Goal: Task Accomplishment & Management: Use online tool/utility

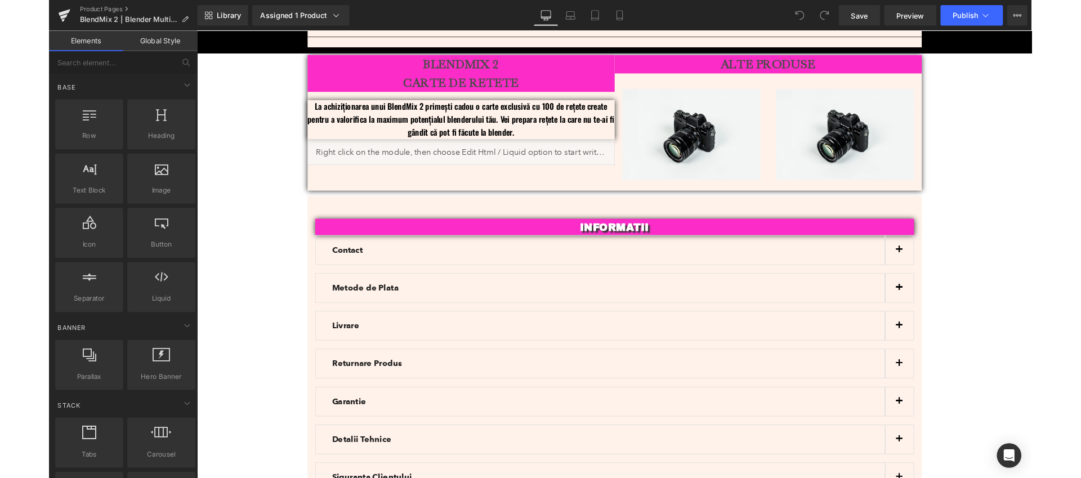
scroll to position [3382, 0]
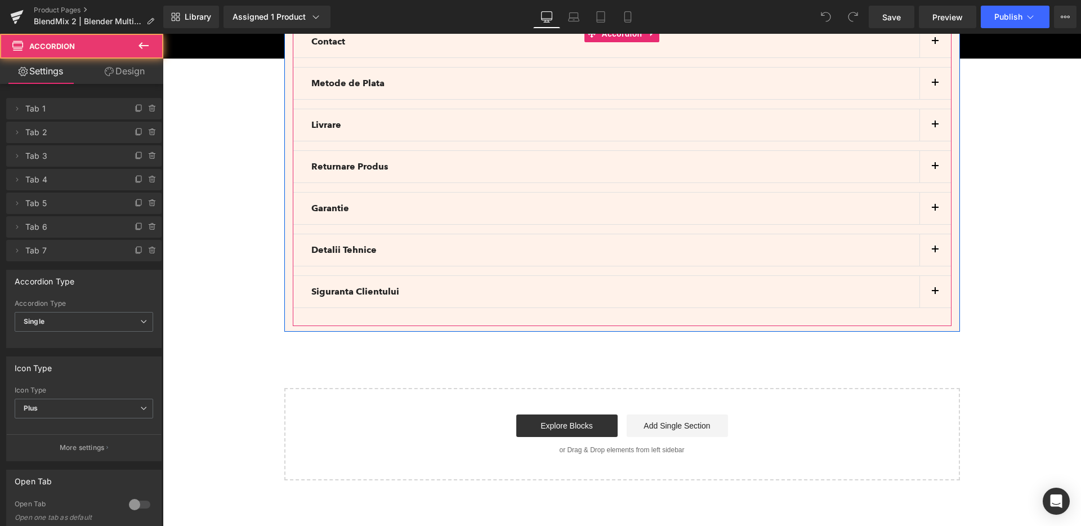
click at [933, 279] on button "button" at bounding box center [935, 292] width 32 height 32
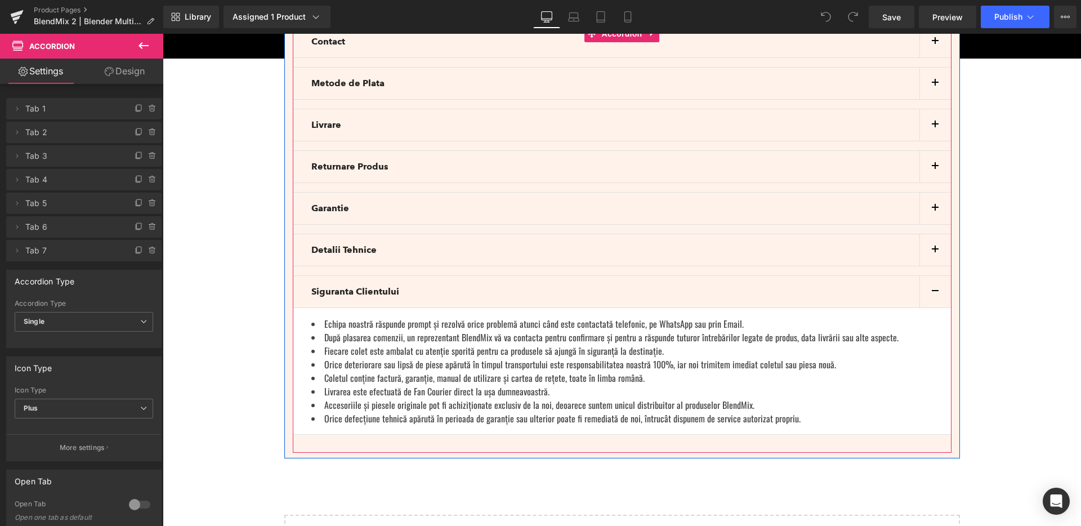
click at [933, 279] on button "button" at bounding box center [935, 292] width 32 height 32
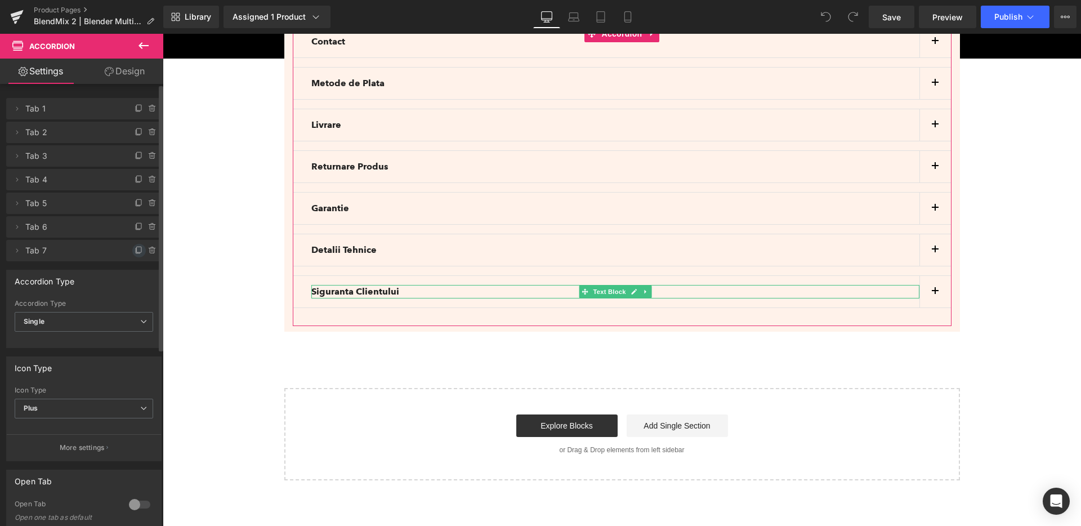
click at [135, 251] on icon at bounding box center [139, 250] width 9 height 9
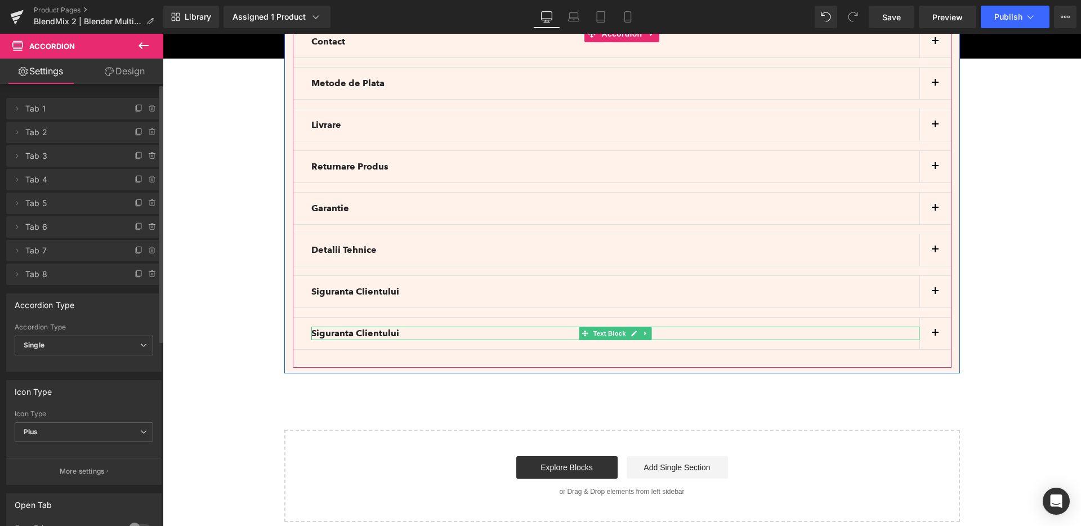
click at [378, 328] on b "Siguranta Clientului" at bounding box center [355, 333] width 88 height 11
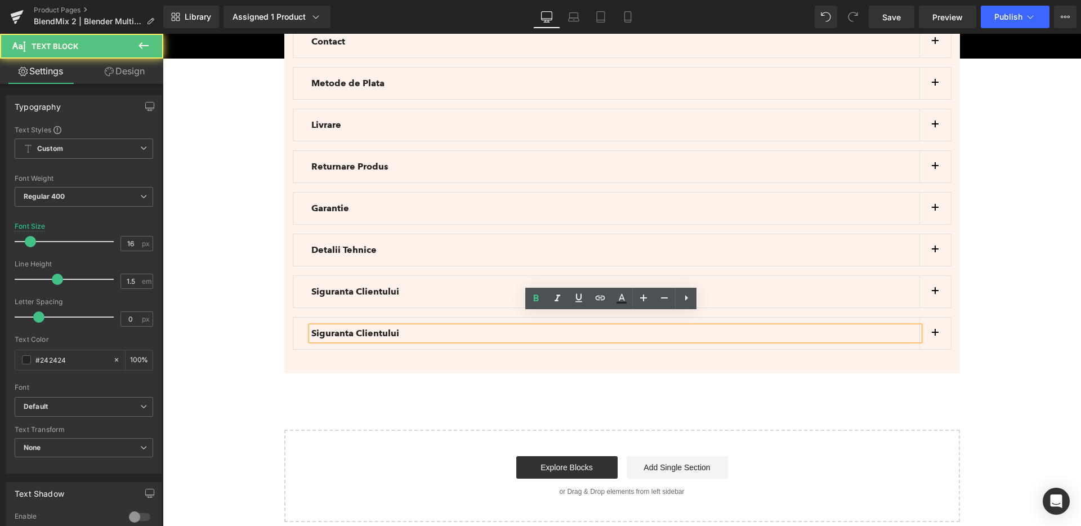
click at [383, 328] on b "Siguranta Clientului" at bounding box center [355, 333] width 88 height 11
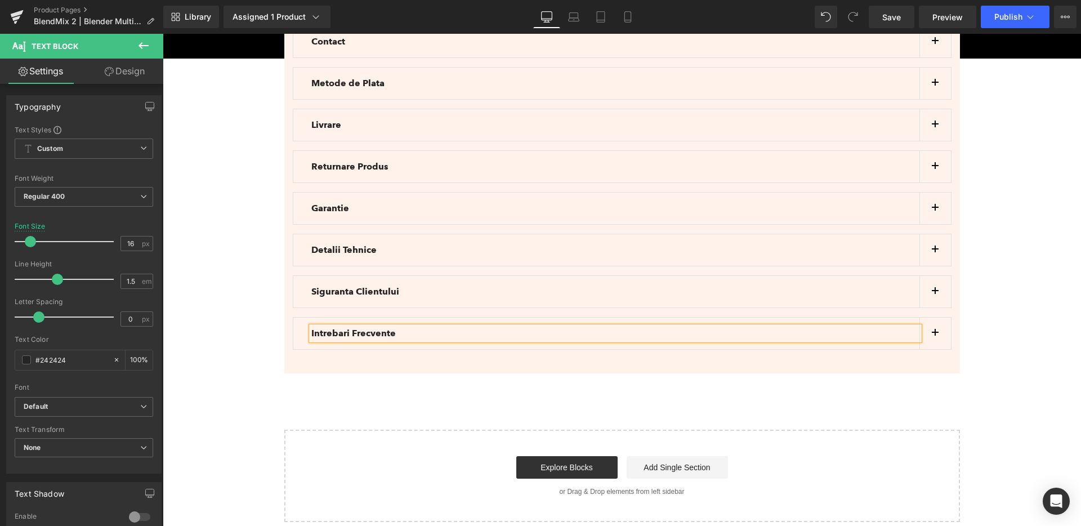
click at [936, 323] on button "button" at bounding box center [935, 334] width 32 height 32
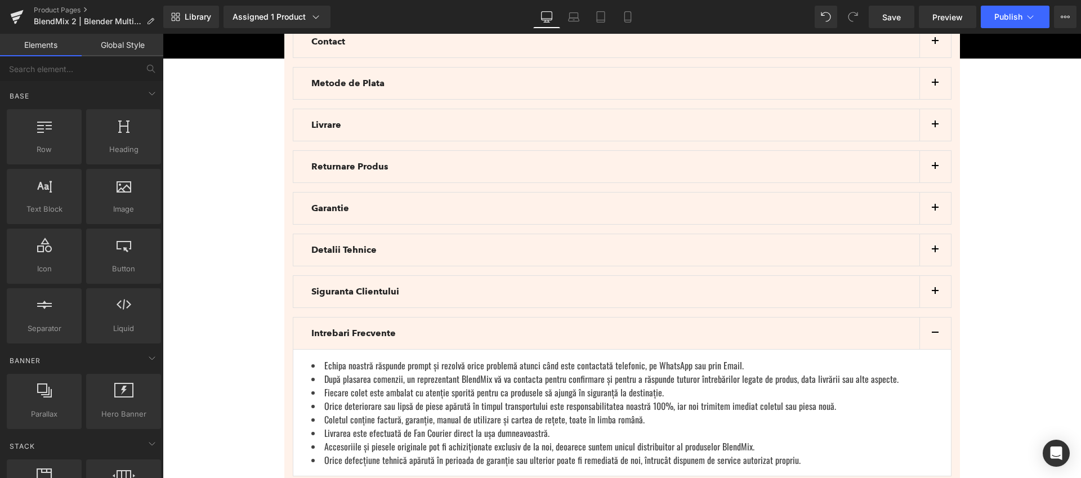
scroll to position [3399, 0]
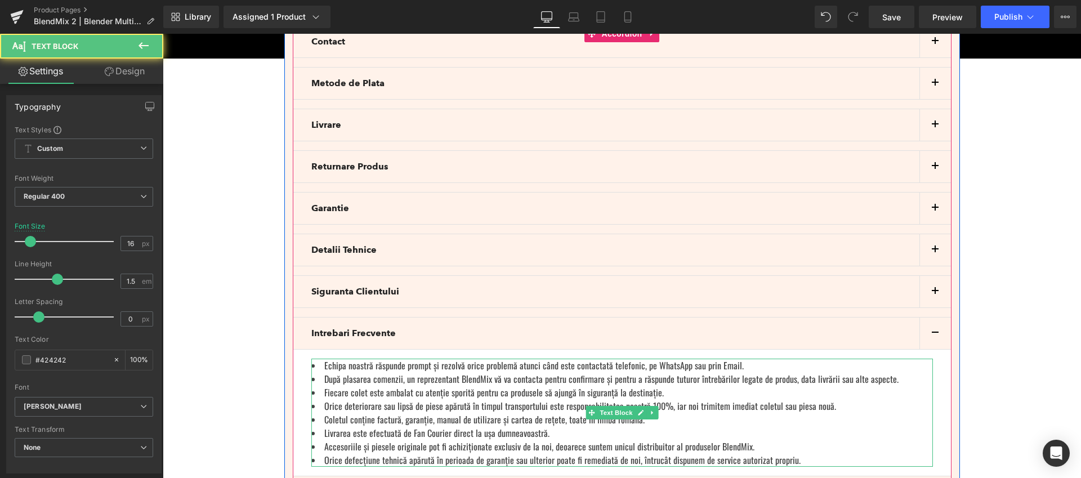
click at [686, 399] on li "Orice deteriorare sau lipsă de piese apărută în timpul transportului este respo…" at bounding box center [622, 406] width 622 height 14
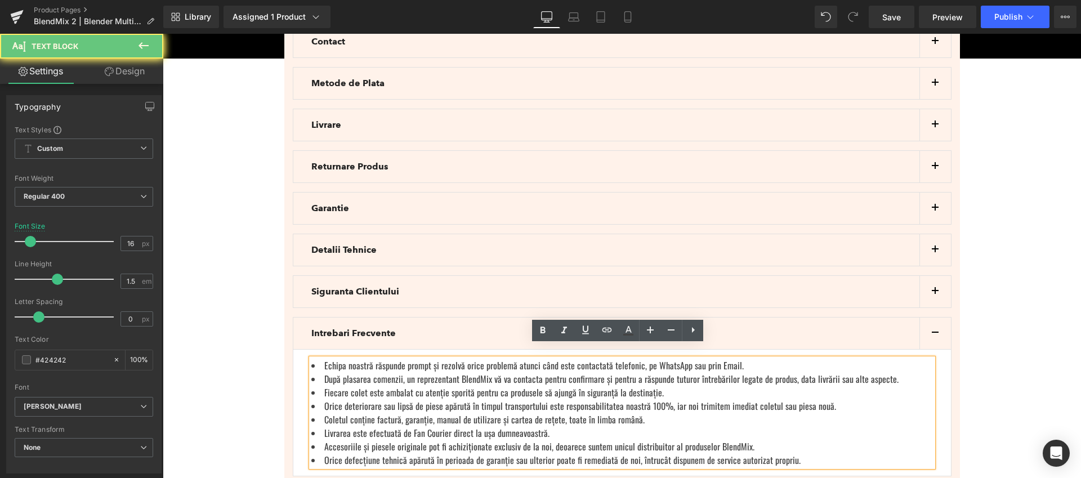
click at [699, 399] on li "Orice deteriorare sau lipsă de piese apărută în timpul transportului este respo…" at bounding box center [622, 406] width 622 height 14
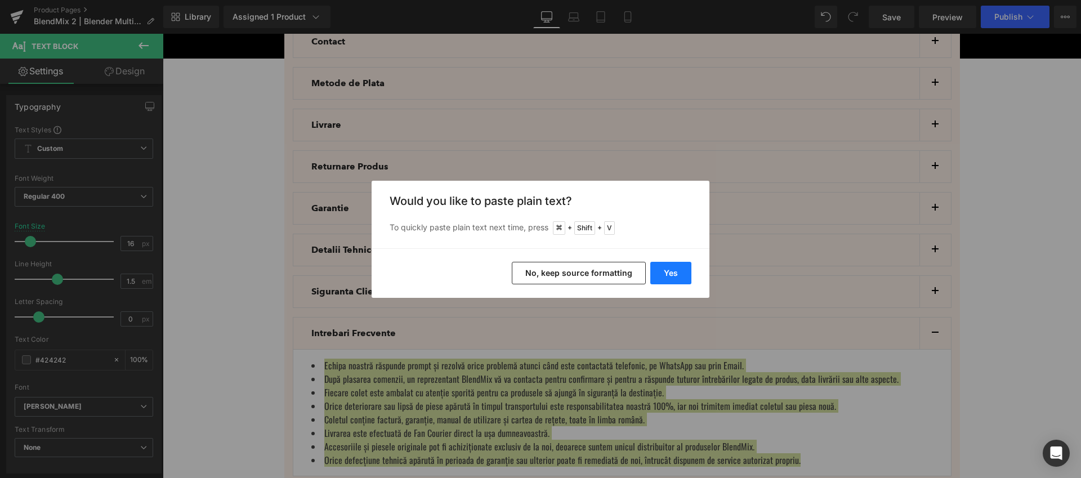
click at [667, 275] on button "Yes" at bounding box center [670, 273] width 41 height 23
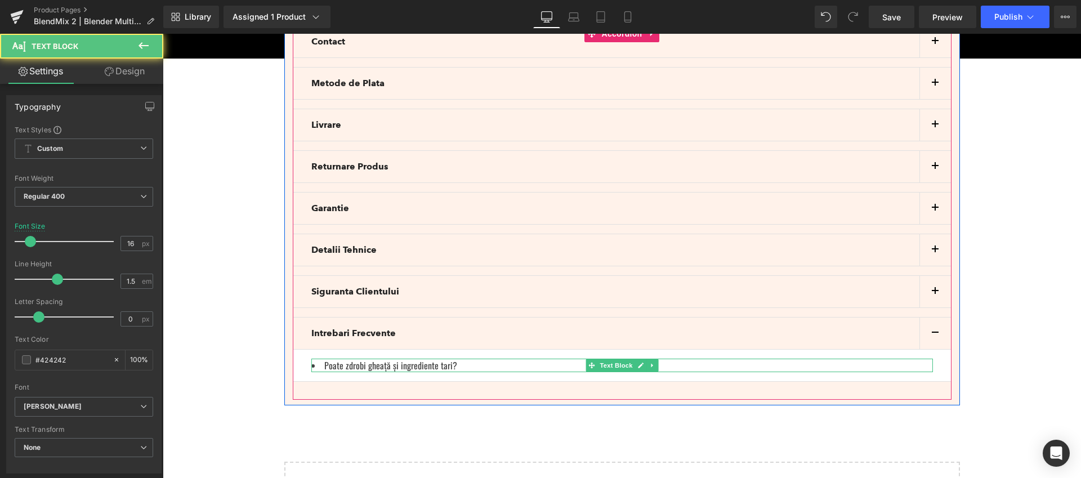
click at [450, 359] on li "Poate zdrobi gheață și ingrediente tari?" at bounding box center [622, 366] width 622 height 14
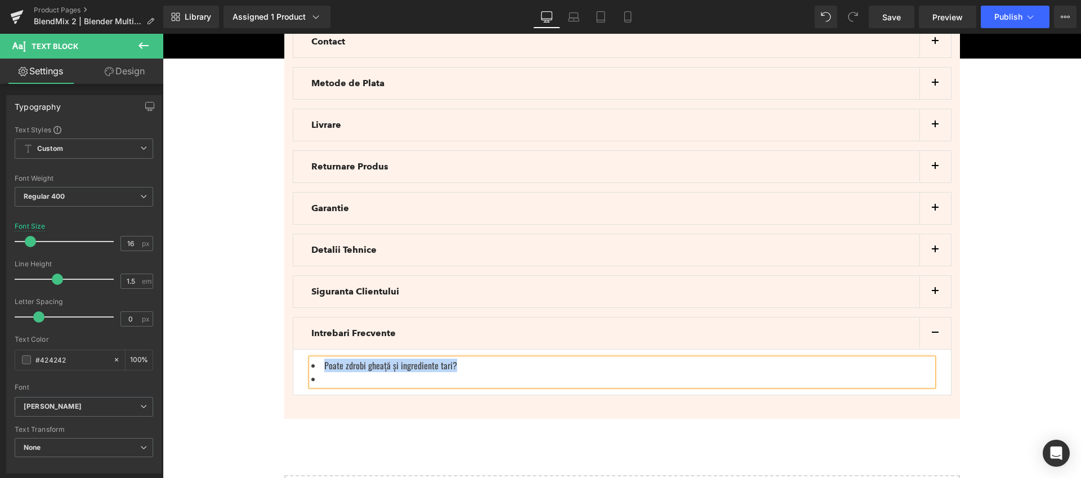
drag, startPoint x: 422, startPoint y: 352, endPoint x: 319, endPoint y: 354, distance: 102.5
click at [319, 359] on li "Poate zdrobi gheață și ingrediente tari?" at bounding box center [622, 366] width 622 height 14
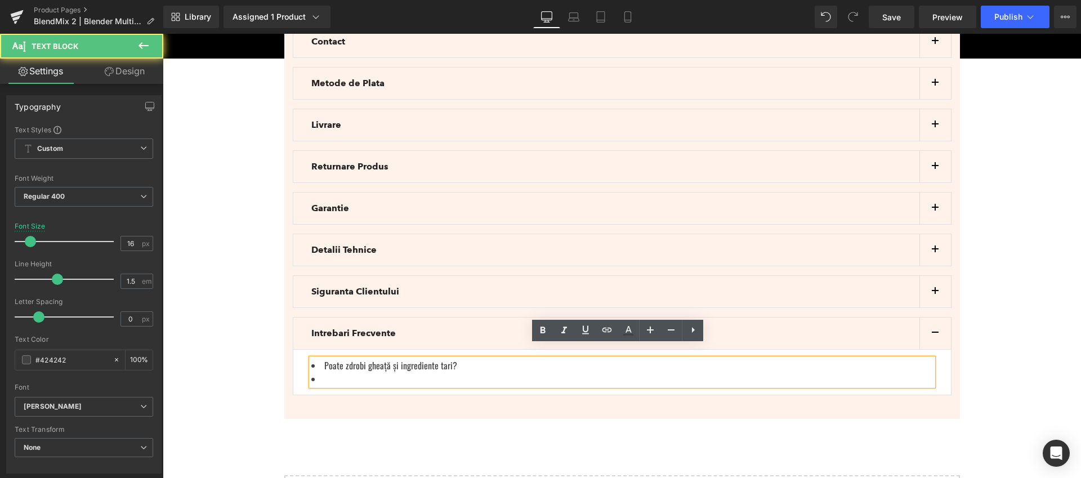
click at [468, 372] on li at bounding box center [622, 379] width 622 height 14
click at [696, 334] on icon at bounding box center [693, 330] width 14 height 14
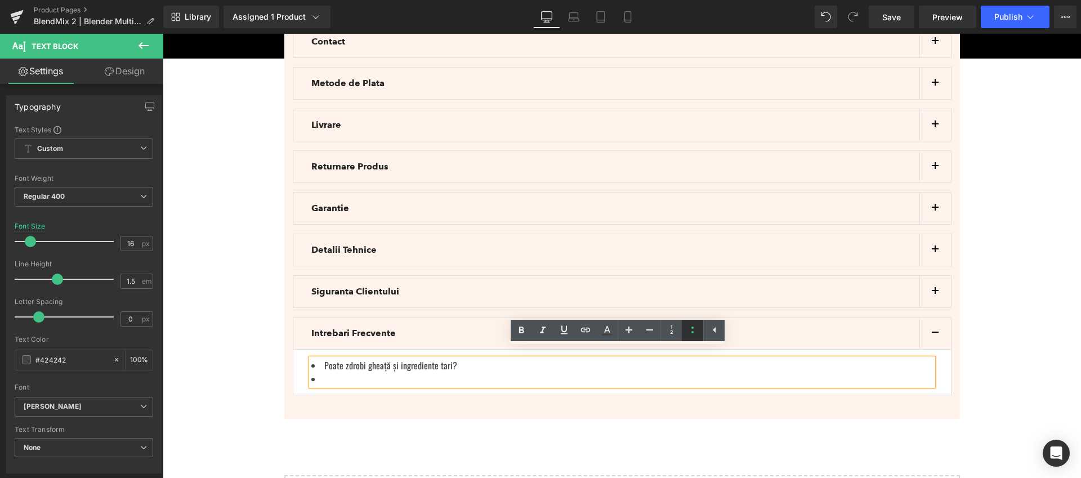
click at [692, 329] on icon at bounding box center [693, 330] width 14 height 14
click at [379, 372] on li at bounding box center [622, 379] width 622 height 14
click at [690, 332] on icon at bounding box center [693, 330] width 14 height 14
click at [691, 332] on icon at bounding box center [692, 330] width 2 height 7
click at [330, 372] on li at bounding box center [622, 379] width 622 height 14
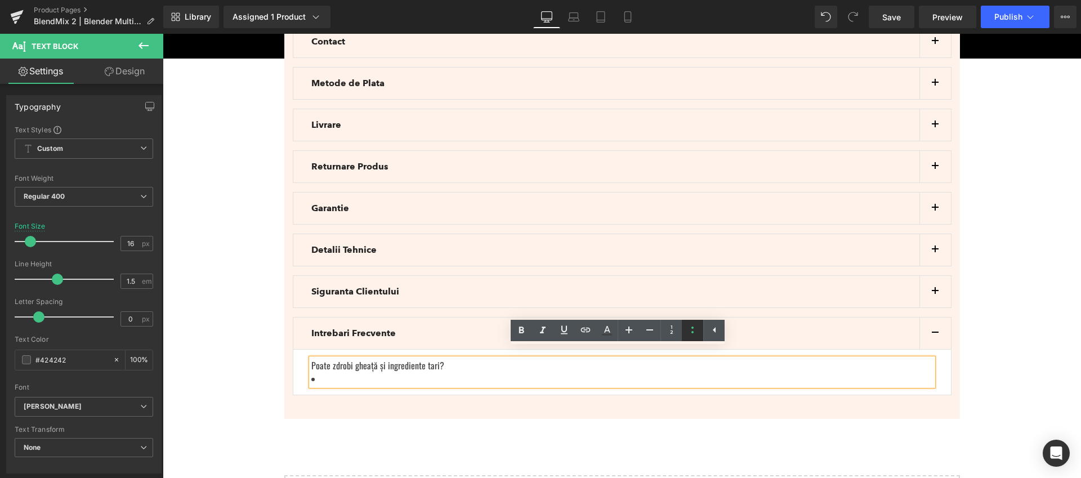
click at [694, 336] on icon at bounding box center [693, 330] width 14 height 14
click at [713, 335] on icon at bounding box center [715, 330] width 14 height 14
click at [391, 372] on li at bounding box center [622, 379] width 622 height 14
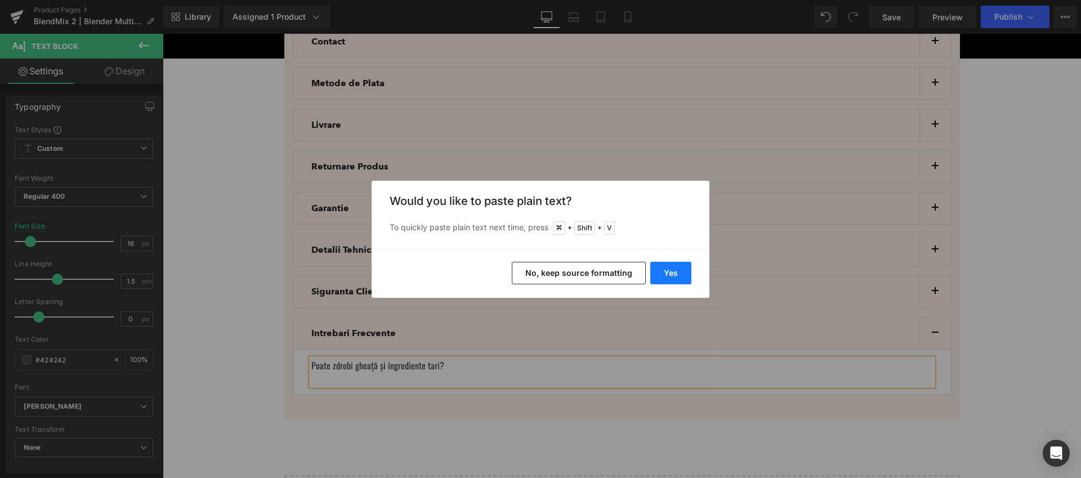
click at [659, 270] on button "Yes" at bounding box center [670, 273] width 41 height 23
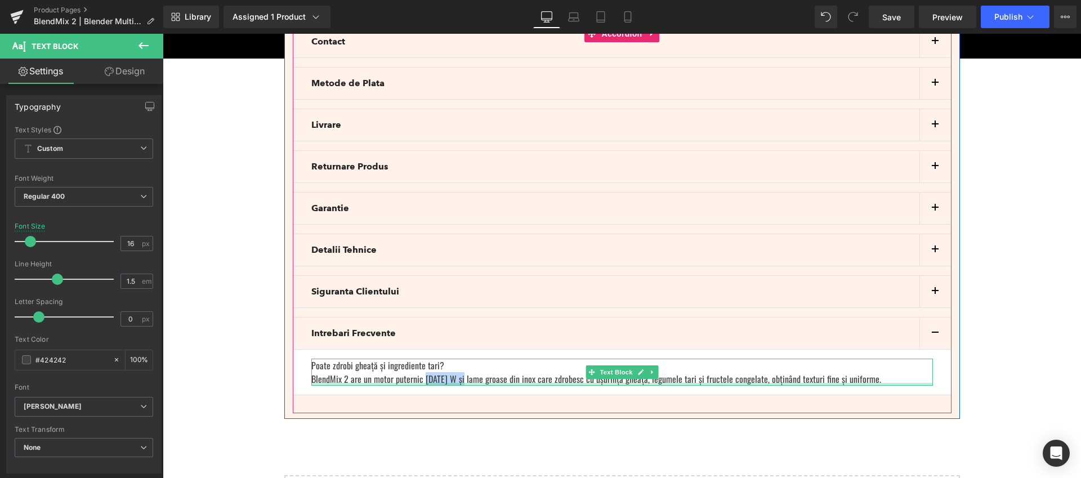
drag, startPoint x: 457, startPoint y: 368, endPoint x: 418, endPoint y: 370, distance: 38.3
click at [418, 370] on div "Poate zdrobi gheață și ingrediente tari? BlendMix 2 are un motor puternic de 17…" at bounding box center [622, 372] width 622 height 27
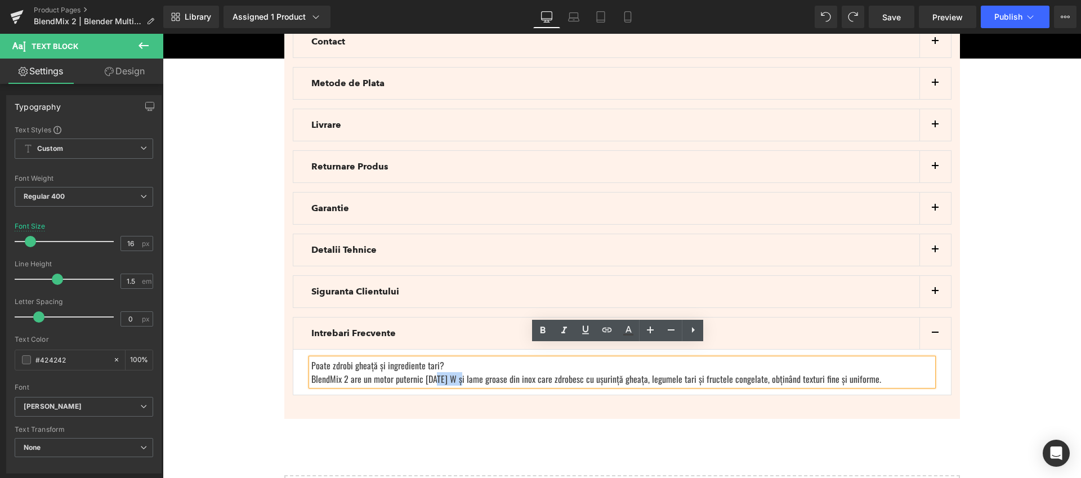
drag, startPoint x: 455, startPoint y: 367, endPoint x: 431, endPoint y: 369, distance: 24.3
click at [429, 372] on span "BlendMix 2 are un motor puternic de 1700 W și lame groase din inox care zdrobes…" at bounding box center [596, 379] width 570 height 14
click at [430, 372] on span "BlendMix 2 are un motor puternic de 1700 W și lame groase din inox care zdrobes…" at bounding box center [596, 379] width 570 height 14
drag, startPoint x: 873, startPoint y: 366, endPoint x: 218, endPoint y: 363, distance: 654.7
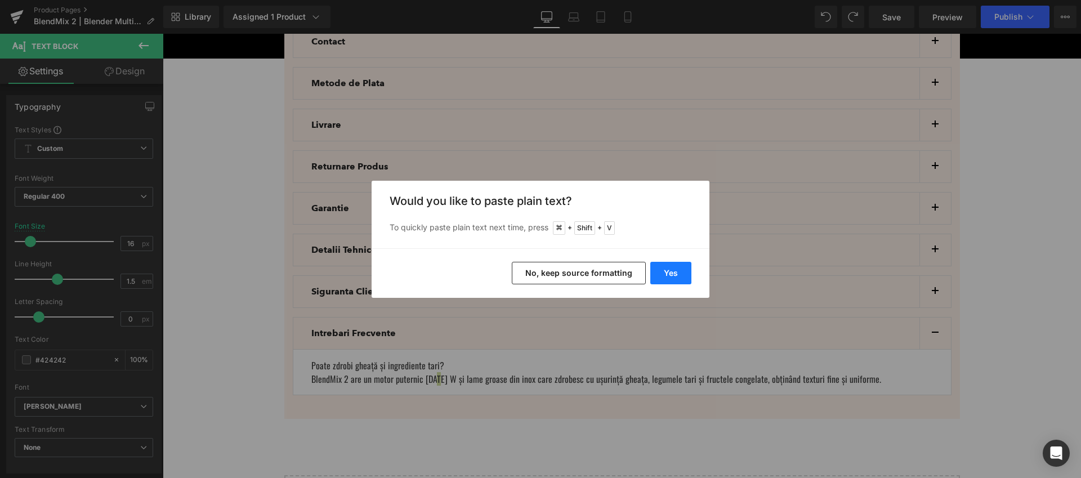
click at [665, 275] on button "Yes" at bounding box center [670, 273] width 41 height 23
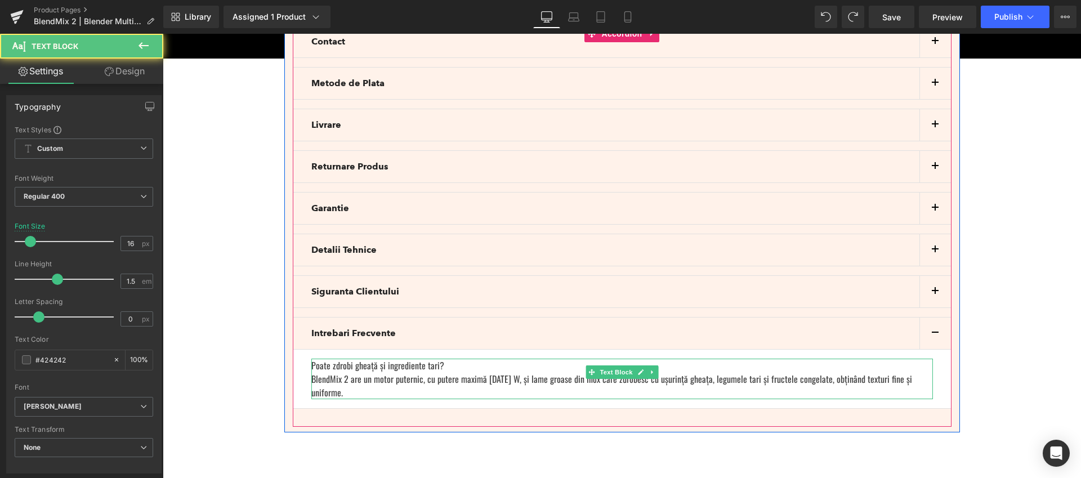
click at [421, 372] on div "BlendMix 2 are un motor puternic, cu putere maximă de 1700 W, și lame groase di…" at bounding box center [622, 385] width 622 height 27
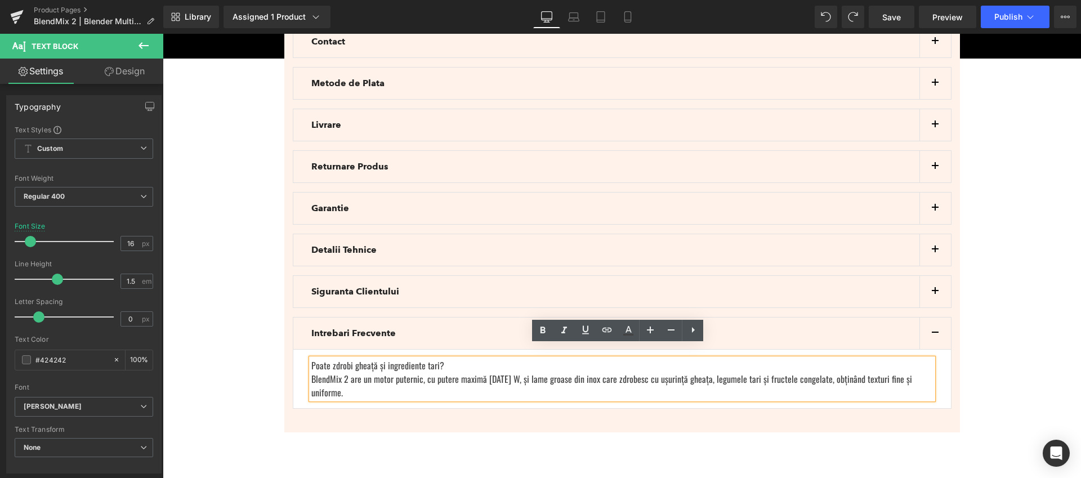
click at [404, 372] on div "BlendMix 2 are un motor puternic, cu putere maximă de 1700 W, și lame groase di…" at bounding box center [622, 385] width 622 height 27
click at [424, 372] on div "BlendMix 2 are un motor puternic, cu putere maximă de 1700 W, și lame groase di…" at bounding box center [622, 385] width 622 height 27
drag, startPoint x: 422, startPoint y: 366, endPoint x: 431, endPoint y: 368, distance: 9.7
click at [427, 372] on div "BlendMix 2 are un motor puternic, cu putere maximă de 1700 W, și lame groase di…" at bounding box center [622, 385] width 622 height 27
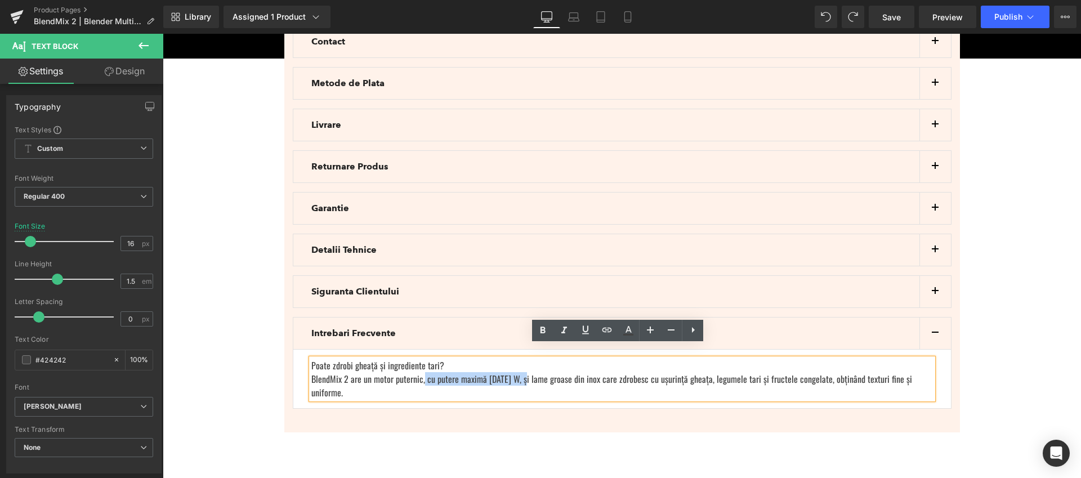
drag, startPoint x: 519, startPoint y: 366, endPoint x: 417, endPoint y: 368, distance: 101.9
click at [417, 372] on div "BlendMix 2 are un motor puternic, cu putere maximă de 1700 W, și lame groase di…" at bounding box center [622, 385] width 622 height 27
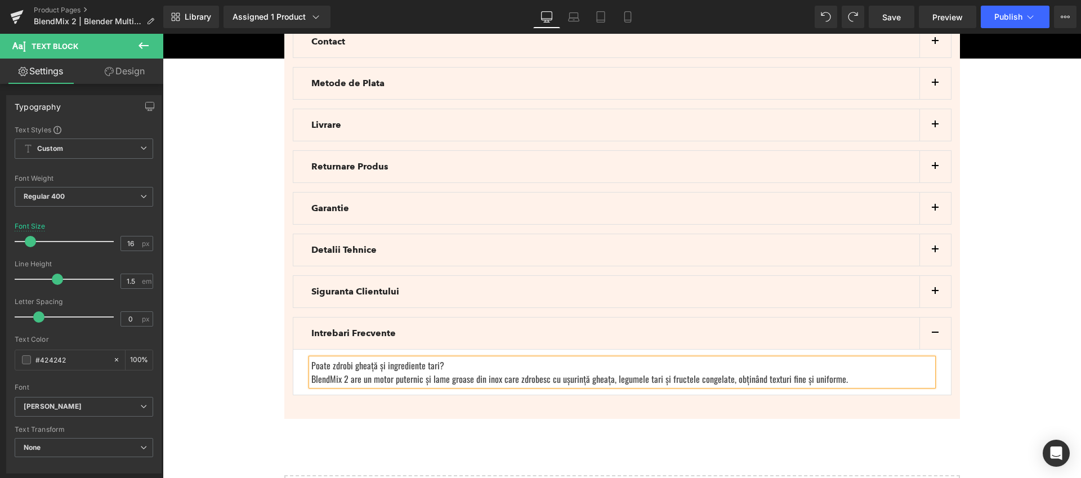
click at [845, 372] on div "BlendMix 2 are un motor puternic și lame groase din inox care zdrobesc cu ușuri…" at bounding box center [622, 379] width 622 height 14
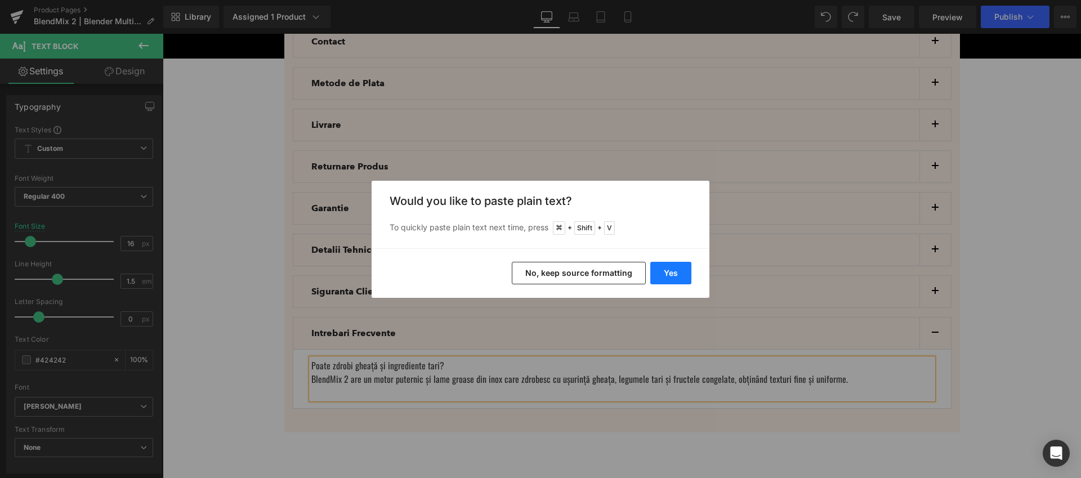
click at [673, 274] on button "Yes" at bounding box center [670, 273] width 41 height 23
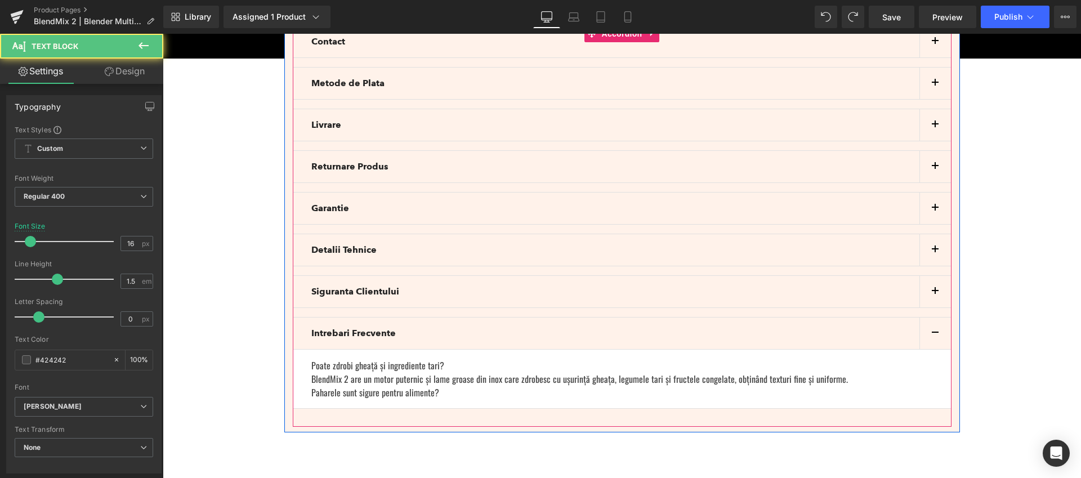
click at [459, 386] on div "Paharele sunt sigure pentru alimente?" at bounding box center [622, 393] width 622 height 14
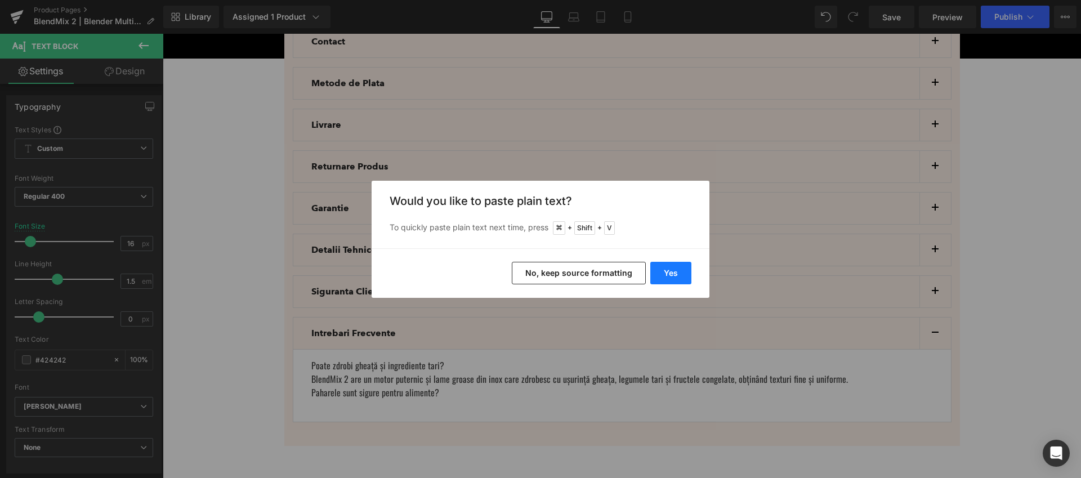
click at [665, 270] on button "Yes" at bounding box center [670, 273] width 41 height 23
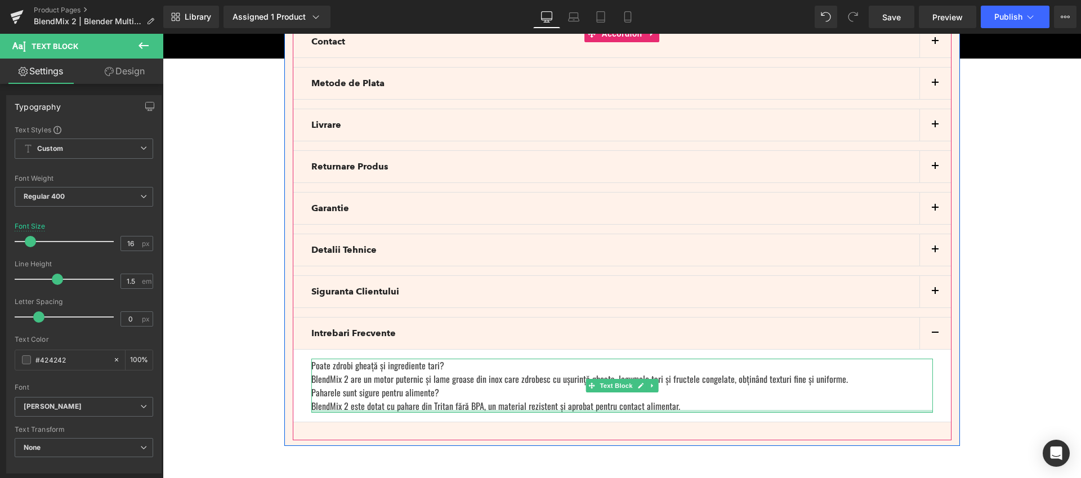
click at [683, 410] on div at bounding box center [622, 411] width 622 height 3
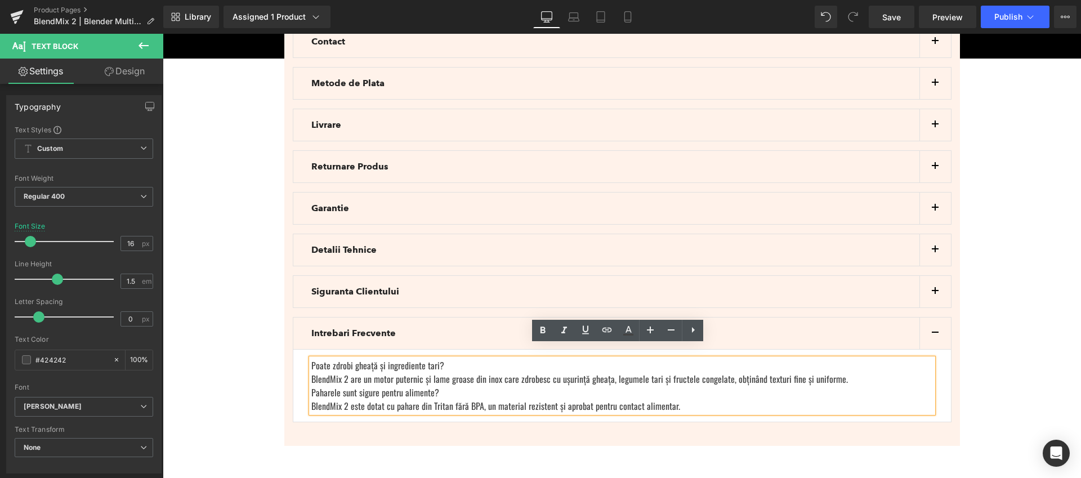
click at [685, 399] on div "BlendMix 2 este dotat cu pahare din Tritan fără BPA, un material rezistent și a…" at bounding box center [622, 406] width 622 height 14
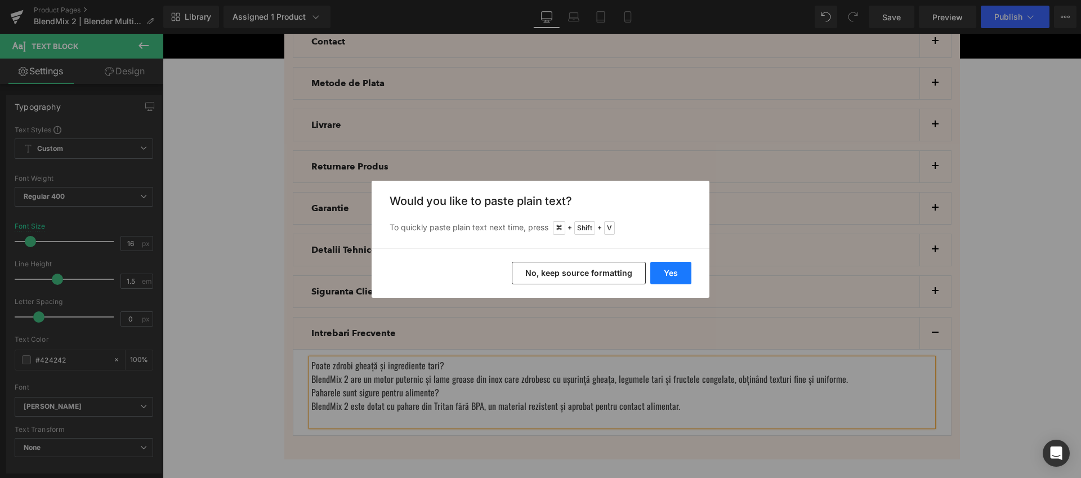
click at [669, 271] on button "Yes" at bounding box center [670, 273] width 41 height 23
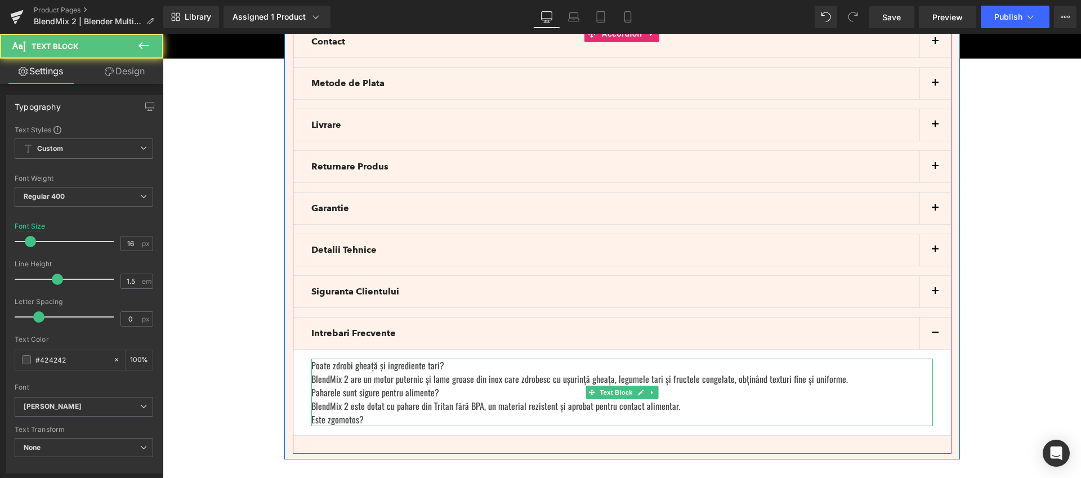
click at [380, 413] on div "Este zgomotos?" at bounding box center [622, 420] width 622 height 14
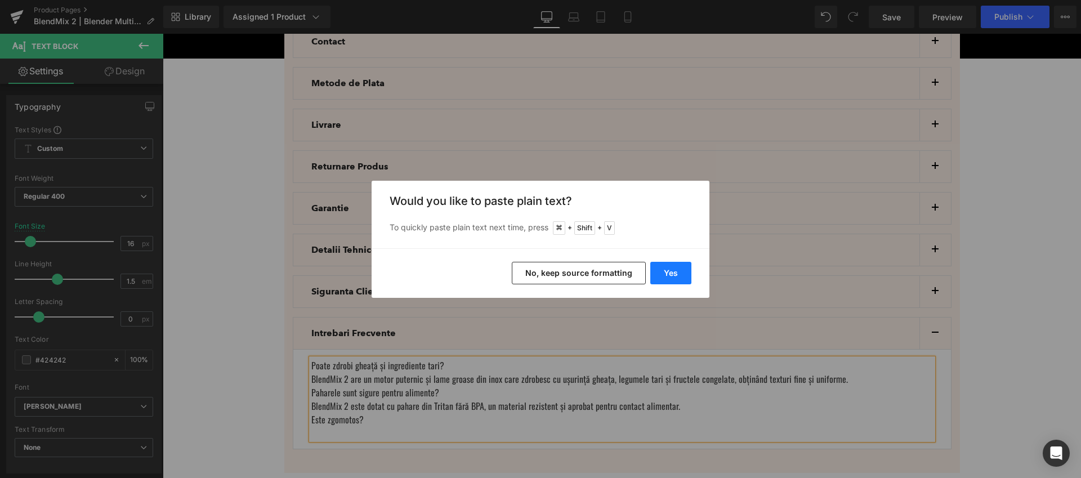
click at [681, 274] on button "Yes" at bounding box center [670, 273] width 41 height 23
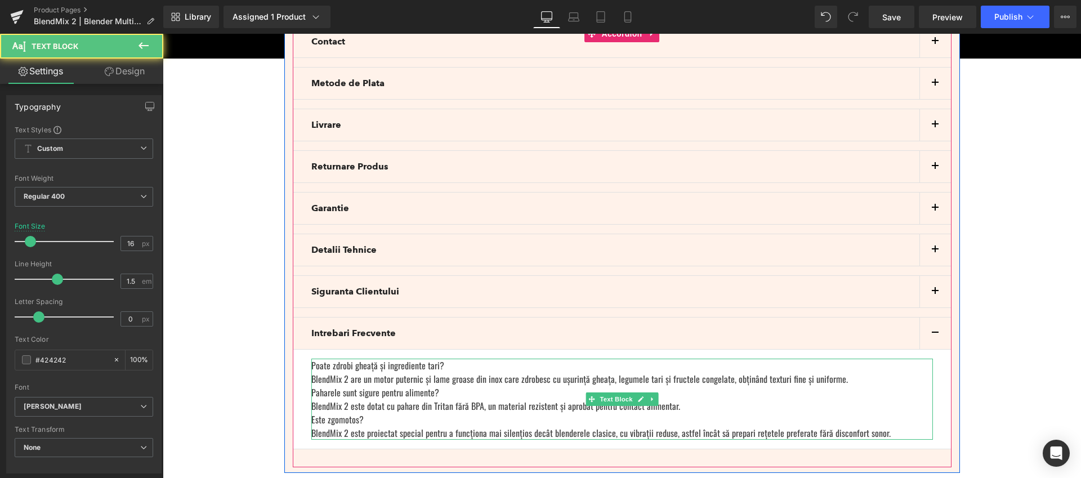
click at [877, 426] on div "BlendMix 2 este proiectat special pentru a funcționa mai silențios decât blende…" at bounding box center [622, 433] width 622 height 14
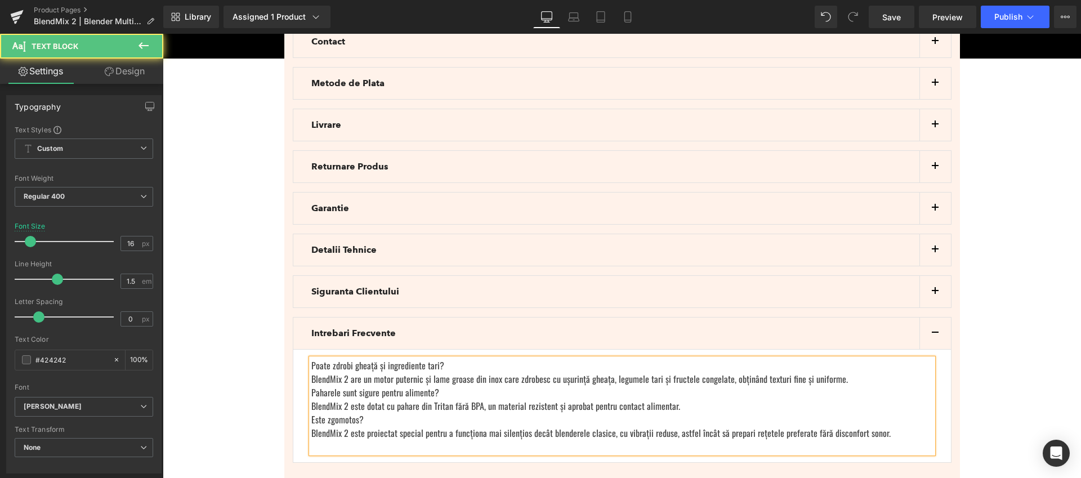
click at [311, 359] on span "Poate zdrobi gheață și ingrediente tari?" at bounding box center [377, 366] width 133 height 14
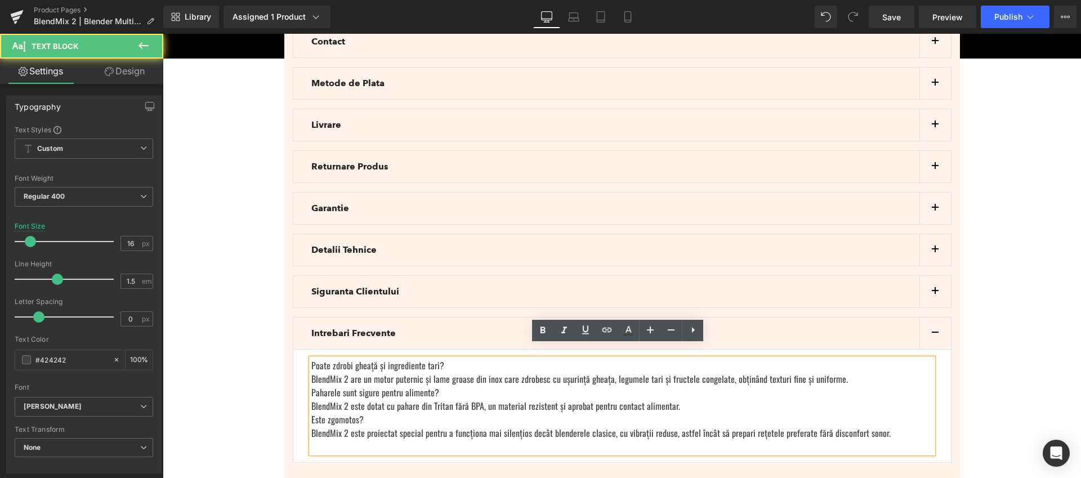
click at [311, 359] on span "Poate zdrobi gheață și ingrediente tari?" at bounding box center [377, 366] width 133 height 14
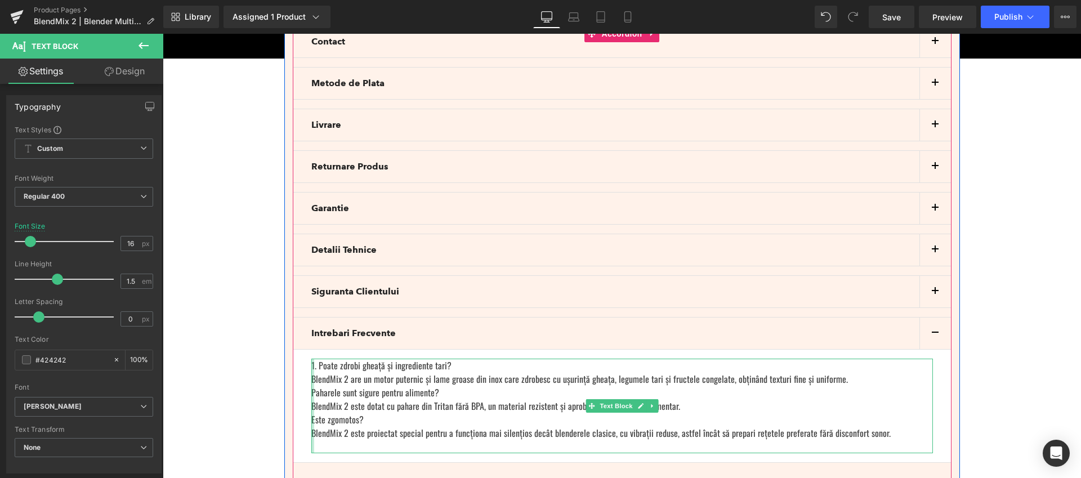
click at [311, 379] on div at bounding box center [312, 406] width 3 height 95
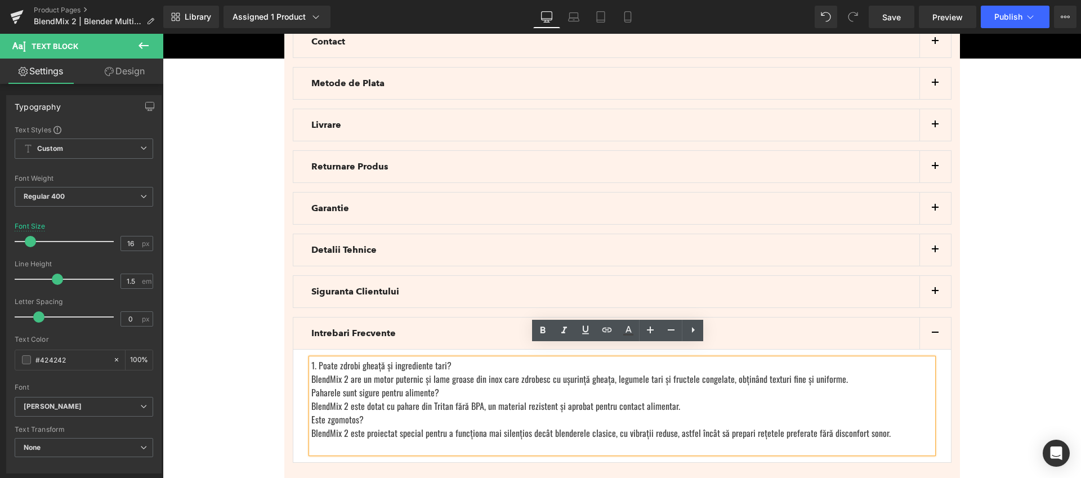
click at [311, 386] on div "Paharele sunt sigure pentru alimente?" at bounding box center [622, 393] width 622 height 14
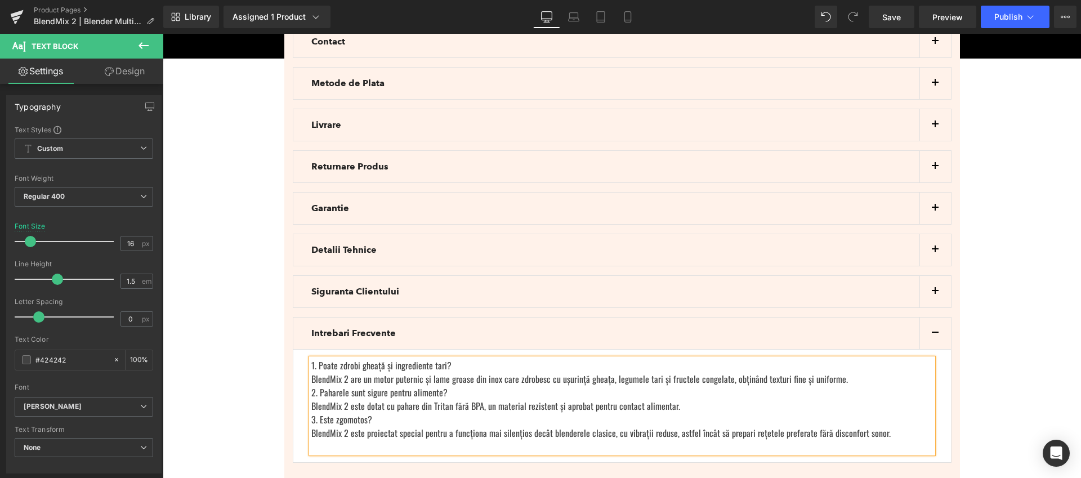
click at [342, 440] on div at bounding box center [622, 447] width 622 height 14
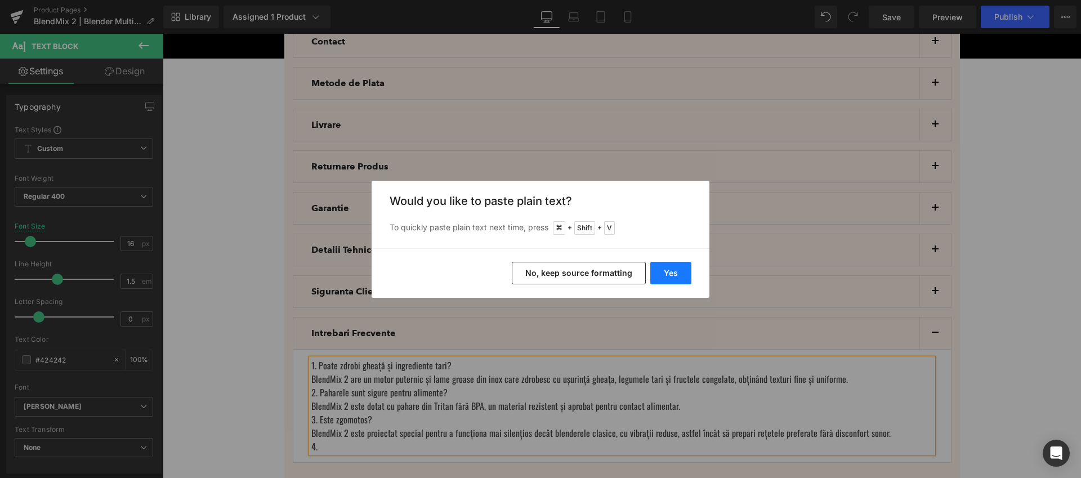
click at [677, 276] on button "Yes" at bounding box center [670, 273] width 41 height 23
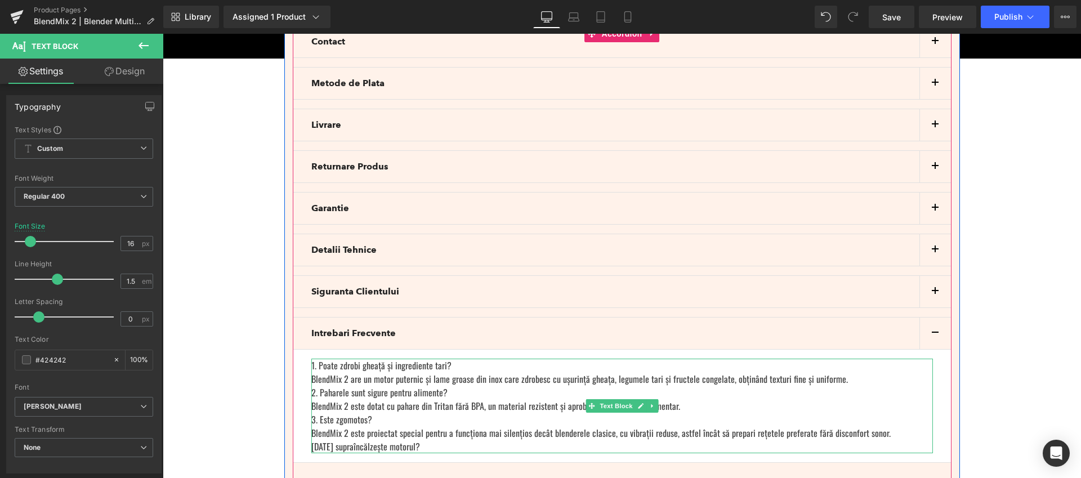
click at [316, 440] on div "[DATE] supraîncălzește motorul?" at bounding box center [622, 447] width 622 height 14
click at [414, 440] on div "[DATE] supraîncălzește motorul?" at bounding box center [622, 447] width 622 height 14
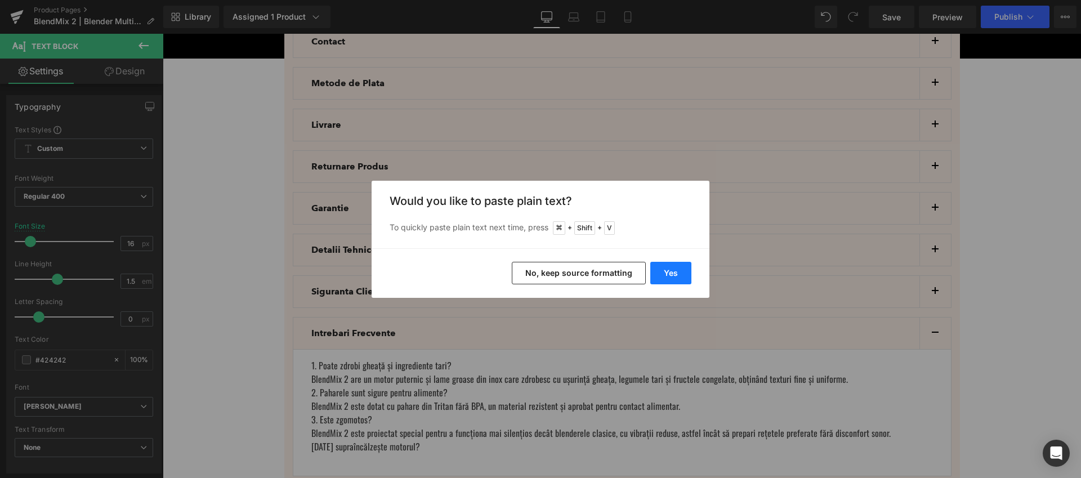
click at [687, 273] on button "Yes" at bounding box center [670, 273] width 41 height 23
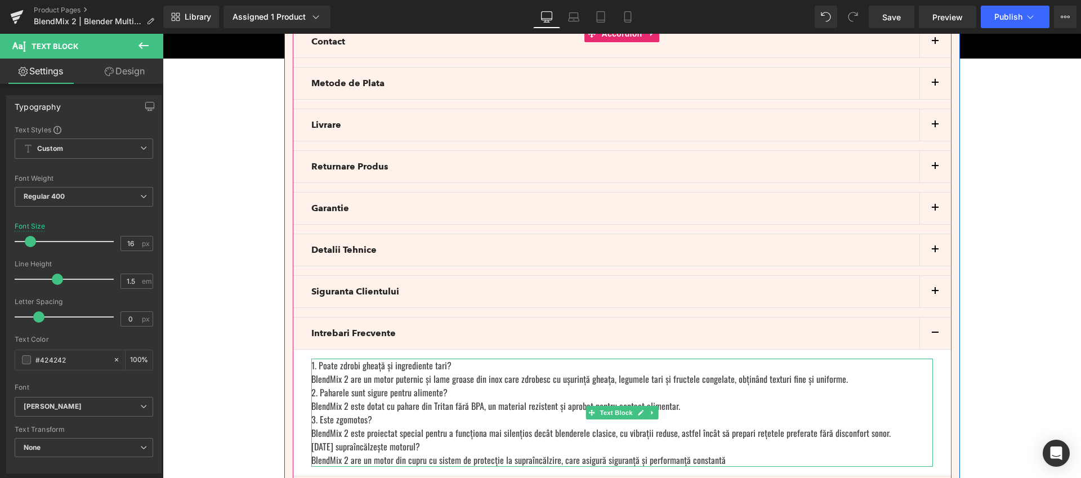
click at [725, 453] on div "BlendMix 2 are un motor din cupru cu sistem de protecție la supraîncălzire, car…" at bounding box center [622, 460] width 622 height 14
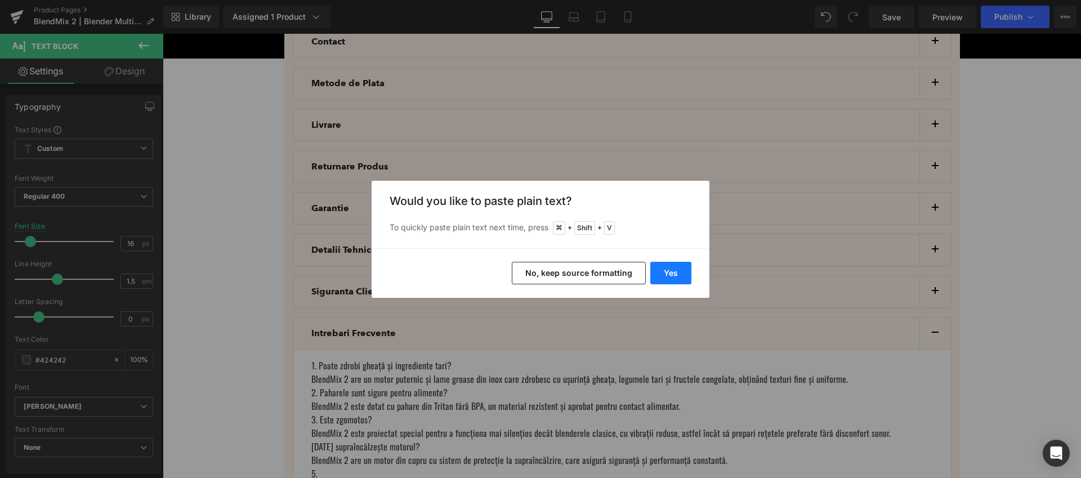
click at [666, 270] on button "Yes" at bounding box center [670, 273] width 41 height 23
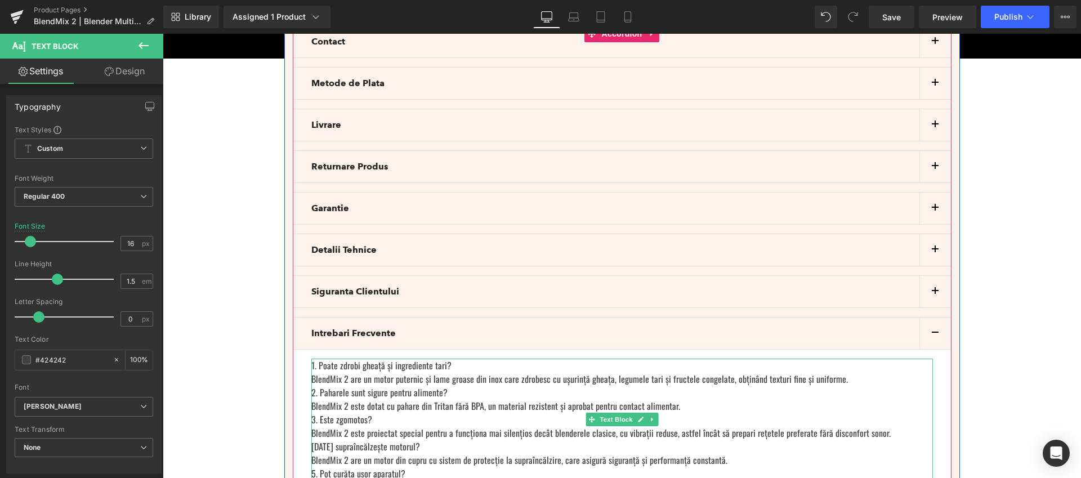
click at [315, 467] on div "5. Pot curăța ușor aparatul?" at bounding box center [622, 474] width 622 height 14
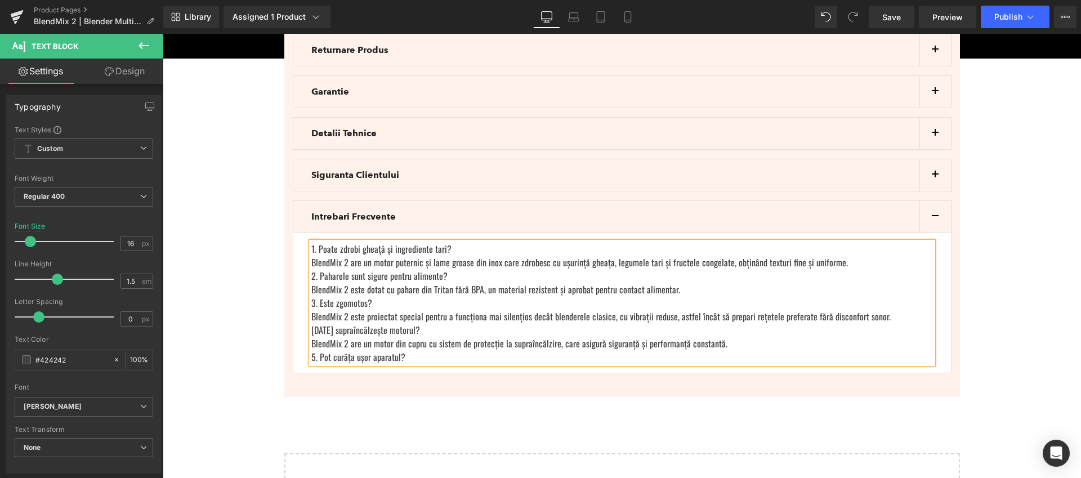
scroll to position [3517, 0]
drag, startPoint x: 398, startPoint y: 345, endPoint x: 315, endPoint y: 342, distance: 82.8
click at [315, 348] on div "5. Pot curăța ușor aparatul?" at bounding box center [622, 355] width 622 height 14
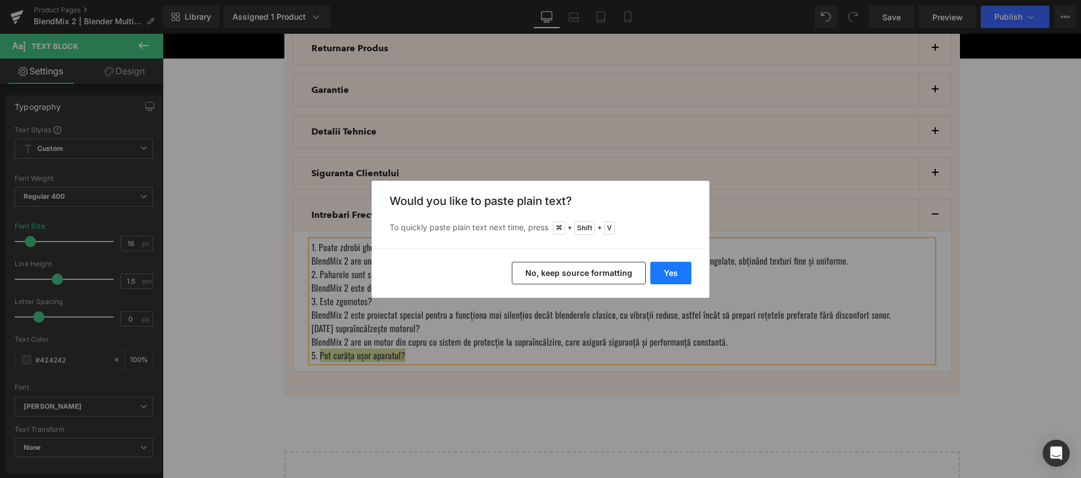
click at [685, 271] on button "Yes" at bounding box center [670, 273] width 41 height 23
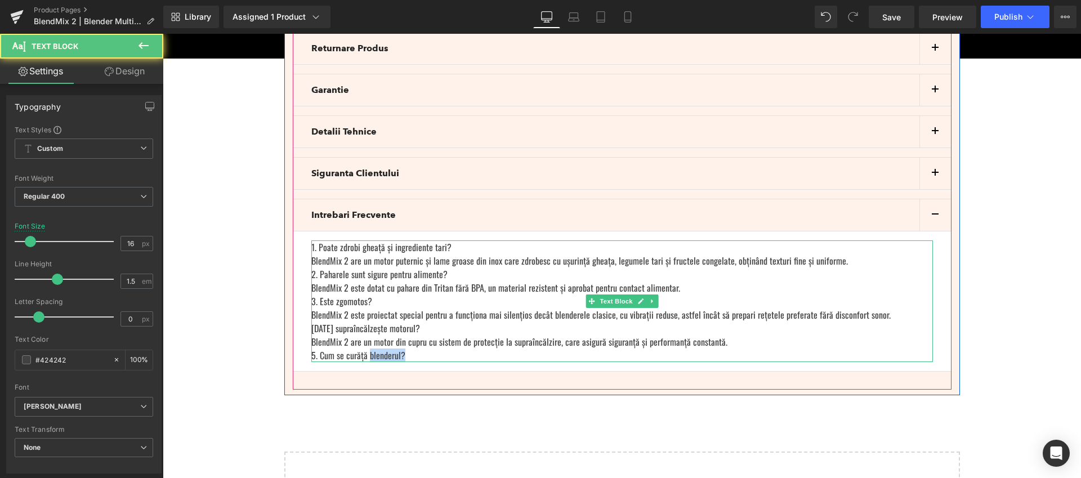
drag, startPoint x: 414, startPoint y: 343, endPoint x: 364, endPoint y: 343, distance: 50.1
click at [364, 348] on div "5. Cum se curăță blenderul?" at bounding box center [622, 355] width 622 height 14
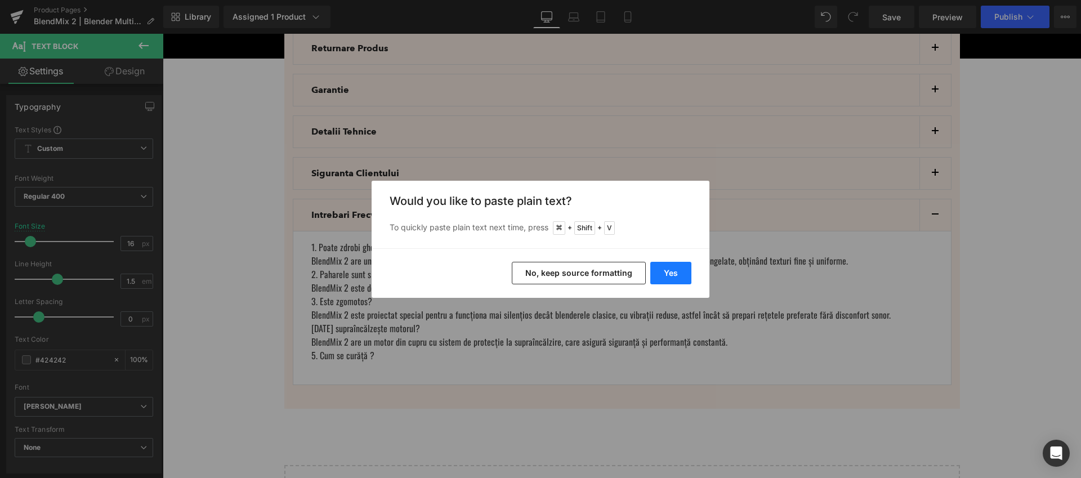
click at [676, 270] on button "Yes" at bounding box center [670, 273] width 41 height 23
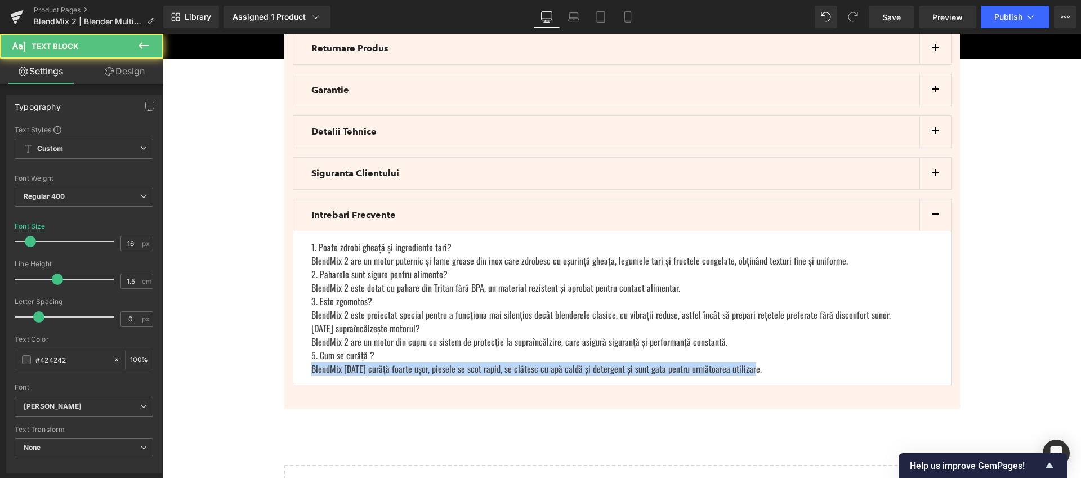
drag, startPoint x: 739, startPoint y: 358, endPoint x: 263, endPoint y: 359, distance: 475.7
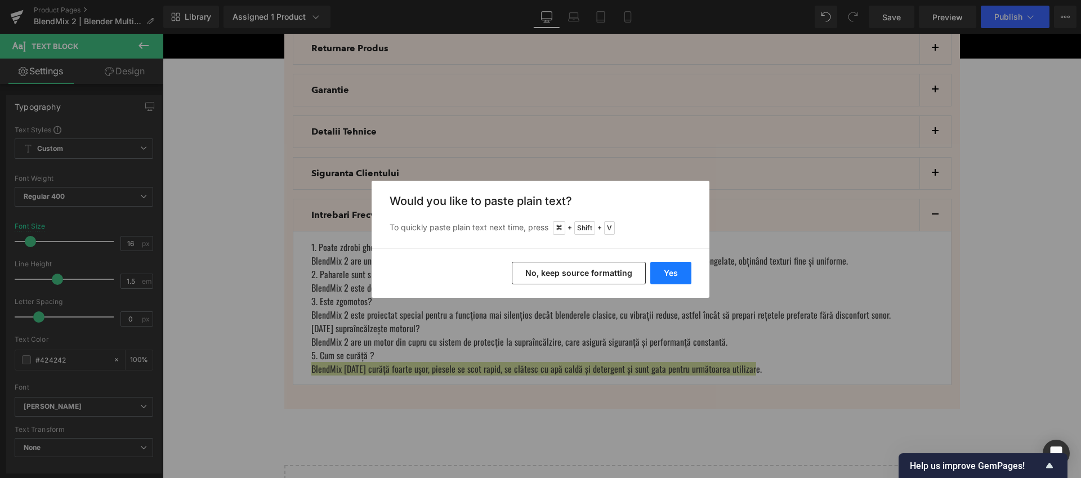
click at [677, 269] on button "Yes" at bounding box center [670, 273] width 41 height 23
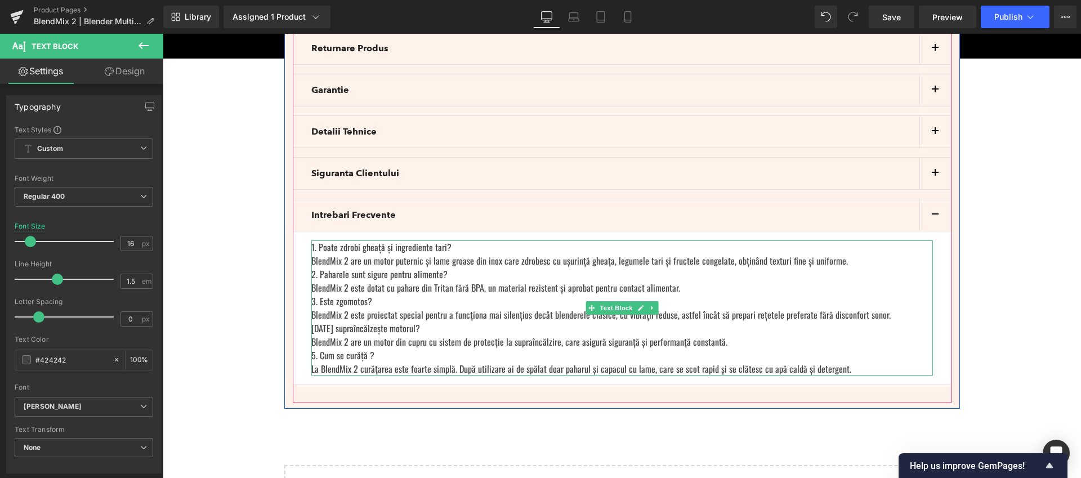
click at [475, 281] on div "BlendMix 2 este dotat cu pahare din Tritan fără BPA, un material rezistent și a…" at bounding box center [622, 288] width 622 height 14
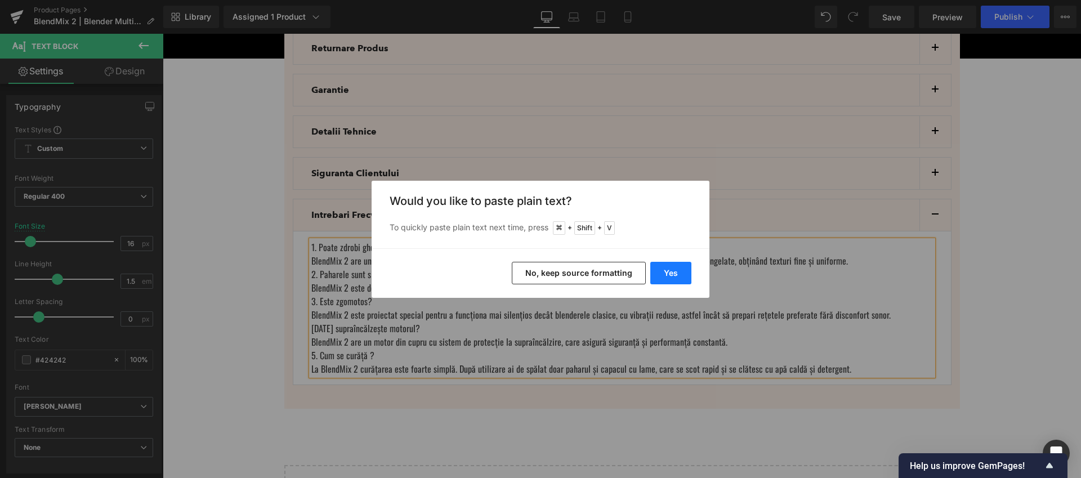
click at [688, 275] on button "Yes" at bounding box center [670, 273] width 41 height 23
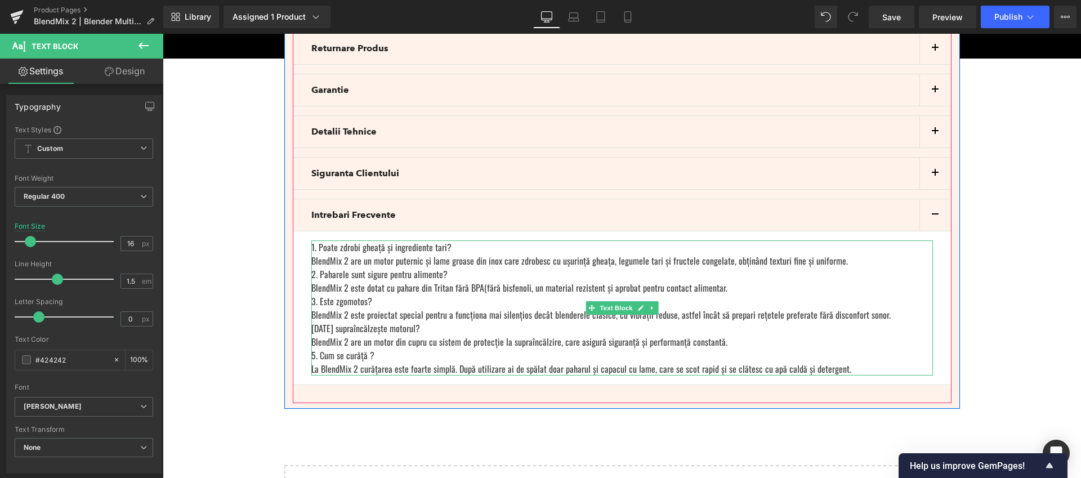
click at [520, 281] on div "BlendMix 2 este dotat cu pahare din Tritan fără BPA(fără bisfenoli, un material…" at bounding box center [622, 288] width 622 height 14
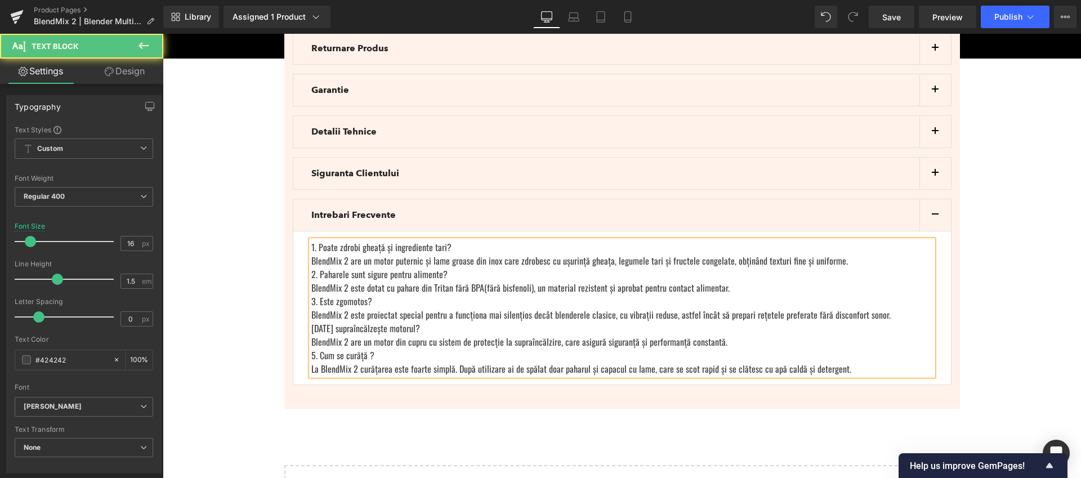
click at [475, 281] on div "BlendMix 2 este dotat cu pahare din Tritan fără BPA(fără bisfenoli), un materia…" at bounding box center [622, 288] width 622 height 14
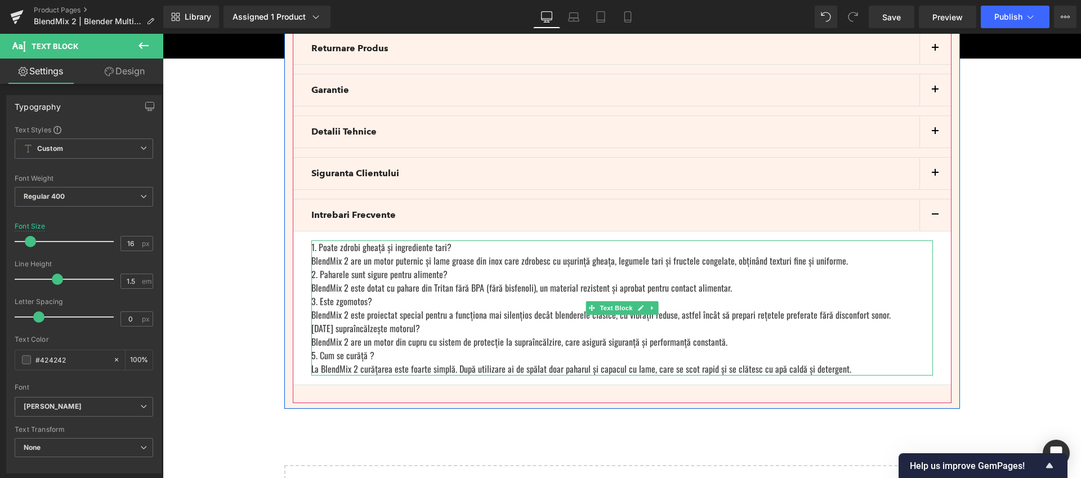
click at [835, 362] on div "La BlendMix 2 curățarea este foarte simplă. După utilizare ai de spălat doar pa…" at bounding box center [622, 369] width 622 height 14
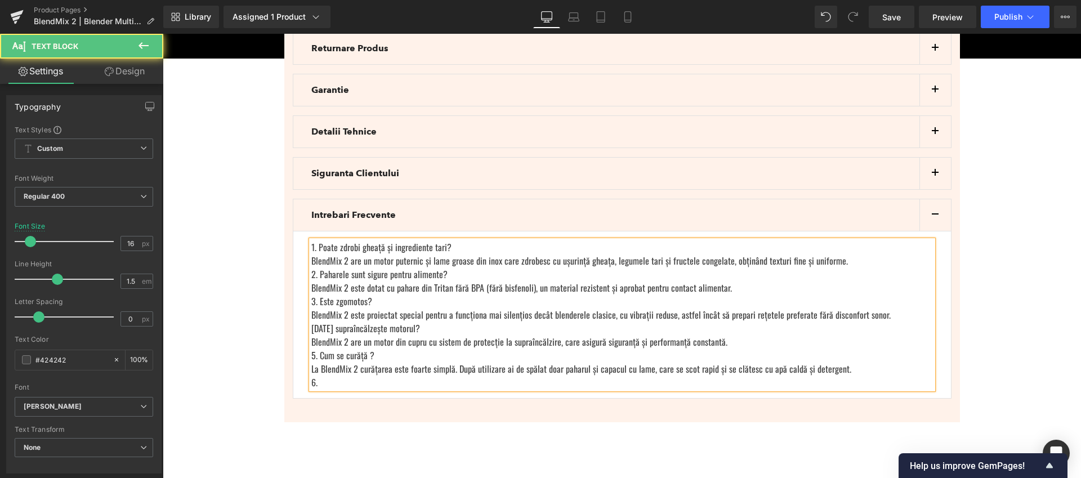
drag, startPoint x: 329, startPoint y: 367, endPoint x: 304, endPoint y: 366, distance: 25.4
click at [311, 366] on div "1. Poate zdrobi gheață și ingrediente tari? BlendMix 2 are un motor puternic și…" at bounding box center [622, 314] width 622 height 149
drag, startPoint x: 318, startPoint y: 368, endPoint x: 311, endPoint y: 369, distance: 6.8
click at [311, 375] on div "6." at bounding box center [622, 382] width 622 height 14
click at [321, 375] on div "6." at bounding box center [622, 382] width 622 height 14
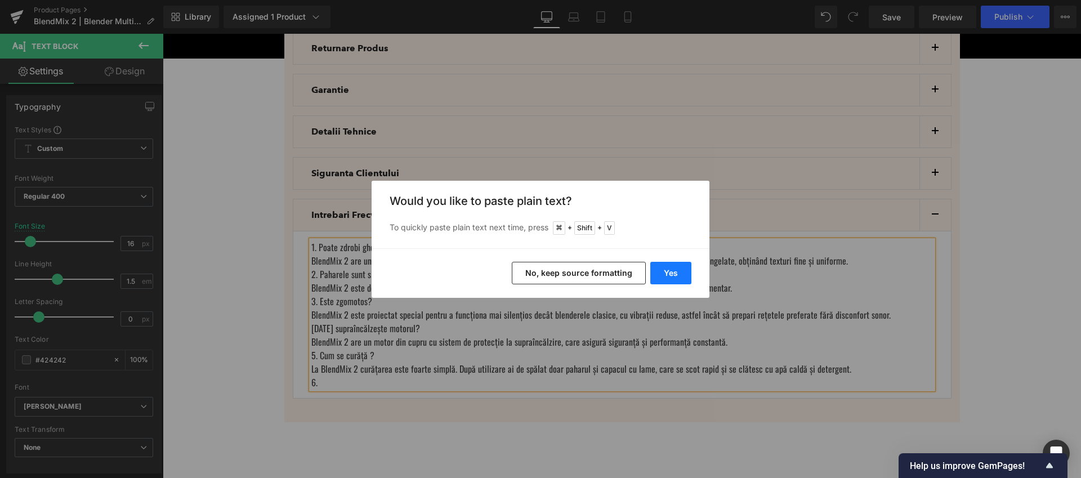
click at [674, 272] on button "Yes" at bounding box center [670, 273] width 41 height 23
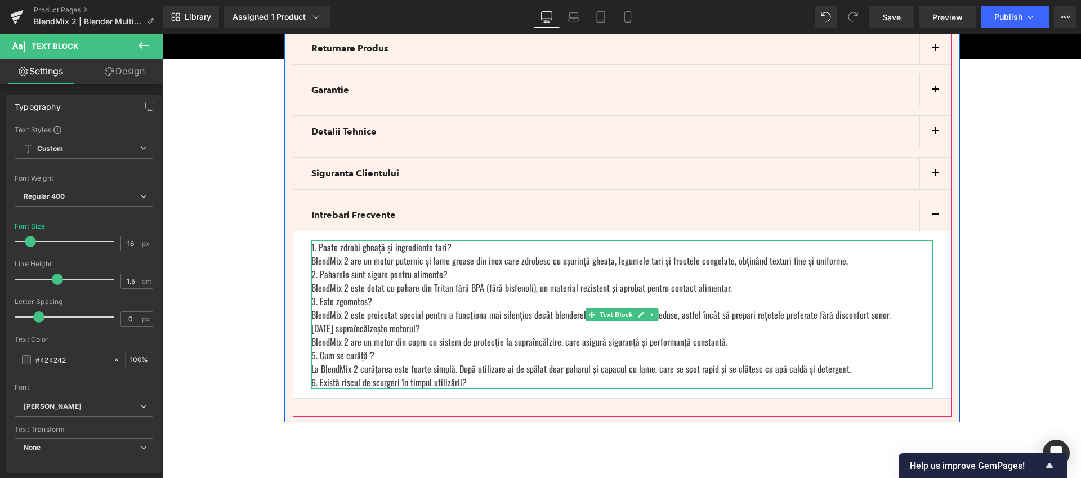
click at [487, 375] on div "6. Există riscul de scurgeri în timpul utilizării?" at bounding box center [622, 382] width 622 height 14
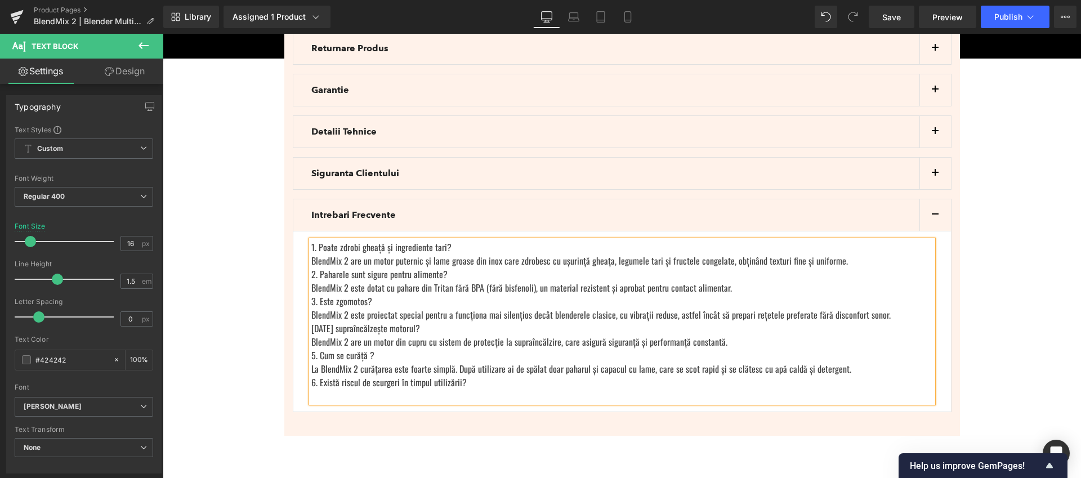
click at [326, 389] on div at bounding box center [622, 396] width 622 height 14
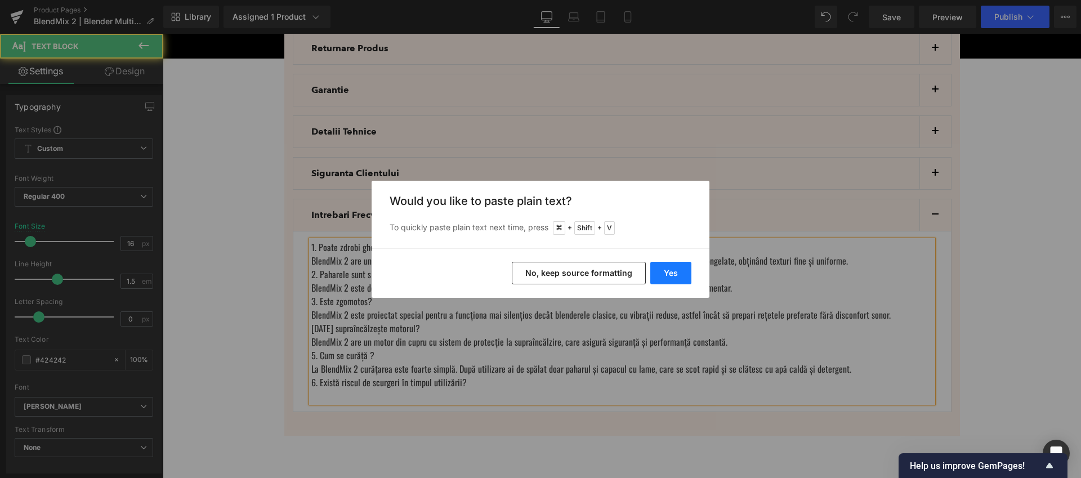
click at [681, 268] on button "Yes" at bounding box center [670, 273] width 41 height 23
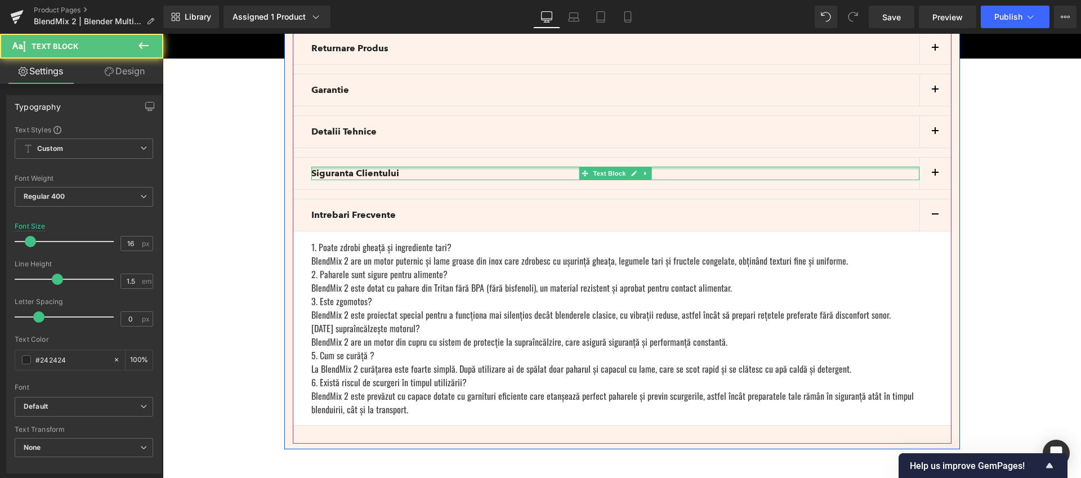
click at [461, 167] on div at bounding box center [615, 168] width 608 height 3
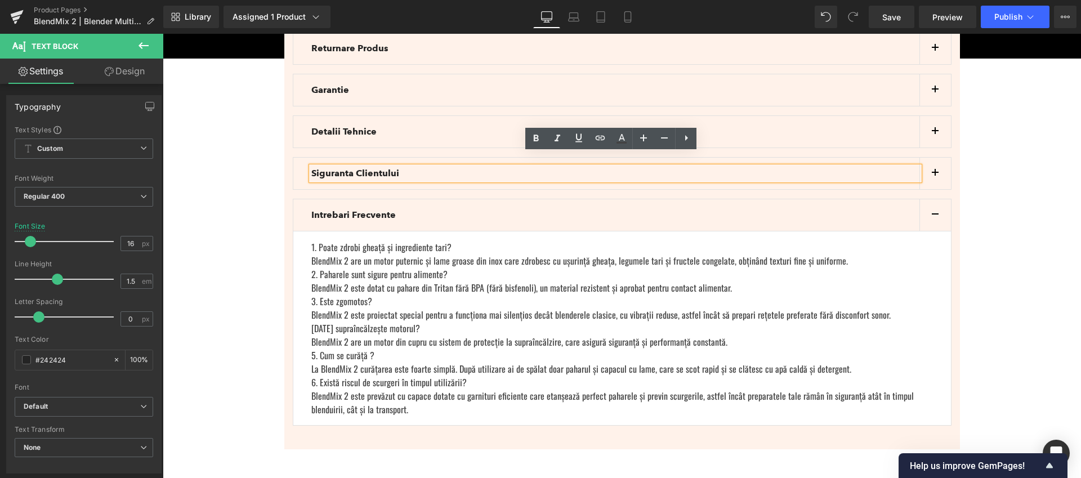
click at [937, 165] on button "button" at bounding box center [935, 174] width 32 height 32
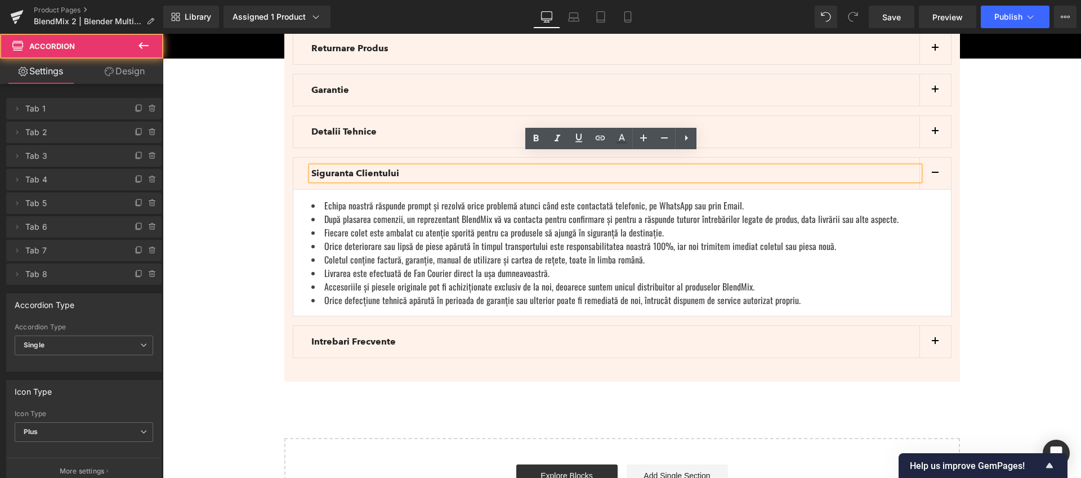
click at [937, 162] on button "button" at bounding box center [935, 174] width 32 height 32
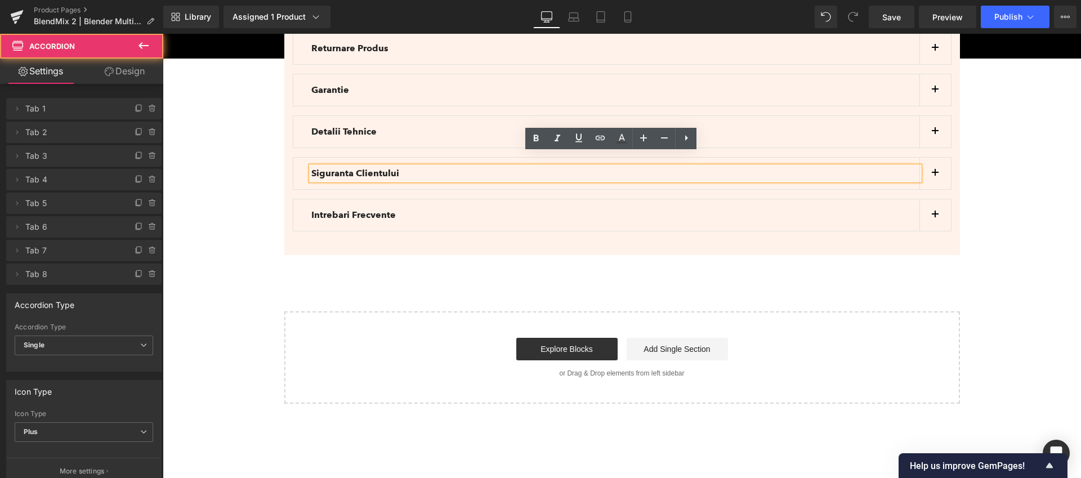
click at [935, 200] on button "button" at bounding box center [935, 215] width 32 height 32
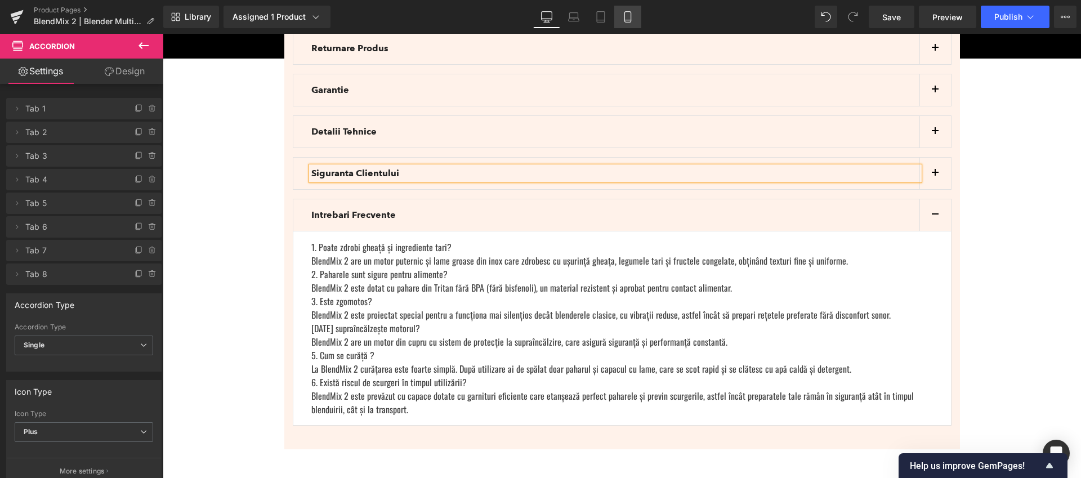
click at [628, 16] on icon at bounding box center [627, 16] width 11 height 11
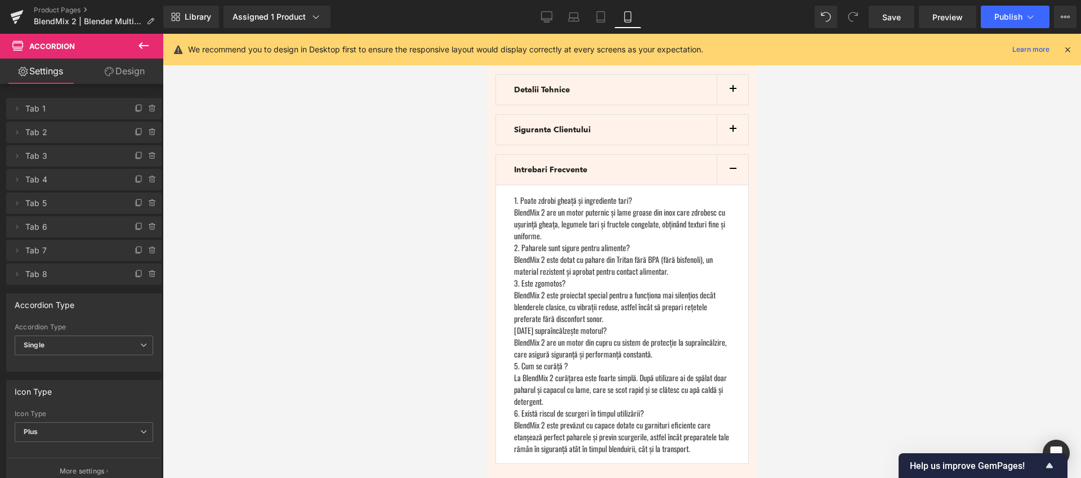
scroll to position [3436, 0]
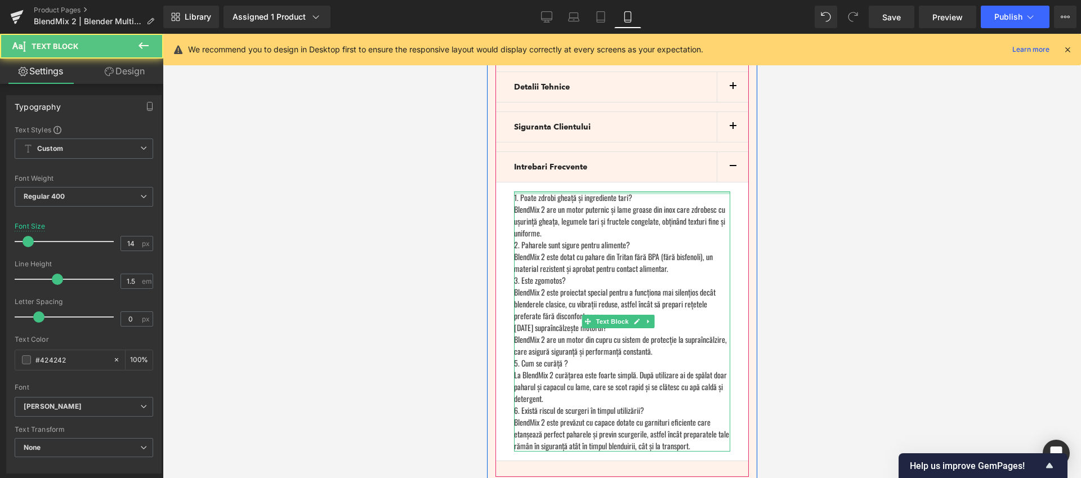
click at [642, 191] on div "1. Poate zdrobi gheață și ingrediente tari? BlendMix 2 are un motor puternic și…" at bounding box center [621, 321] width 216 height 260
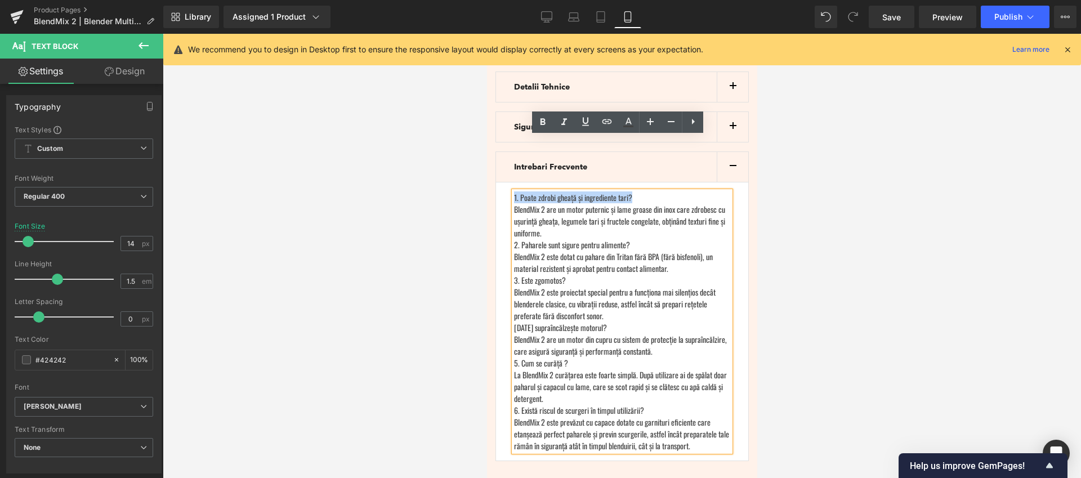
drag, startPoint x: 635, startPoint y: 143, endPoint x: 503, endPoint y: 141, distance: 132.3
click at [503, 182] on article "1. Poate zdrobi gheață și ingrediente tari? BlendMix 2 are un motor puternic și…" at bounding box center [621, 321] width 253 height 279
click at [573, 203] on div "BlendMix 2 are un motor puternic și lame groase din inox care zdrobesc cu ușuri…" at bounding box center [621, 220] width 216 height 35
drag, startPoint x: 634, startPoint y: 189, endPoint x: 530, endPoint y: 199, distance: 104.6
click at [507, 189] on article "1. Poate zdrobi gheață și ingrediente tari? BlendMix 2 are un motor puternic și…" at bounding box center [621, 321] width 253 height 279
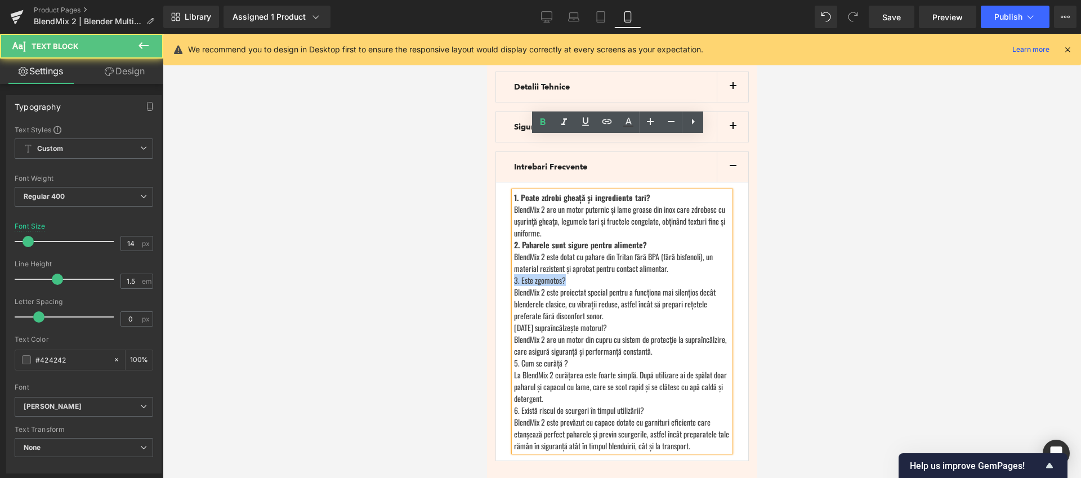
drag, startPoint x: 576, startPoint y: 225, endPoint x: 529, endPoint y: 240, distance: 49.5
click at [514, 274] on div "3. Este zgomotos?" at bounding box center [621, 280] width 216 height 12
drag, startPoint x: 615, startPoint y: 271, endPoint x: 493, endPoint y: 275, distance: 121.7
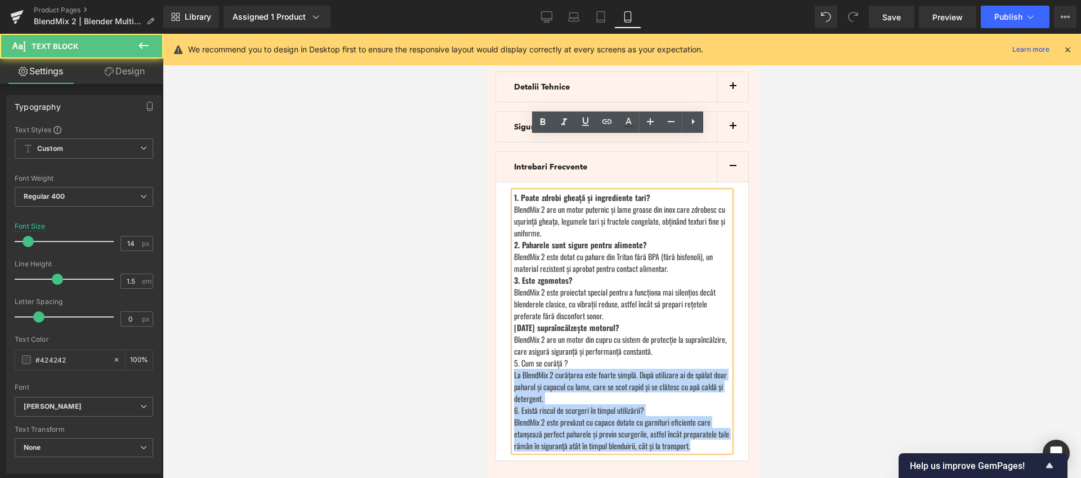
drag, startPoint x: 569, startPoint y: 306, endPoint x: 511, endPoint y: 309, distance: 58.1
click at [513, 310] on div "1. Poate zdrobi gheață și ingrediente tari? BlendMix 2 are un motor puternic și…" at bounding box center [621, 321] width 216 height 260
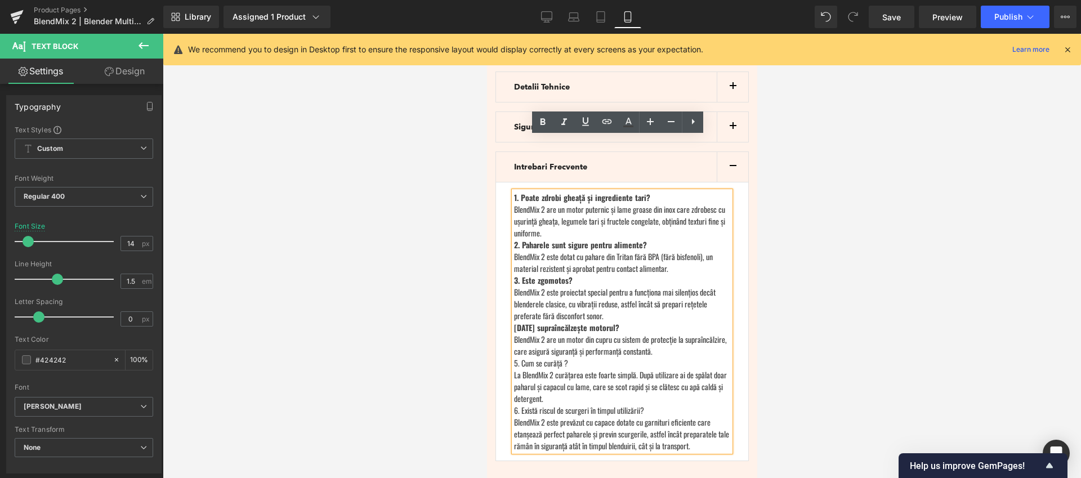
click at [540, 357] on div "5. Cum se curăță ?" at bounding box center [621, 363] width 216 height 12
drag, startPoint x: 572, startPoint y: 307, endPoint x: 513, endPoint y: 309, distance: 58.6
click at [513, 357] on div "5. Cum se curăță ?" at bounding box center [621, 363] width 216 height 12
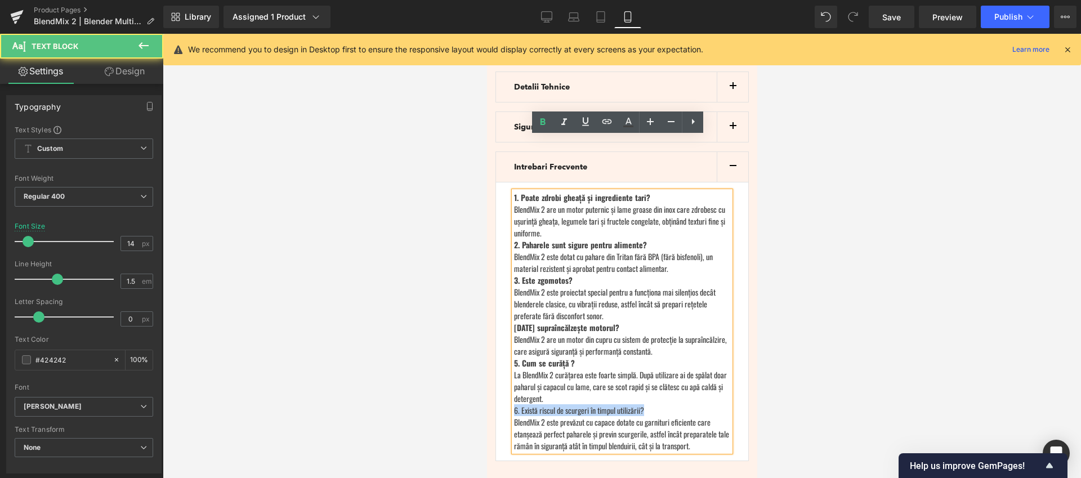
drag, startPoint x: 649, startPoint y: 356, endPoint x: 489, endPoint y: 353, distance: 159.9
click at [489, 353] on div "INFORMATII Heading Contact Text Block Ne poți contacta telefonic la 0734.348.21…" at bounding box center [621, 161] width 270 height 631
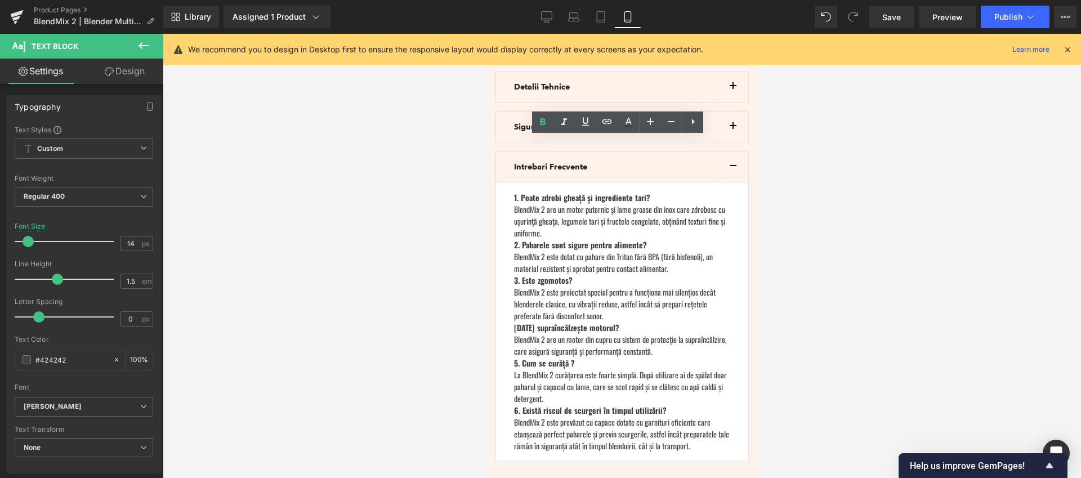
click at [847, 244] on div at bounding box center [622, 256] width 918 height 444
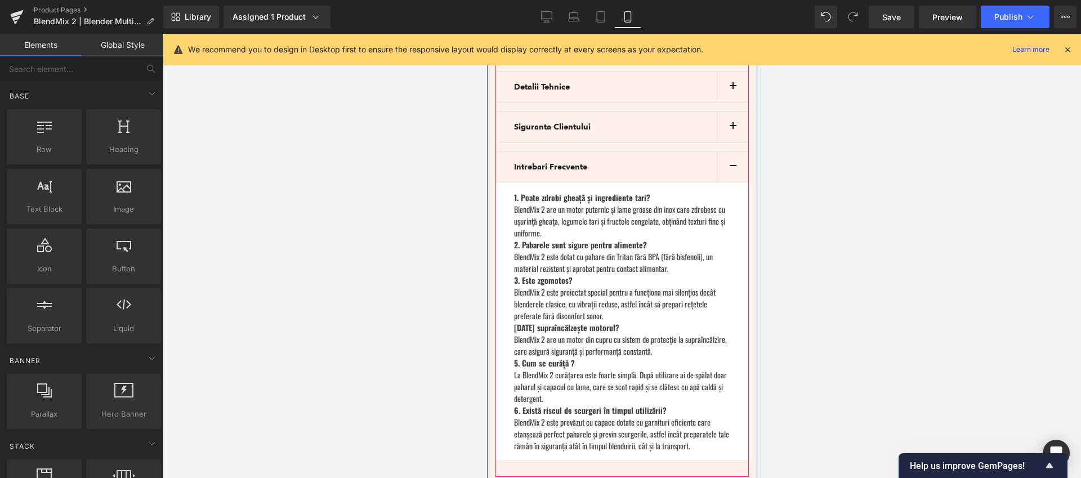
click at [728, 152] on button "button" at bounding box center [732, 167] width 32 height 30
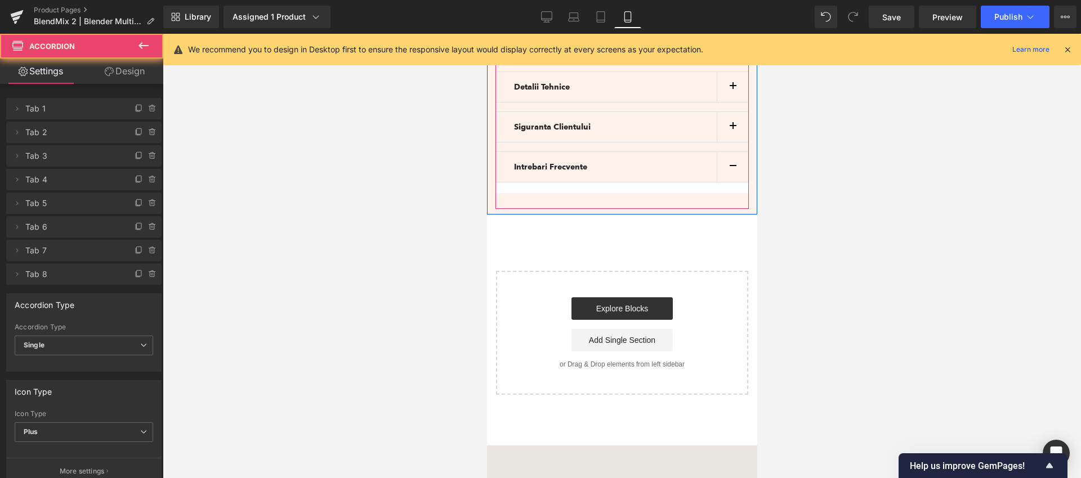
click at [726, 112] on button "button" at bounding box center [732, 127] width 32 height 30
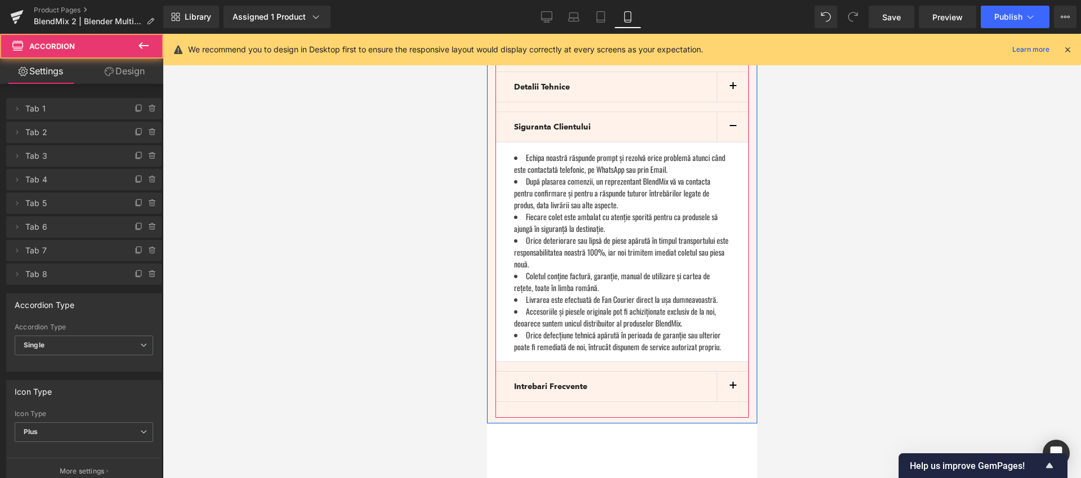
click at [726, 112] on button "button" at bounding box center [732, 127] width 32 height 30
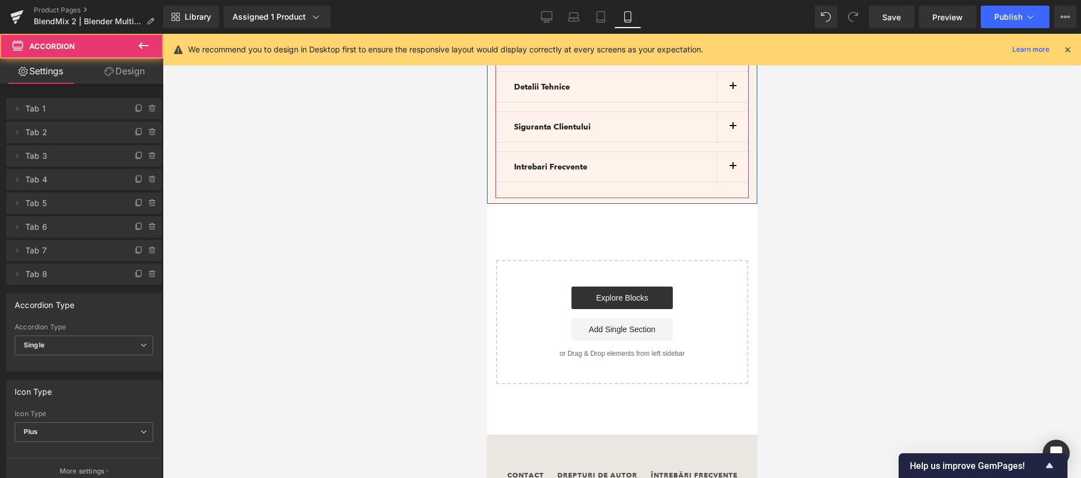
click at [727, 152] on button "button" at bounding box center [732, 167] width 32 height 30
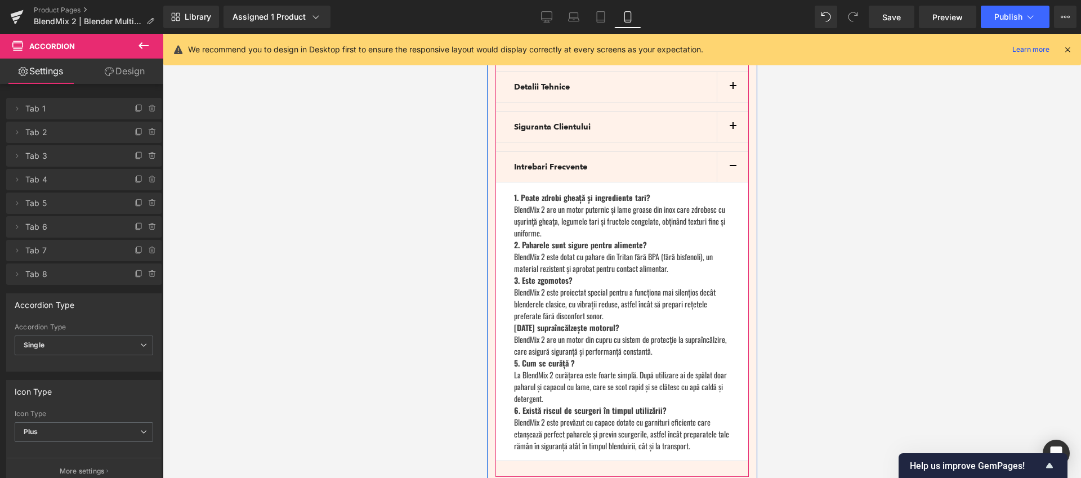
click at [727, 152] on button "button" at bounding box center [732, 167] width 32 height 30
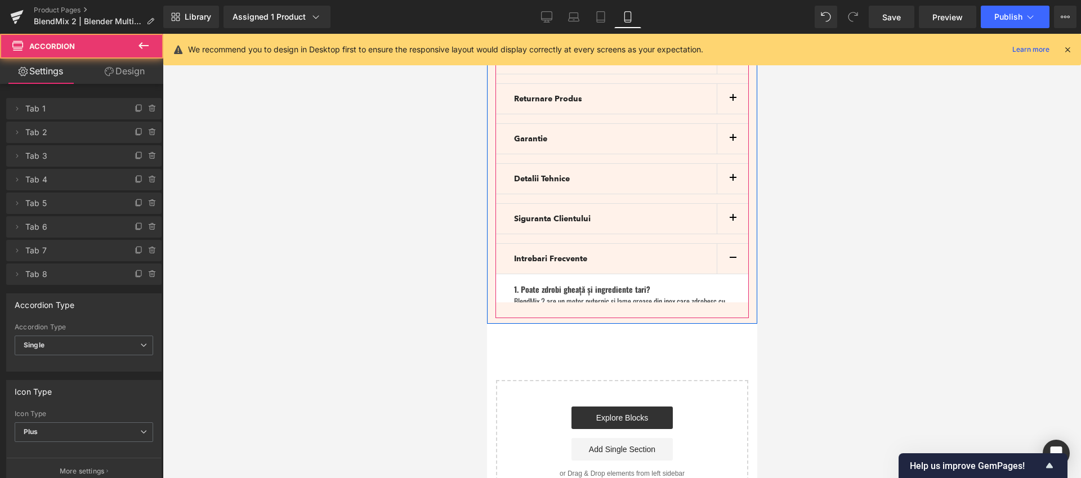
scroll to position [3343, 0]
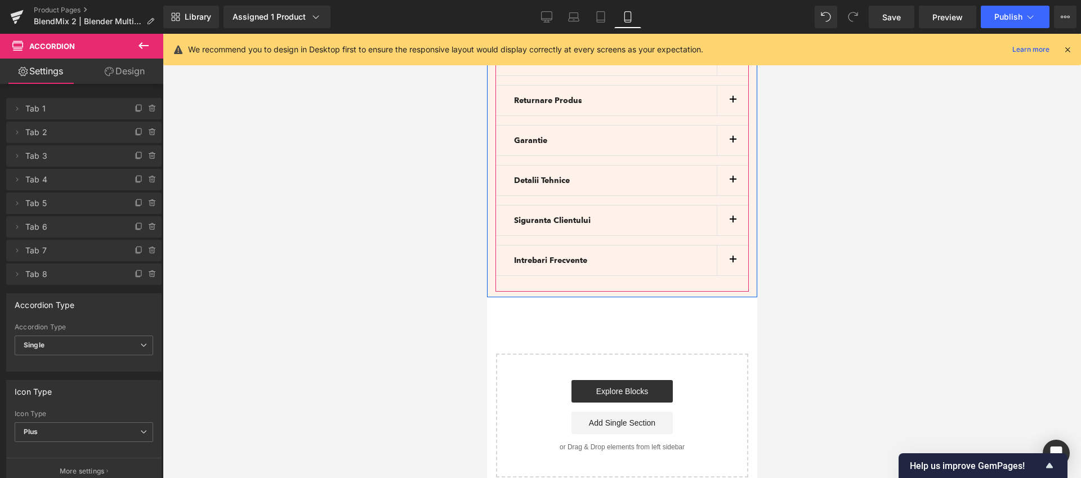
click at [725, 166] on button "button" at bounding box center [732, 181] width 32 height 30
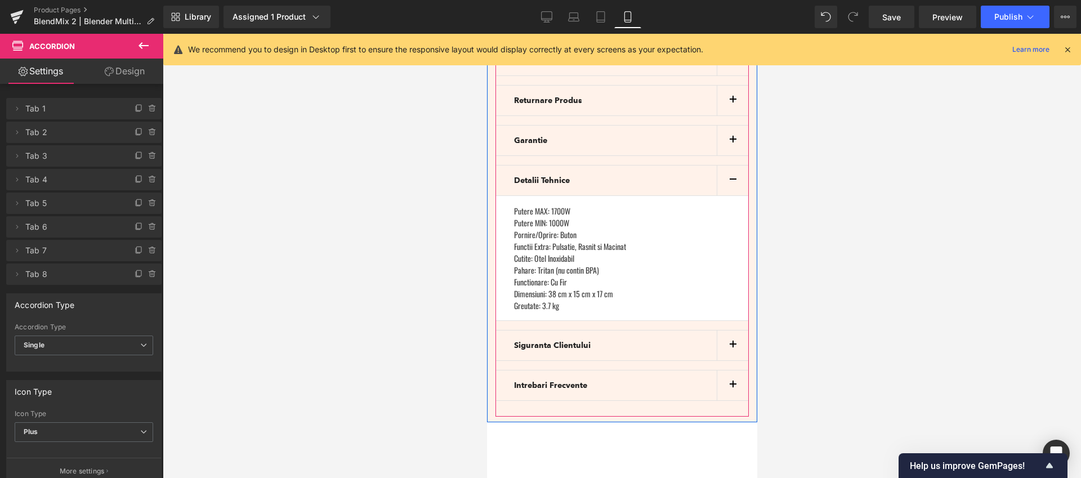
click at [646, 252] on link at bounding box center [652, 259] width 12 height 14
click at [667, 255] on icon at bounding box center [665, 258] width 6 height 7
click at [670, 217] on p "Putere MIN: 1000W" at bounding box center [621, 223] width 216 height 12
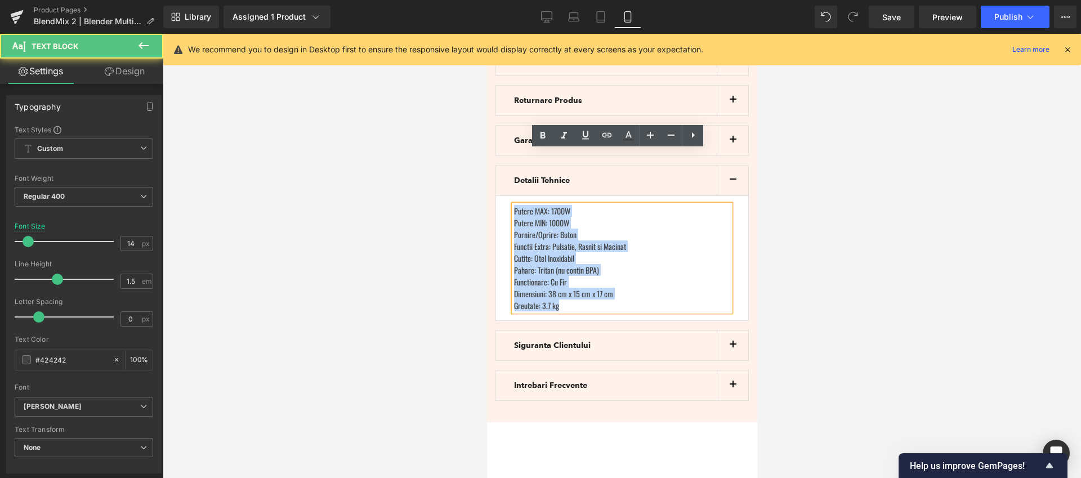
drag, startPoint x: 588, startPoint y: 250, endPoint x: 475, endPoint y: 153, distance: 149.3
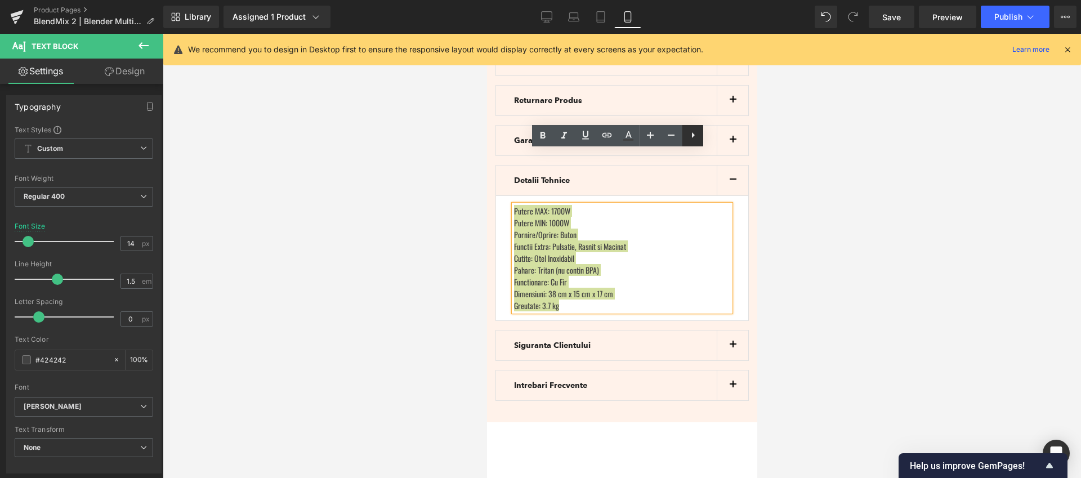
click at [694, 133] on icon at bounding box center [693, 135] width 14 height 14
click at [694, 138] on icon at bounding box center [693, 135] width 14 height 14
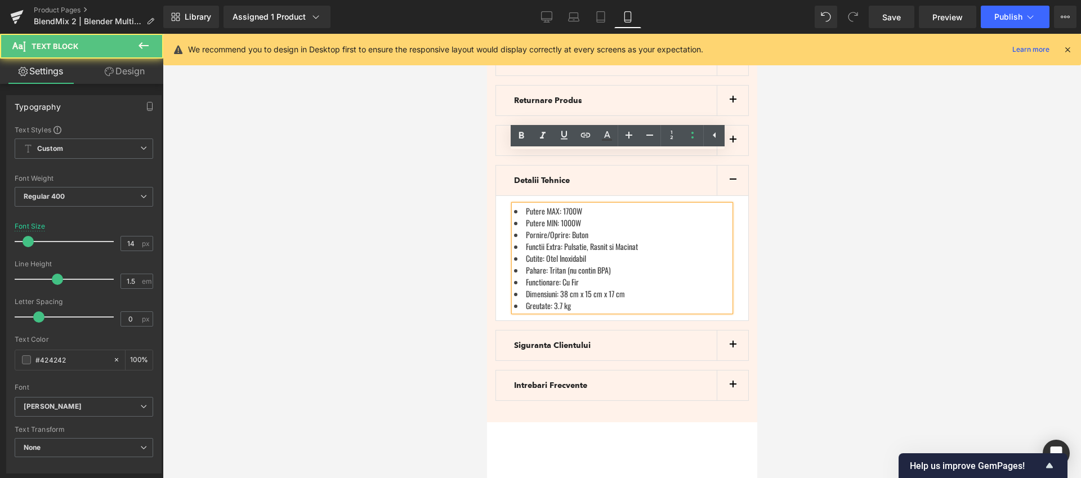
click at [673, 229] on li "Pornire/Oprire: Buton" at bounding box center [621, 235] width 216 height 12
click at [674, 217] on li "Putere MIN: 1000W" at bounding box center [621, 223] width 216 height 12
click at [730, 126] on button "button" at bounding box center [732, 141] width 32 height 30
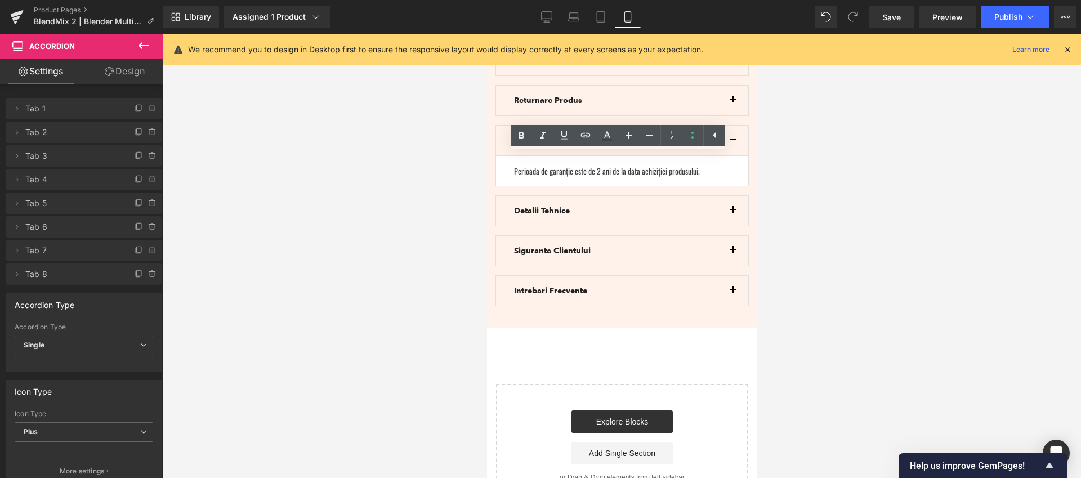
click at [727, 126] on button "button" at bounding box center [732, 141] width 32 height 30
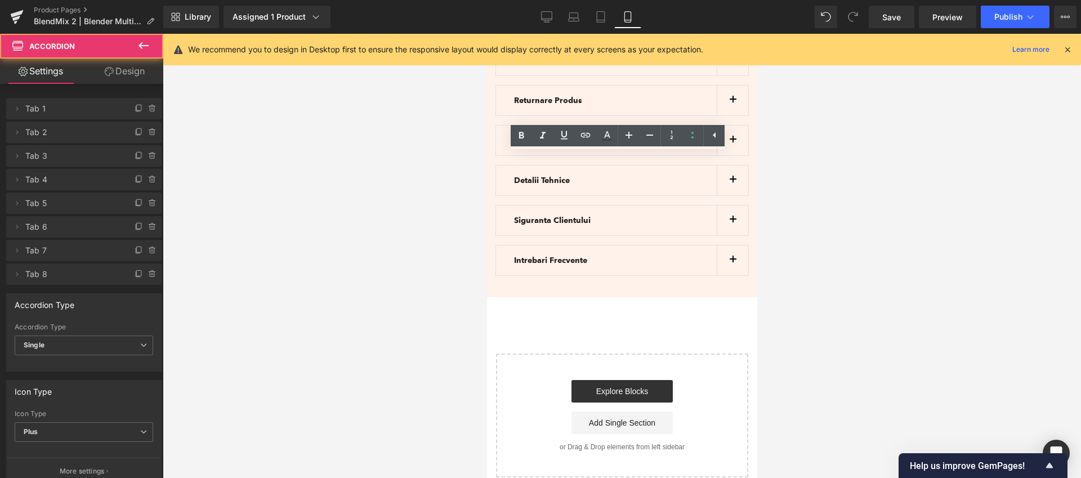
click at [733, 166] on button "button" at bounding box center [732, 181] width 32 height 30
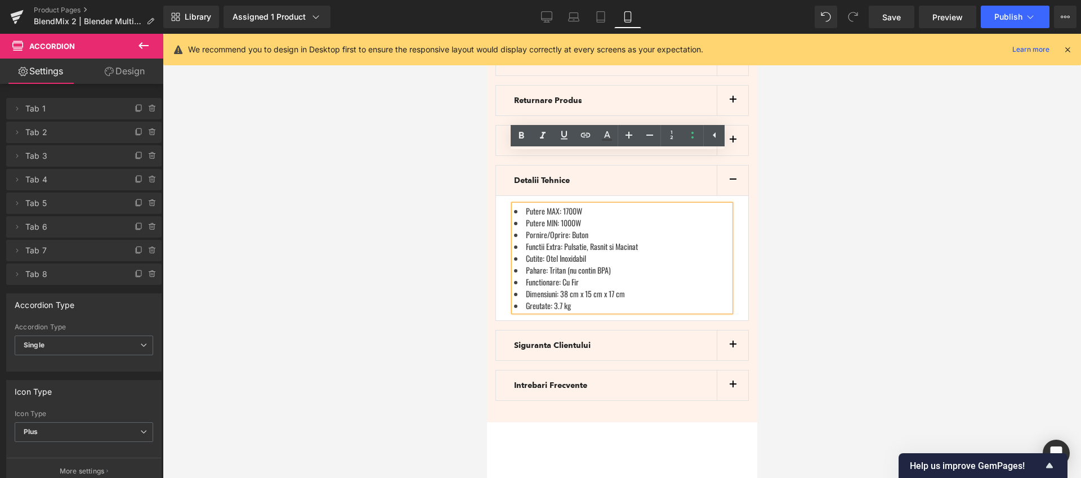
click at [735, 166] on button "button" at bounding box center [732, 181] width 32 height 30
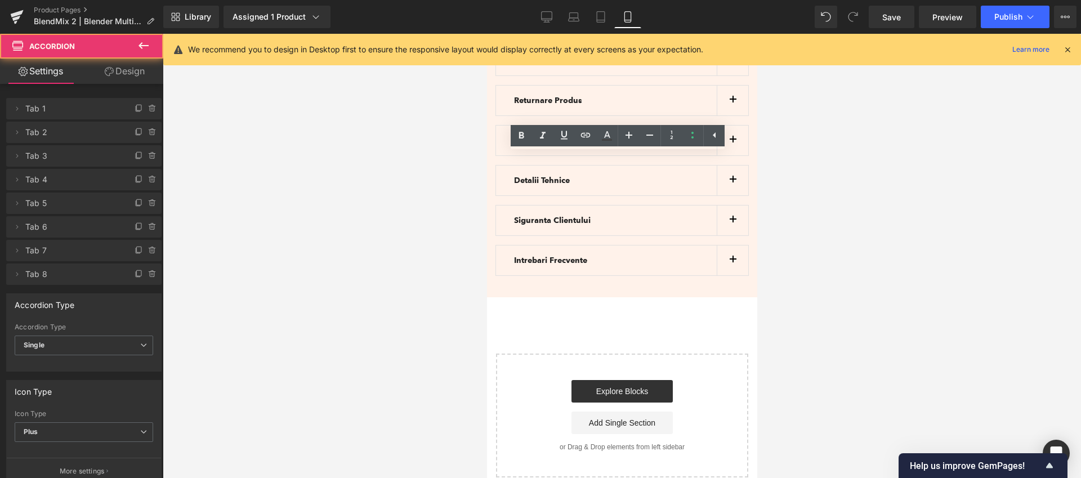
click at [725, 205] on button "button" at bounding box center [732, 220] width 32 height 30
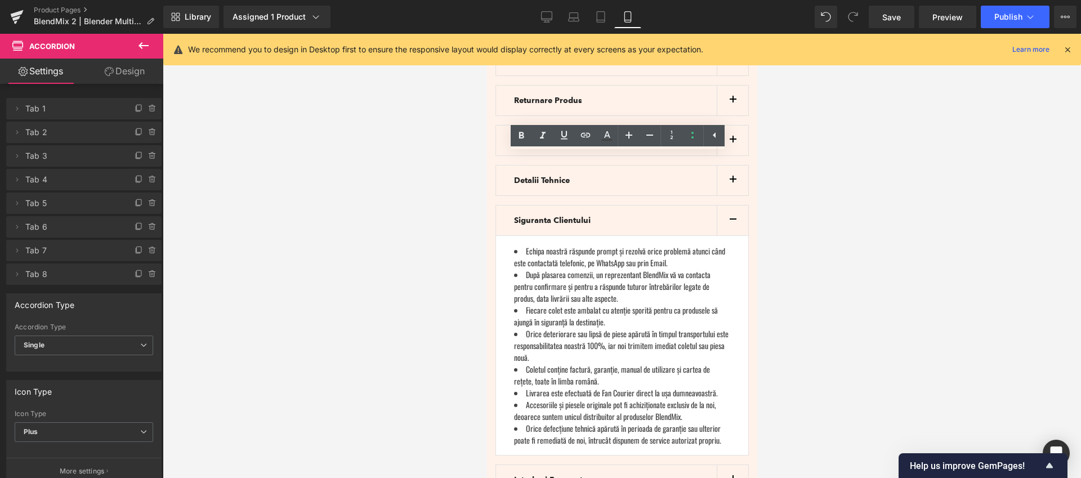
click at [728, 205] on button "button" at bounding box center [732, 220] width 32 height 30
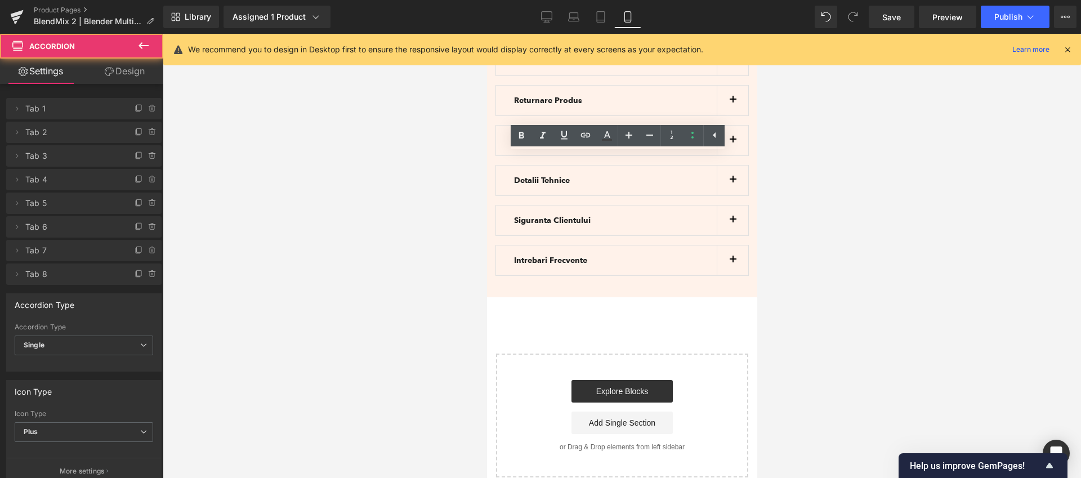
click at [721, 245] on button "button" at bounding box center [732, 260] width 32 height 30
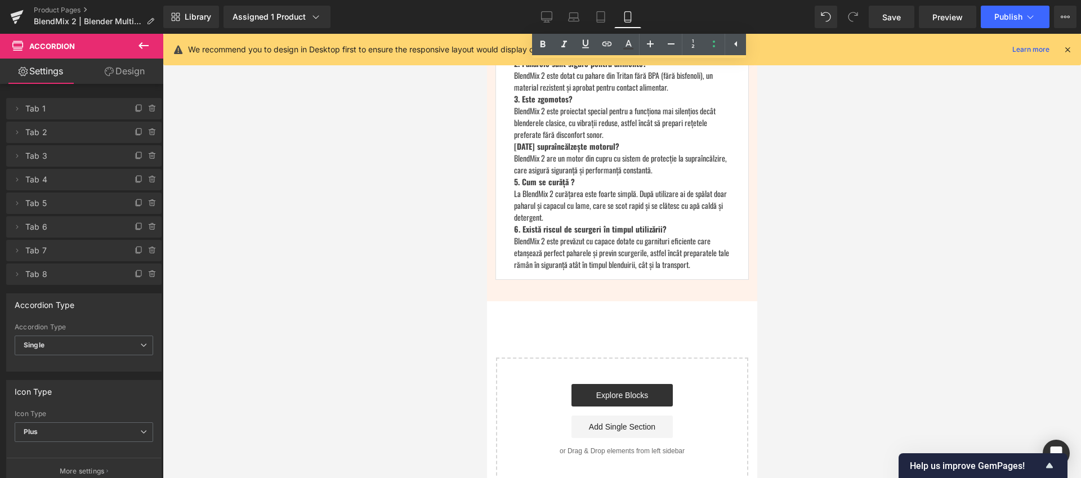
scroll to position [3535, 0]
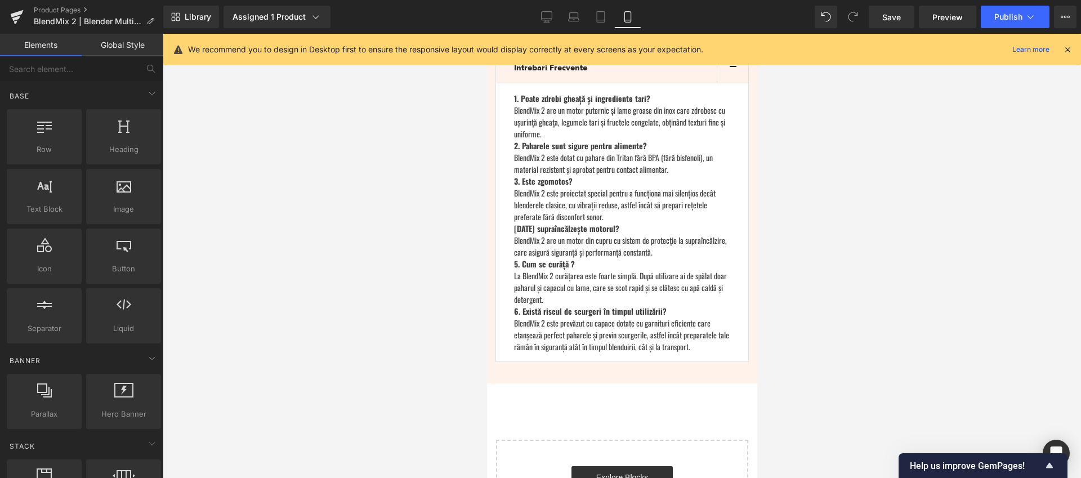
click at [871, 195] on div at bounding box center [622, 256] width 918 height 444
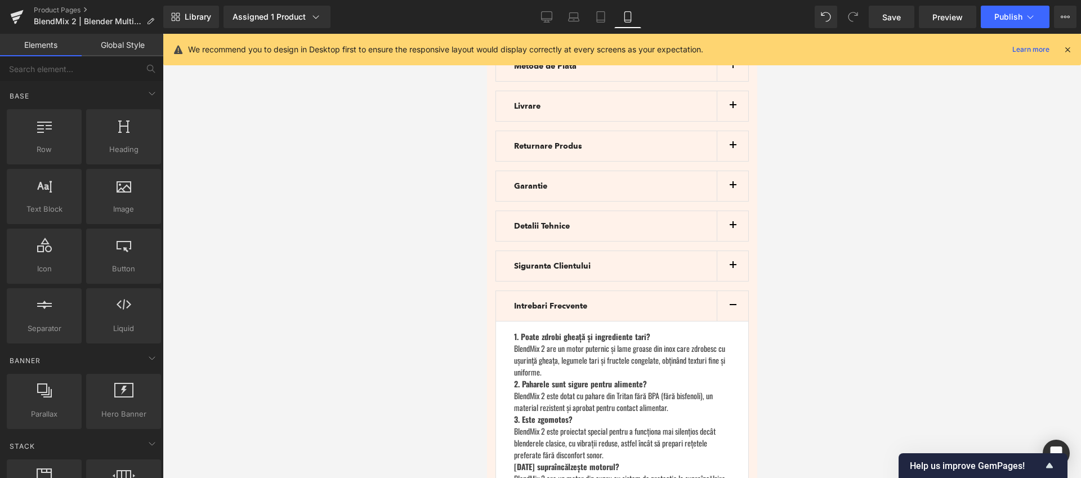
scroll to position [3273, 0]
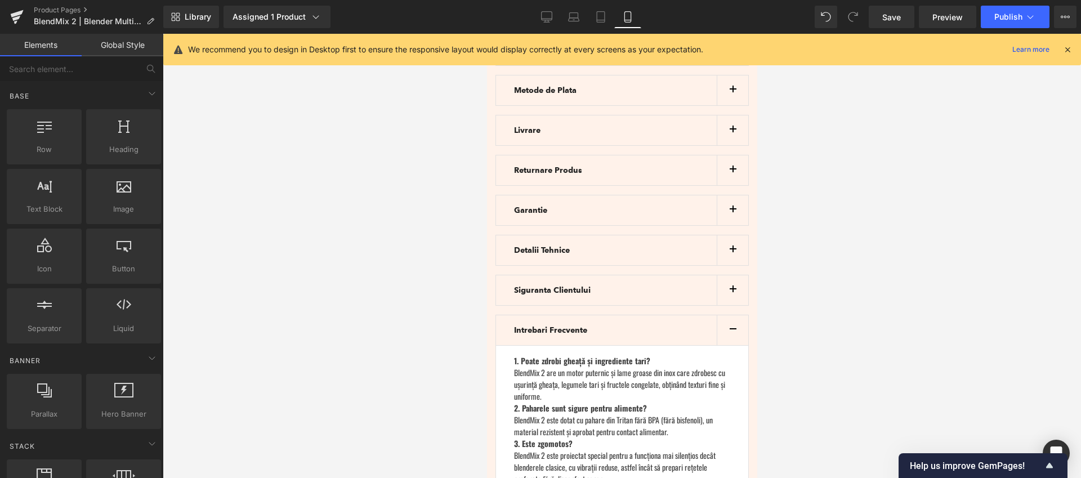
click at [1068, 48] on icon at bounding box center [1067, 49] width 10 height 10
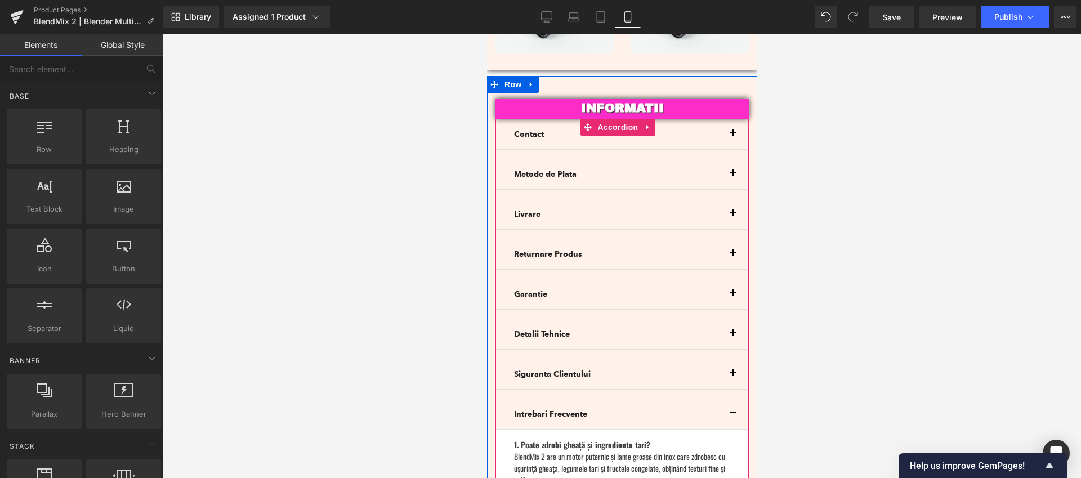
scroll to position [3172, 0]
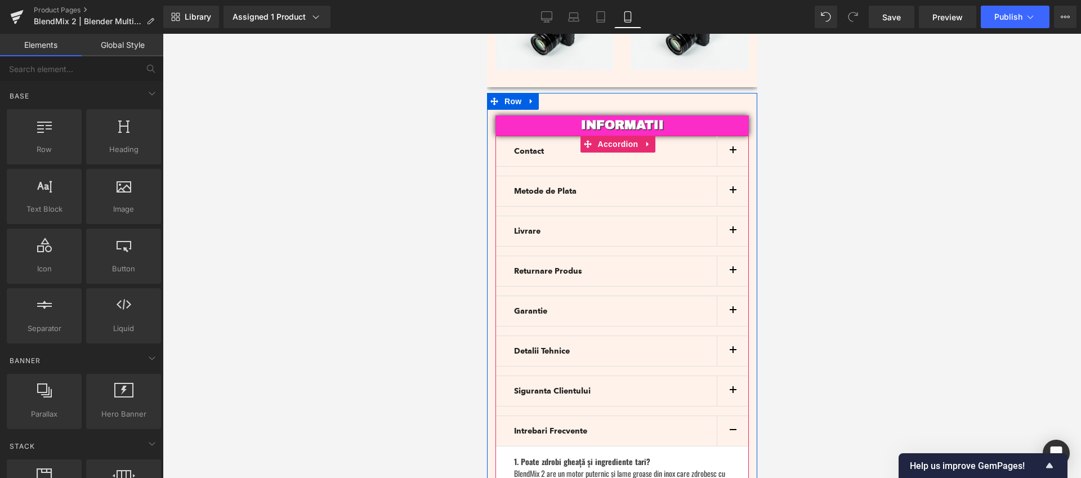
click at [722, 416] on button "button" at bounding box center [732, 431] width 32 height 30
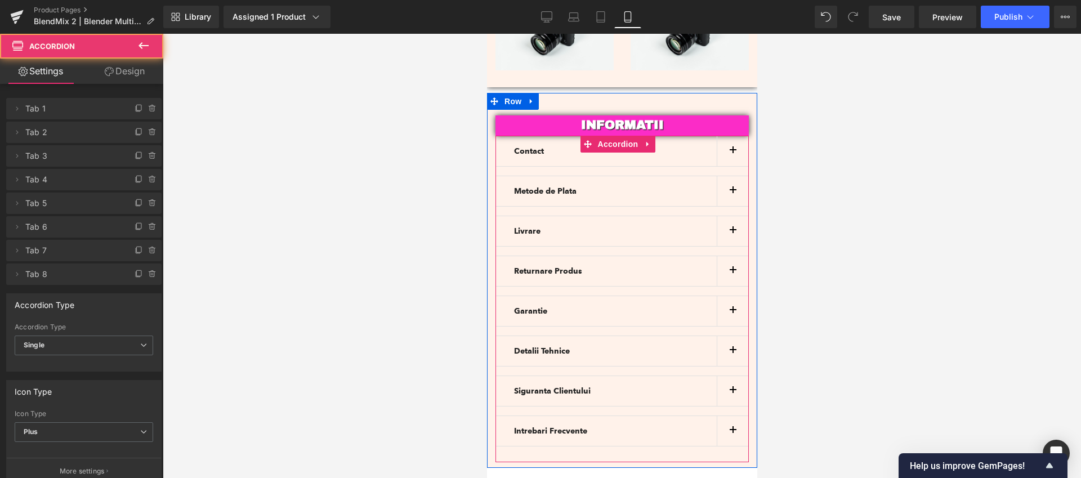
click at [728, 136] on button "button" at bounding box center [732, 151] width 32 height 30
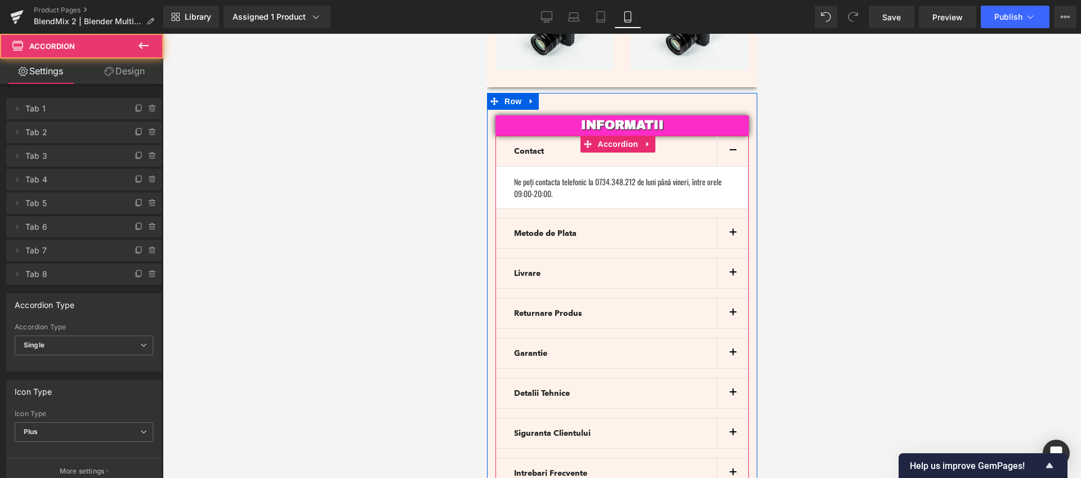
click at [728, 136] on button "button" at bounding box center [732, 151] width 32 height 30
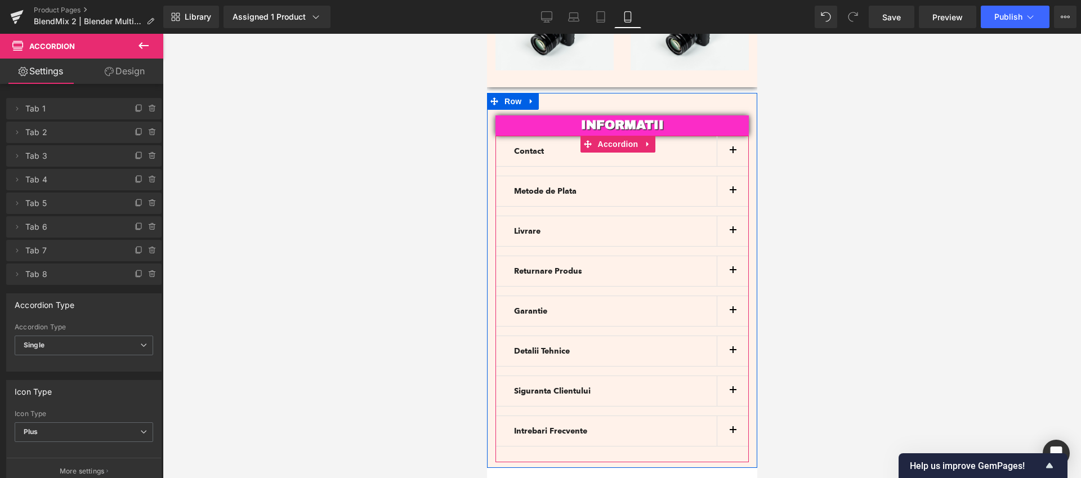
click at [723, 176] on button "button" at bounding box center [732, 191] width 32 height 30
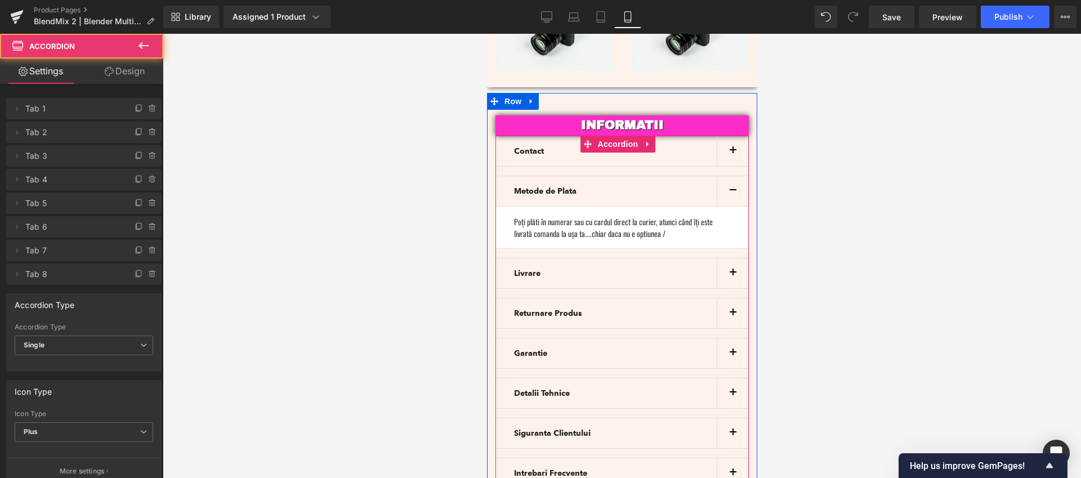
click at [725, 176] on button "button" at bounding box center [732, 191] width 32 height 30
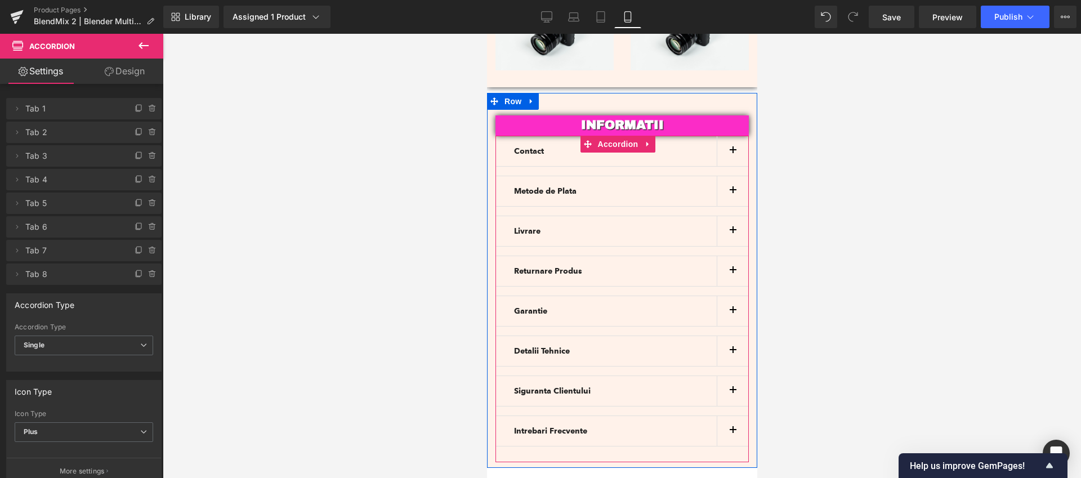
click at [726, 216] on button "button" at bounding box center [732, 231] width 32 height 30
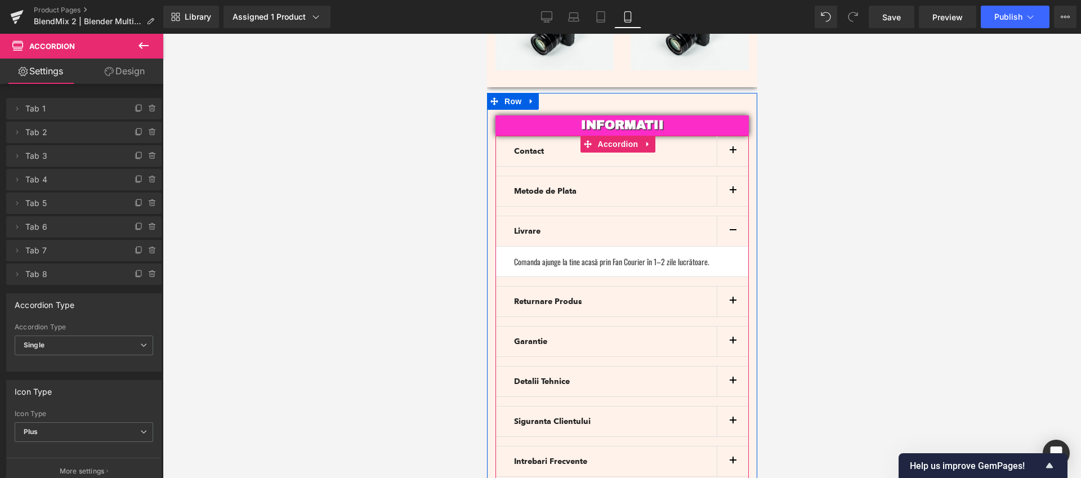
click at [726, 216] on button "button" at bounding box center [732, 231] width 32 height 30
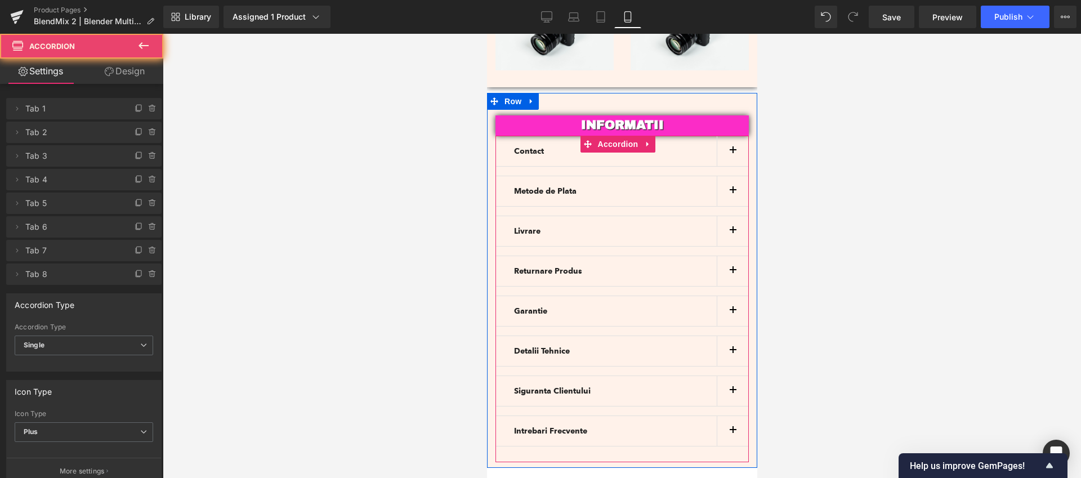
click at [722, 256] on button "button" at bounding box center [732, 271] width 32 height 30
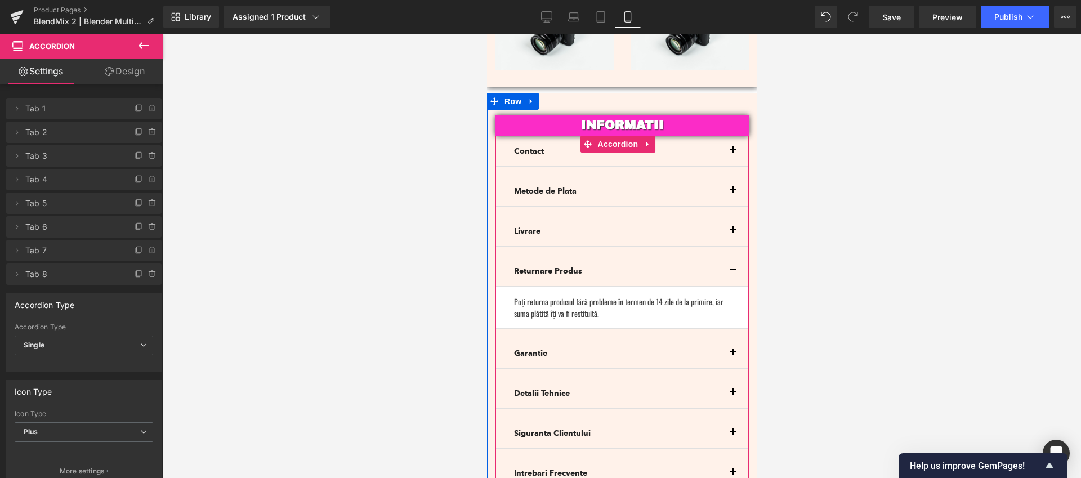
click at [722, 256] on button "button" at bounding box center [732, 271] width 32 height 30
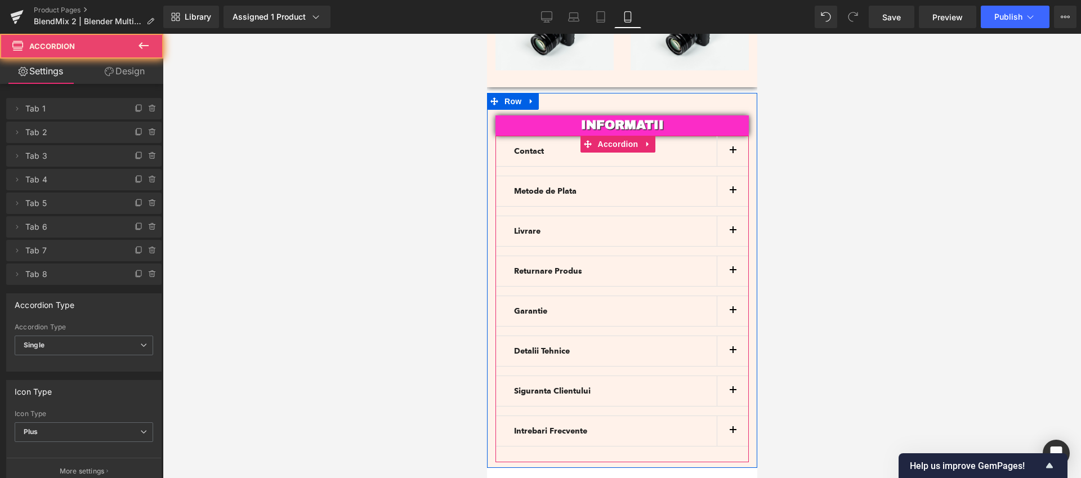
click at [723, 296] on button "button" at bounding box center [732, 311] width 32 height 30
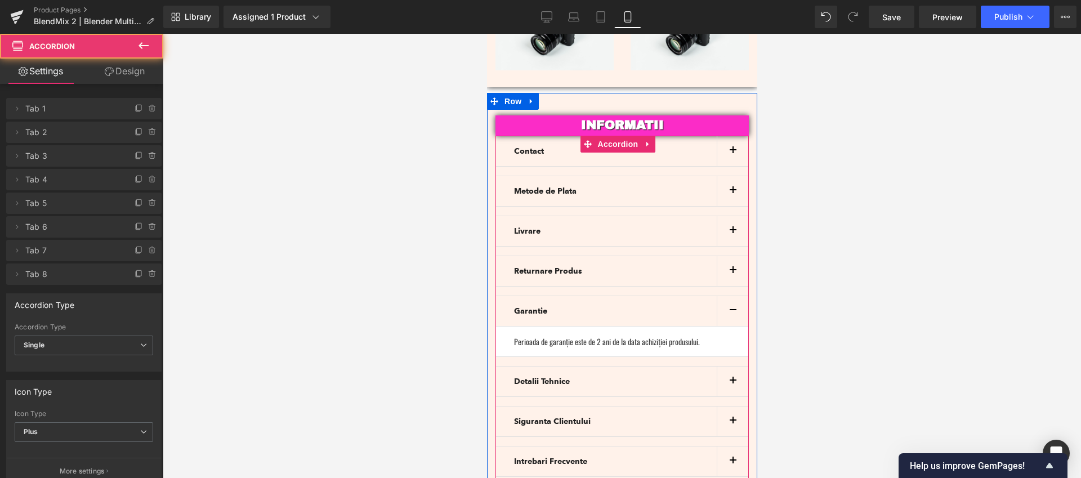
click at [729, 296] on button "button" at bounding box center [732, 311] width 32 height 30
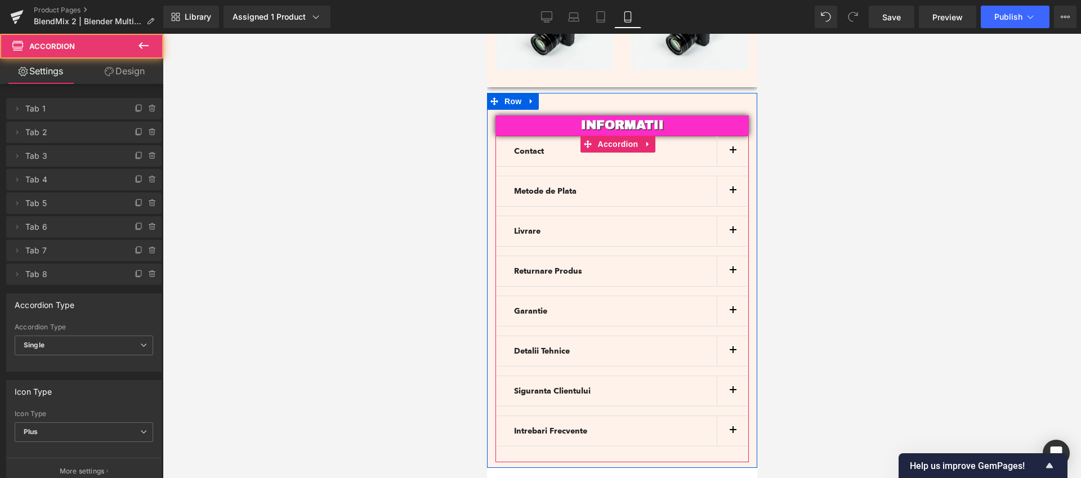
click at [732, 354] on span "button" at bounding box center [732, 354] width 0 height 0
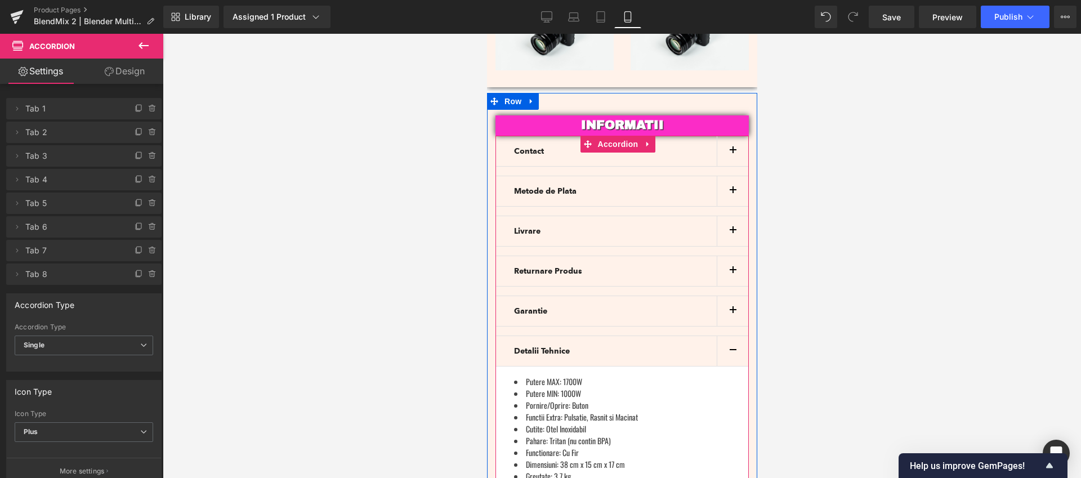
click at [724, 336] on button "button" at bounding box center [732, 351] width 32 height 30
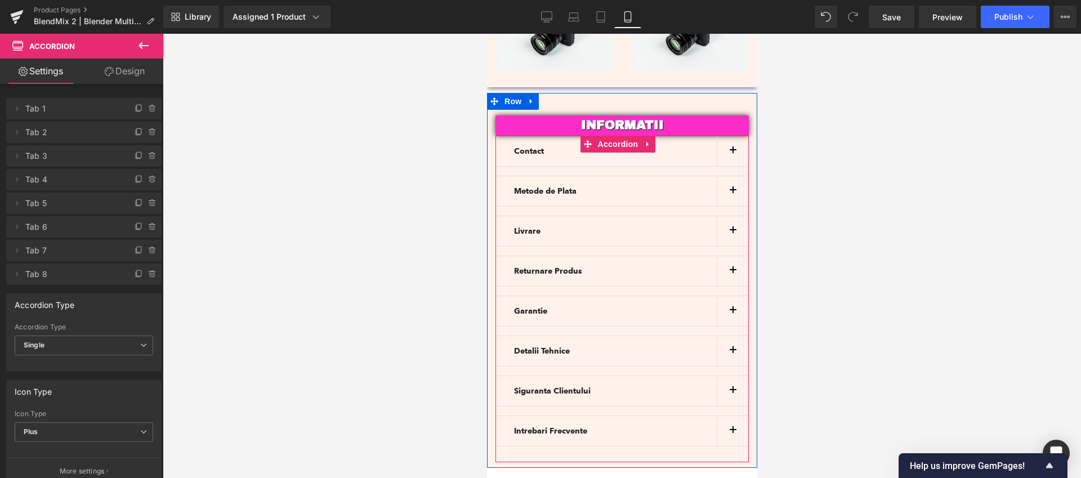
click at [727, 336] on button "button" at bounding box center [732, 351] width 32 height 30
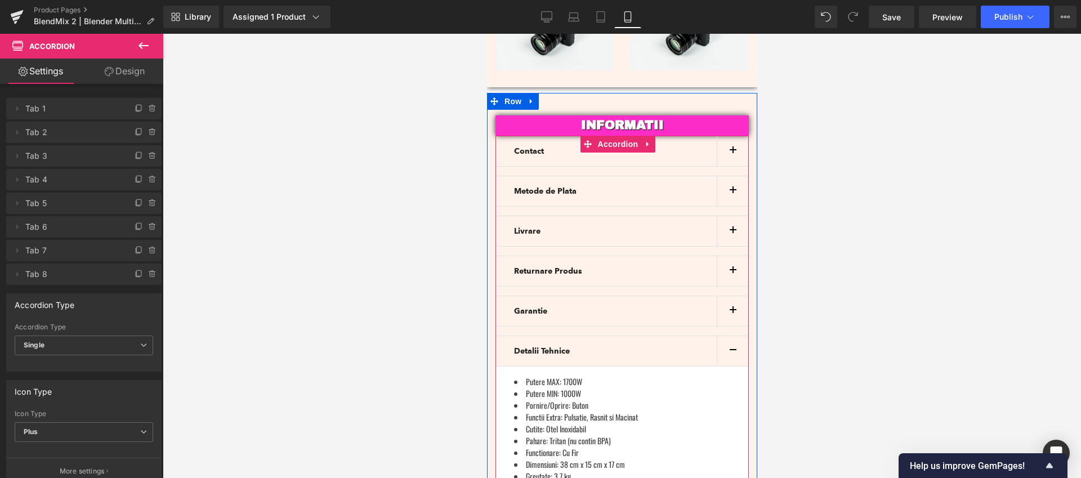
click at [727, 336] on button "button" at bounding box center [732, 351] width 32 height 30
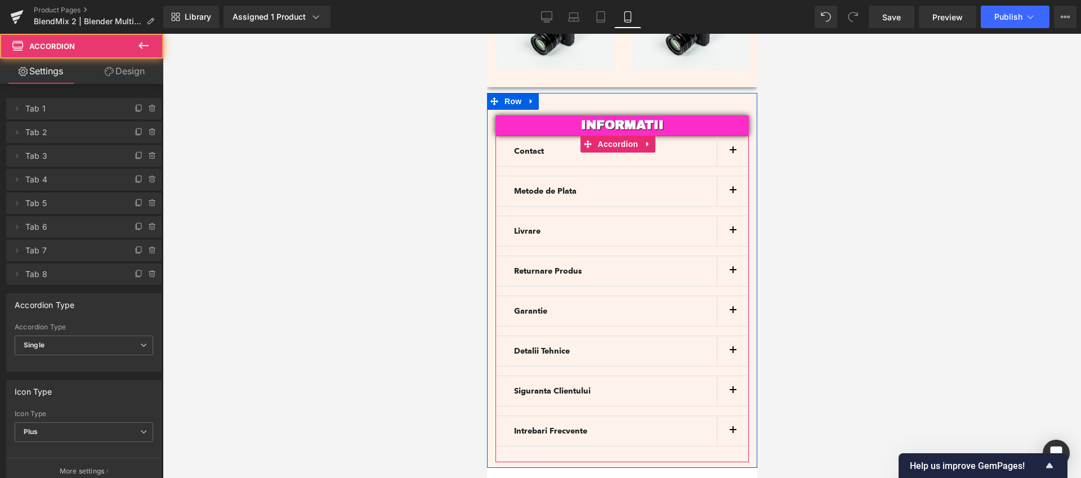
click at [732, 394] on span "button" at bounding box center [732, 394] width 0 height 0
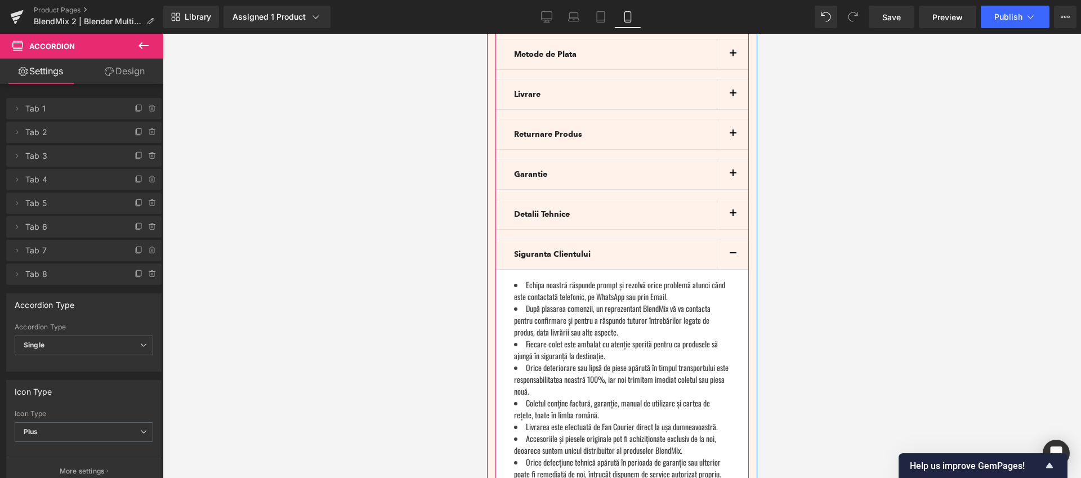
scroll to position [3309, 0]
click at [728, 239] on button "button" at bounding box center [732, 254] width 32 height 30
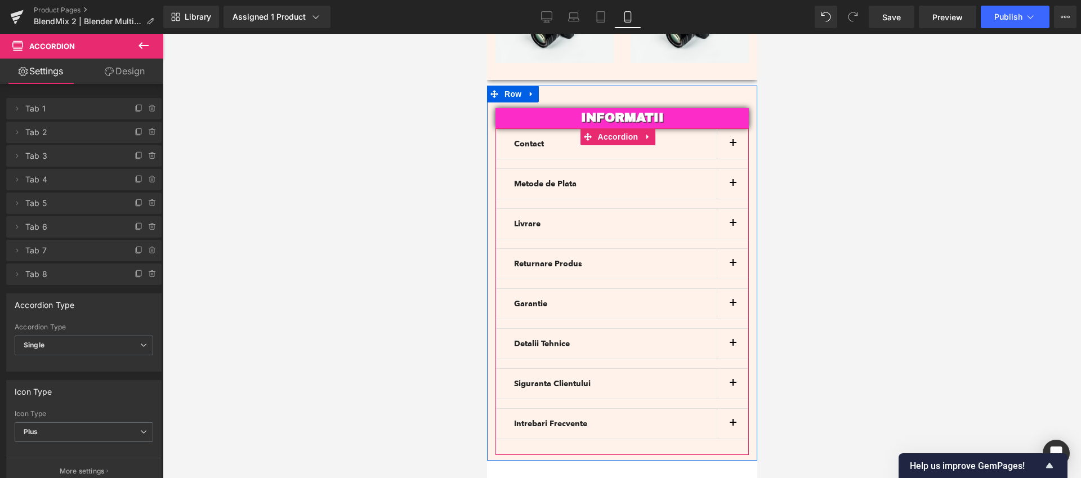
scroll to position [3266, 0]
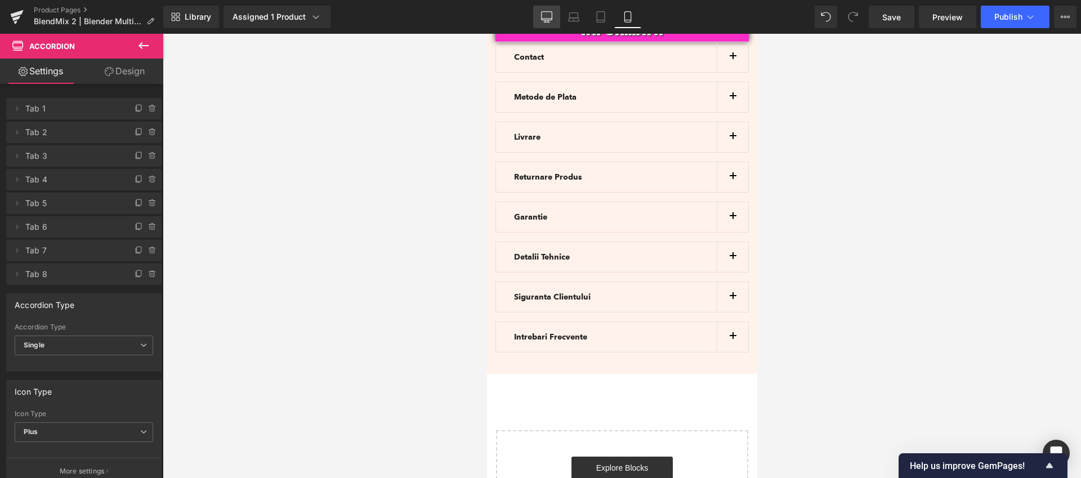
click at [545, 19] on icon at bounding box center [547, 19] width 11 height 0
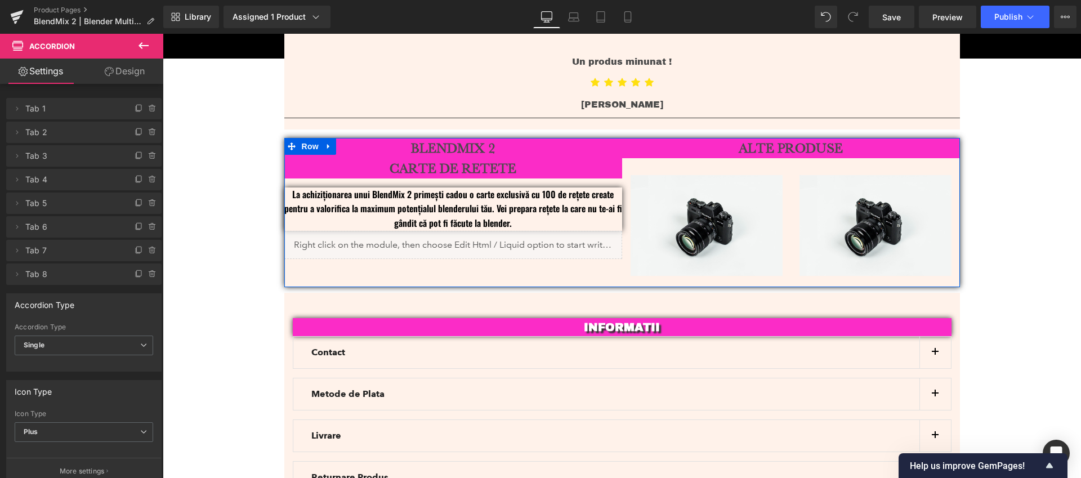
scroll to position [3089, 0]
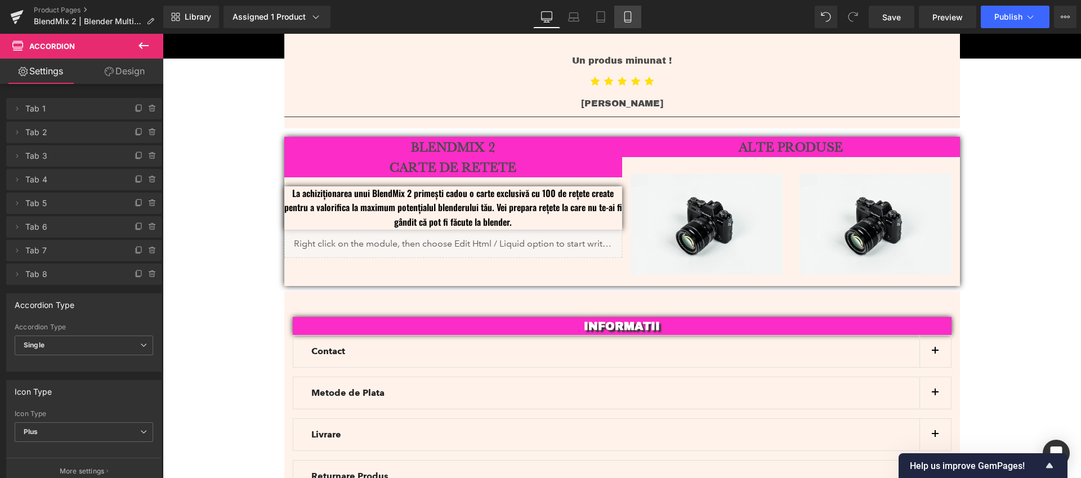
click at [626, 18] on icon at bounding box center [627, 16] width 11 height 11
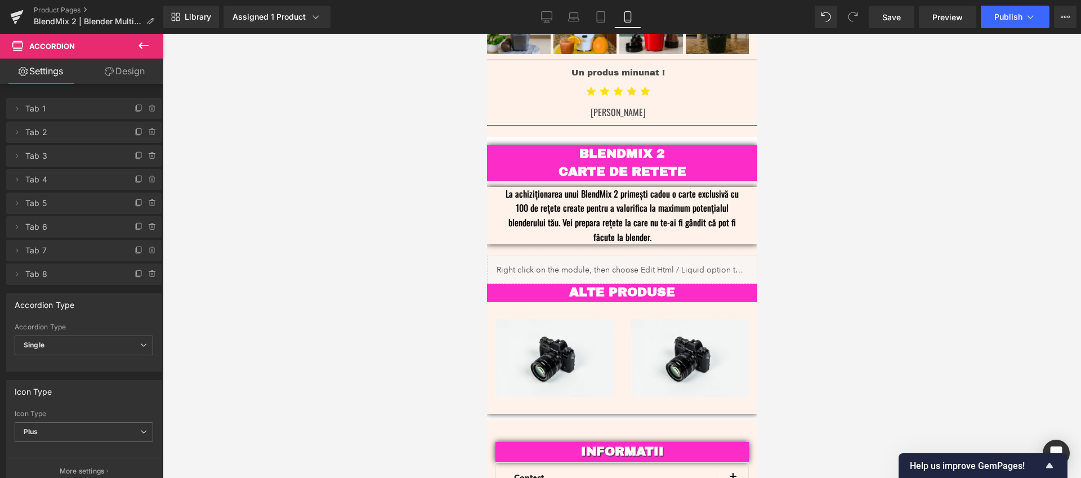
scroll to position [2984, 0]
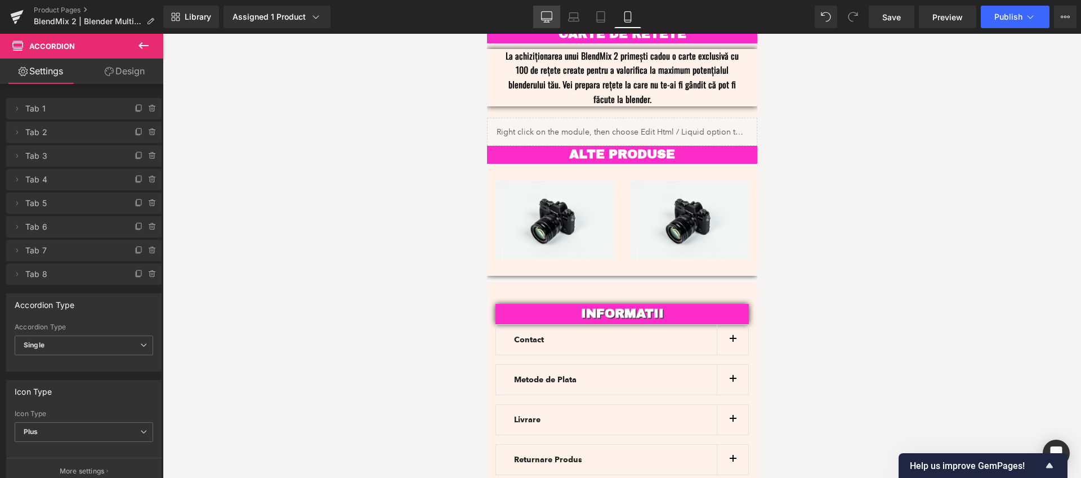
click at [546, 25] on link "Desktop" at bounding box center [546, 17] width 27 height 23
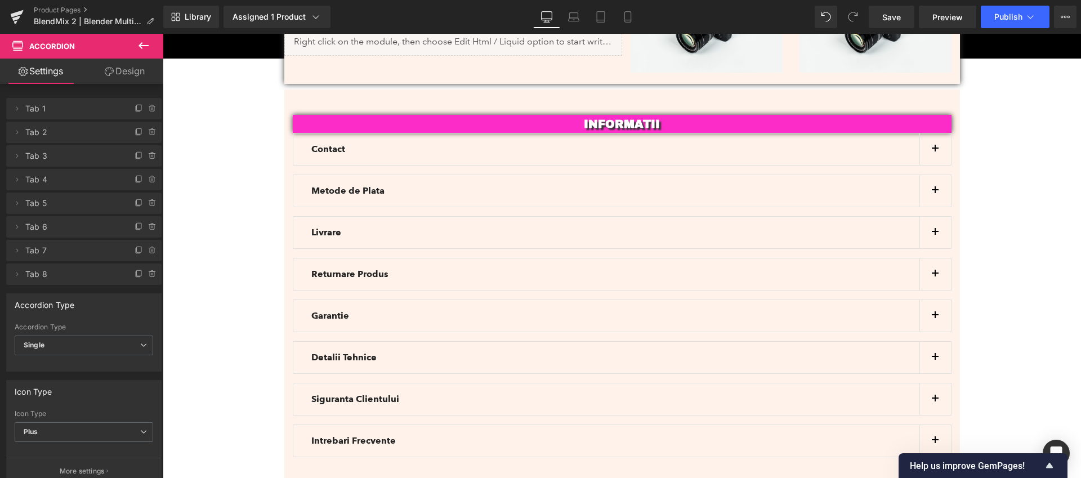
scroll to position [3390, 0]
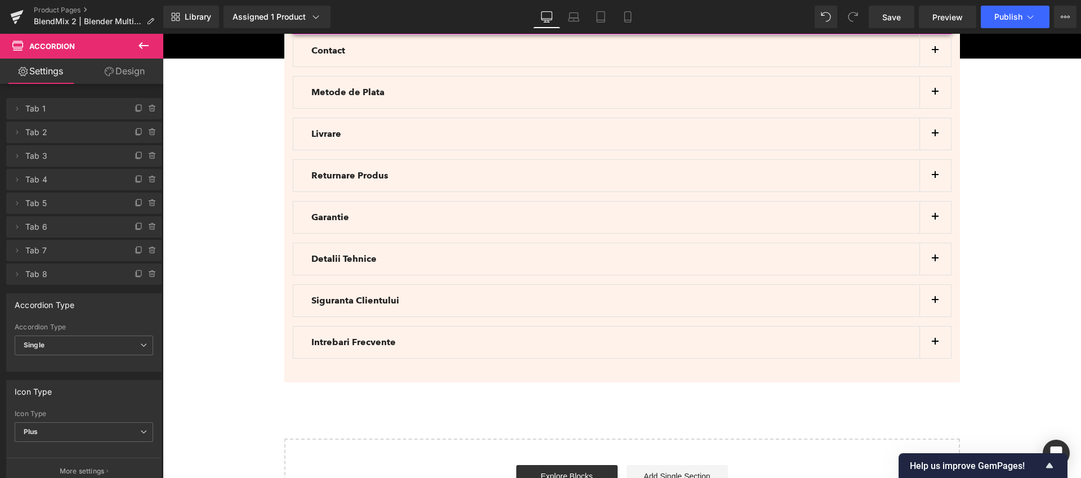
click at [147, 44] on icon at bounding box center [144, 46] width 14 height 14
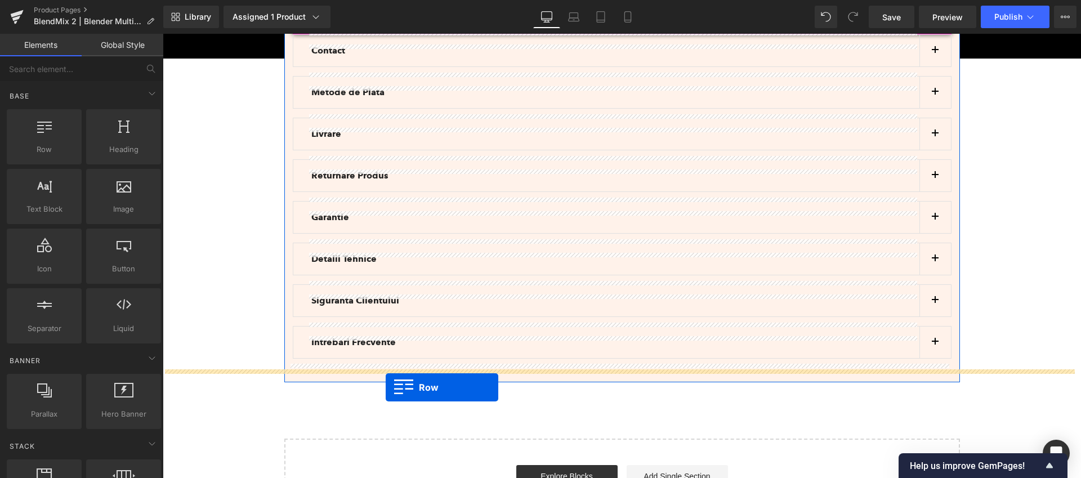
drag, startPoint x: 228, startPoint y: 181, endPoint x: 386, endPoint y: 387, distance: 259.9
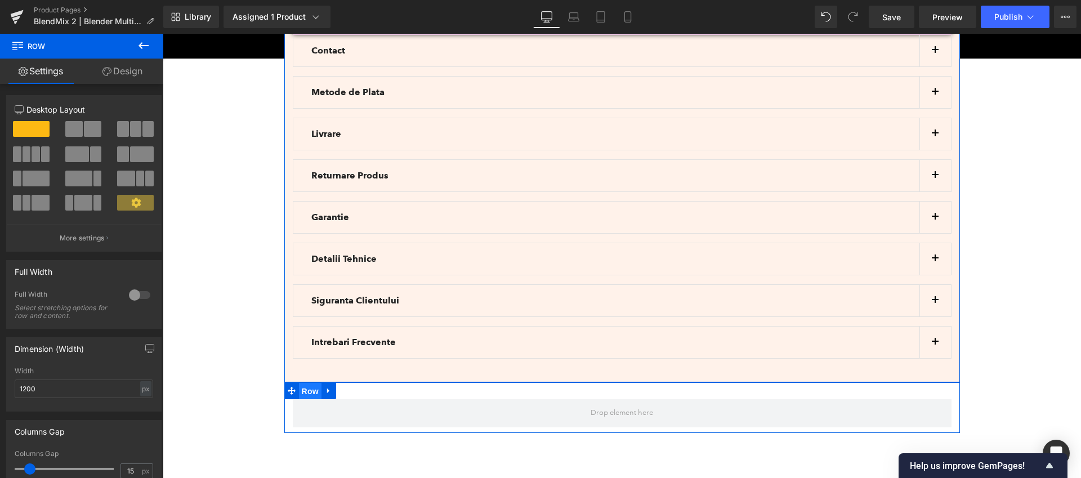
click at [312, 383] on span "Row" at bounding box center [310, 391] width 23 height 17
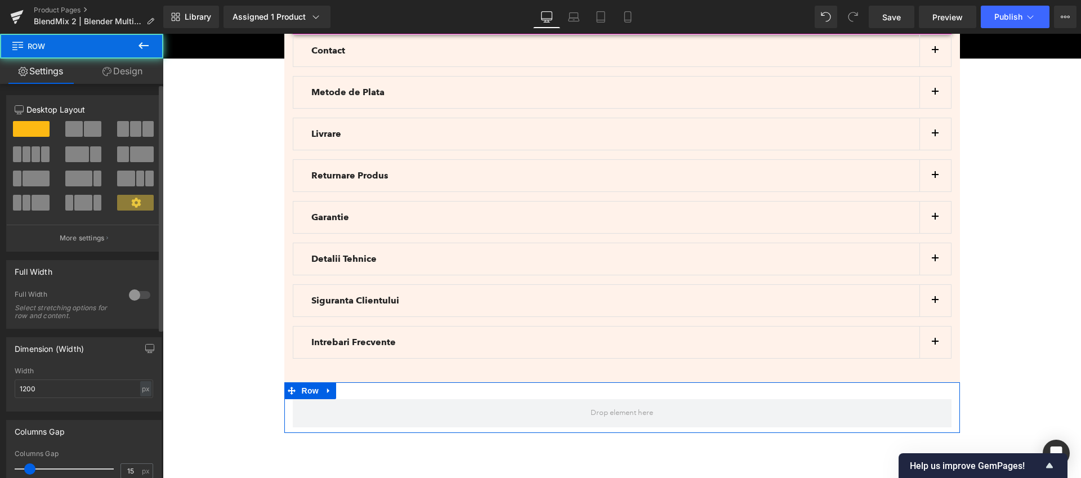
click at [84, 129] on span at bounding box center [92, 129] width 17 height 16
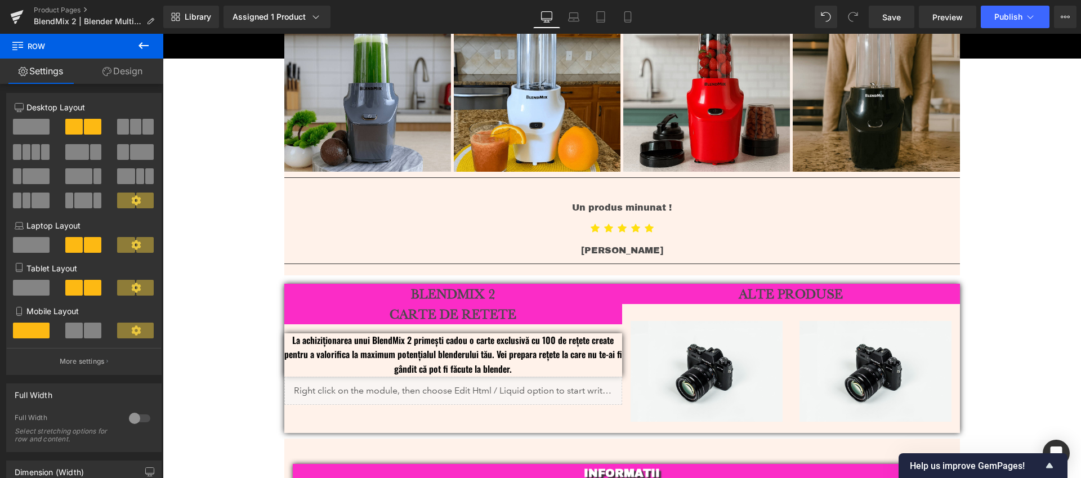
scroll to position [0, 0]
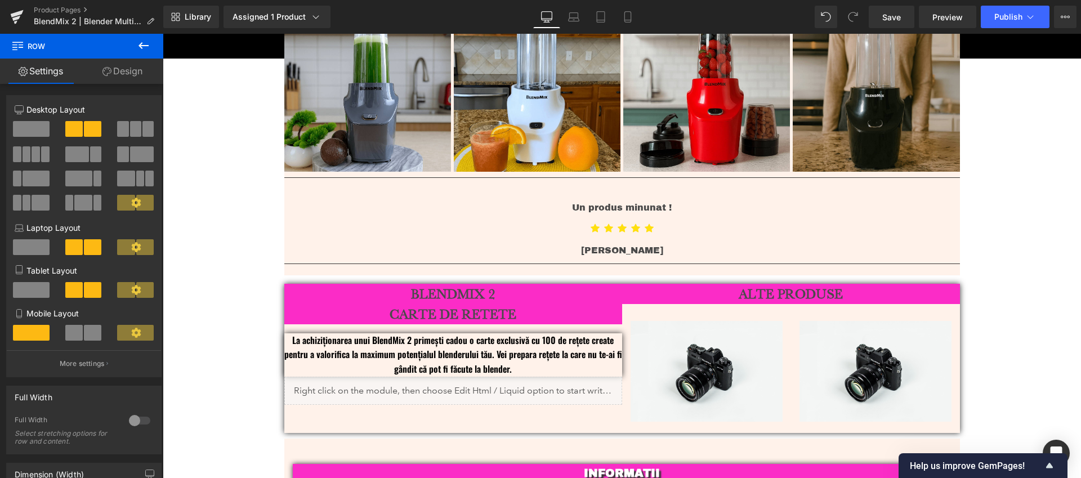
click at [137, 44] on button at bounding box center [143, 46] width 39 height 25
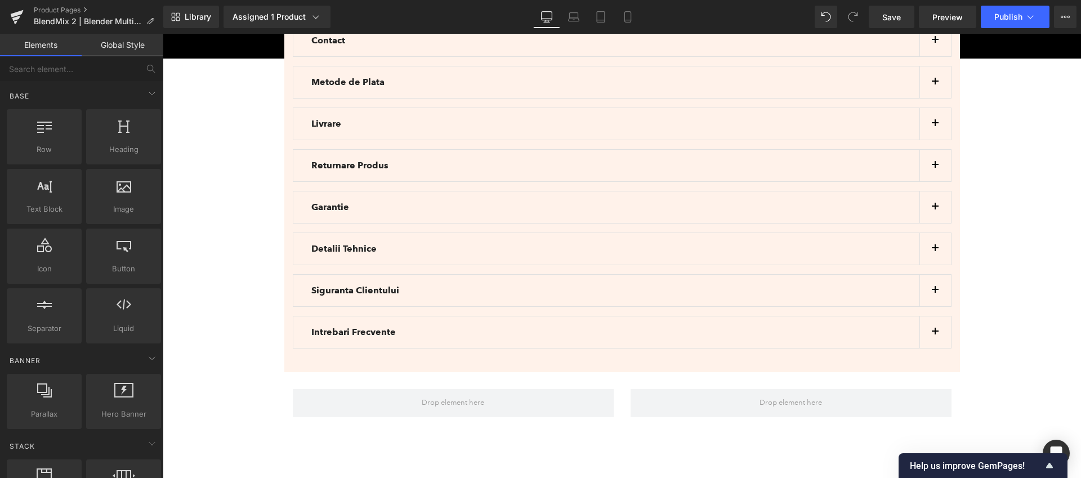
scroll to position [3549, 0]
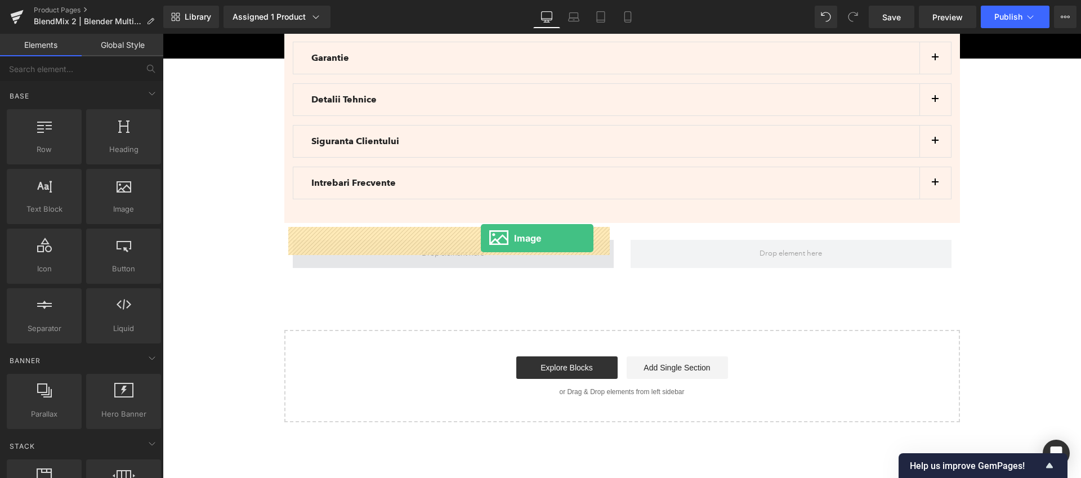
drag, startPoint x: 288, startPoint y: 216, endPoint x: 481, endPoint y: 238, distance: 193.8
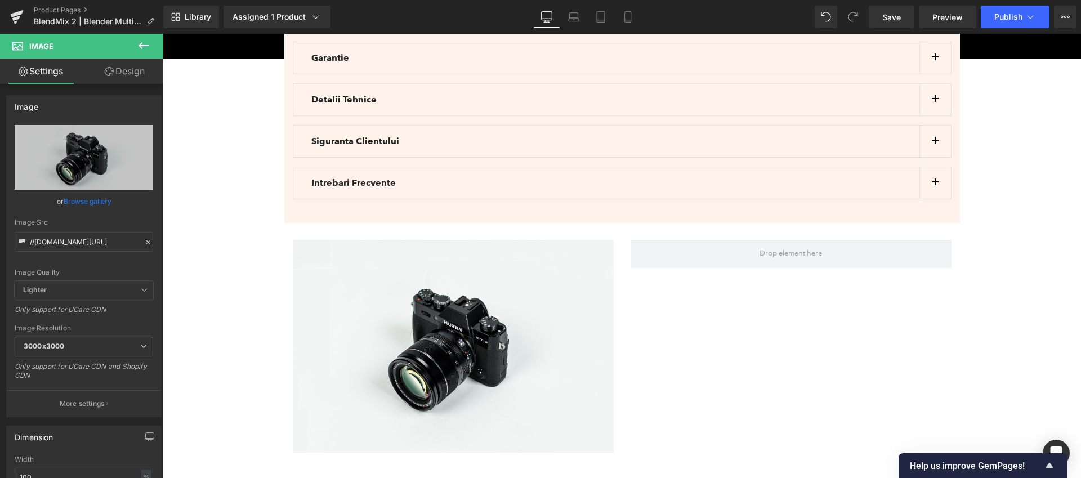
click at [158, 50] on button at bounding box center [143, 46] width 39 height 25
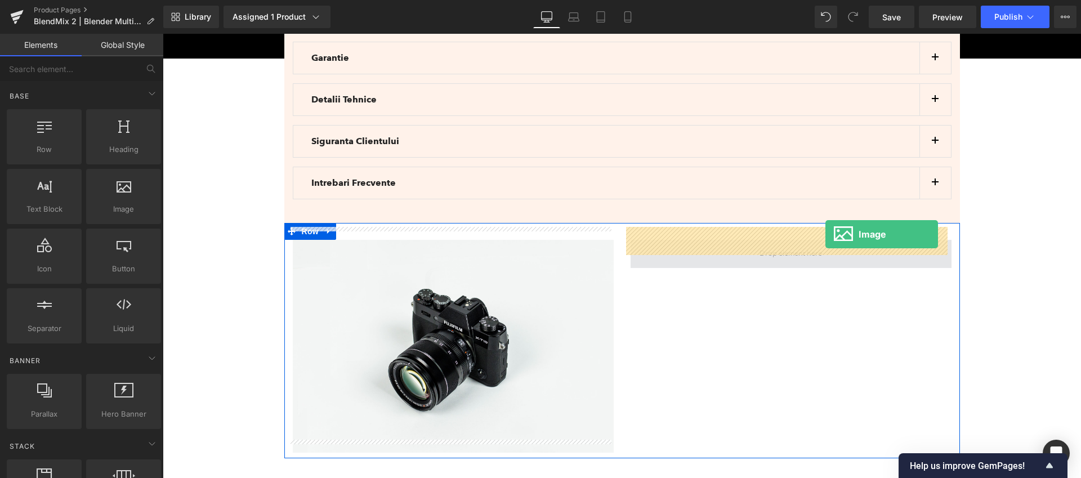
drag, startPoint x: 297, startPoint y: 239, endPoint x: 825, endPoint y: 234, distance: 528.6
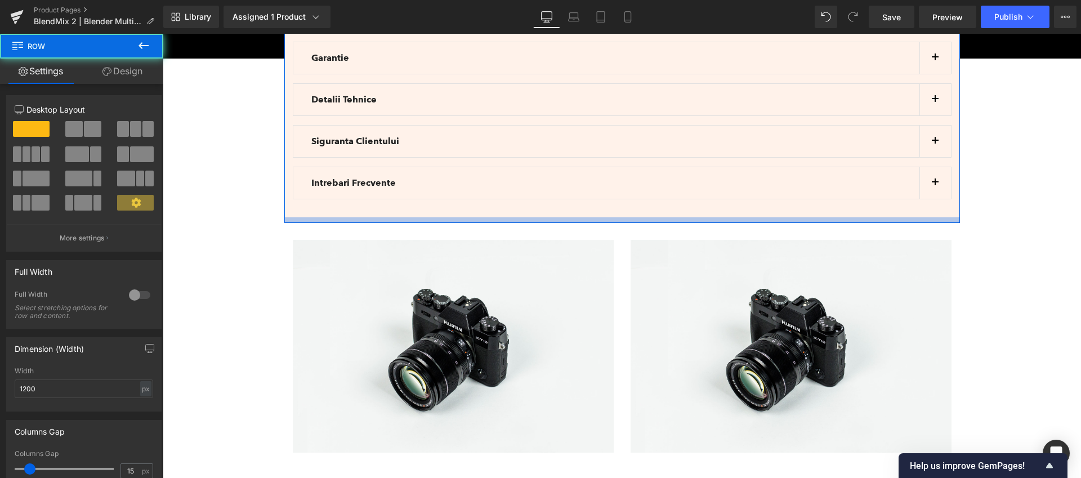
click at [324, 217] on div at bounding box center [622, 220] width 676 height 6
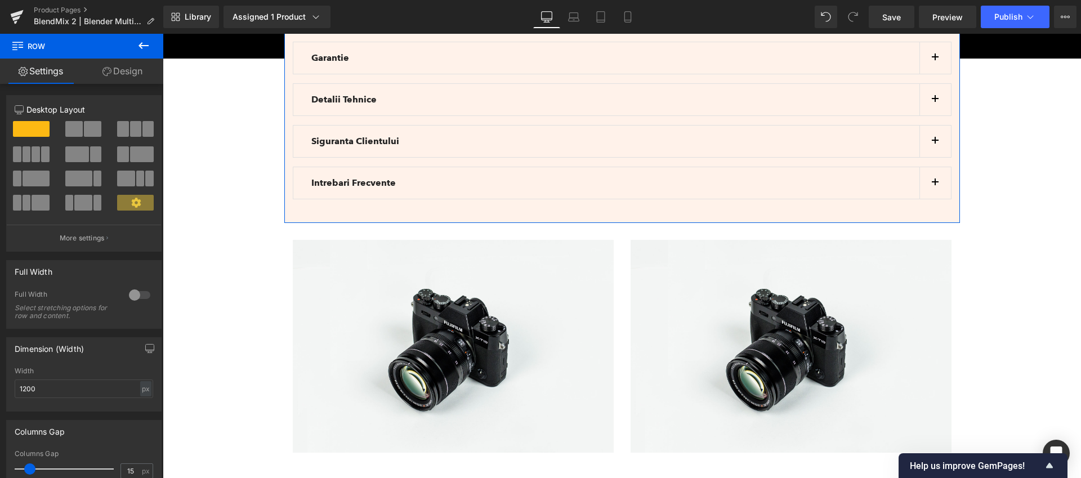
click at [114, 66] on link "Design" at bounding box center [123, 71] width 82 height 25
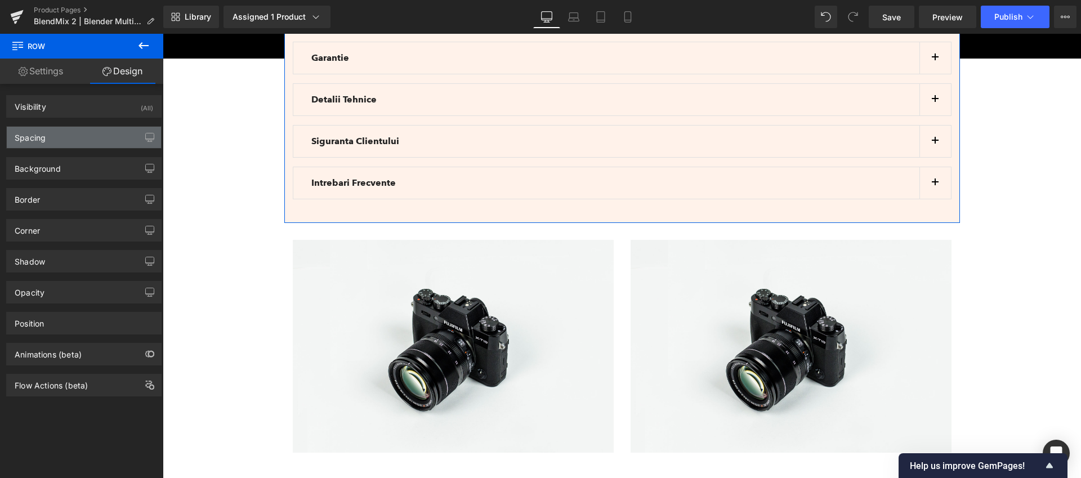
click at [41, 142] on div "Spacing" at bounding box center [30, 135] width 31 height 16
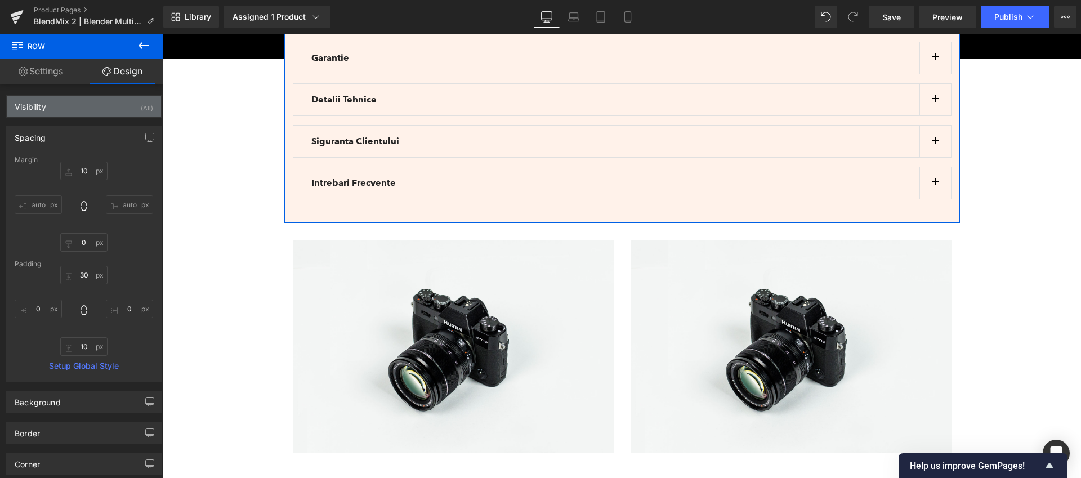
click at [100, 107] on div "Visibility (All)" at bounding box center [84, 106] width 154 height 21
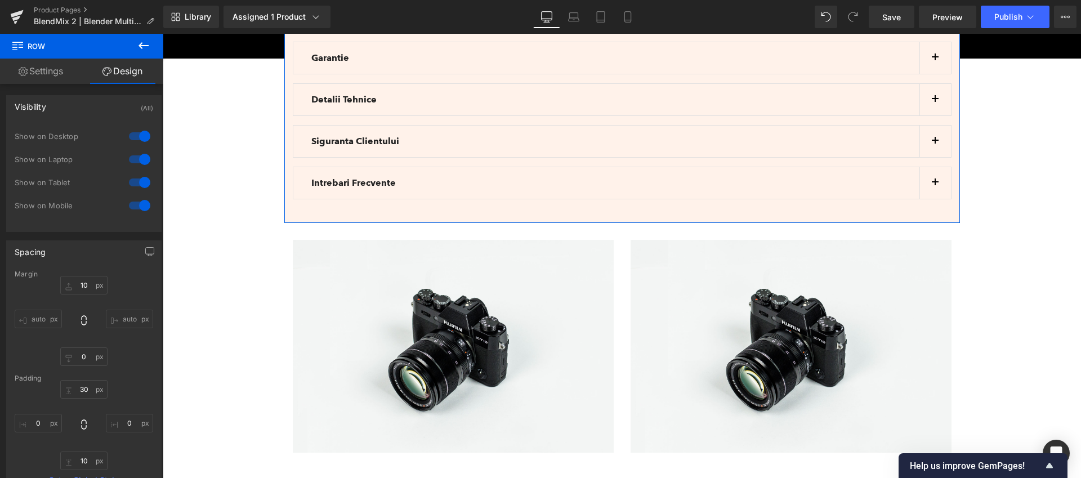
click at [100, 107] on div "Visibility (All)" at bounding box center [84, 106] width 154 height 21
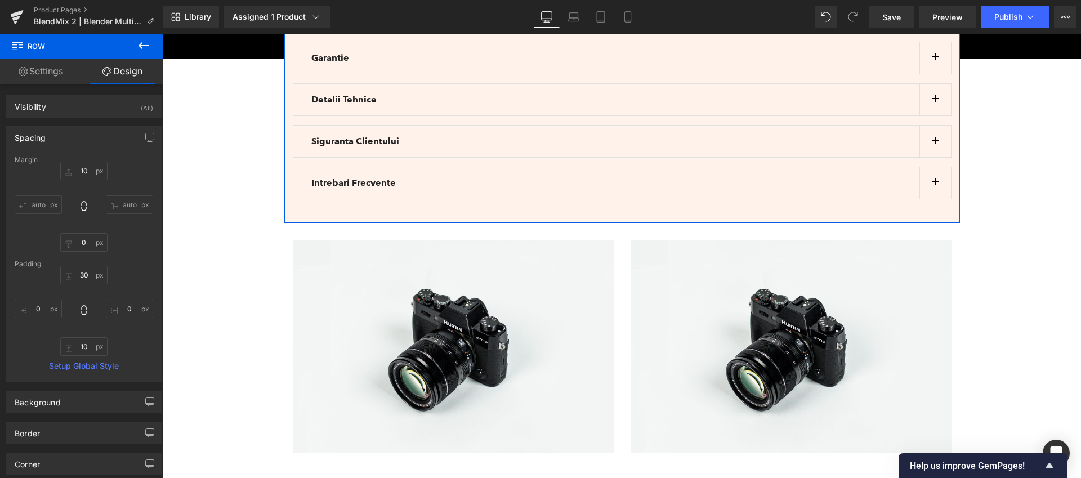
click at [69, 141] on div "Spacing" at bounding box center [84, 137] width 154 height 21
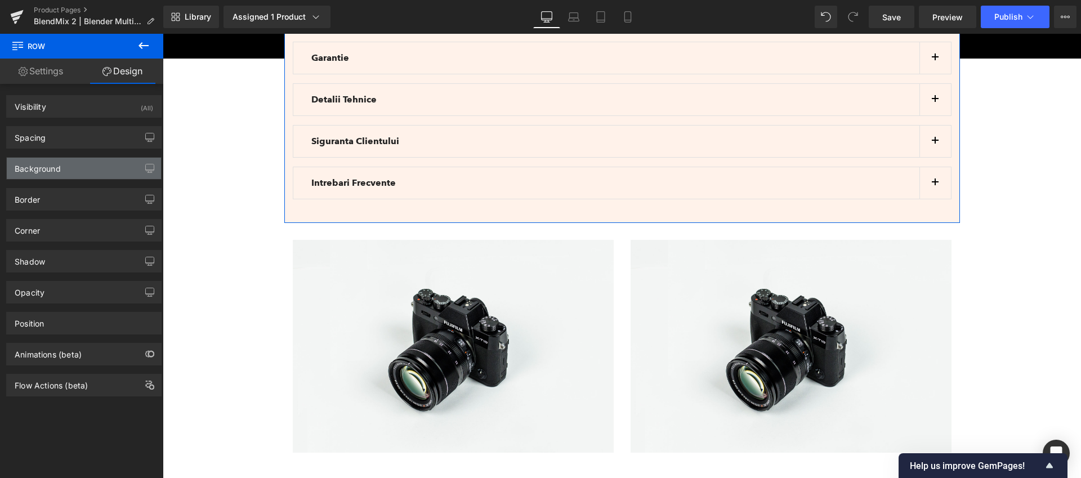
click at [92, 178] on div "Background" at bounding box center [84, 168] width 154 height 21
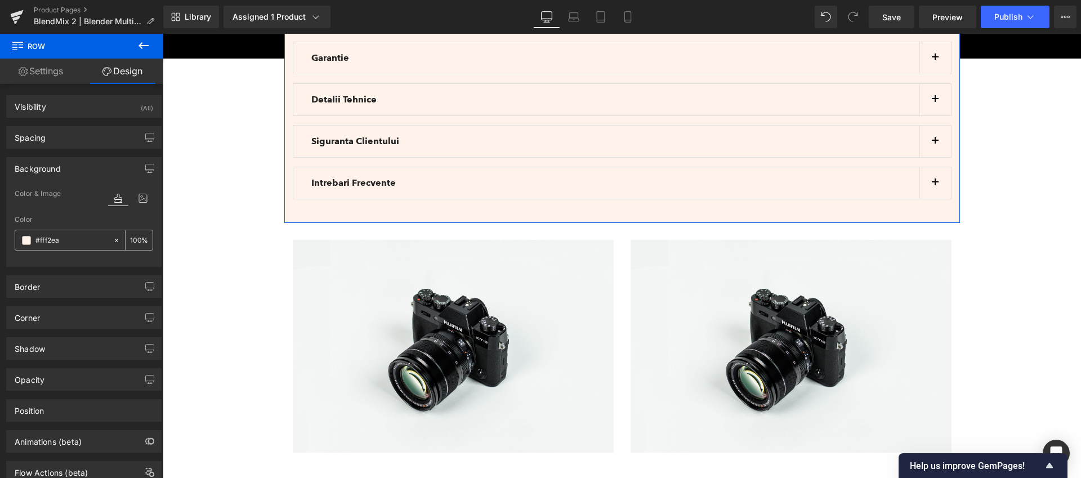
click at [64, 240] on input "#fff2ea" at bounding box center [71, 240] width 72 height 12
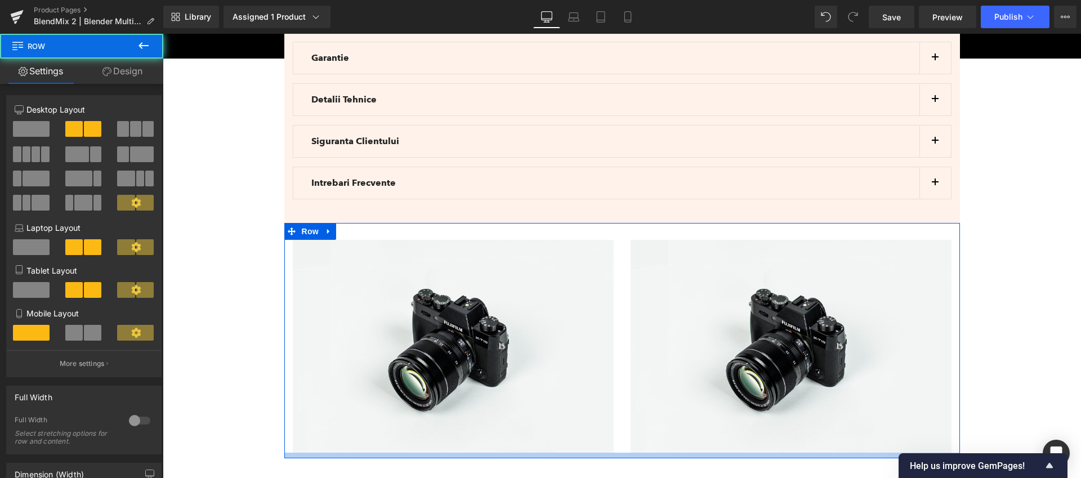
click at [322, 453] on div at bounding box center [622, 456] width 676 height 6
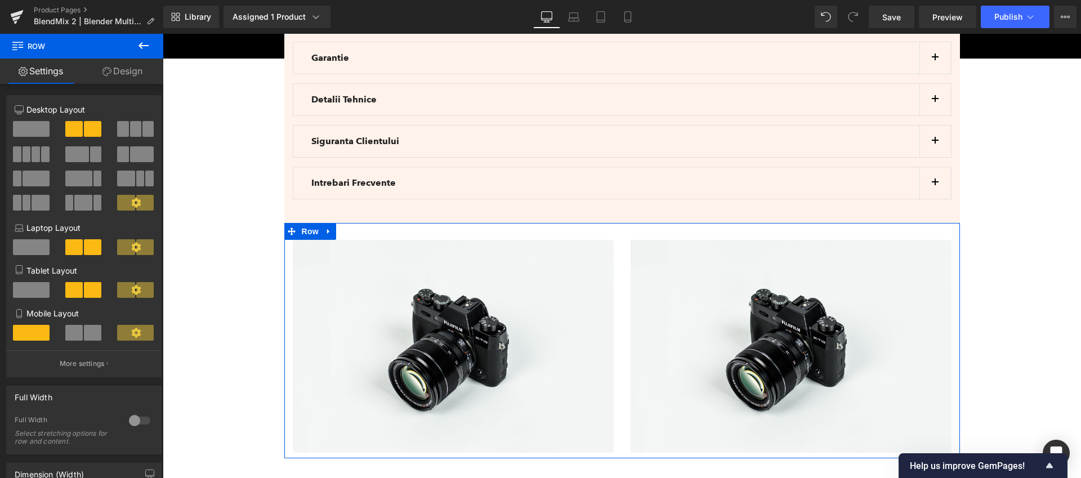
click at [124, 74] on link "Design" at bounding box center [123, 71] width 82 height 25
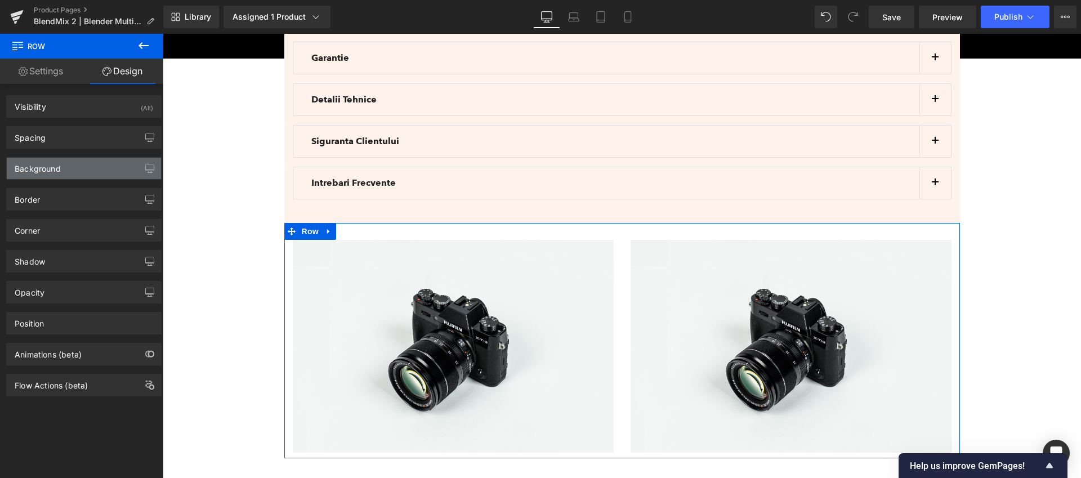
click at [65, 167] on div "Background" at bounding box center [84, 168] width 154 height 21
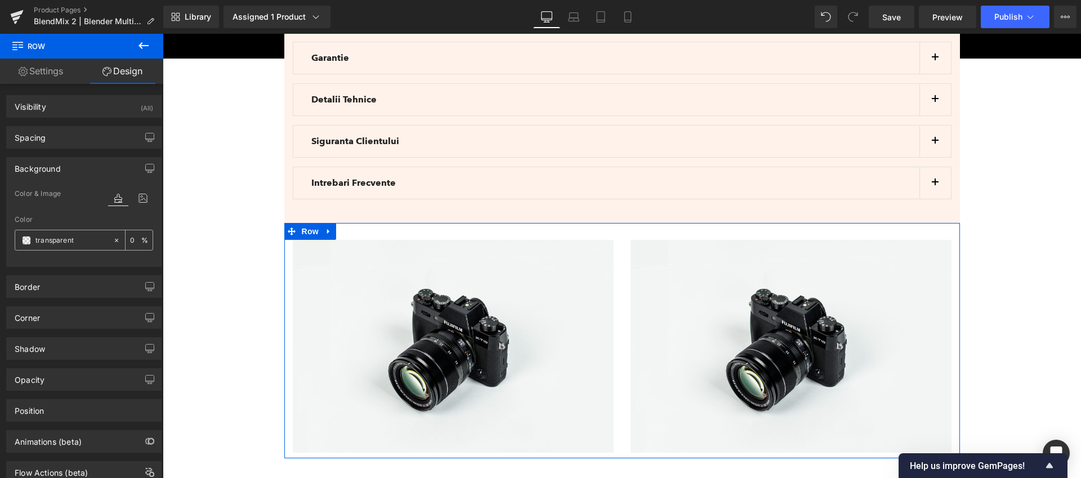
click at [88, 240] on input "transparent" at bounding box center [71, 240] width 72 height 12
paste input "#fff2ea"
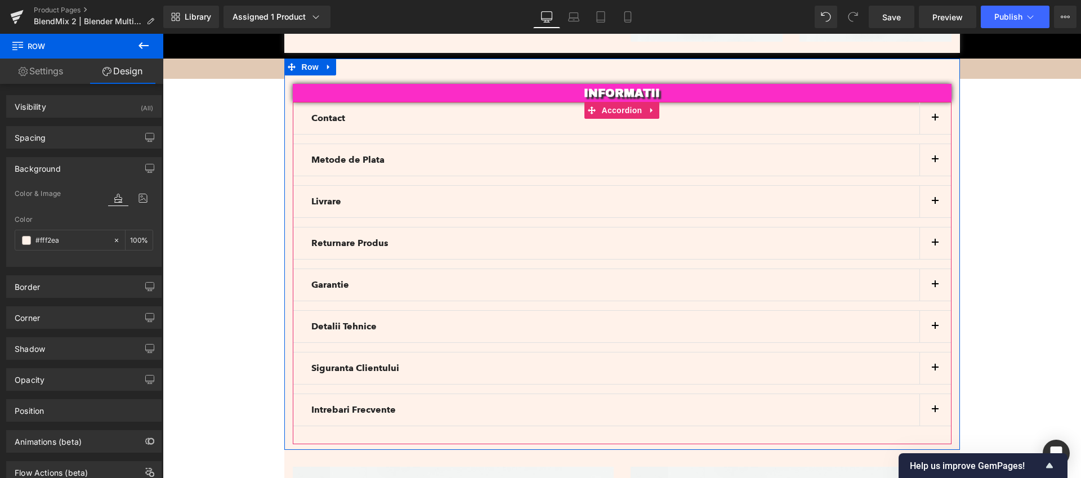
scroll to position [2993, 0]
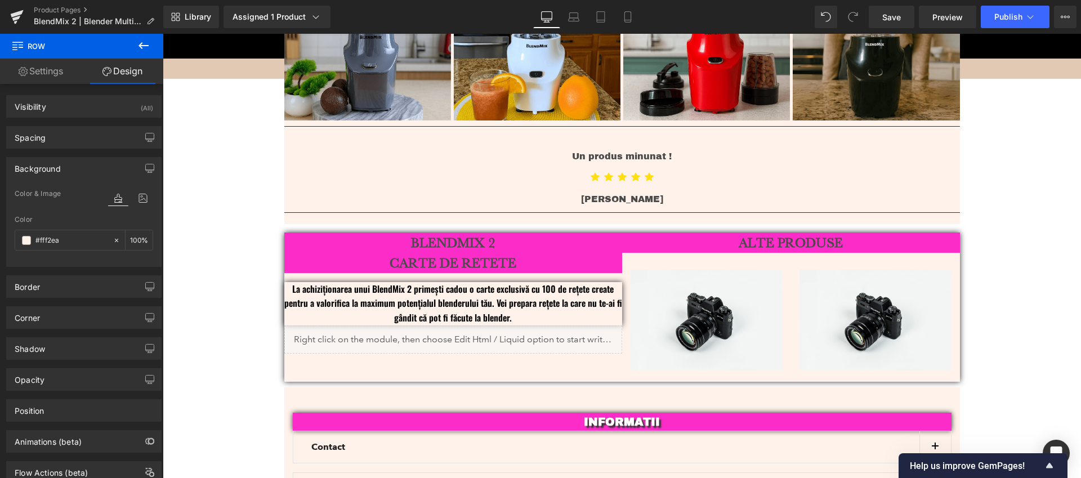
type input "#fff2ea"
click at [147, 41] on icon at bounding box center [144, 46] width 14 height 14
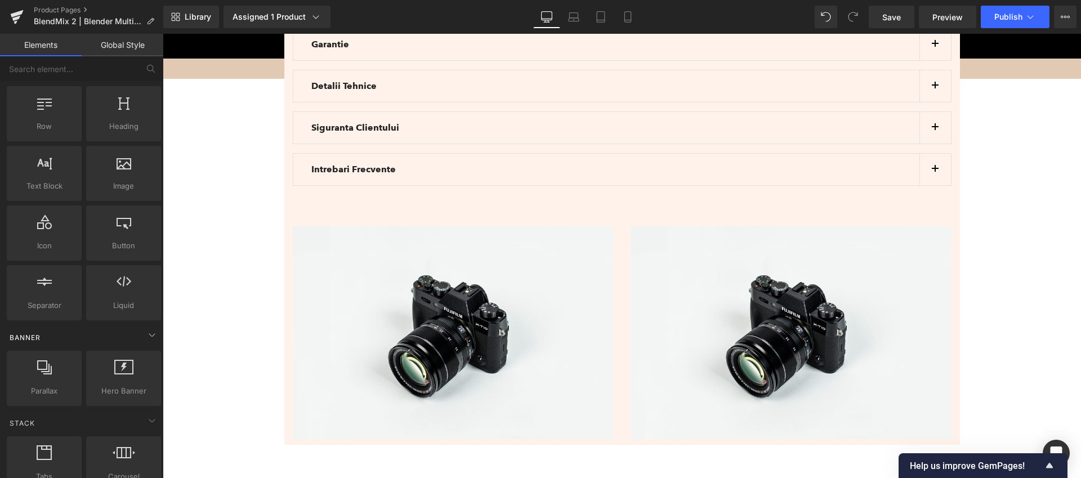
scroll to position [0, 0]
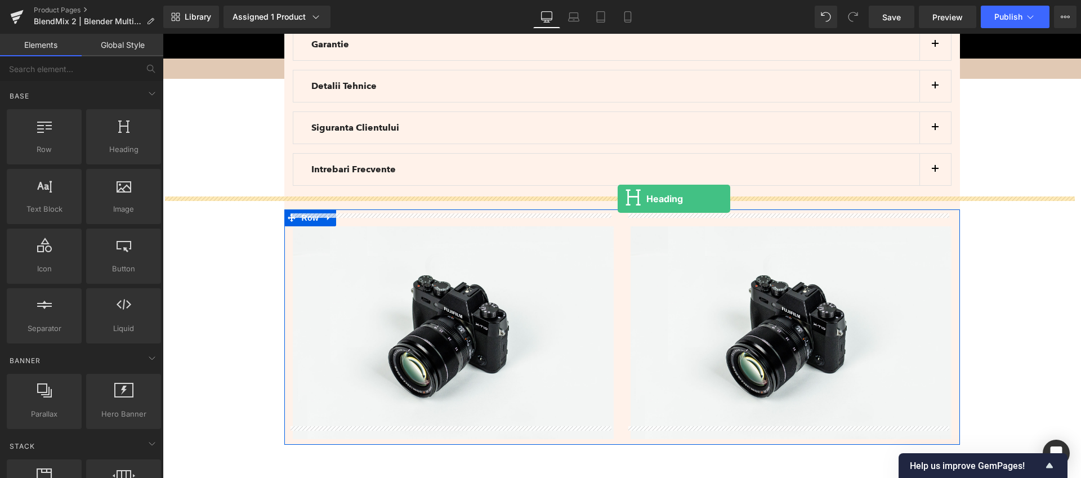
drag, startPoint x: 275, startPoint y: 175, endPoint x: 618, endPoint y: 199, distance: 343.7
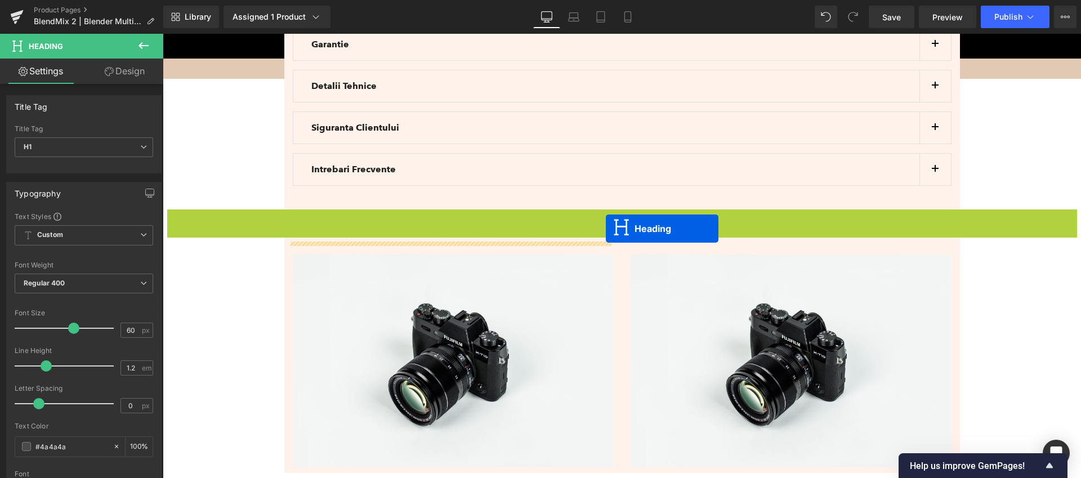
drag, startPoint x: 591, startPoint y: 215, endPoint x: 606, endPoint y: 229, distance: 20.3
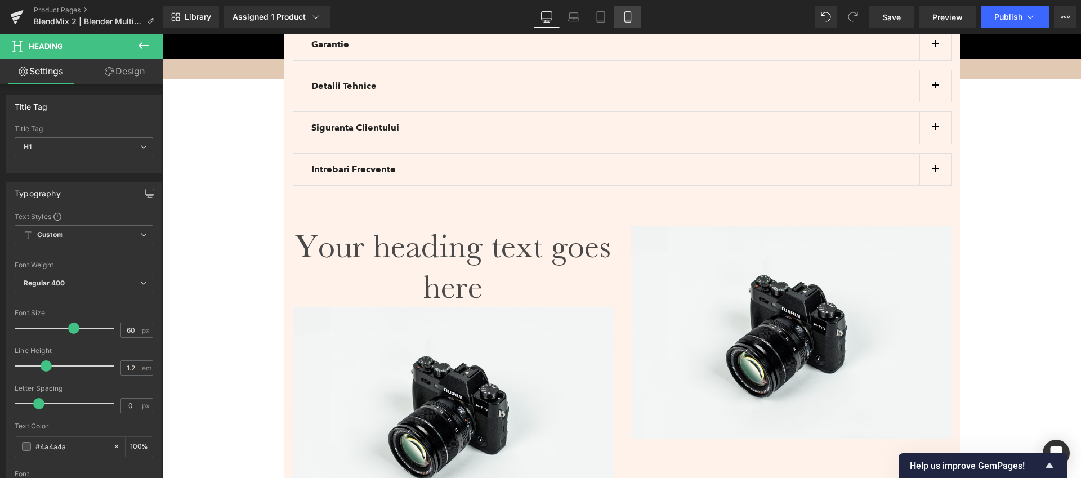
click at [632, 16] on icon at bounding box center [627, 16] width 11 height 11
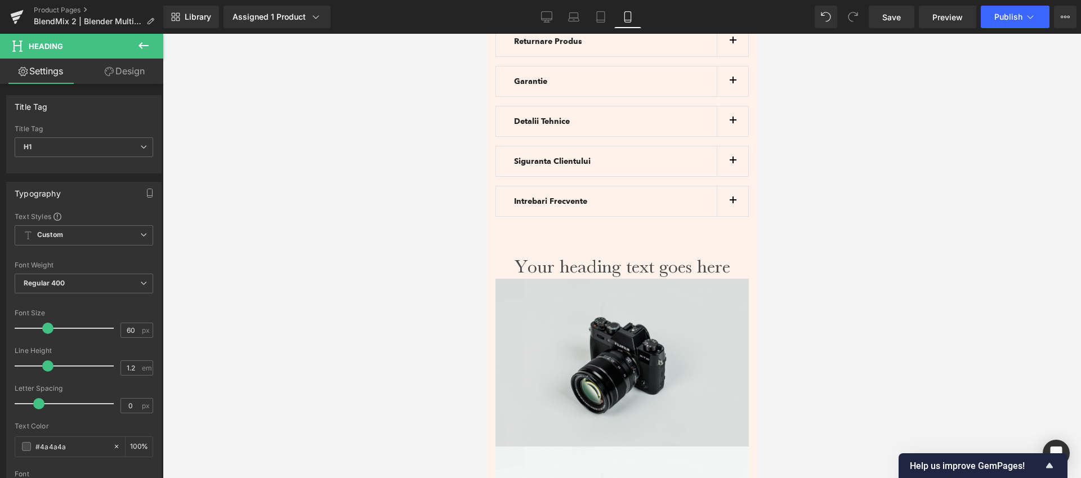
scroll to position [3399, 0]
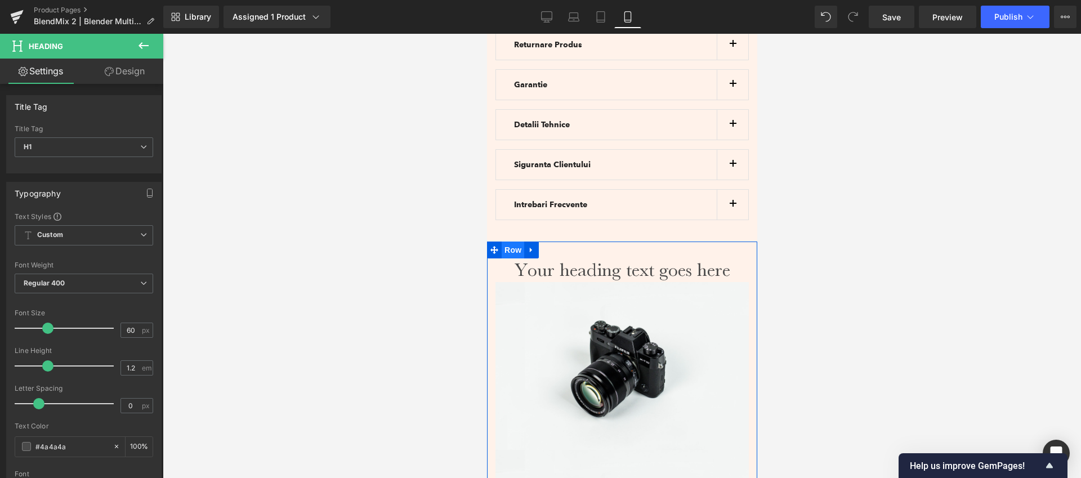
click at [513, 242] on span "Row" at bounding box center [512, 250] width 23 height 17
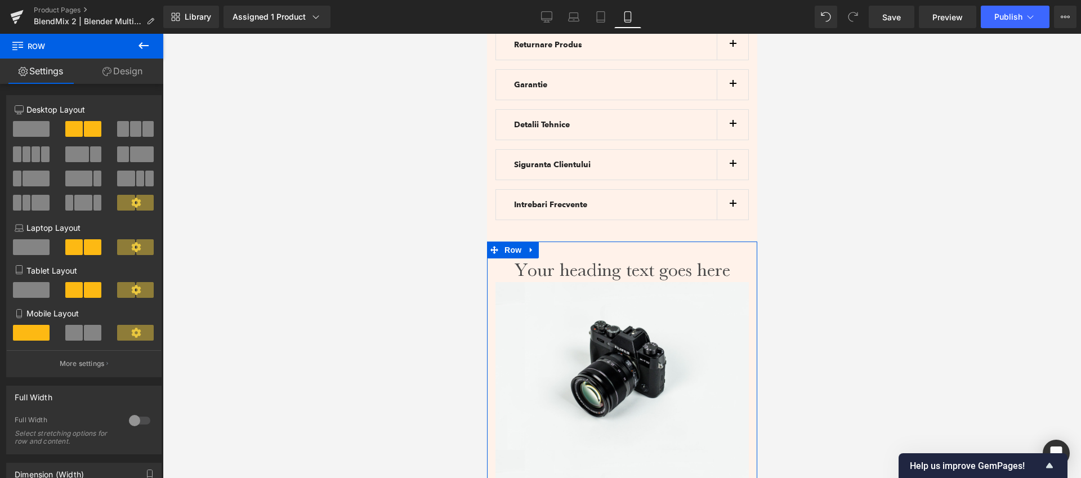
click at [87, 337] on span at bounding box center [92, 333] width 17 height 16
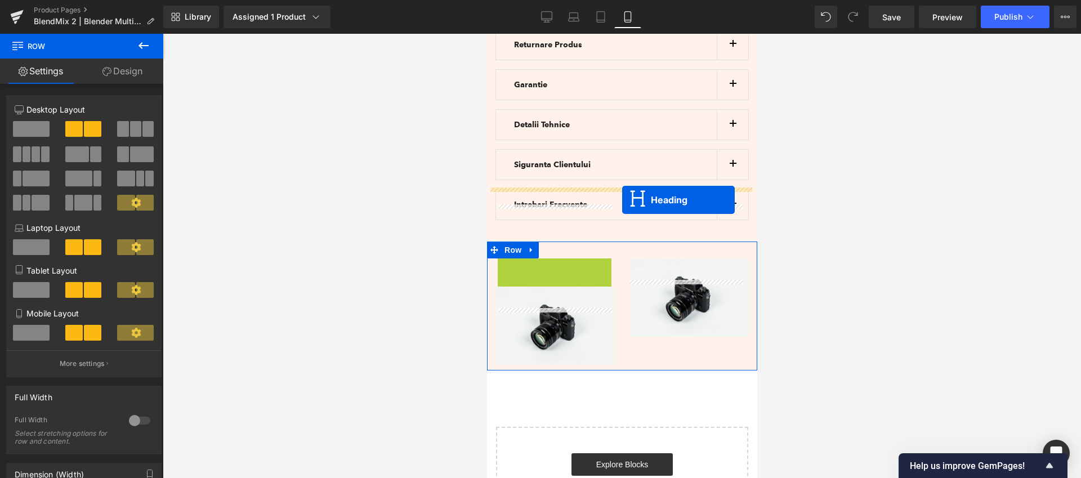
drag, startPoint x: 528, startPoint y: 229, endPoint x: 622, endPoint y: 200, distance: 97.8
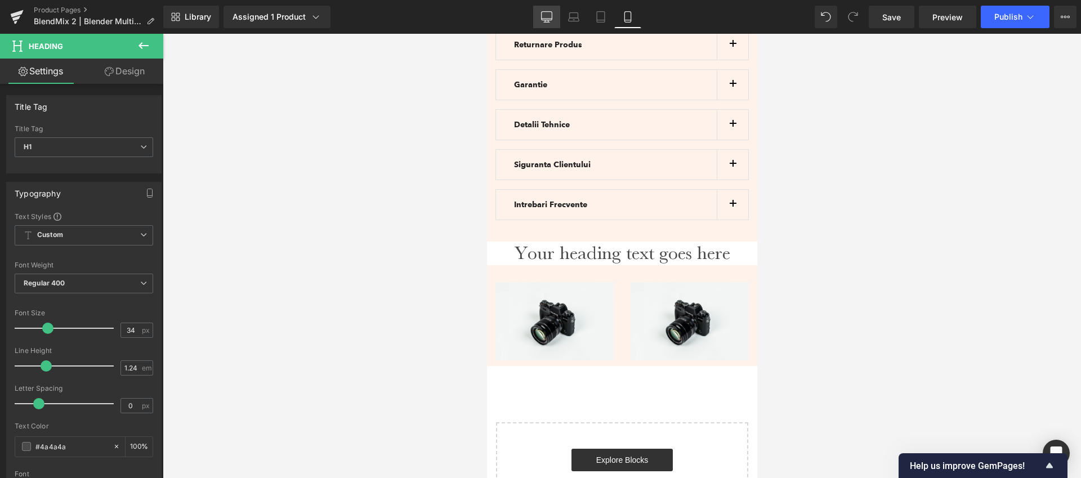
click at [540, 14] on link "Desktop" at bounding box center [546, 17] width 27 height 23
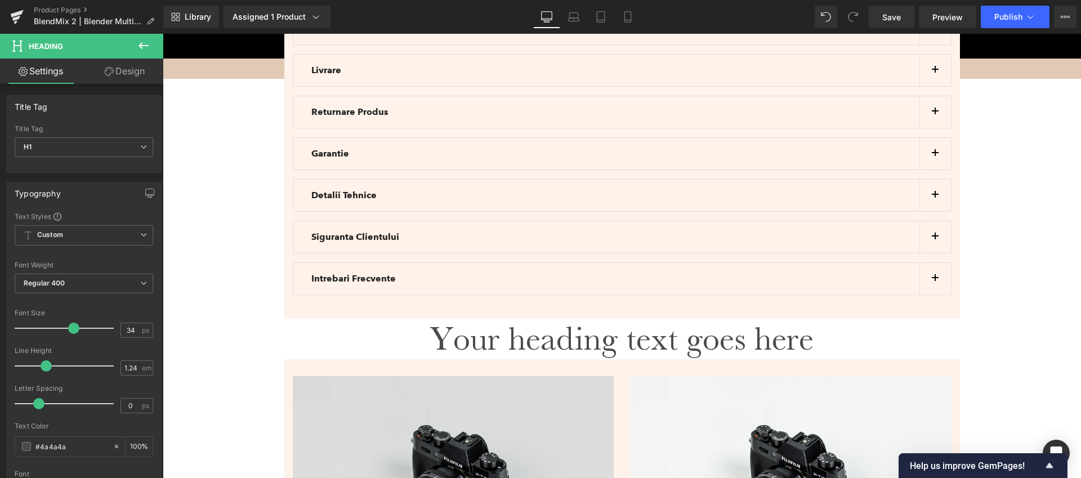
scroll to position [3560, 0]
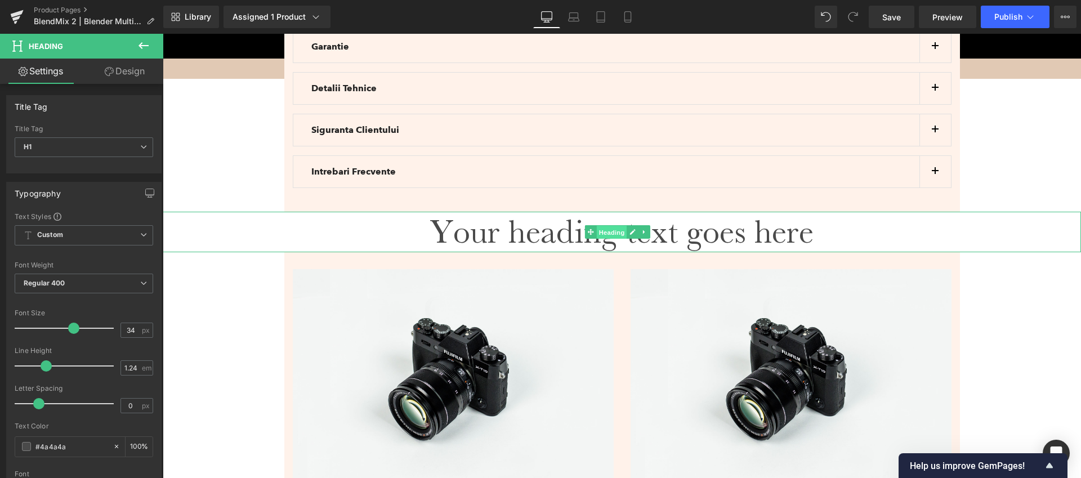
click at [602, 226] on span "Heading" at bounding box center [612, 233] width 30 height 14
click at [636, 229] on icon at bounding box center [632, 232] width 6 height 7
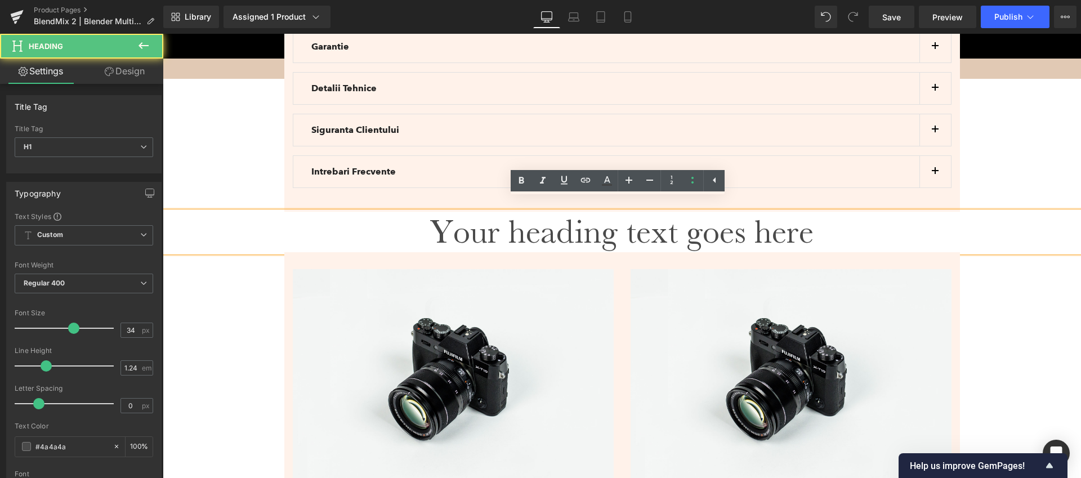
click at [645, 225] on h1 "Your heading text goes here" at bounding box center [622, 232] width 918 height 41
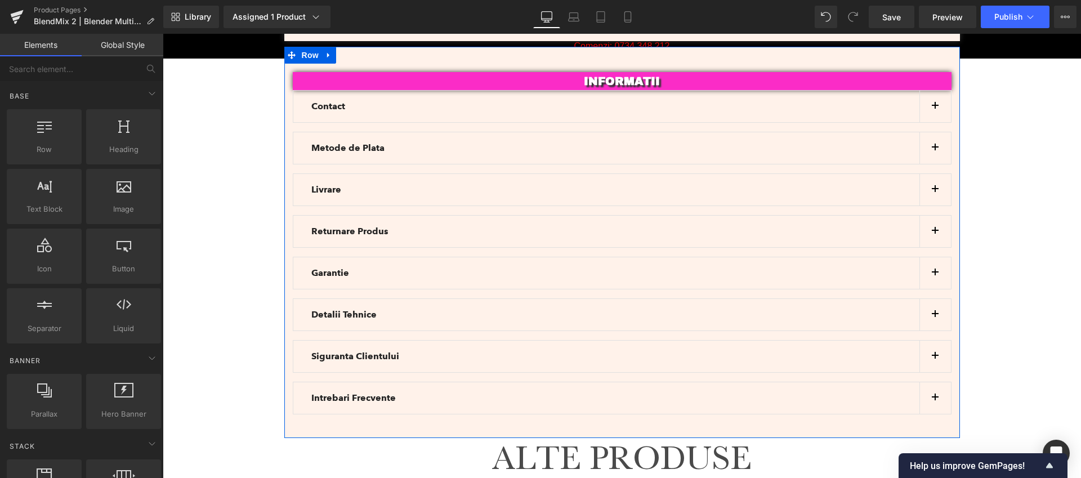
scroll to position [3335, 0]
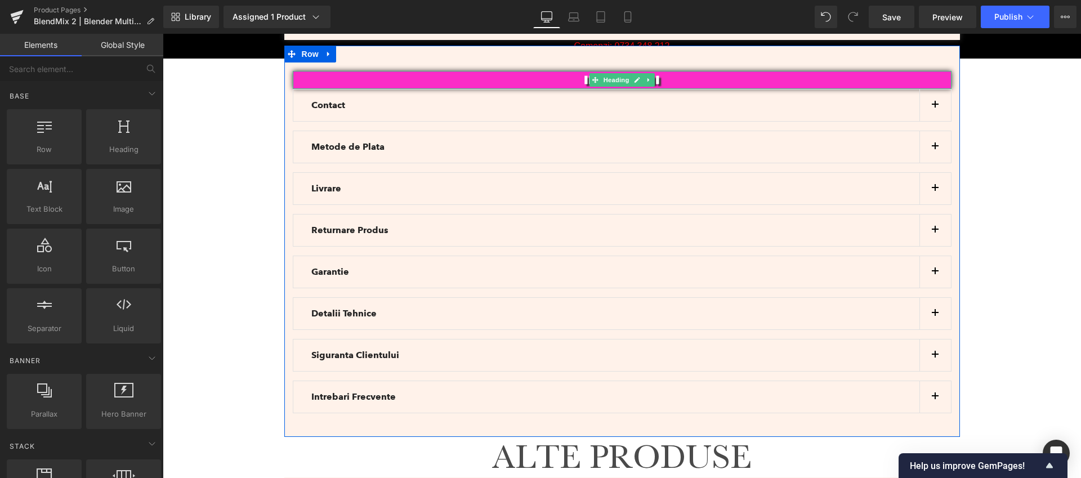
click at [412, 71] on h2 "INFORMATII" at bounding box center [622, 80] width 659 height 19
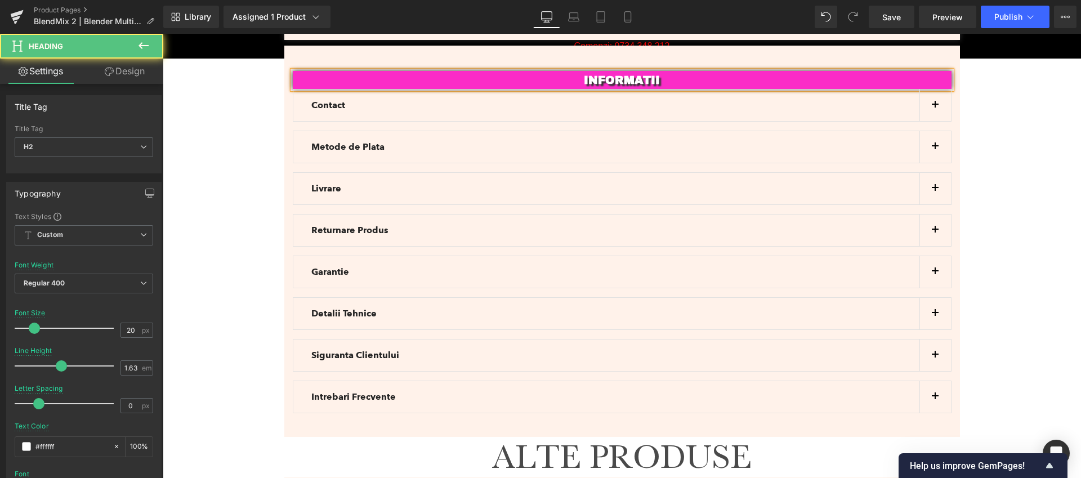
click at [140, 75] on link "Design" at bounding box center [125, 71] width 82 height 25
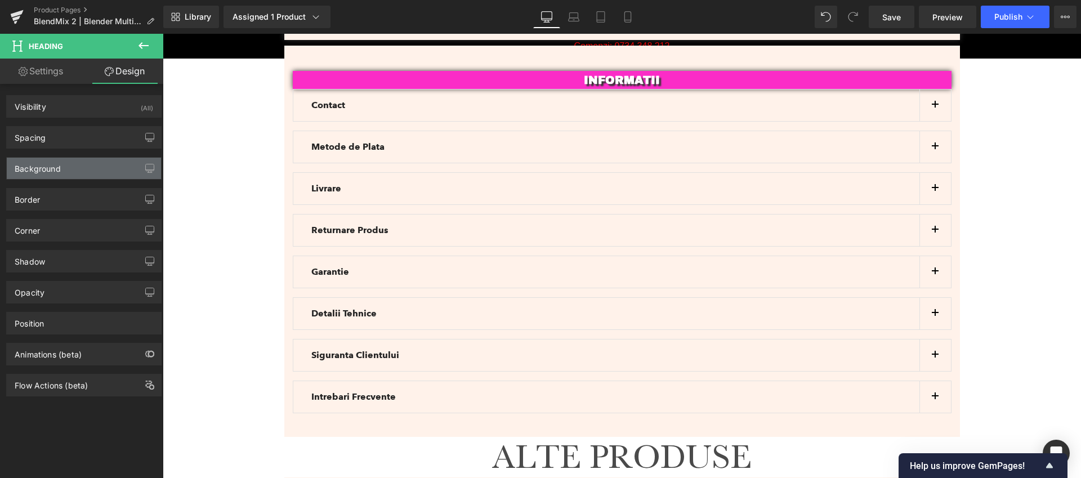
click at [65, 169] on div "Background" at bounding box center [84, 168] width 154 height 21
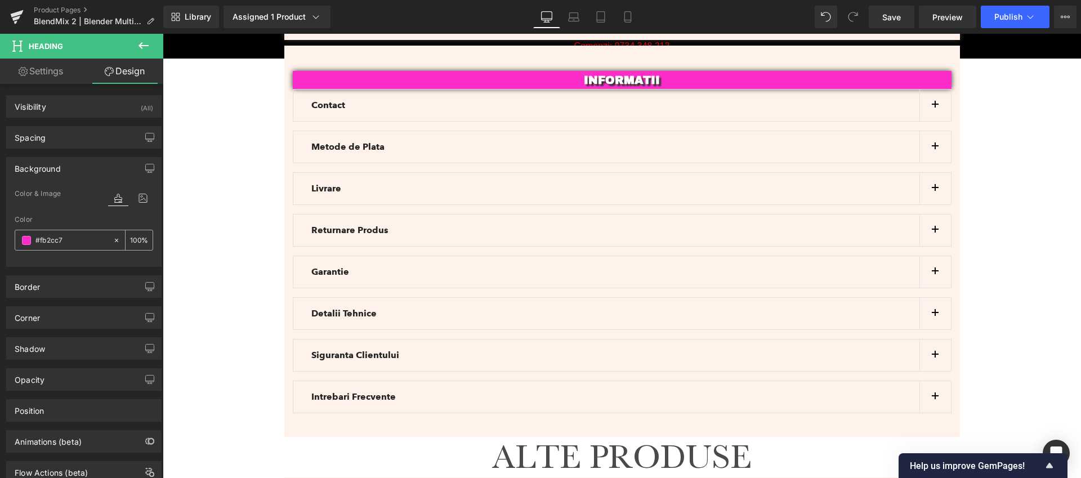
click at [78, 239] on input "#fb2cc7" at bounding box center [71, 240] width 72 height 12
click at [607, 451] on span "Heading" at bounding box center [612, 458] width 30 height 14
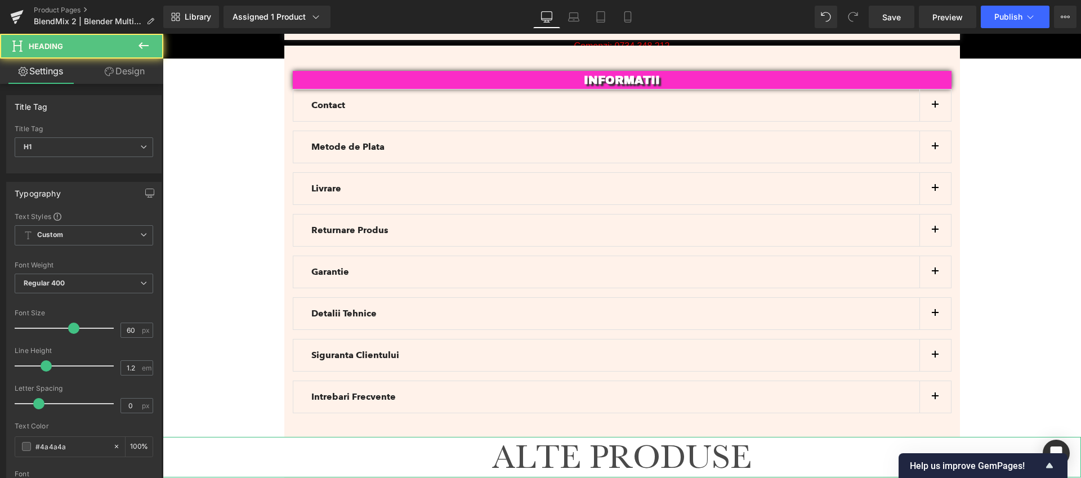
click at [131, 73] on link "Design" at bounding box center [125, 71] width 82 height 25
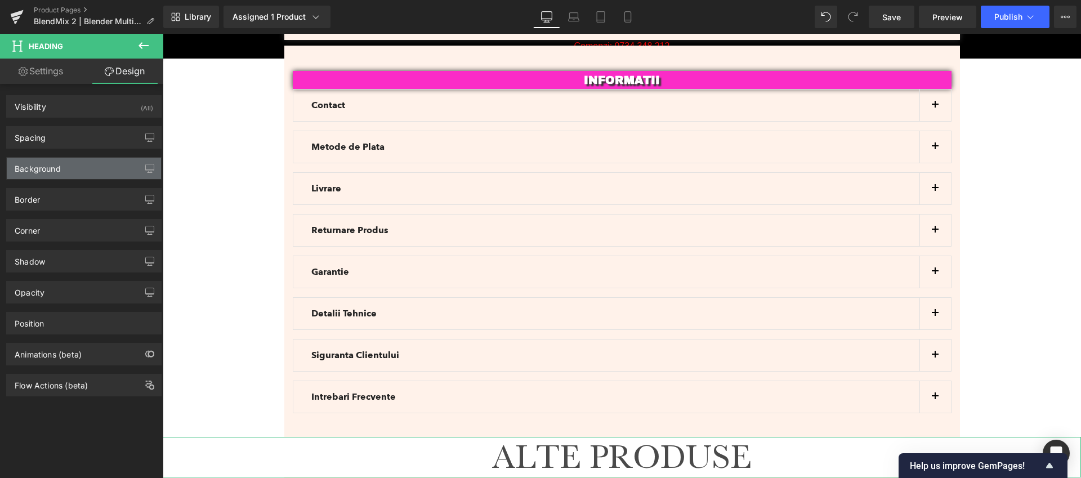
click at [74, 172] on div "Background" at bounding box center [84, 168] width 154 height 21
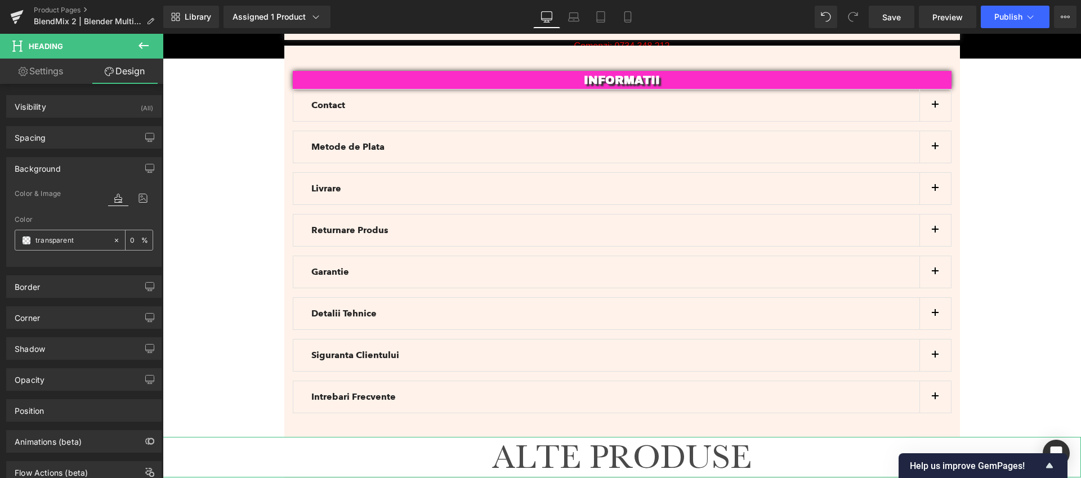
click at [87, 237] on input "transparent" at bounding box center [71, 240] width 72 height 12
paste input "#fb2cc7"
type input "#fb2cc7"
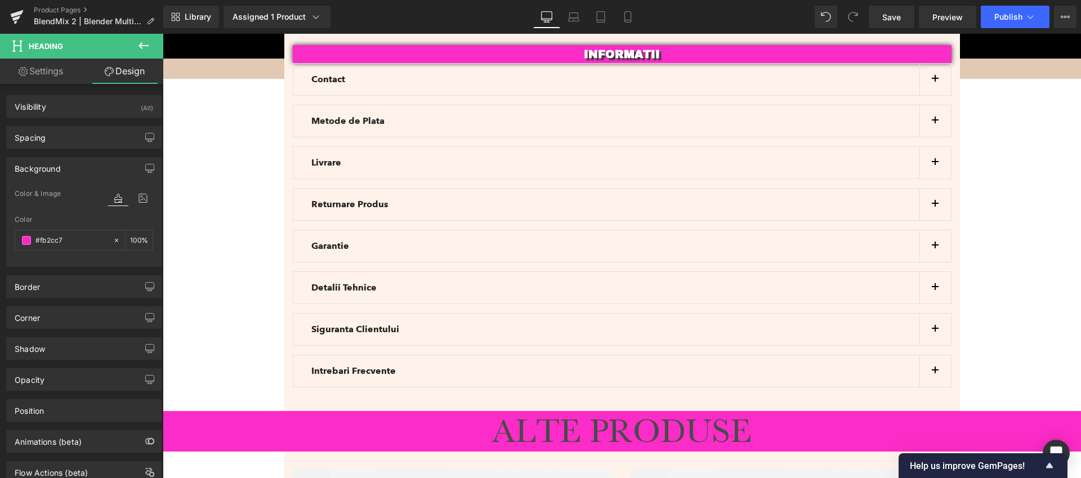
scroll to position [3107, 0]
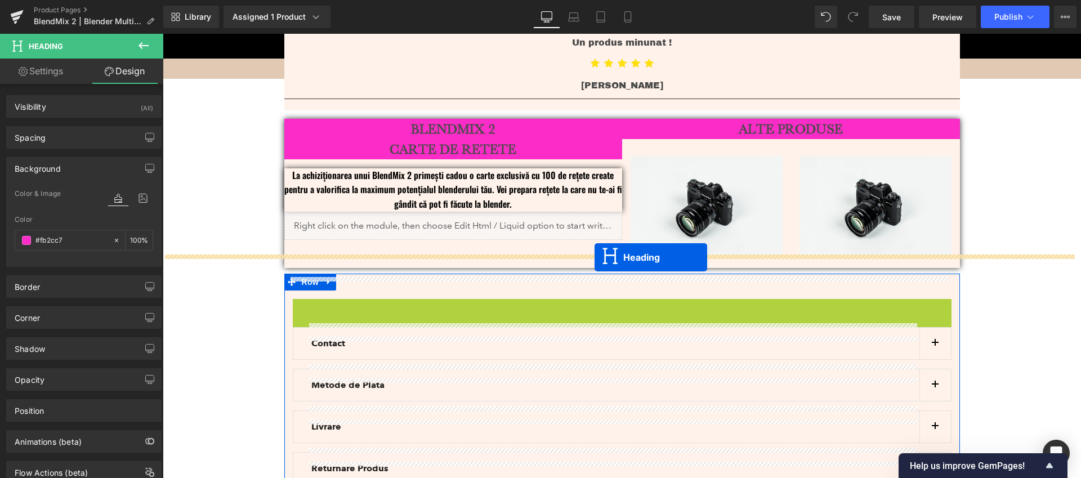
drag, startPoint x: 590, startPoint y: 296, endPoint x: 594, endPoint y: 257, distance: 38.5
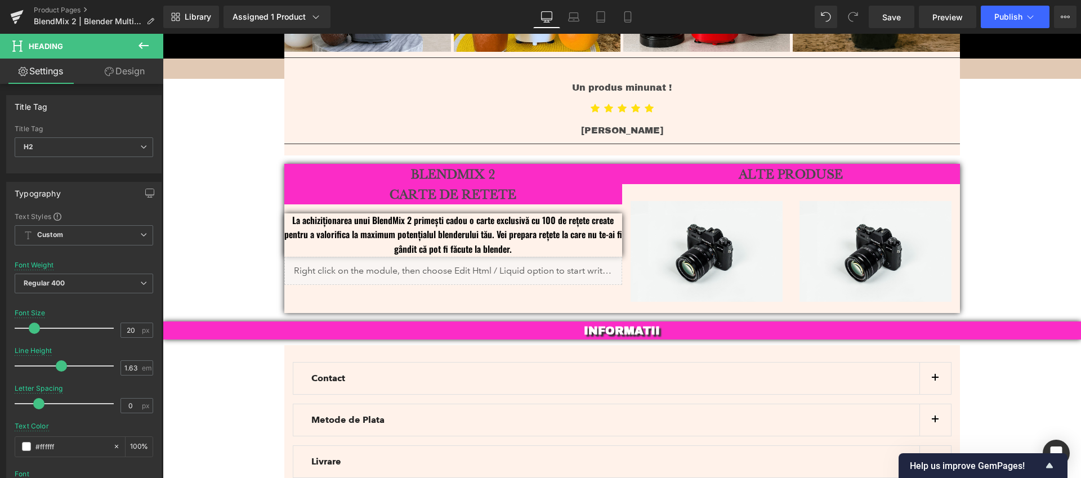
scroll to position [3016, 0]
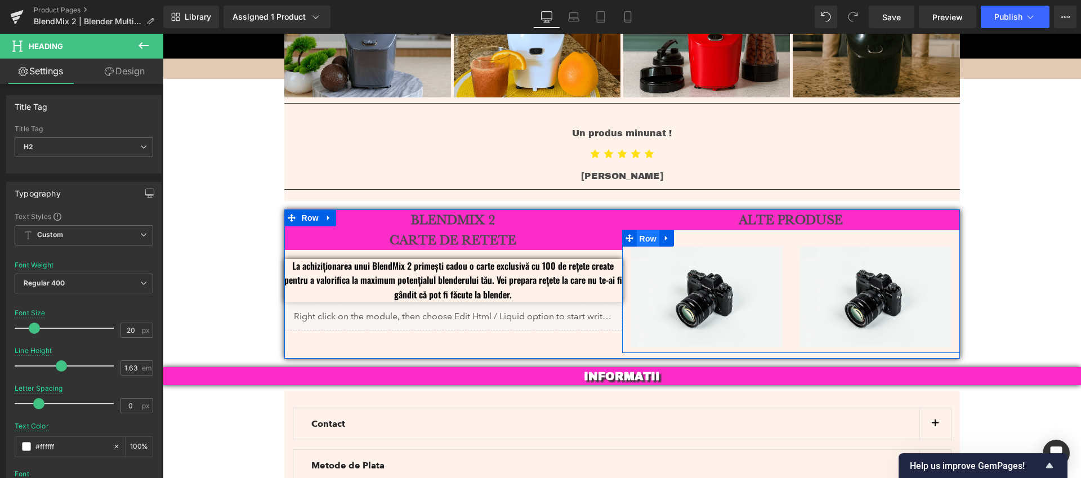
click at [649, 230] on span "Row" at bounding box center [648, 238] width 23 height 17
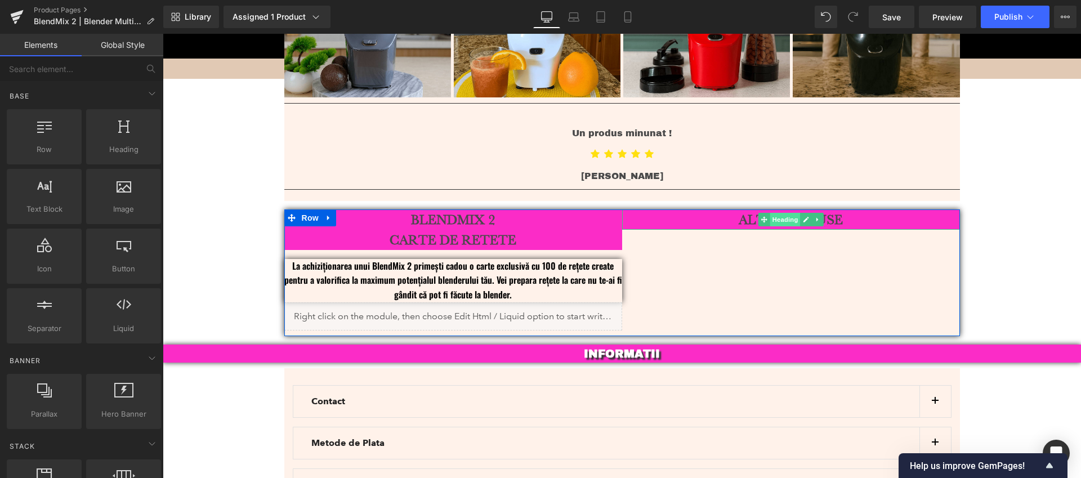
click at [774, 213] on span "Heading" at bounding box center [785, 220] width 30 height 14
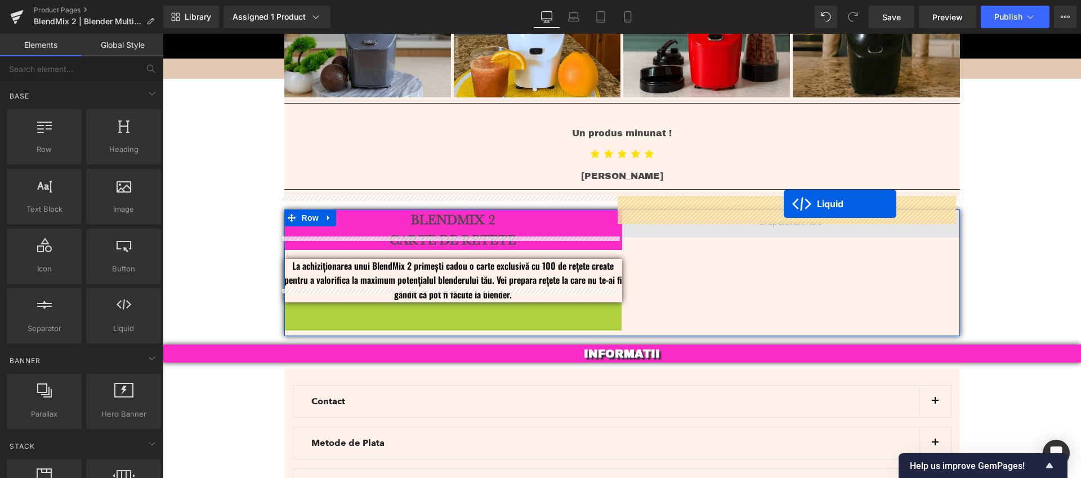
drag, startPoint x: 420, startPoint y: 294, endPoint x: 784, endPoint y: 204, distance: 374.8
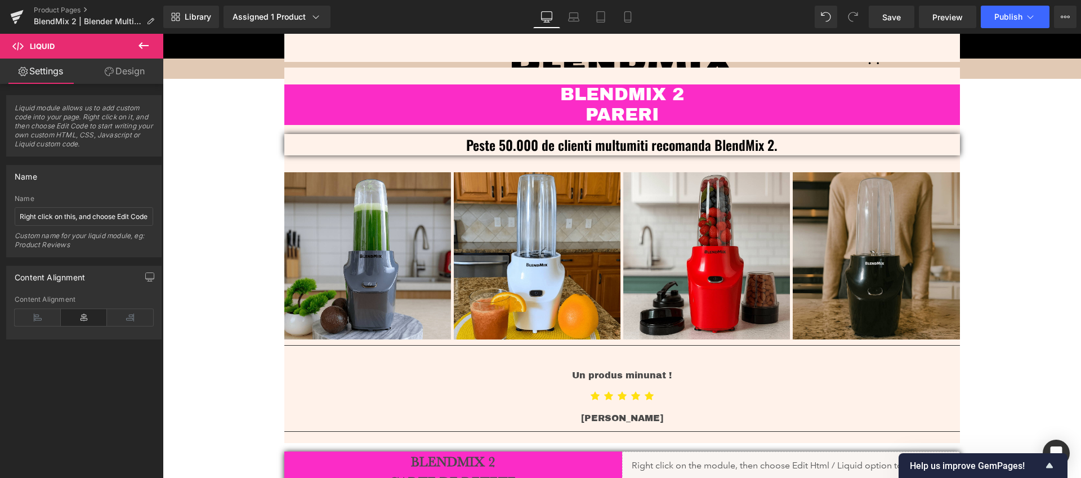
scroll to position [2640, 0]
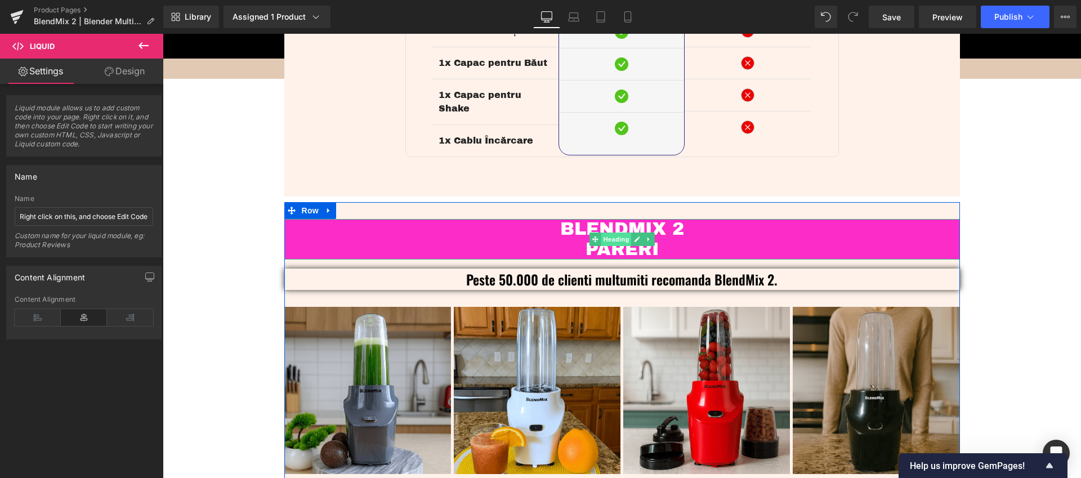
click at [614, 233] on span "Heading" at bounding box center [616, 240] width 30 height 14
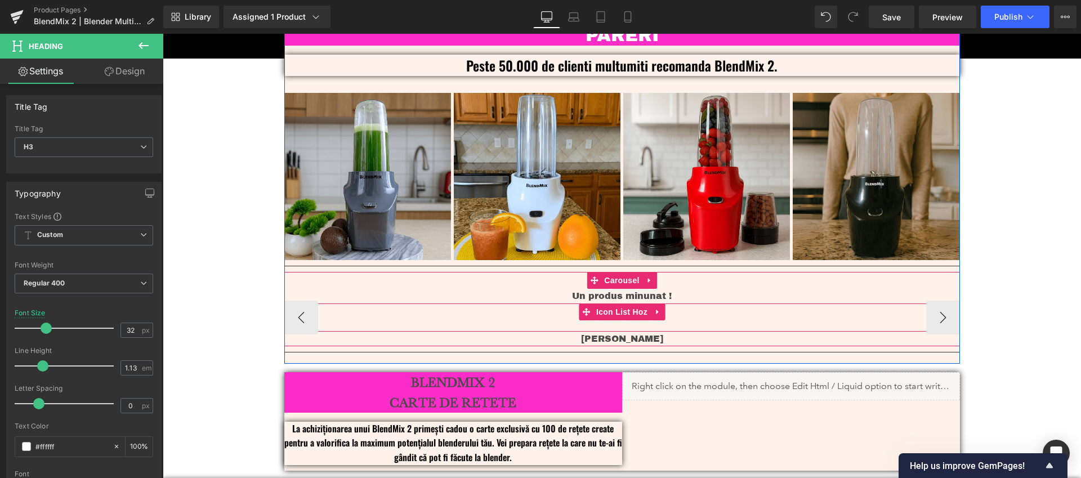
scroll to position [3250, 0]
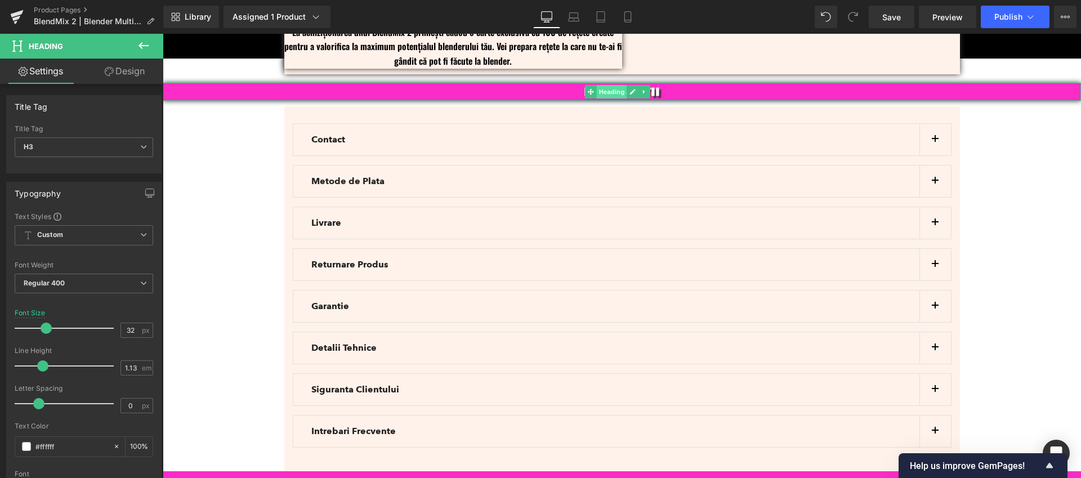
click at [614, 85] on span "Heading" at bounding box center [612, 92] width 30 height 14
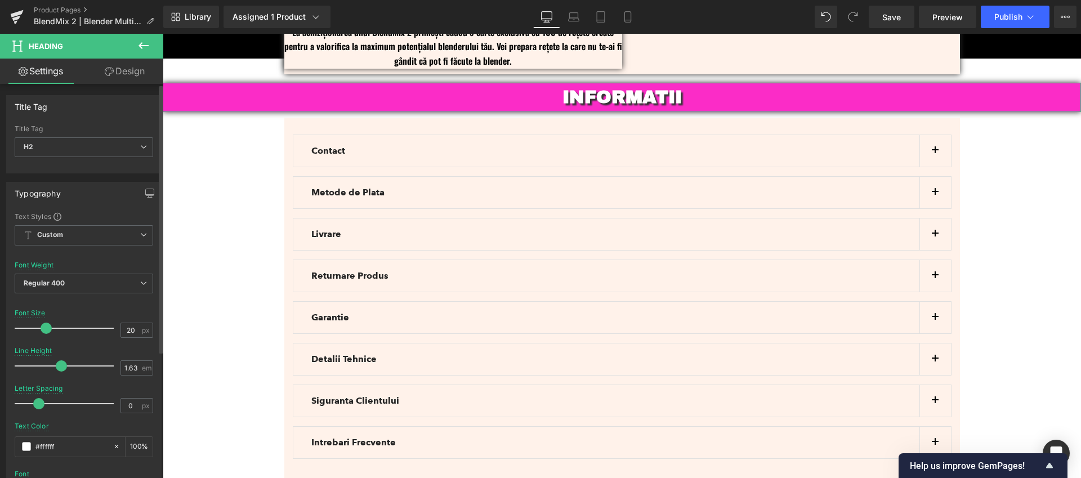
drag, startPoint x: 36, startPoint y: 328, endPoint x: 48, endPoint y: 328, distance: 11.8
click at [48, 328] on span at bounding box center [46, 328] width 11 height 11
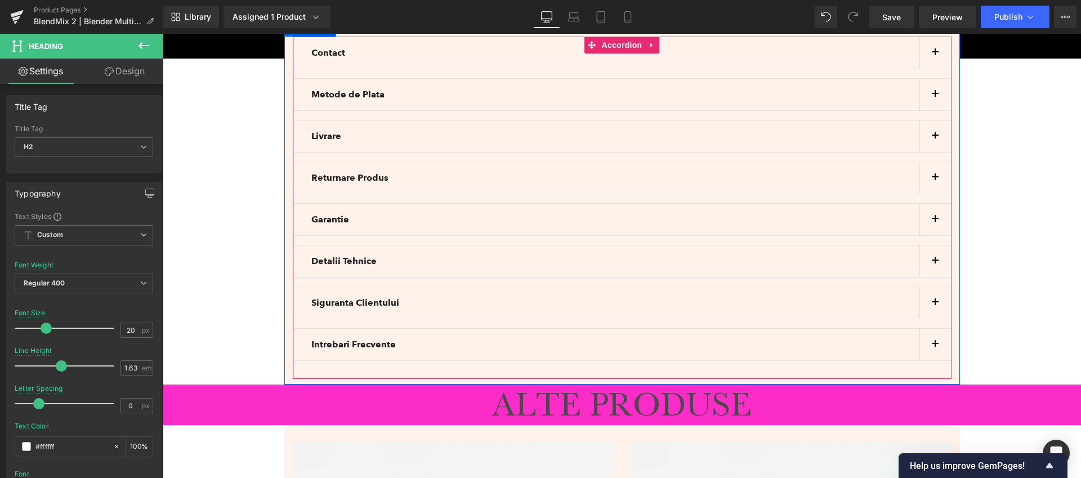
scroll to position [3396, 0]
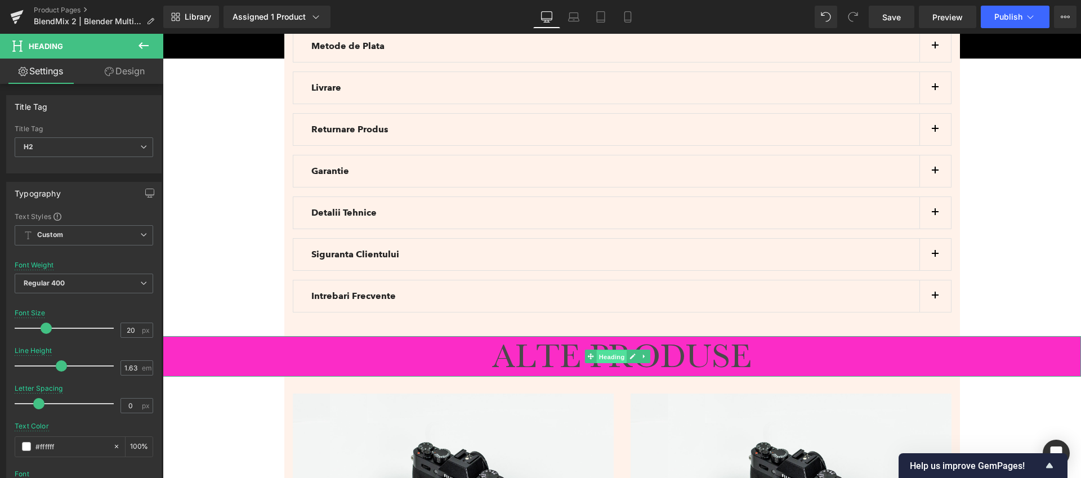
click at [616, 350] on span "Heading" at bounding box center [612, 357] width 30 height 14
click at [29, 446] on span at bounding box center [26, 446] width 9 height 9
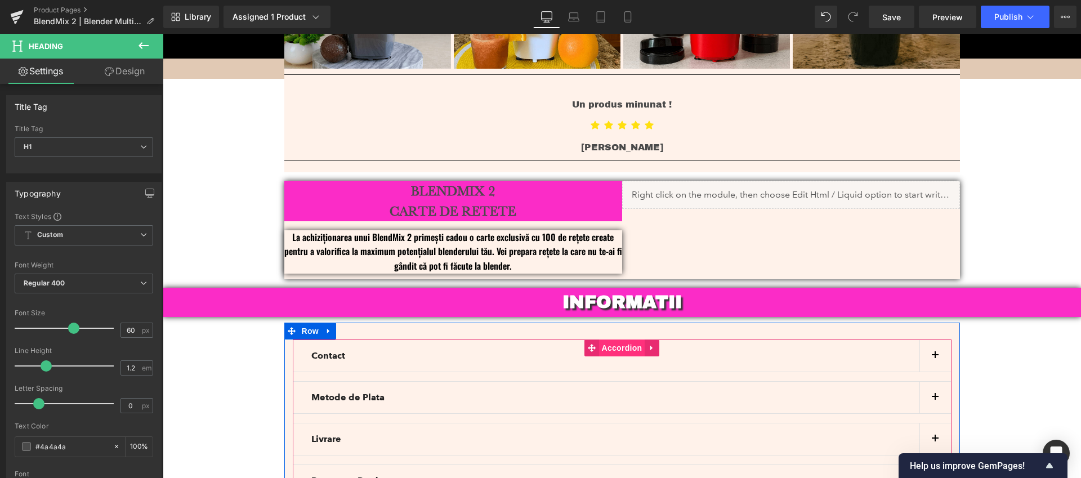
scroll to position [3042, 0]
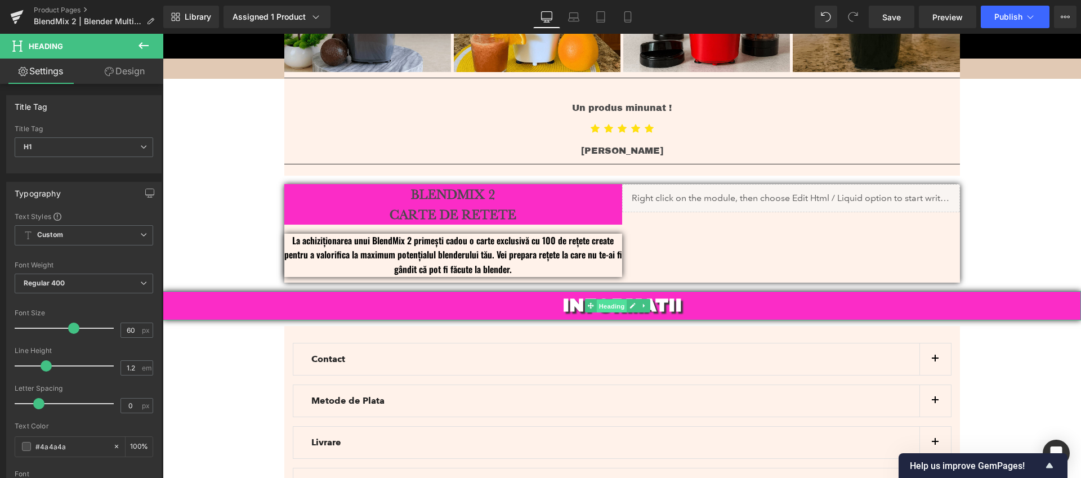
click at [623, 299] on span "Heading" at bounding box center [612, 306] width 30 height 14
click at [57, 446] on input "#ffffff" at bounding box center [71, 446] width 72 height 12
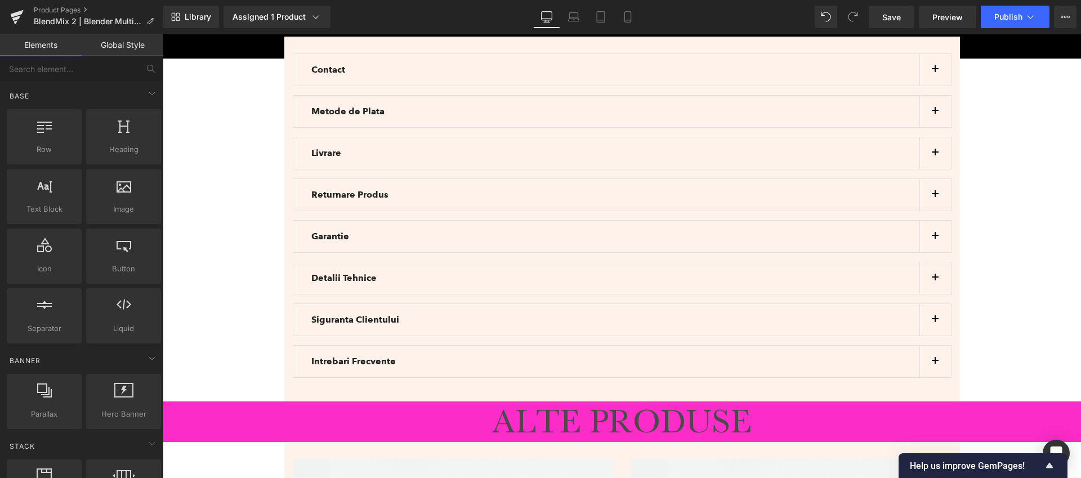
scroll to position [3300, 0]
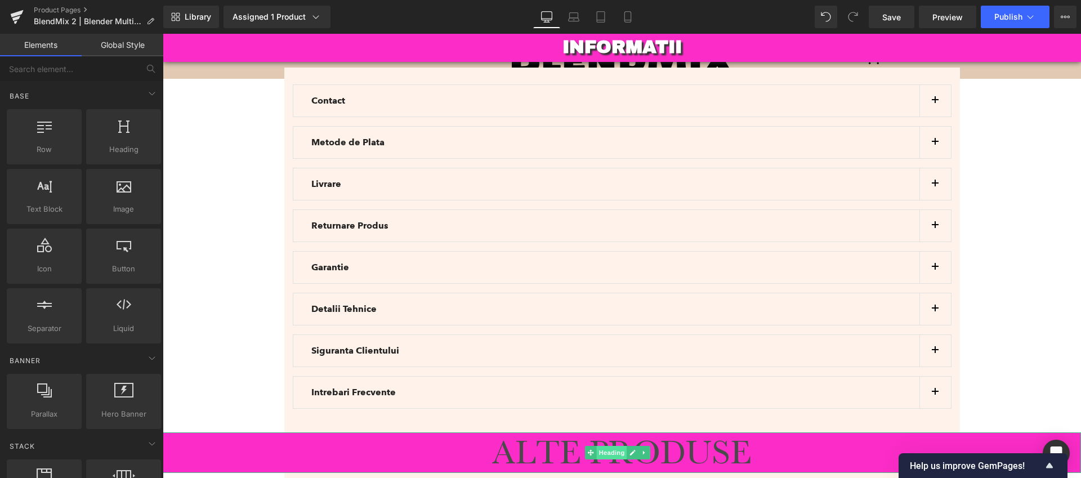
click at [616, 446] on span "Heading" at bounding box center [612, 453] width 30 height 14
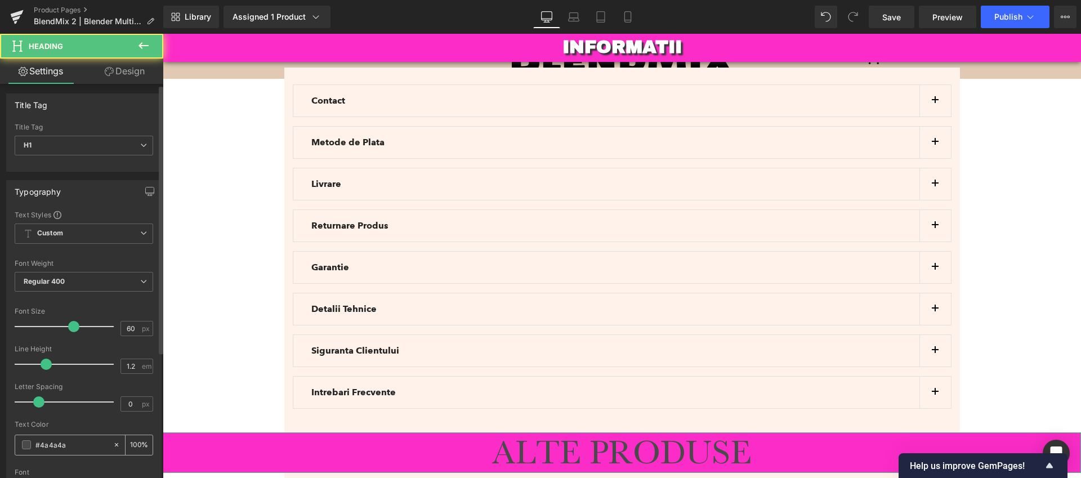
scroll to position [2, 0]
click at [82, 438] on input "#4a4a4a" at bounding box center [71, 444] width 72 height 12
paste input "ffffff"
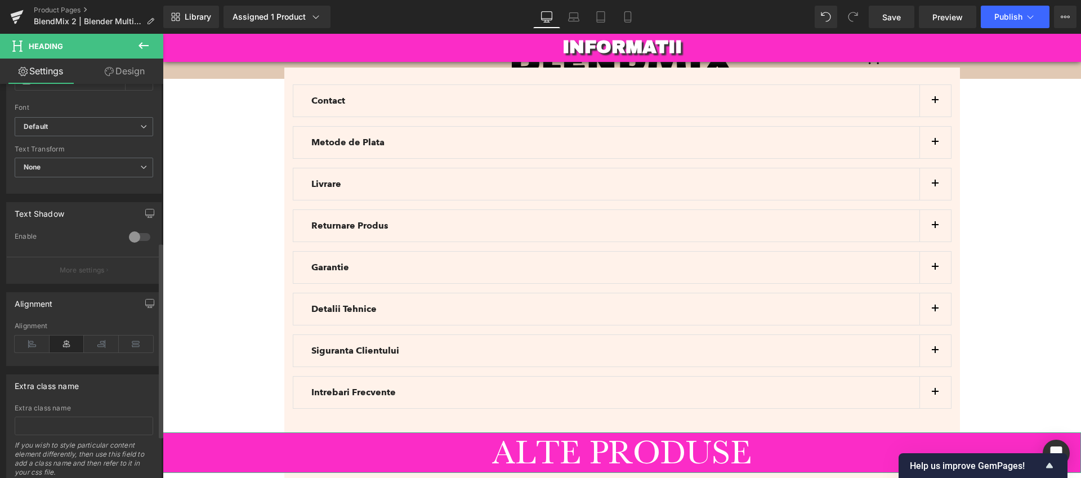
scroll to position [404, 0]
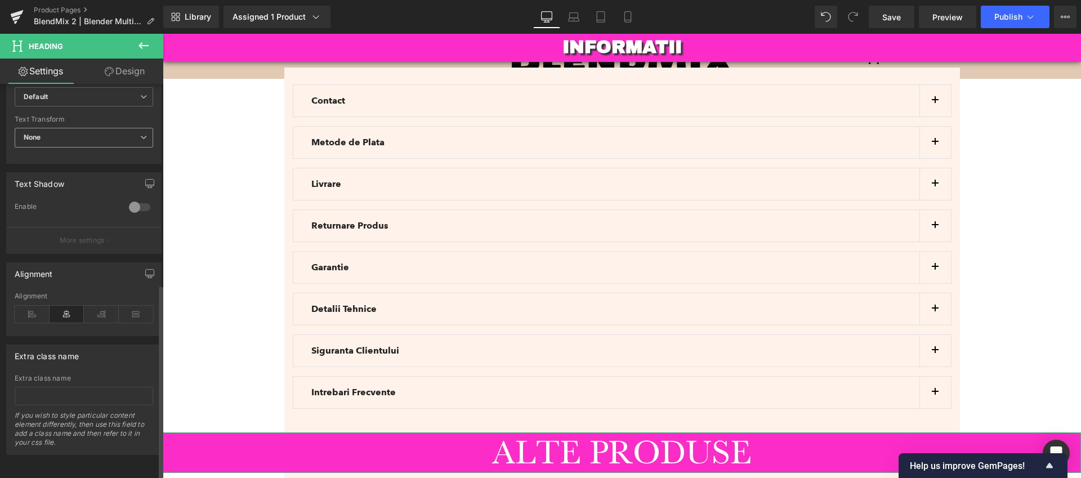
type input "#ffffff"
click at [82, 132] on span "None" at bounding box center [84, 138] width 138 height 20
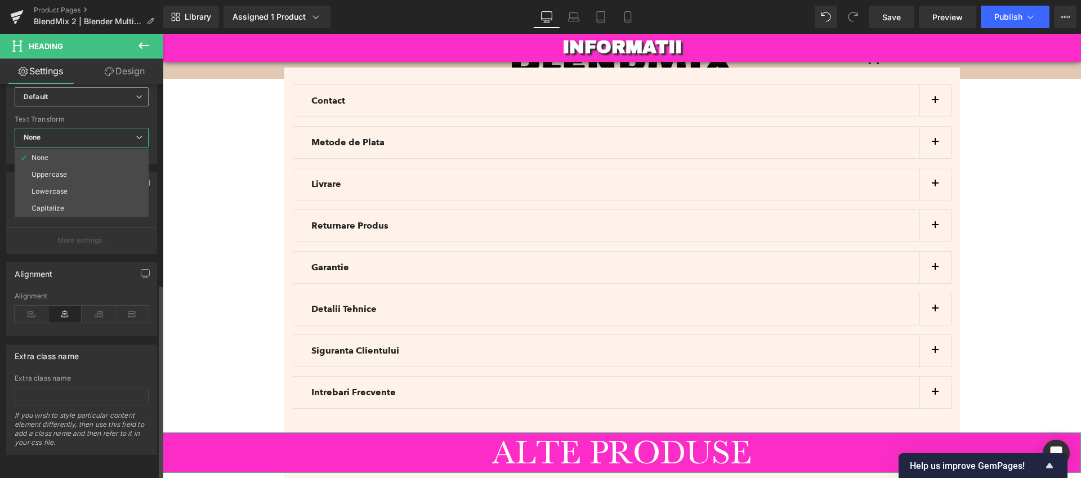
click at [66, 97] on span "Default" at bounding box center [82, 97] width 134 height 20
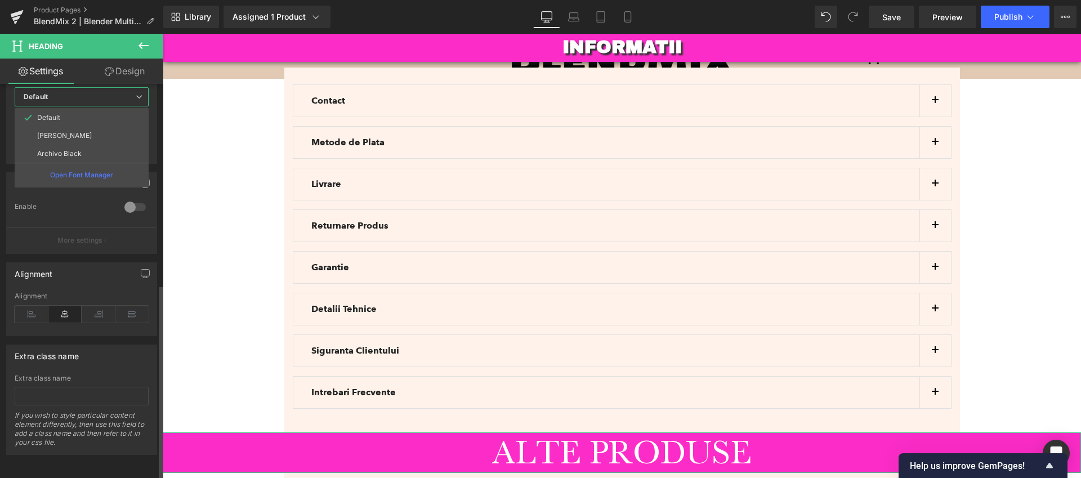
drag, startPoint x: 81, startPoint y: 148, endPoint x: 95, endPoint y: 163, distance: 20.3
click at [81, 148] on li "Archivo Black" at bounding box center [82, 154] width 134 height 18
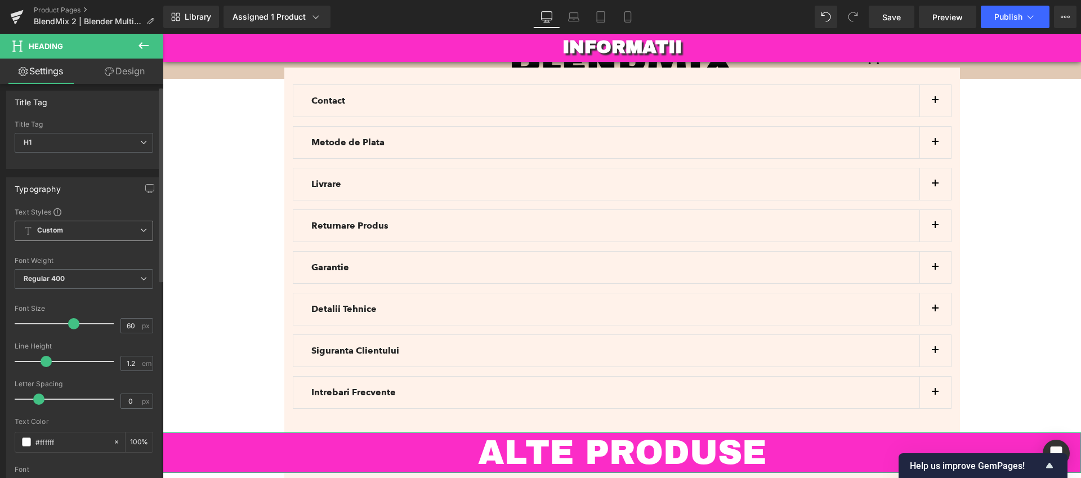
scroll to position [2, 0]
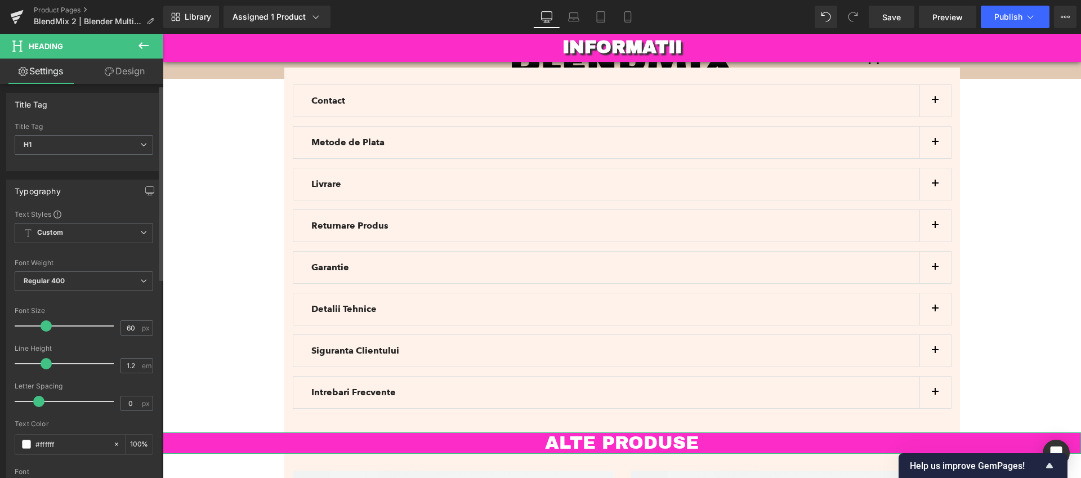
drag, startPoint x: 69, startPoint y: 324, endPoint x: 43, endPoint y: 327, distance: 26.6
click at [43, 327] on span at bounding box center [46, 325] width 11 height 11
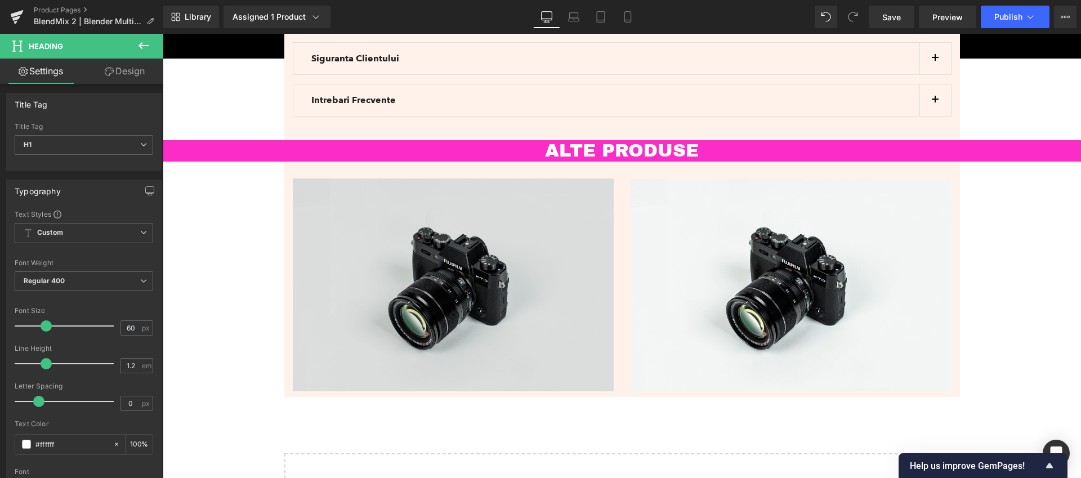
scroll to position [3611, 0]
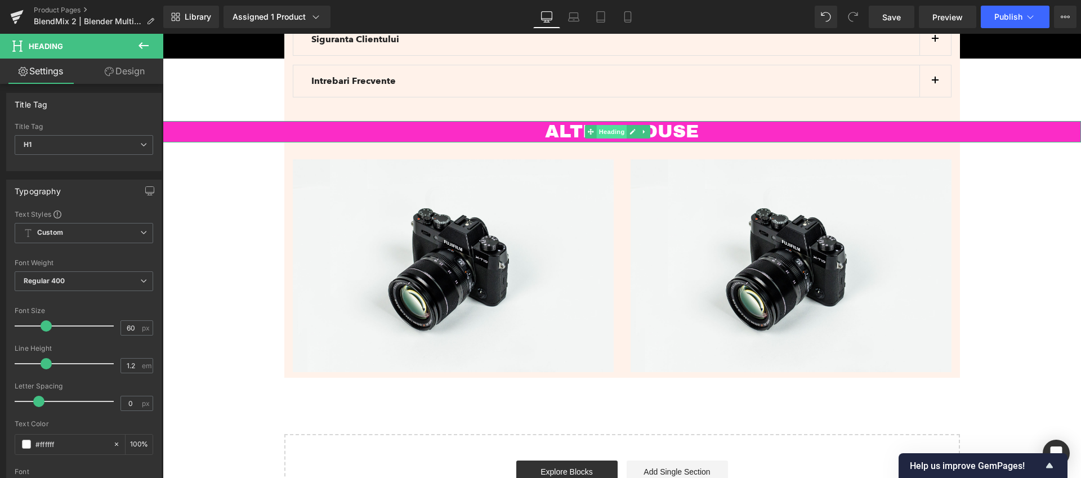
click at [616, 125] on span "Heading" at bounding box center [612, 132] width 30 height 14
click at [132, 73] on link "Design" at bounding box center [125, 71] width 82 height 25
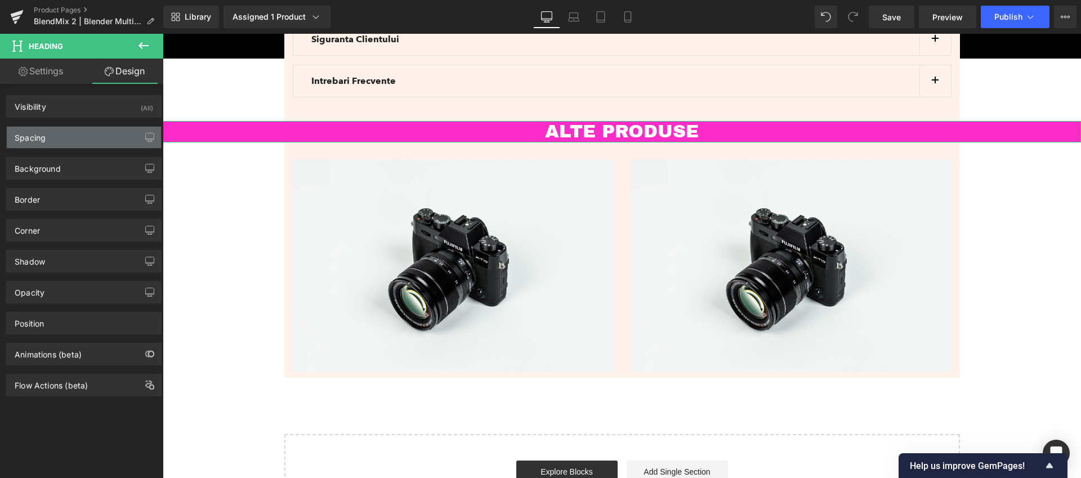
click at [58, 140] on div "Spacing" at bounding box center [84, 137] width 154 height 21
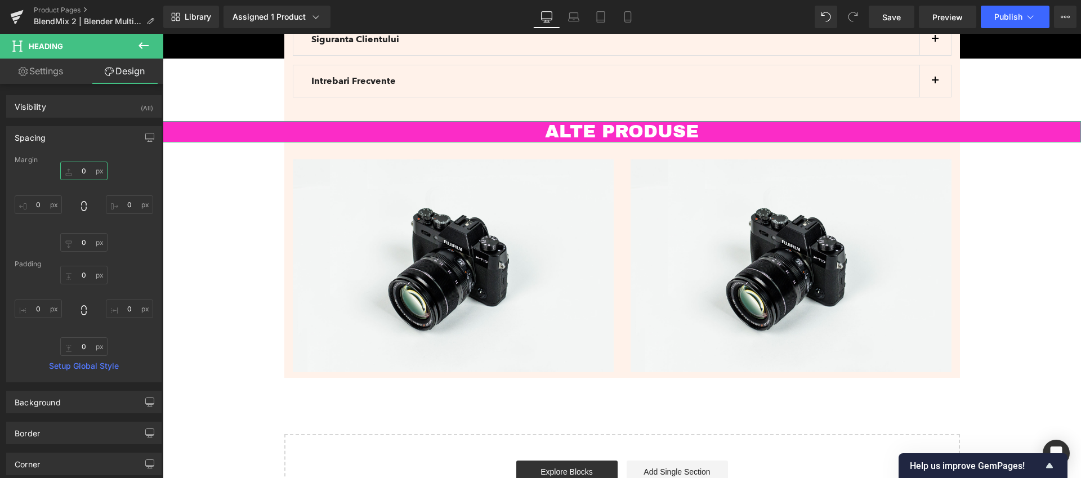
click at [77, 171] on input "0" at bounding box center [83, 171] width 47 height 19
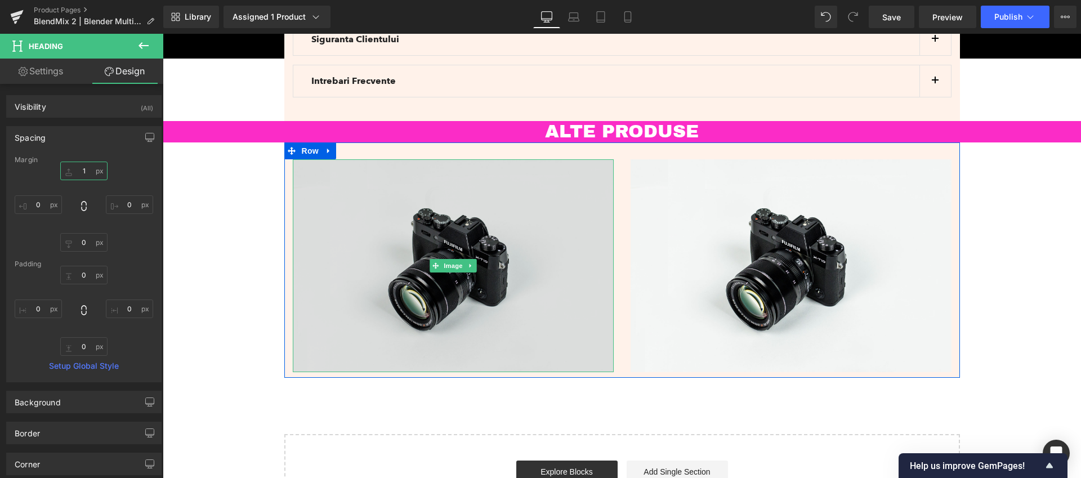
type input "10"
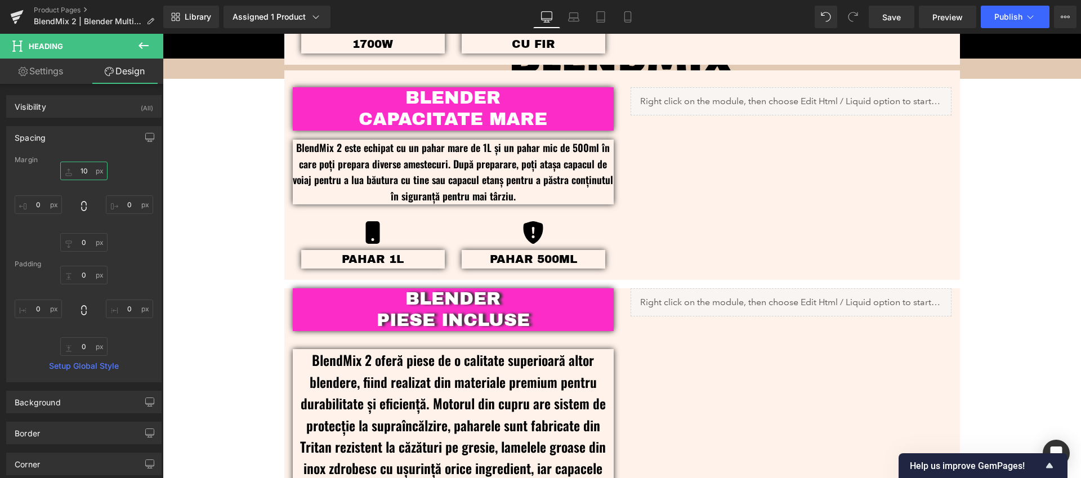
scroll to position [1103, 0]
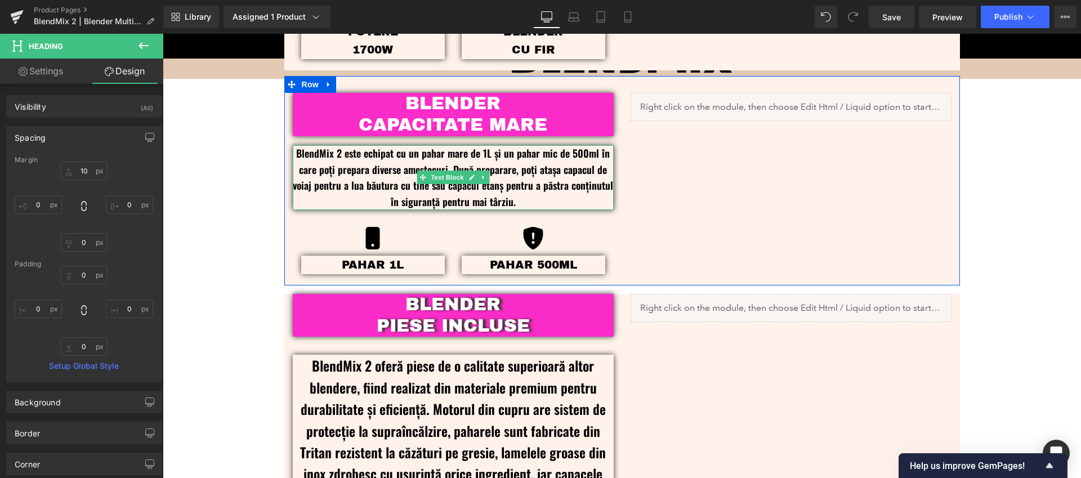
click at [471, 171] on div "BlendMix 2 este echipat cu un pahar mare de 1L și un pahar mic de 500ml în care…" at bounding box center [453, 177] width 321 height 65
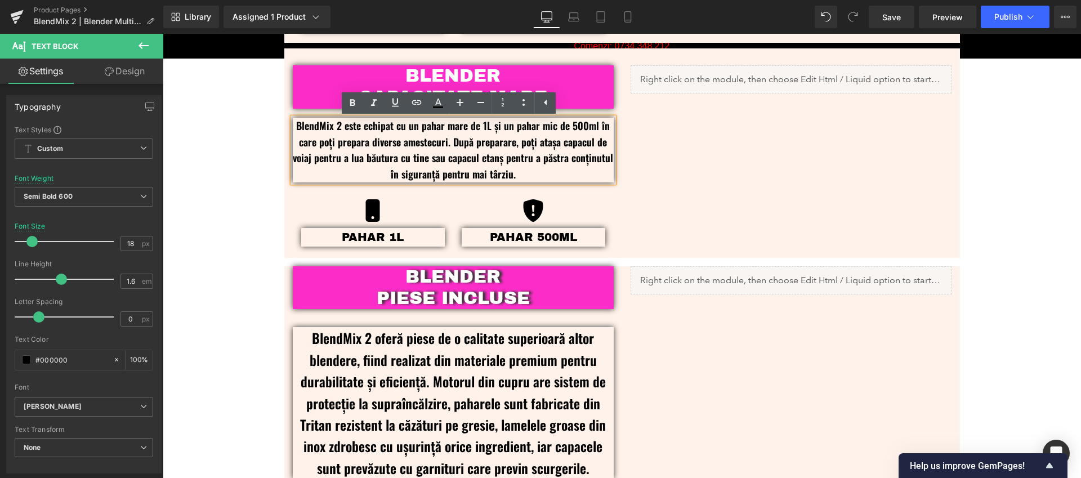
scroll to position [1149, 0]
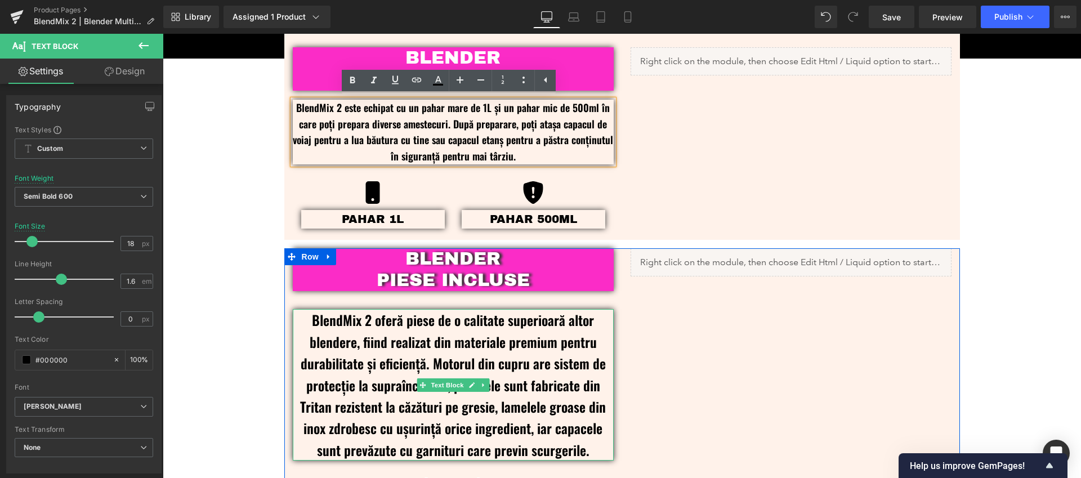
click at [453, 357] on p "BlendMix 2 oferă piese de o calitate superioară altor blendere, fiind realizat …" at bounding box center [453, 384] width 321 height 151
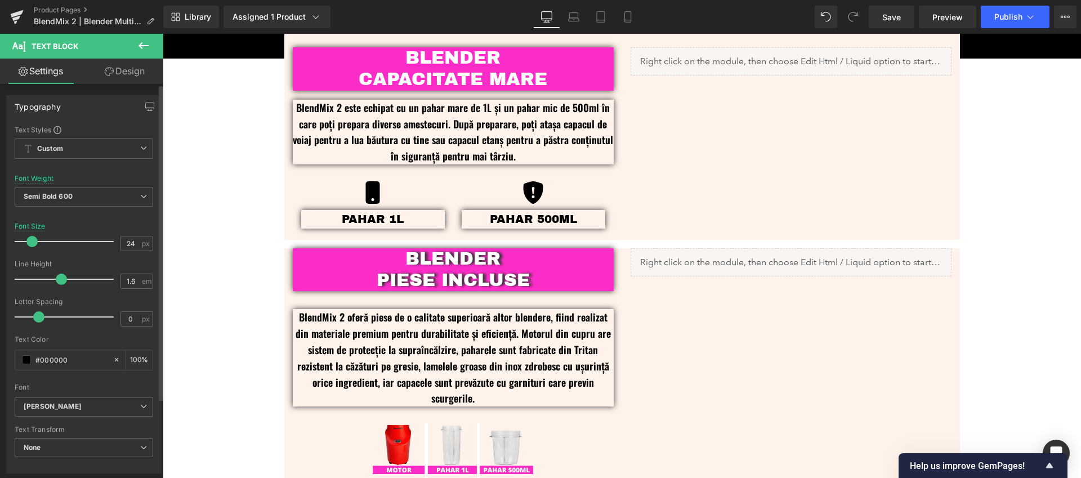
drag, startPoint x: 40, startPoint y: 241, endPoint x: 34, endPoint y: 243, distance: 5.9
click at [34, 243] on span at bounding box center [31, 241] width 11 height 11
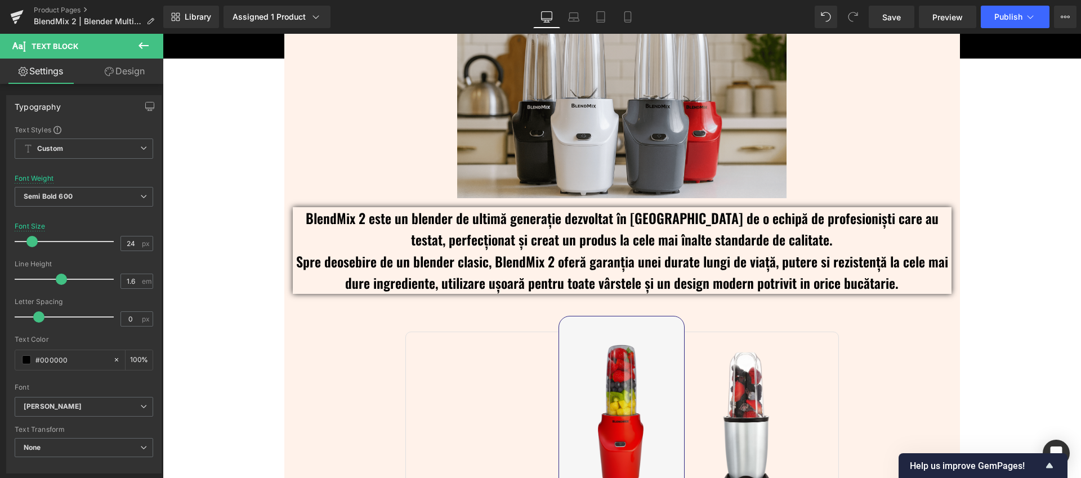
scroll to position [1853, 0]
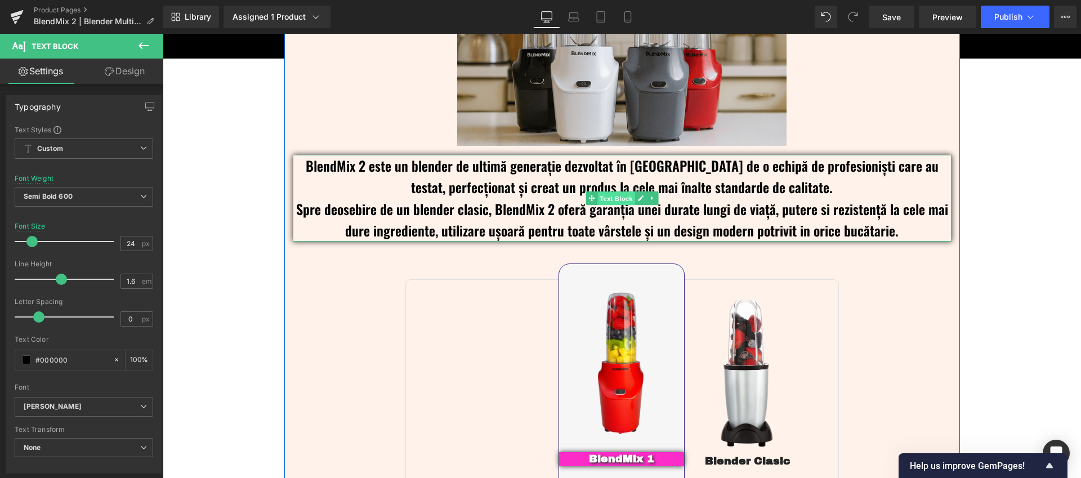
click at [610, 202] on span "Text Block" at bounding box center [615, 199] width 37 height 14
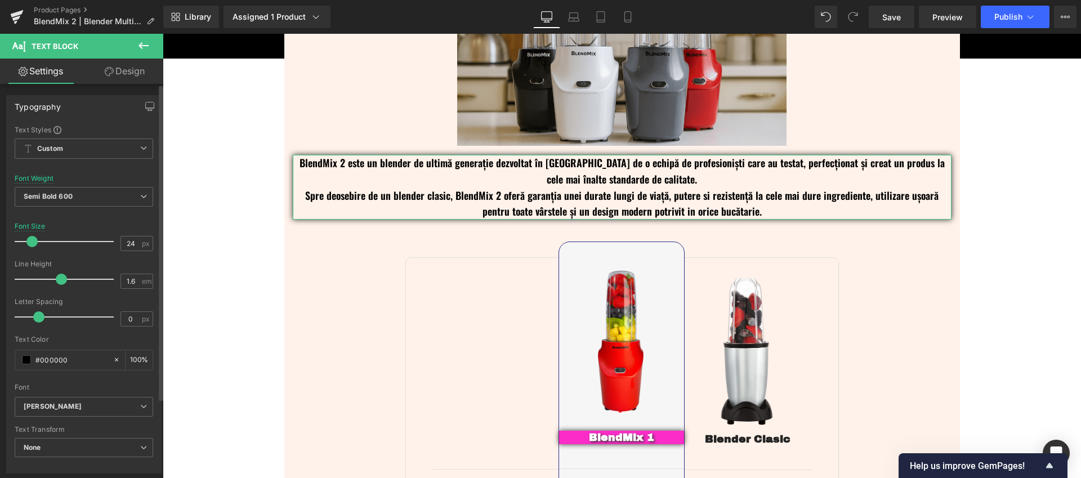
drag, startPoint x: 39, startPoint y: 244, endPoint x: 33, endPoint y: 243, distance: 5.7
click at [33, 243] on span at bounding box center [31, 241] width 11 height 11
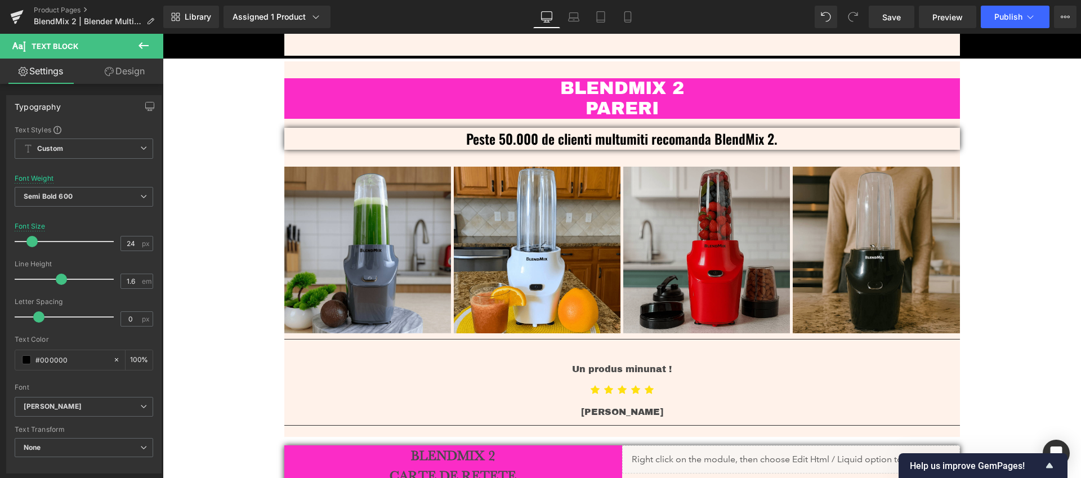
scroll to position [2730, 0]
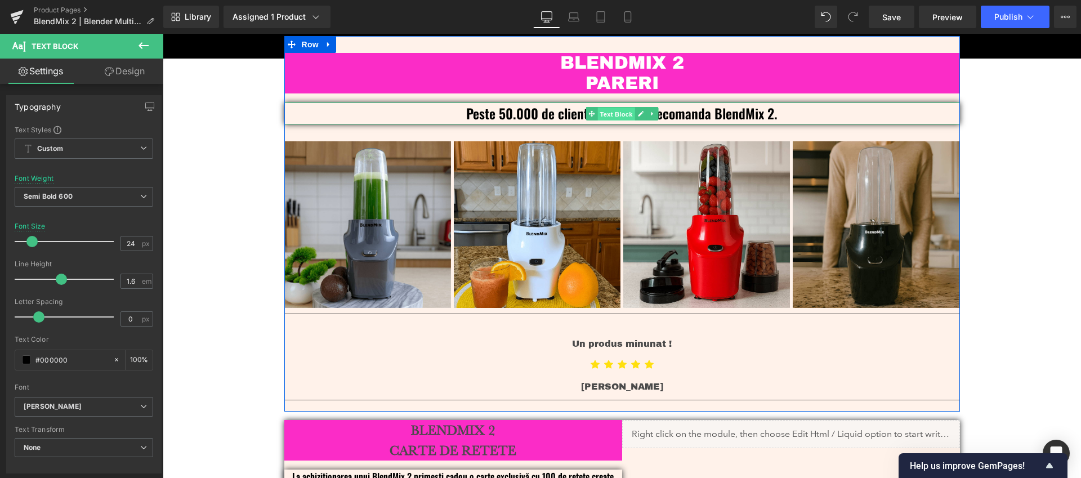
click at [614, 107] on span "Text Block" at bounding box center [615, 114] width 37 height 14
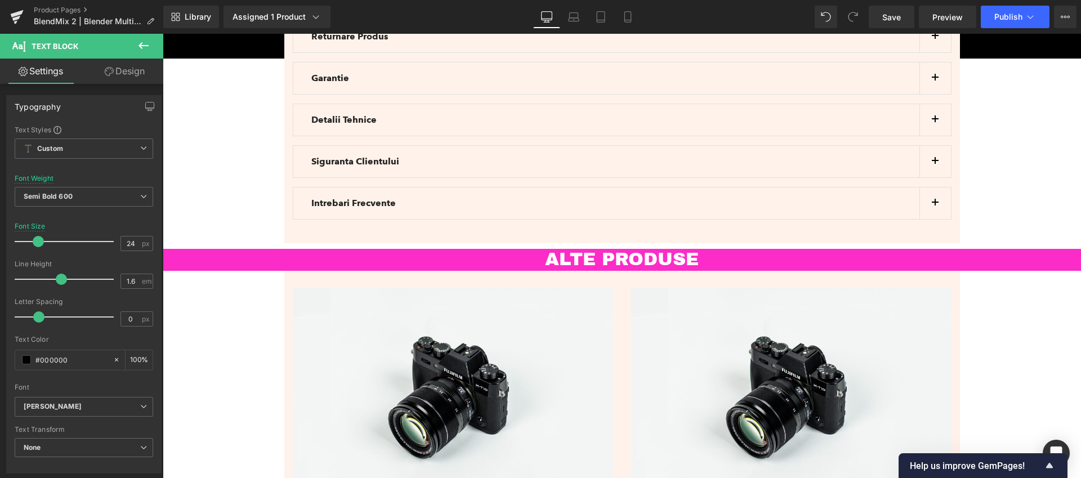
scroll to position [3252, 0]
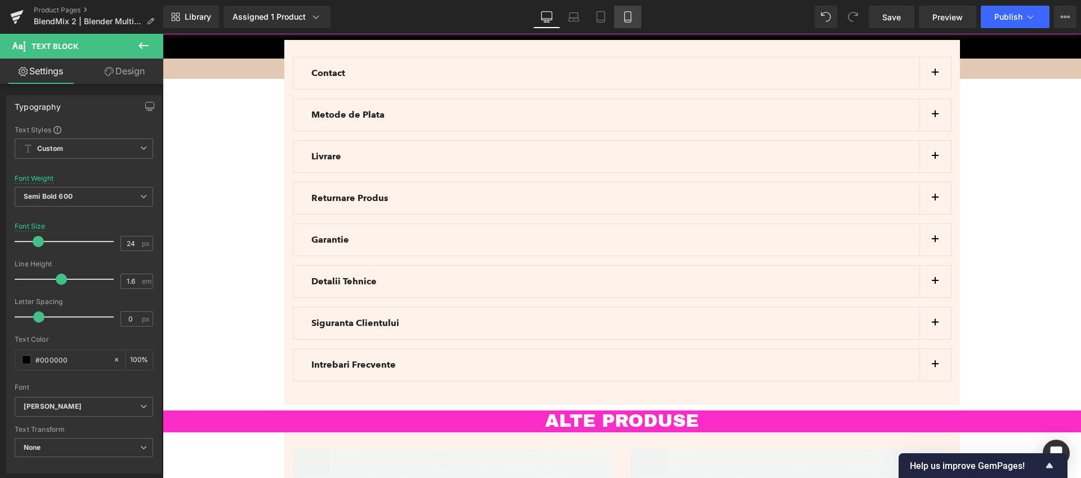
click at [625, 19] on icon at bounding box center [627, 17] width 6 height 11
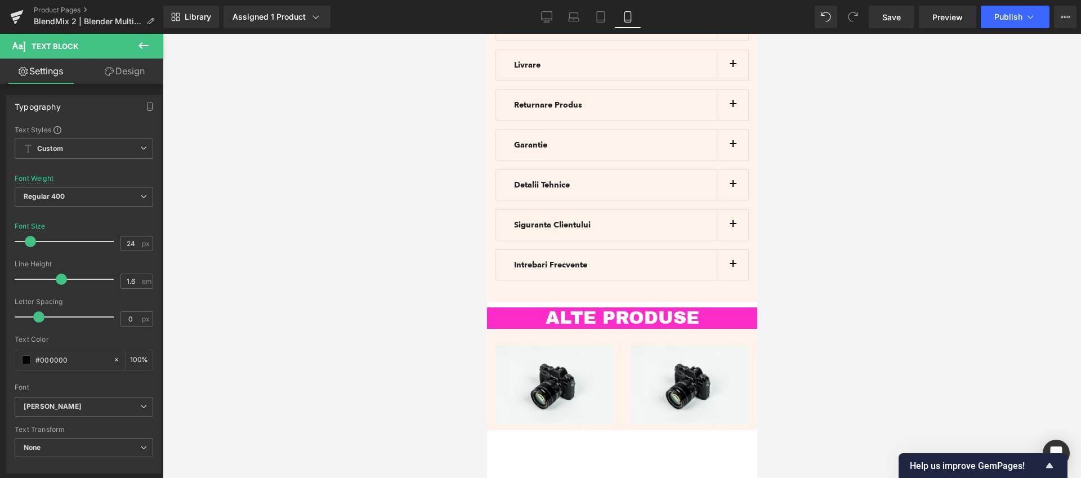
scroll to position [3140, 0]
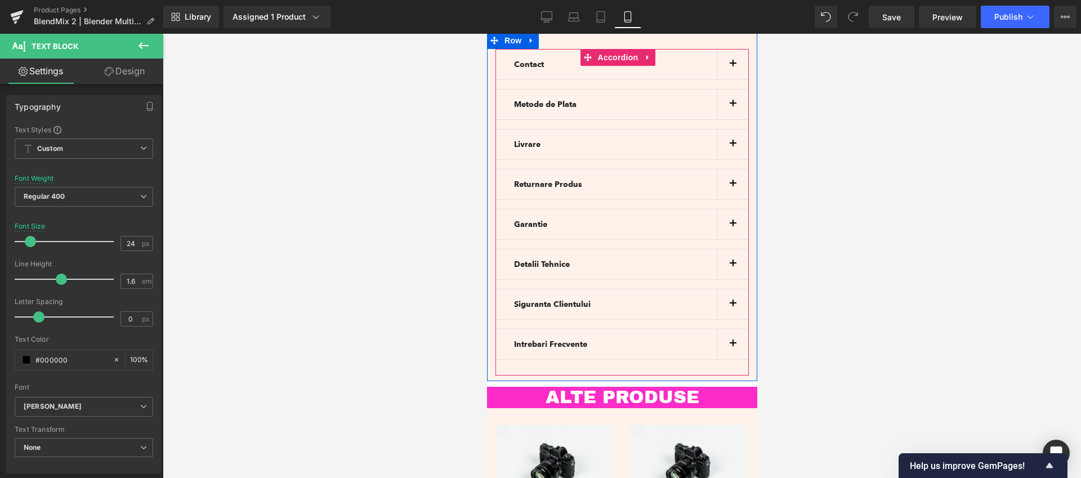
click at [732, 347] on span "button" at bounding box center [732, 347] width 0 height 0
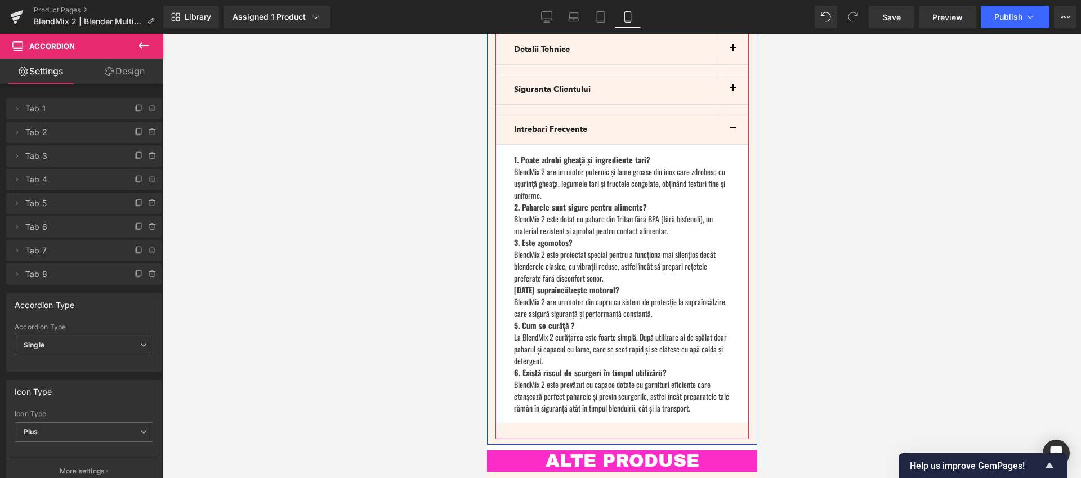
scroll to position [3360, 0]
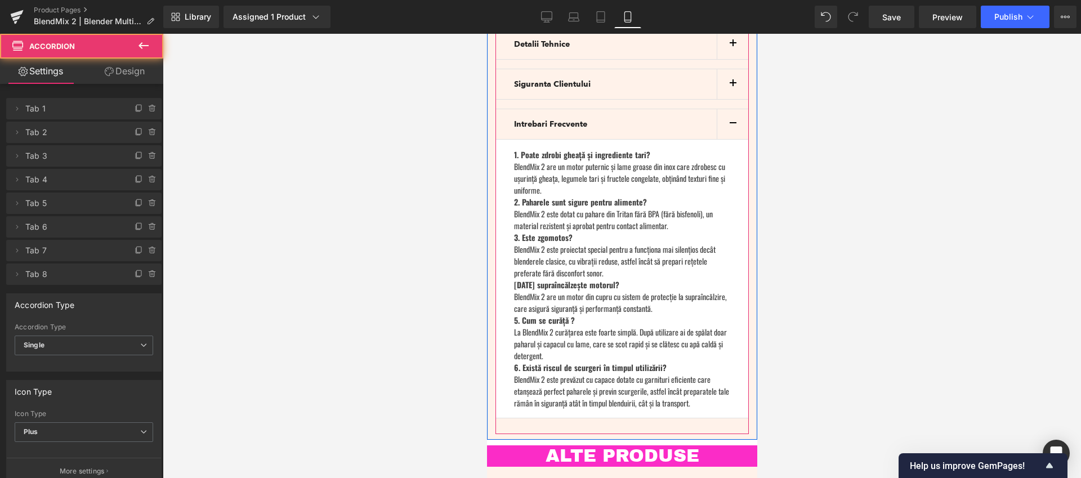
click at [721, 109] on button "button" at bounding box center [732, 124] width 32 height 30
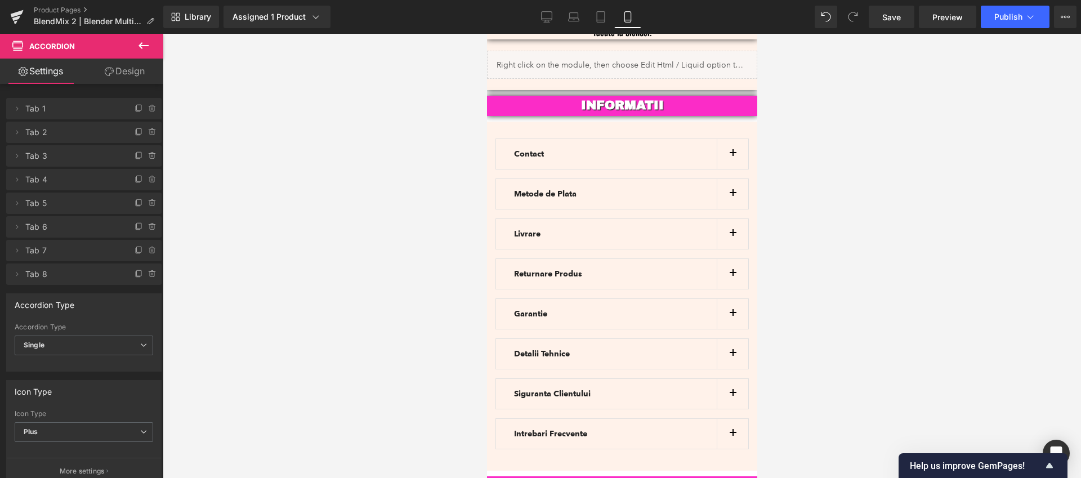
scroll to position [3050, 0]
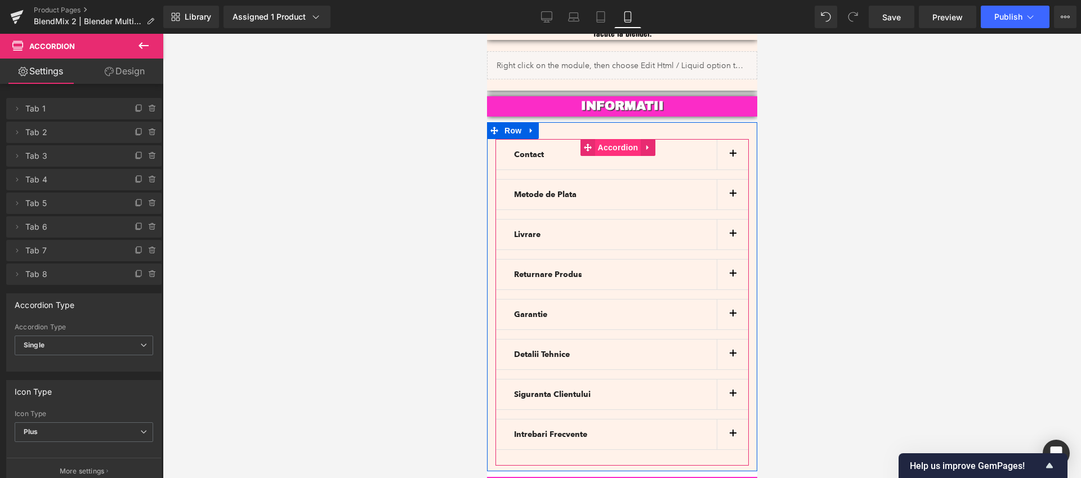
click at [621, 139] on span "Accordion" at bounding box center [617, 147] width 46 height 17
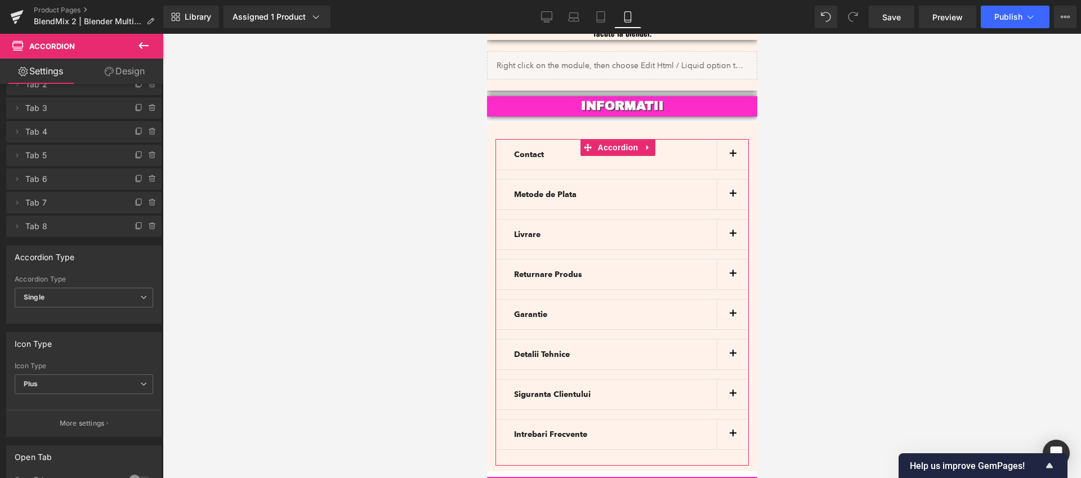
scroll to position [34, 0]
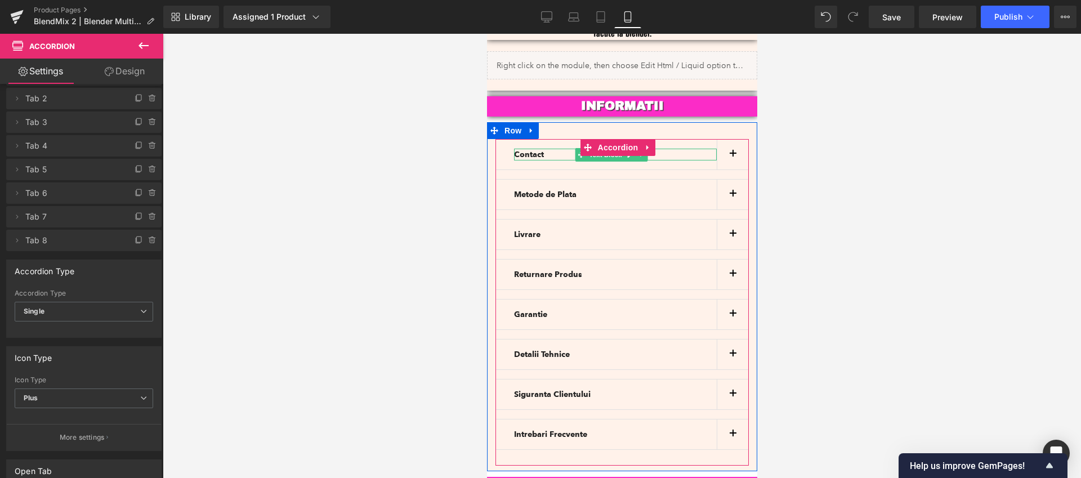
click at [528, 150] on b "Contact" at bounding box center [528, 155] width 30 height 10
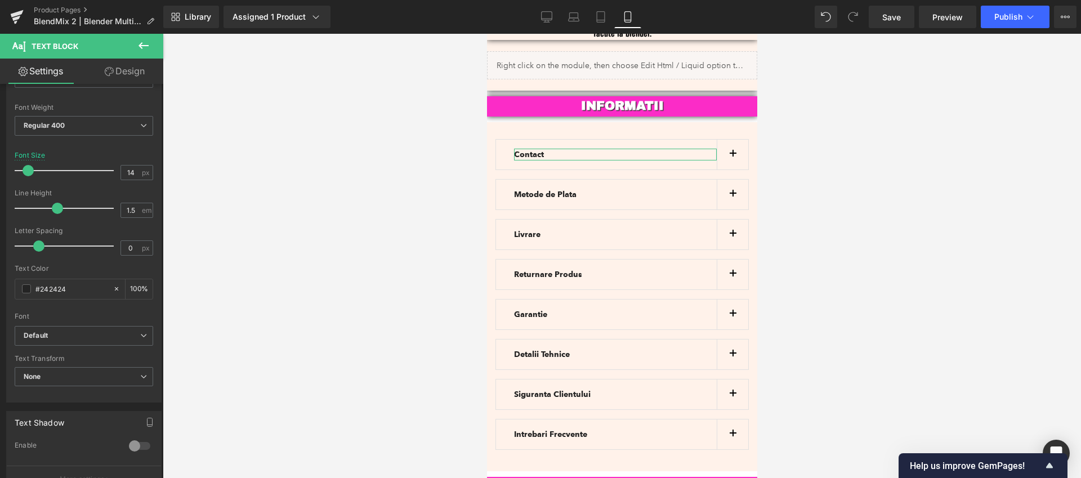
scroll to position [75, 0]
click at [391, 236] on div at bounding box center [622, 256] width 918 height 444
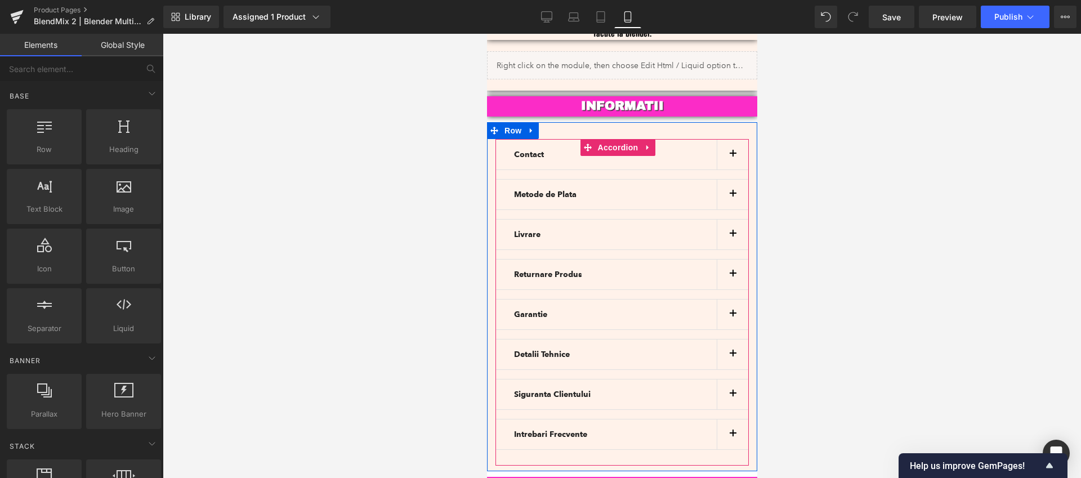
click at [716, 140] on button "button" at bounding box center [732, 155] width 32 height 30
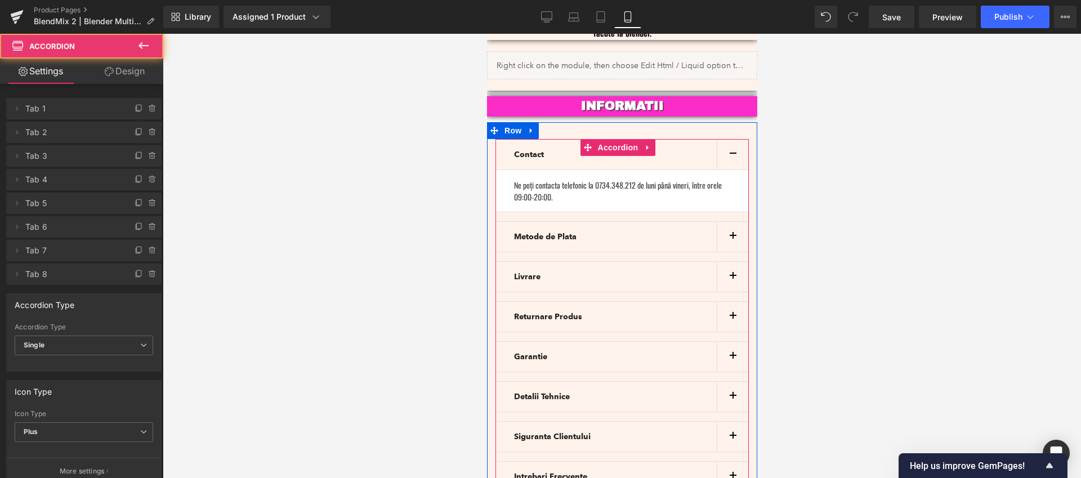
click at [728, 140] on button "button" at bounding box center [732, 155] width 32 height 30
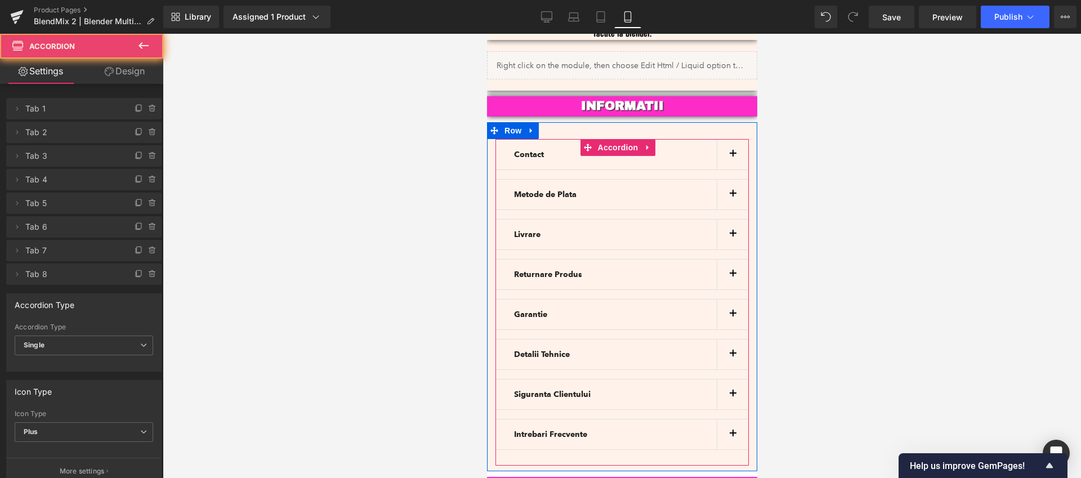
click at [728, 140] on button "button" at bounding box center [732, 155] width 32 height 30
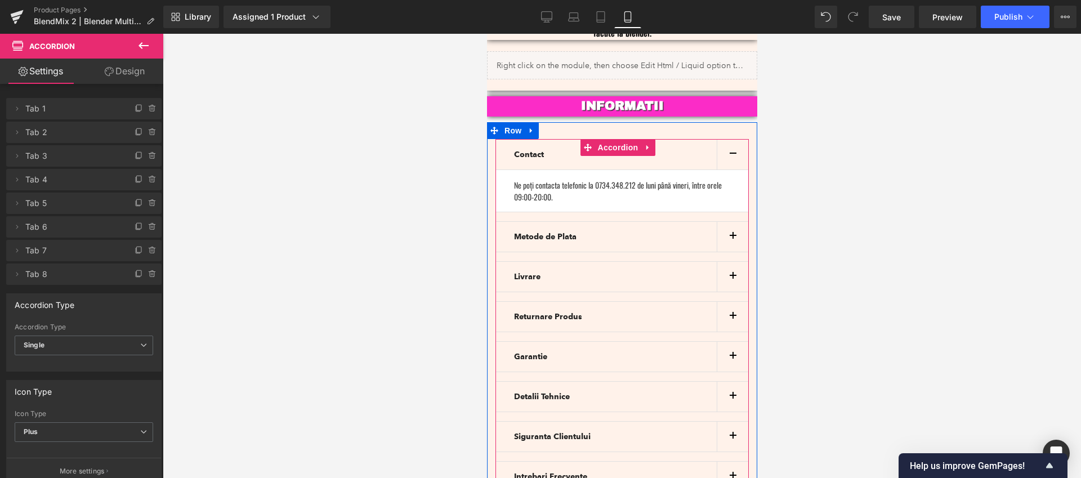
click at [728, 140] on button "button" at bounding box center [732, 155] width 32 height 30
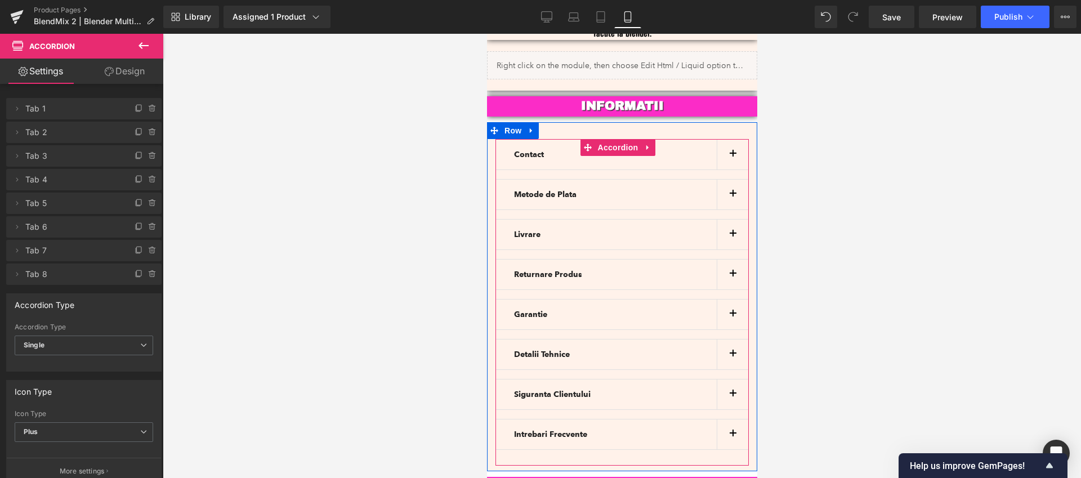
click at [732, 277] on span "button" at bounding box center [732, 277] width 0 height 0
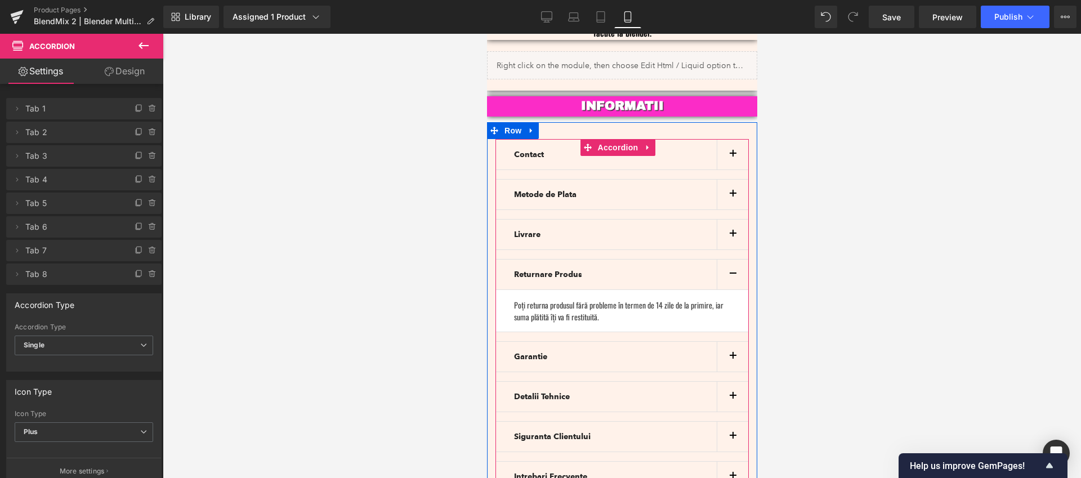
click at [732, 277] on span "button" at bounding box center [732, 277] width 0 height 0
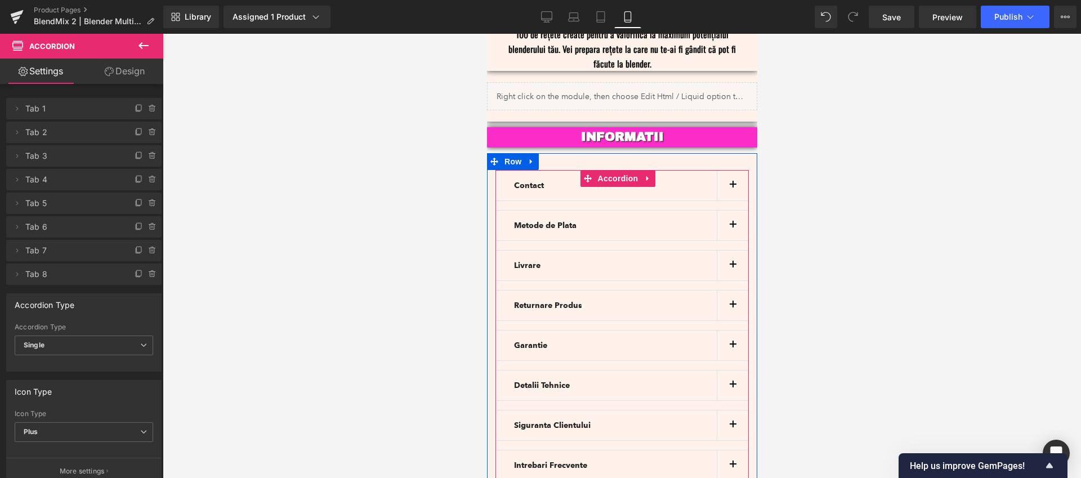
scroll to position [3050, 0]
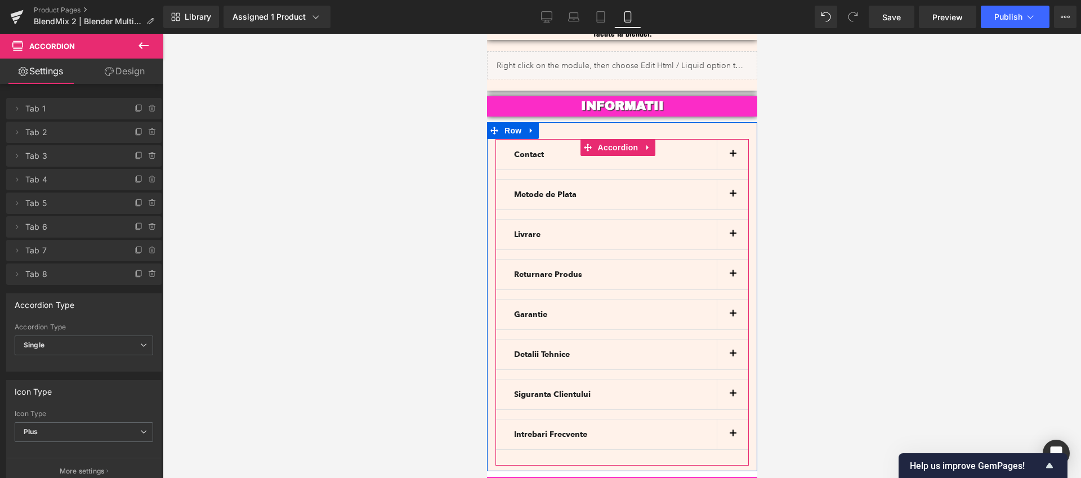
click at [719, 299] on button "button" at bounding box center [732, 314] width 32 height 30
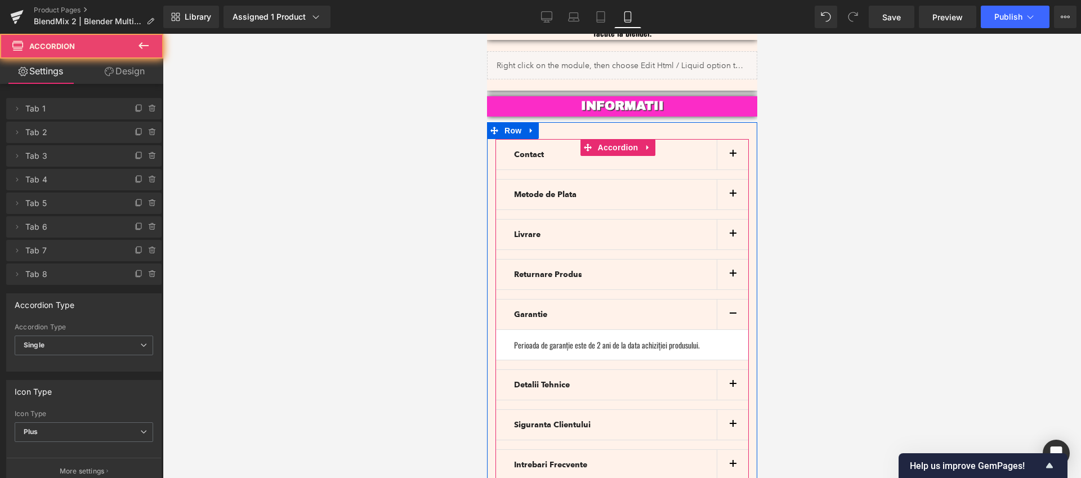
click at [732, 317] on span "button" at bounding box center [732, 317] width 0 height 0
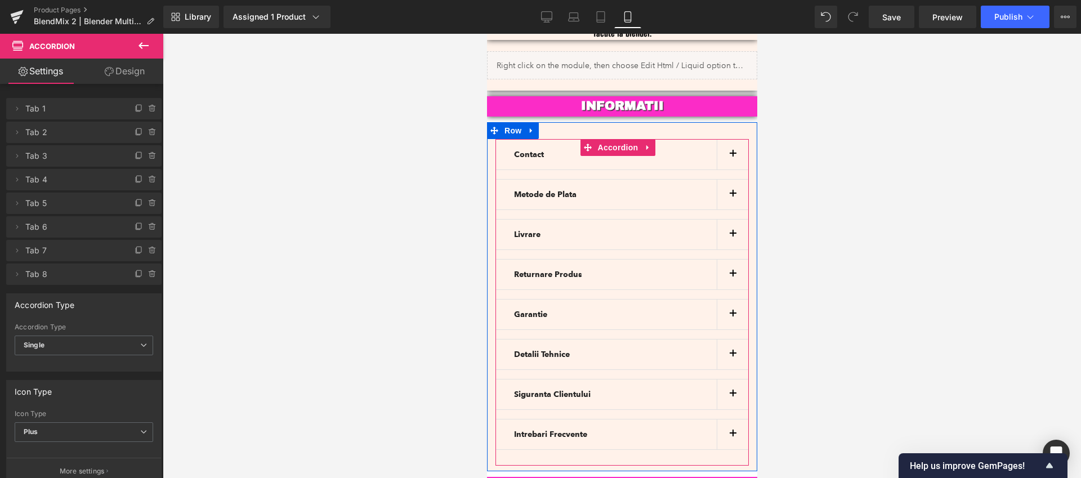
click at [724, 339] on button "button" at bounding box center [732, 354] width 32 height 30
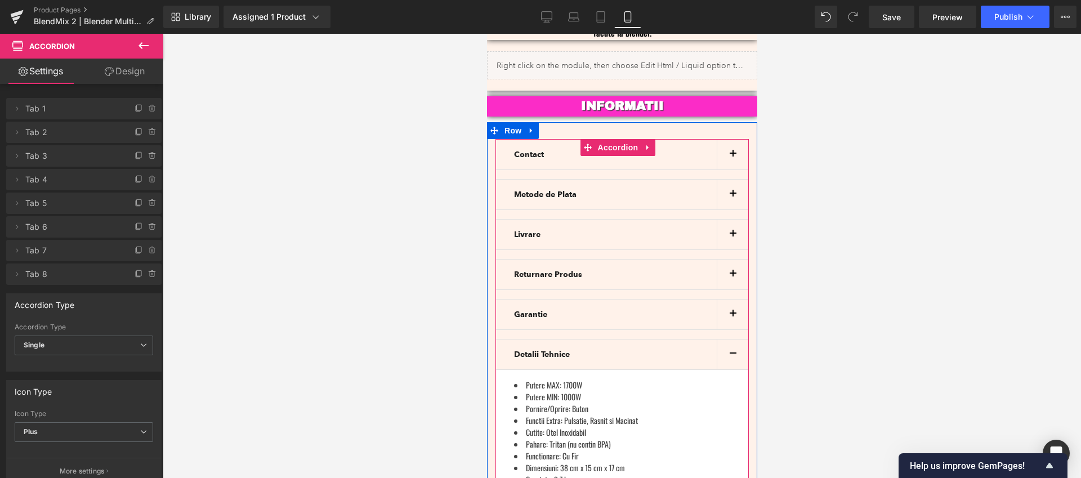
click at [726, 339] on button "button" at bounding box center [732, 354] width 32 height 30
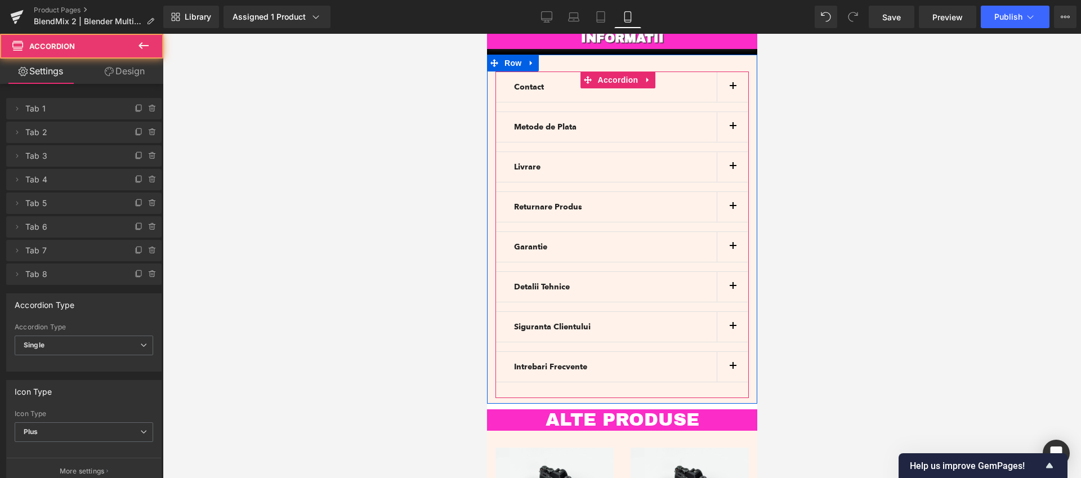
scroll to position [3120, 0]
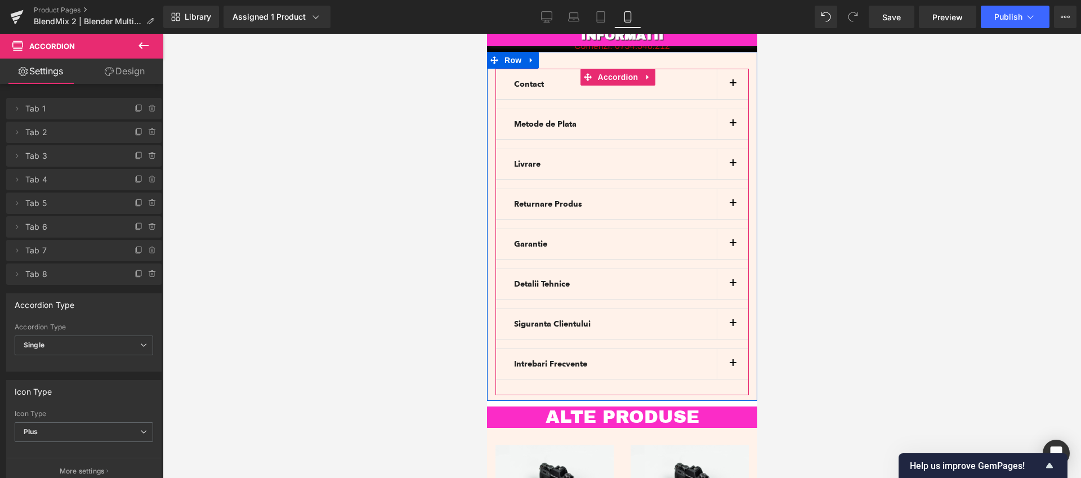
click at [726, 309] on button "button" at bounding box center [732, 324] width 32 height 30
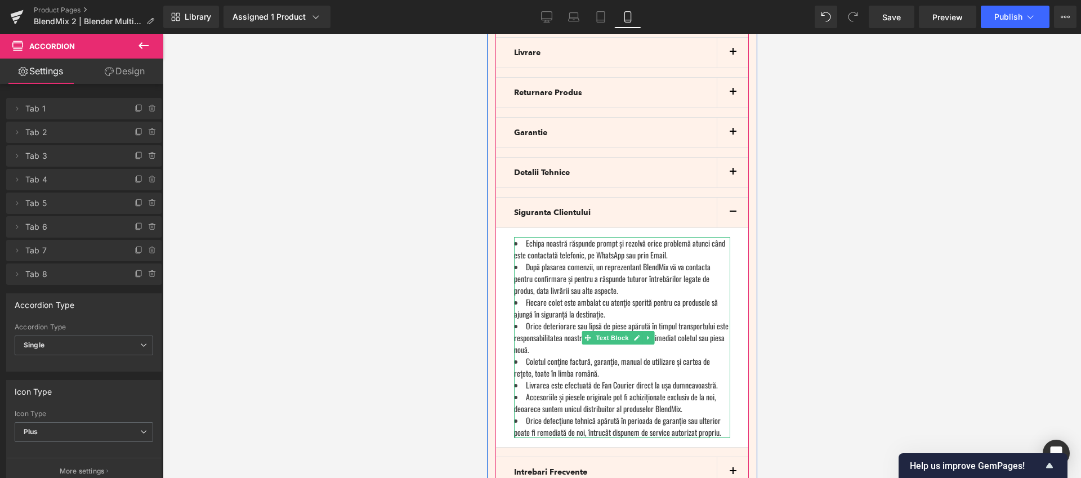
scroll to position [3234, 0]
click at [731, 196] on button "button" at bounding box center [732, 211] width 32 height 30
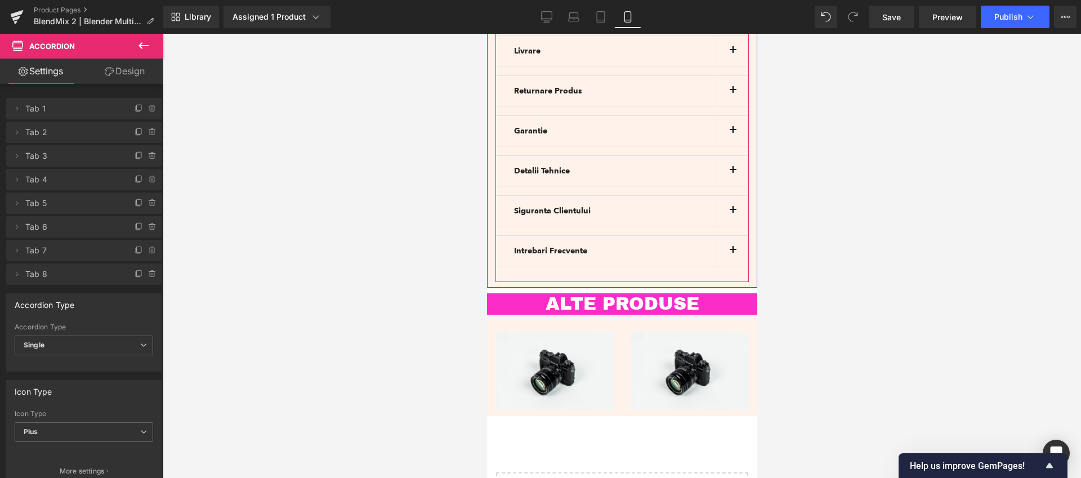
click at [732, 253] on span "button" at bounding box center [732, 253] width 0 height 0
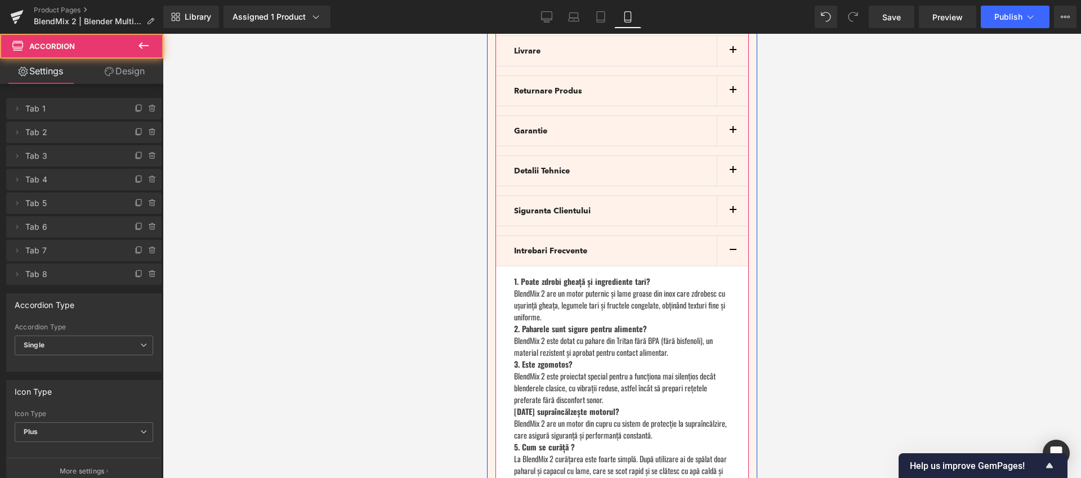
click at [729, 236] on button "button" at bounding box center [732, 251] width 32 height 30
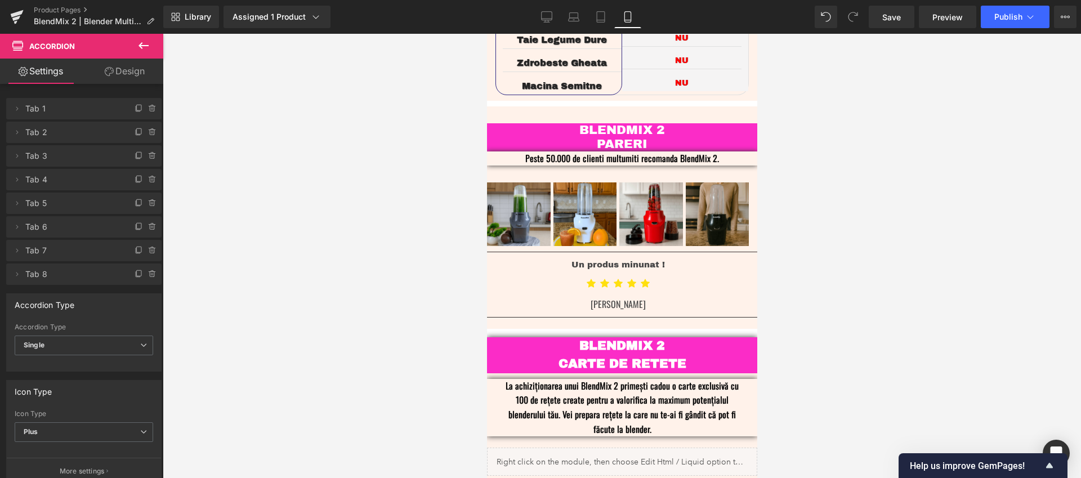
scroll to position [2657, 0]
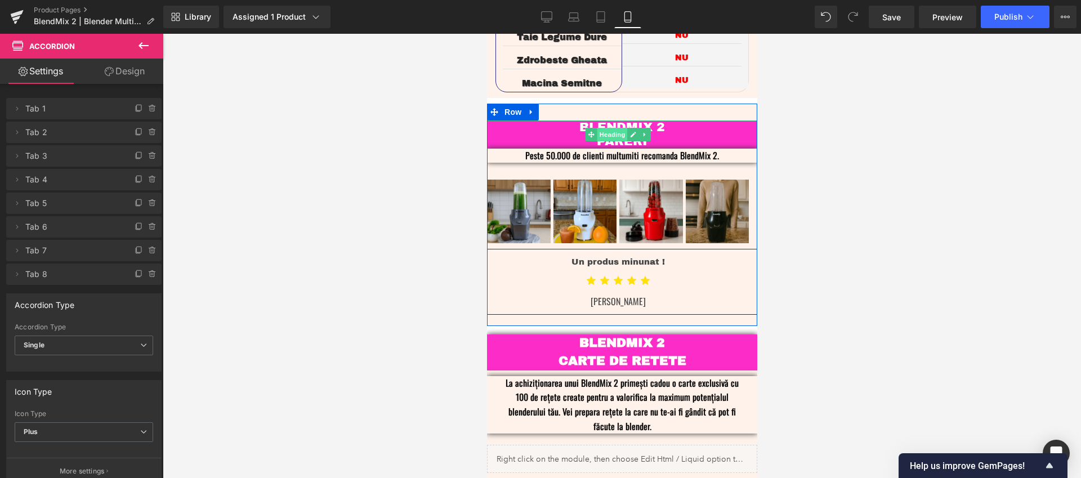
click at [622, 128] on span "Heading" at bounding box center [611, 135] width 30 height 14
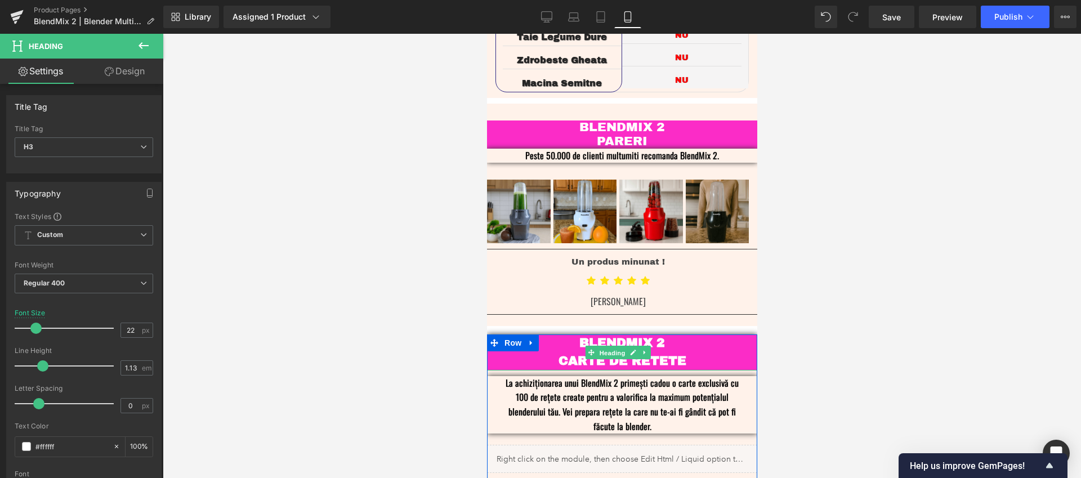
drag, startPoint x: 620, startPoint y: 300, endPoint x: 611, endPoint y: 307, distance: 11.7
click at [620, 346] on span "Heading" at bounding box center [611, 353] width 30 height 14
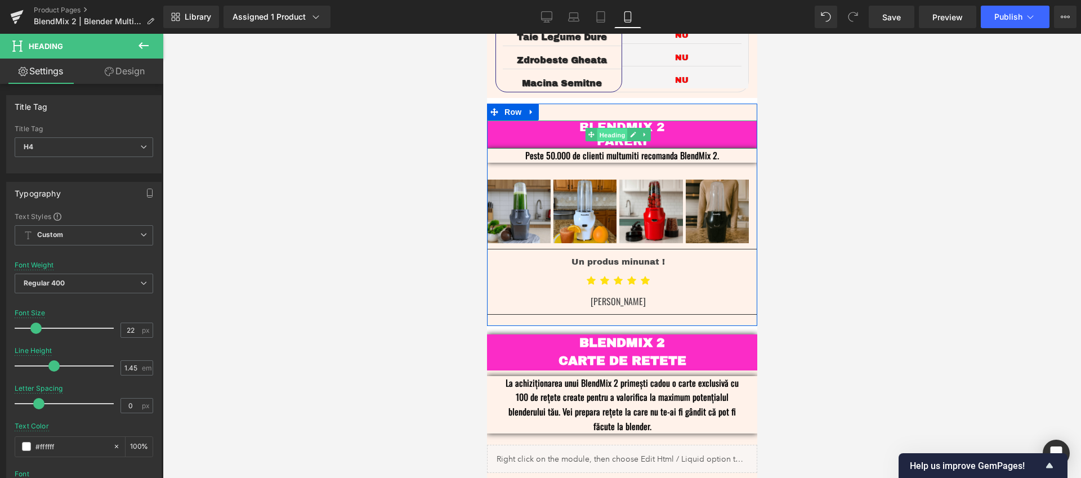
click at [607, 128] on span "Heading" at bounding box center [611, 135] width 30 height 14
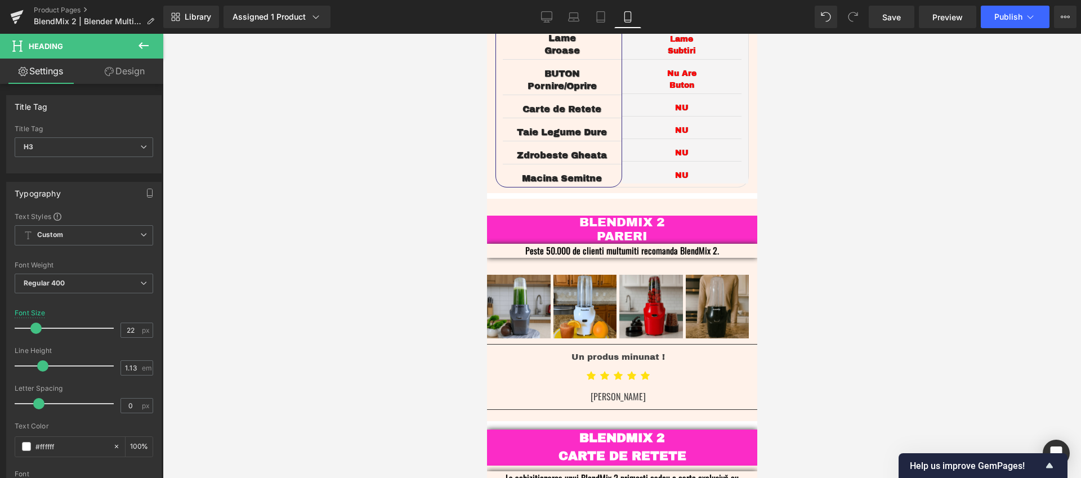
scroll to position [2634, 0]
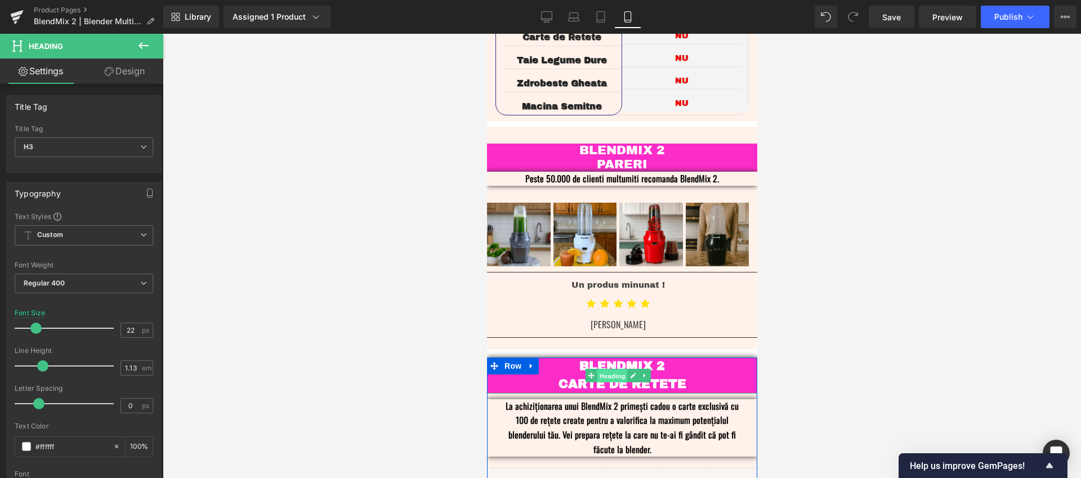
click at [613, 369] on span "Heading" at bounding box center [611, 376] width 30 height 14
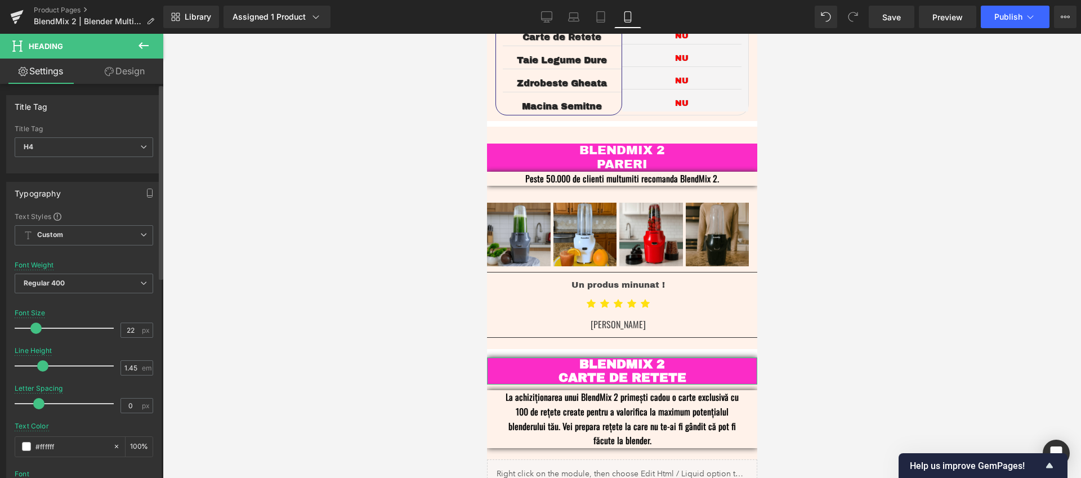
drag, startPoint x: 53, startPoint y: 368, endPoint x: 43, endPoint y: 371, distance: 10.5
click at [43, 371] on div at bounding box center [66, 366] width 93 height 23
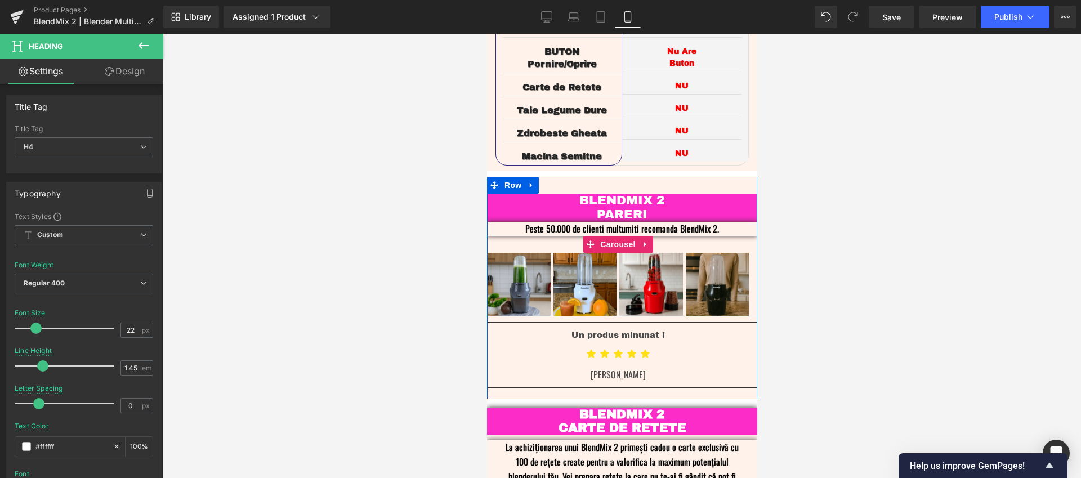
scroll to position [2561, 0]
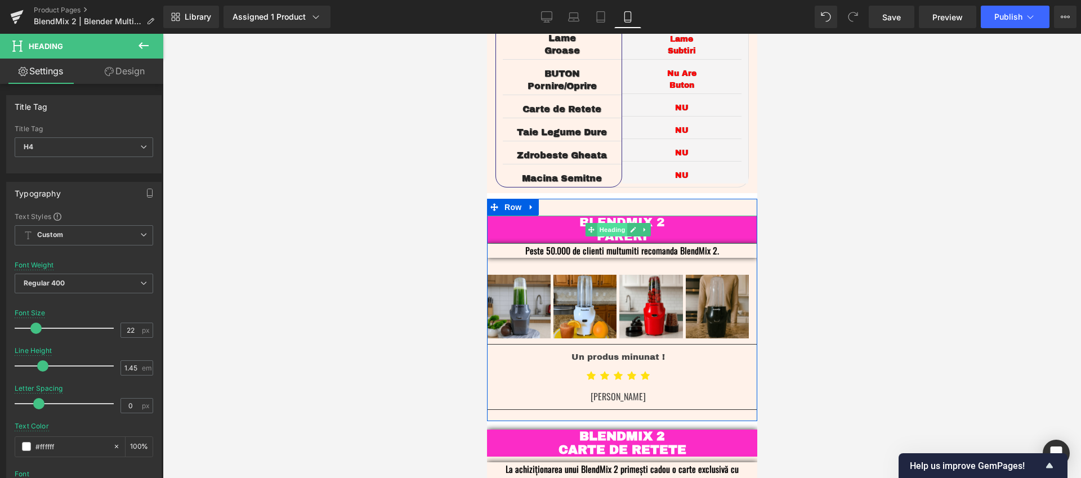
click at [612, 223] on span "Heading" at bounding box center [611, 230] width 30 height 14
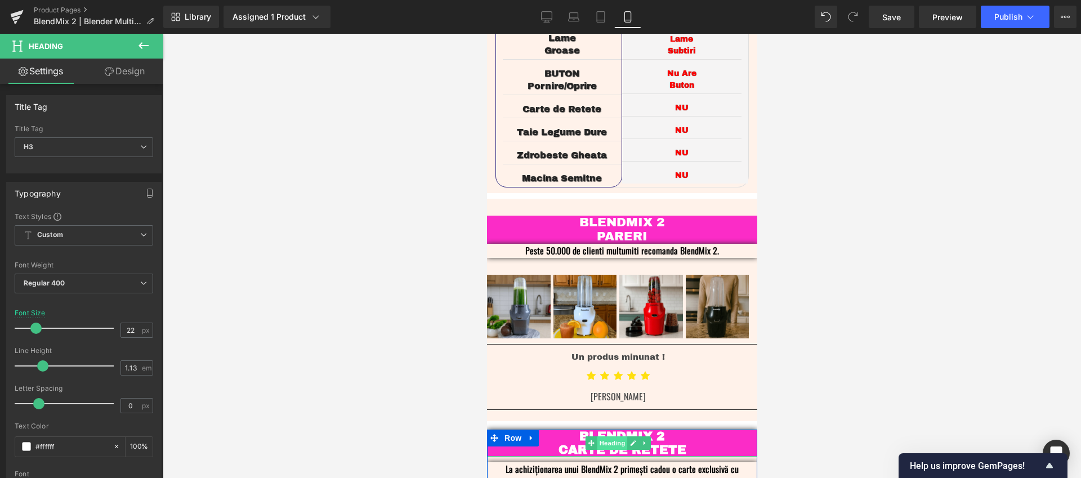
click at [614, 436] on span "Heading" at bounding box center [611, 443] width 30 height 14
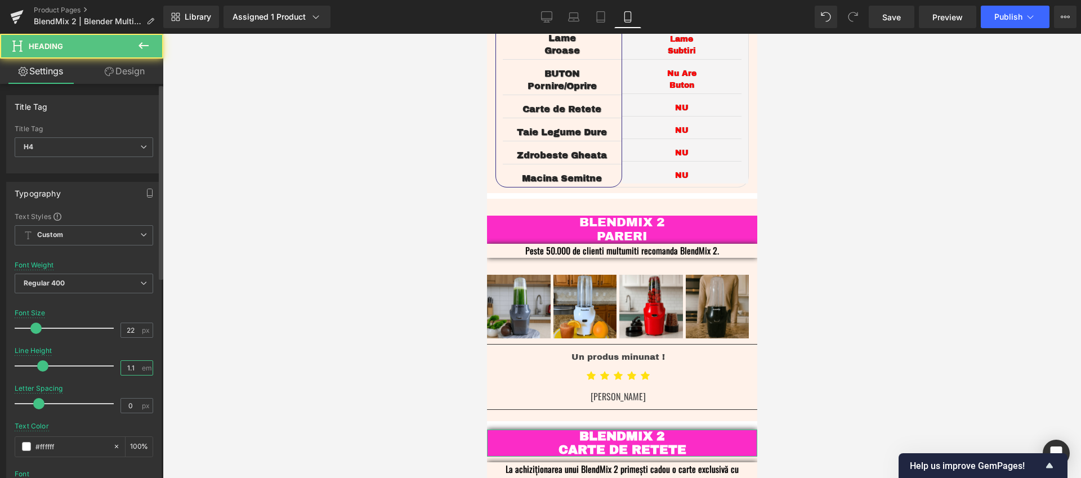
click at [132, 370] on input "1.1" at bounding box center [131, 368] width 20 height 14
type input "1.13"
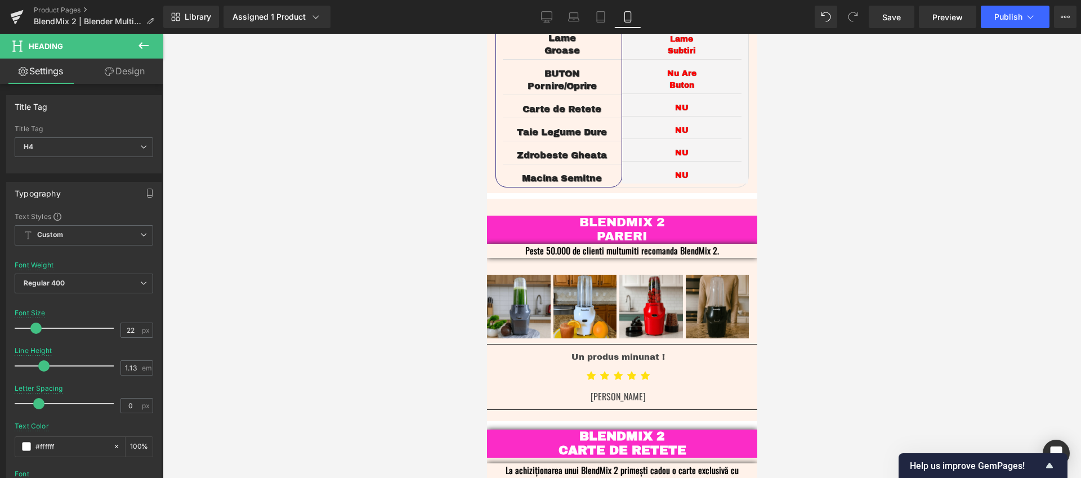
click at [347, 336] on div at bounding box center [622, 256] width 918 height 444
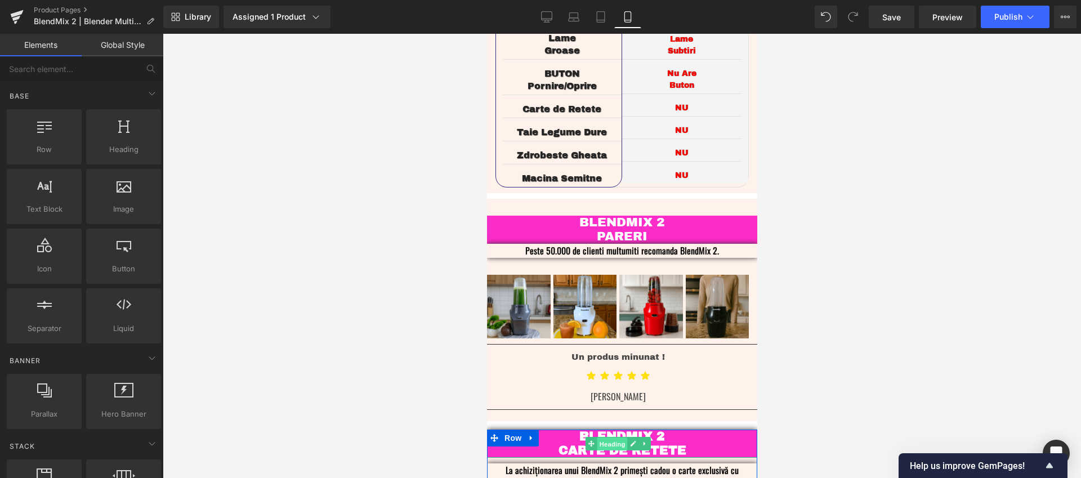
click at [609, 437] on span "Heading" at bounding box center [611, 444] width 30 height 14
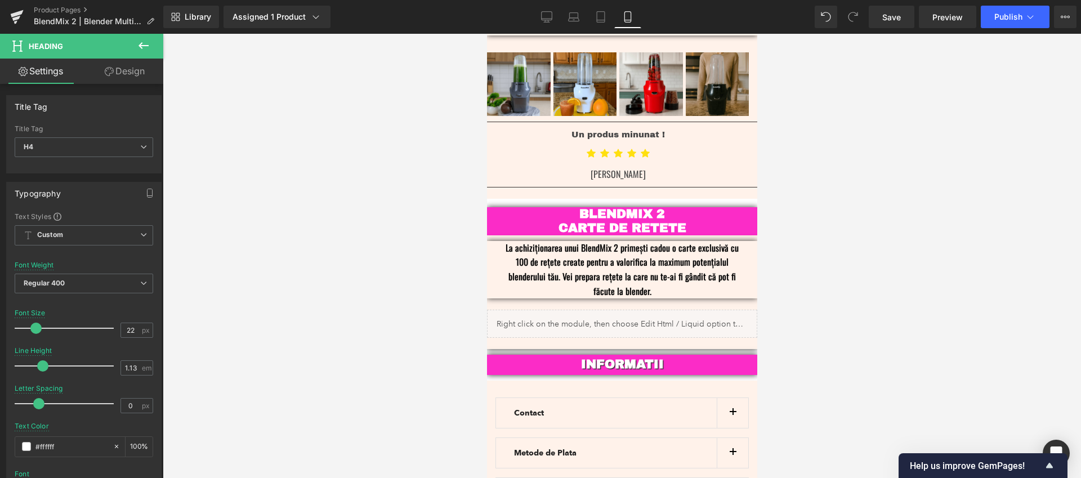
scroll to position [2809, 0]
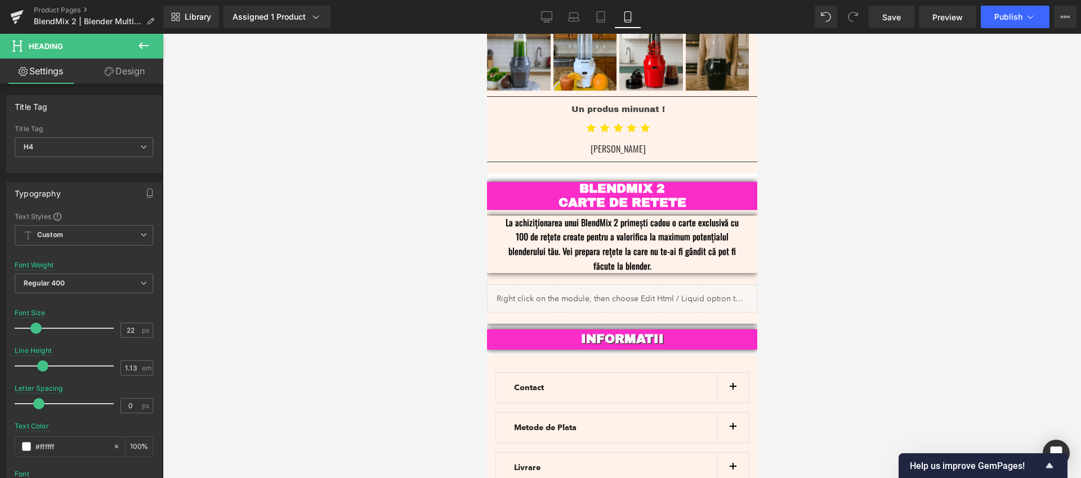
click at [621, 329] on div "INFORMATII Heading" at bounding box center [621, 339] width 270 height 20
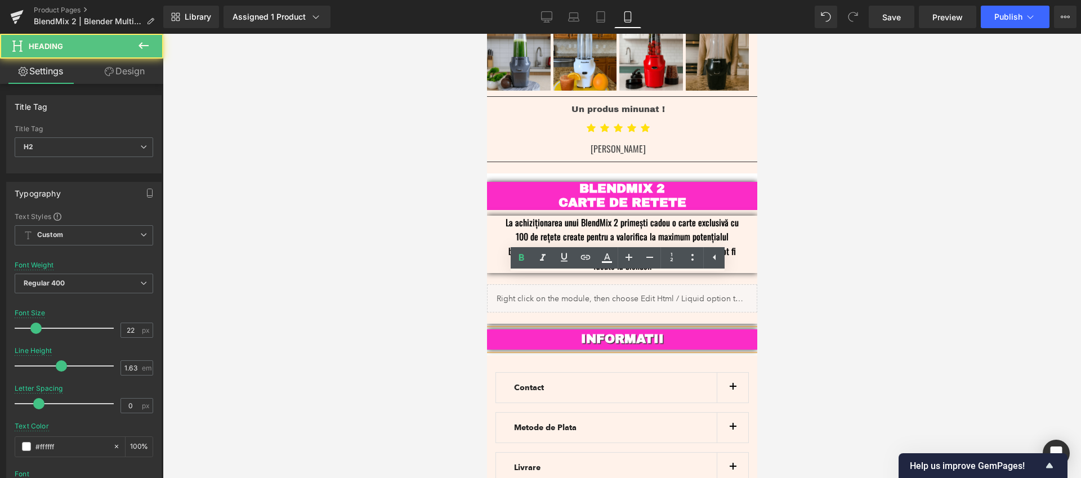
click at [612, 332] on b "INFORMATII" at bounding box center [621, 339] width 83 height 14
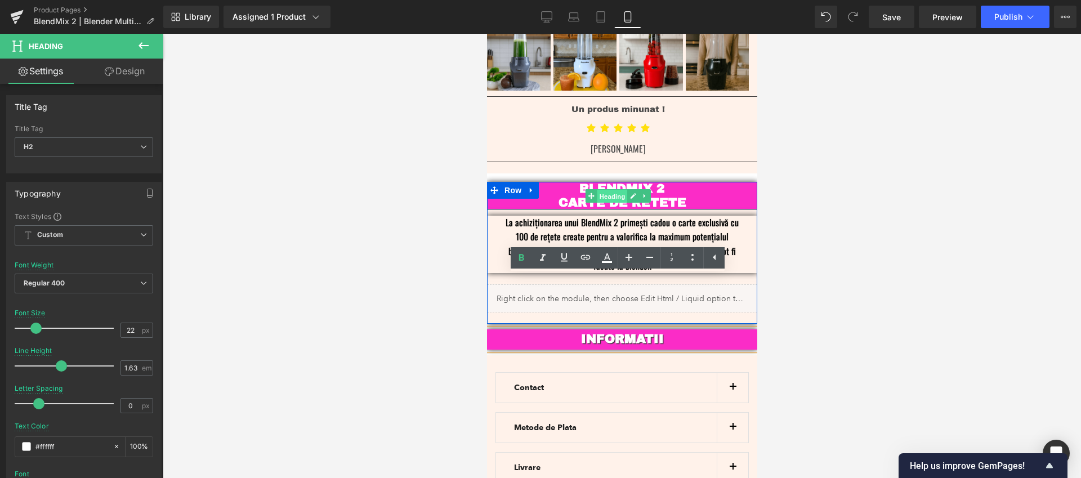
click at [609, 190] on span "Heading" at bounding box center [611, 197] width 30 height 14
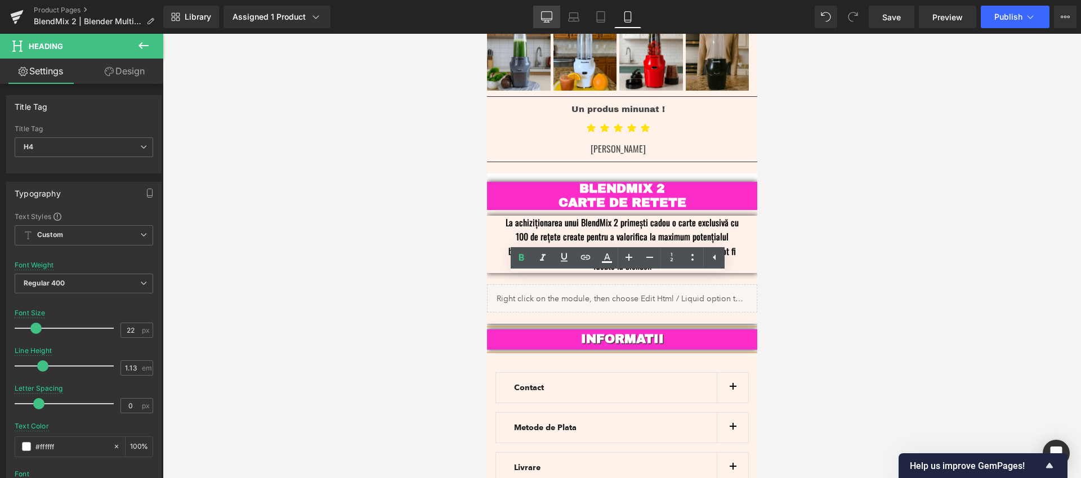
click at [547, 15] on icon at bounding box center [546, 16] width 11 height 11
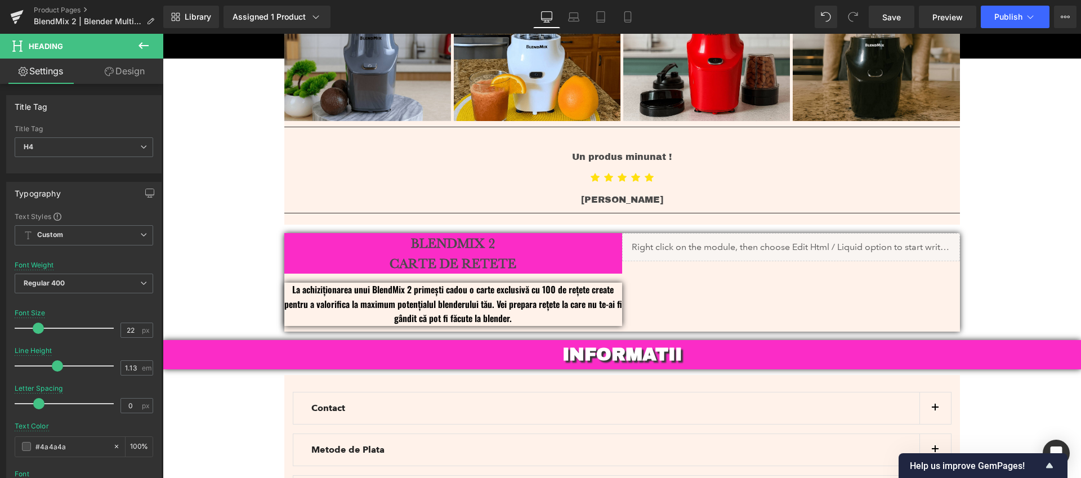
scroll to position [3141, 0]
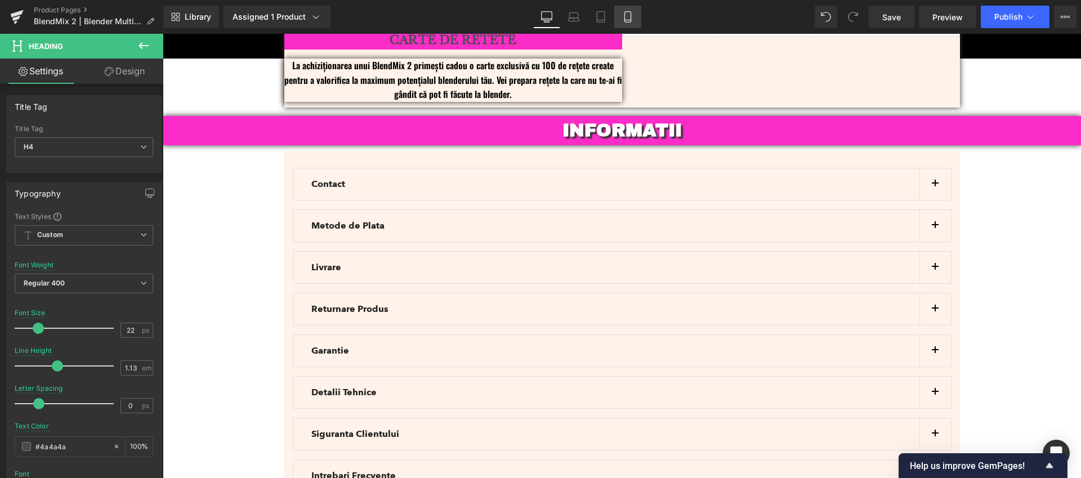
click at [623, 16] on icon at bounding box center [627, 16] width 11 height 11
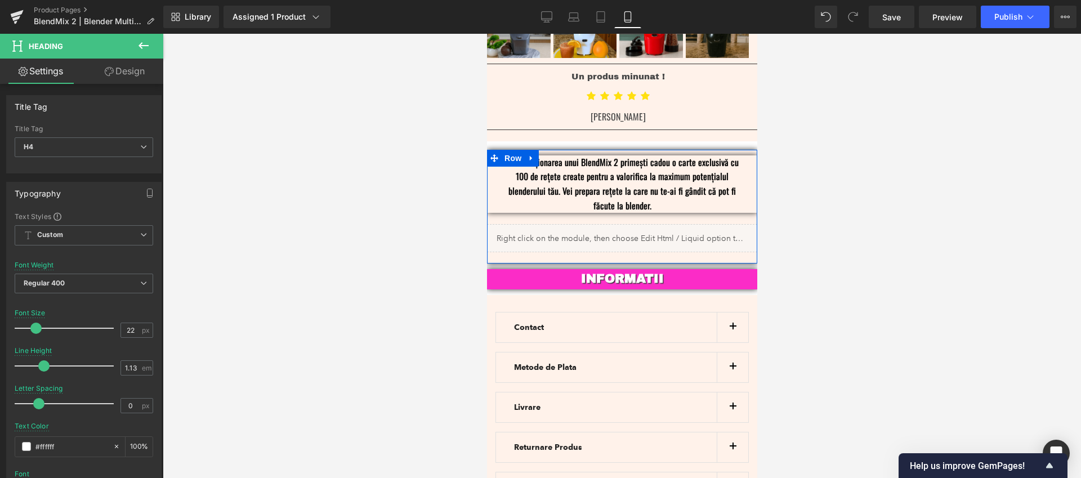
scroll to position [2898, 0]
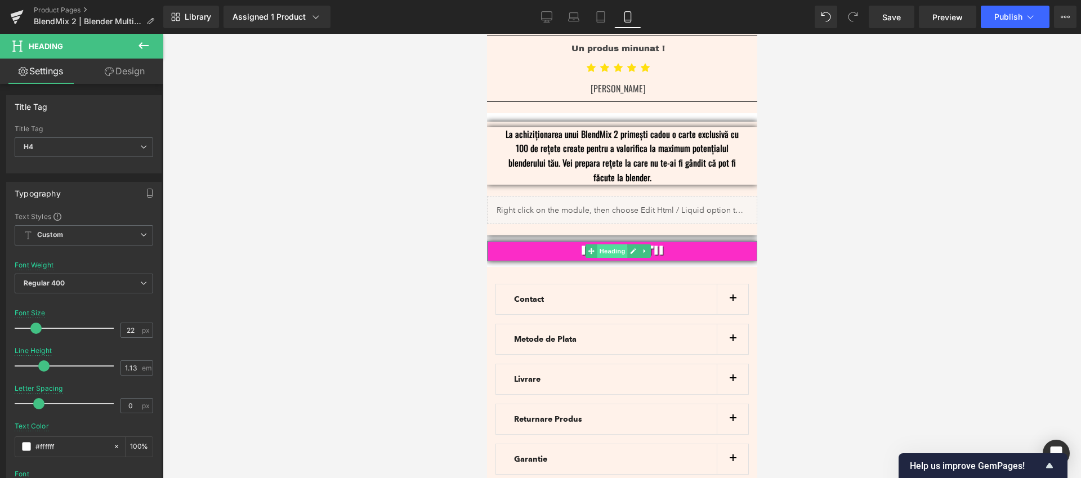
click at [618, 244] on span "Heading" at bounding box center [611, 251] width 30 height 14
click at [130, 367] on input "1.63" at bounding box center [131, 368] width 20 height 14
drag, startPoint x: 133, startPoint y: 369, endPoint x: 126, endPoint y: 370, distance: 7.5
click at [126, 370] on input "1.63" at bounding box center [131, 368] width 20 height 14
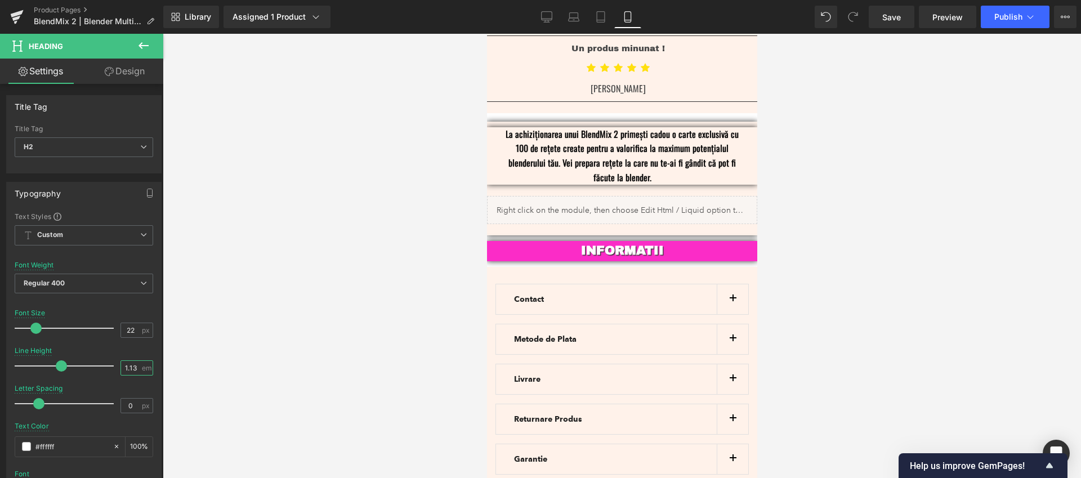
type input "1.13"
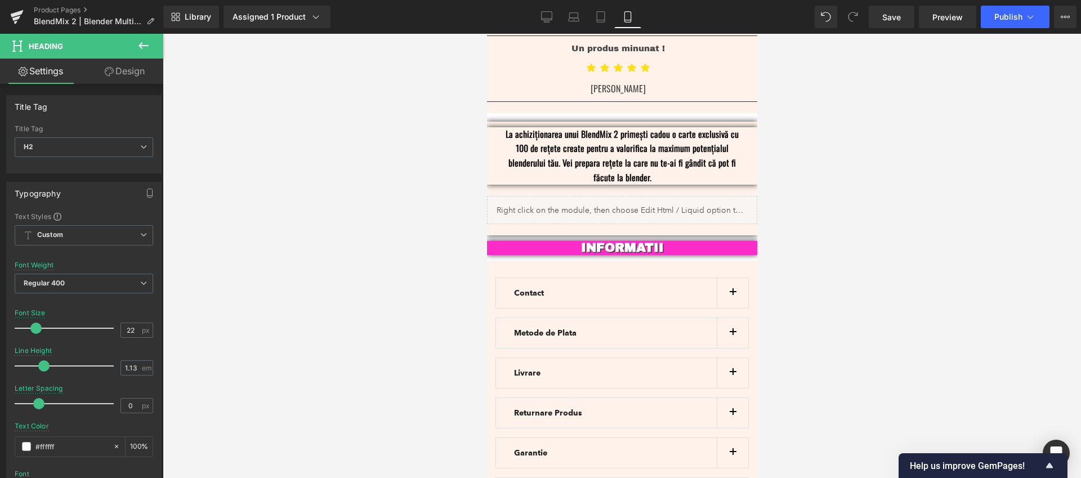
click at [343, 193] on div at bounding box center [622, 256] width 918 height 444
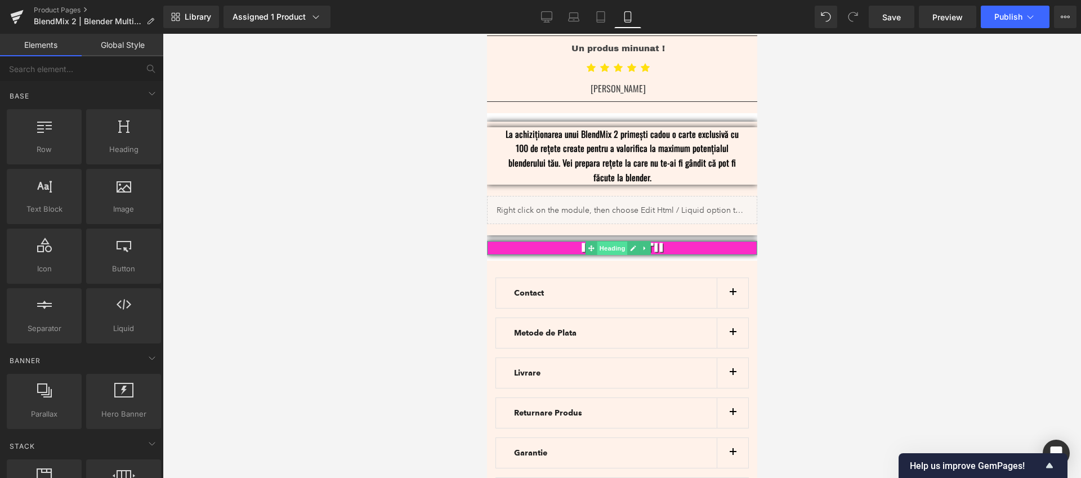
click at [605, 242] on span "Heading" at bounding box center [611, 249] width 30 height 14
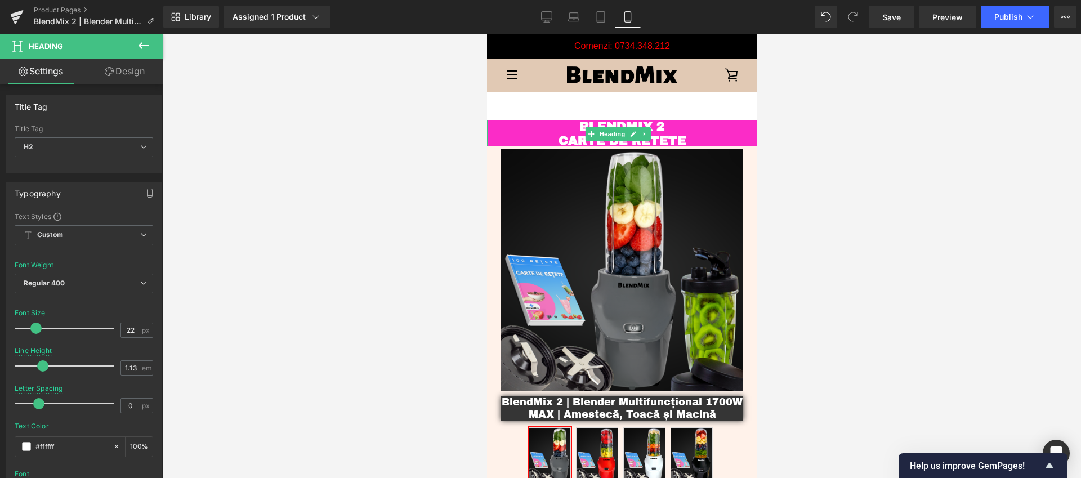
drag, startPoint x: 750, startPoint y: 368, endPoint x: 1252, endPoint y: 83, distance: 577.3
click at [554, 19] on link "Desktop" at bounding box center [546, 17] width 27 height 23
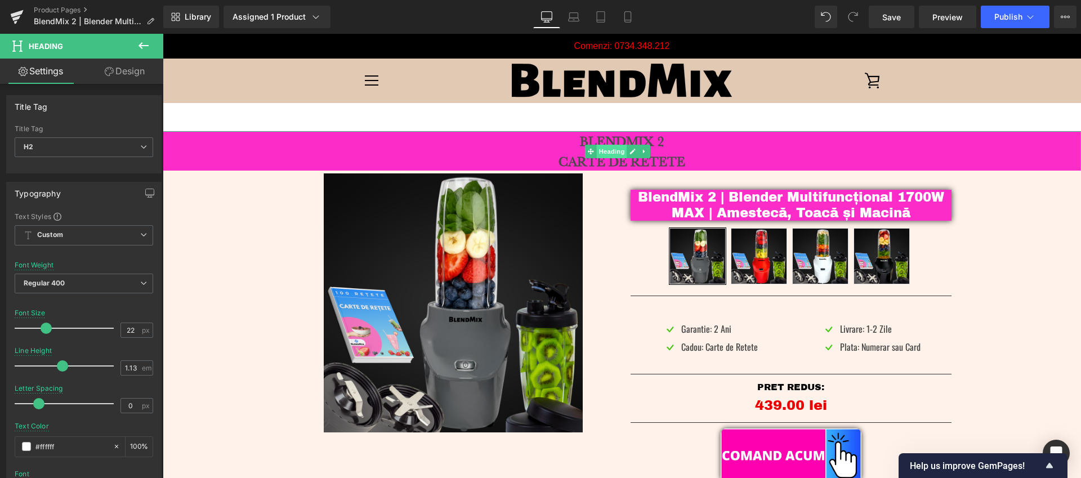
click at [616, 153] on span "Heading" at bounding box center [612, 152] width 30 height 14
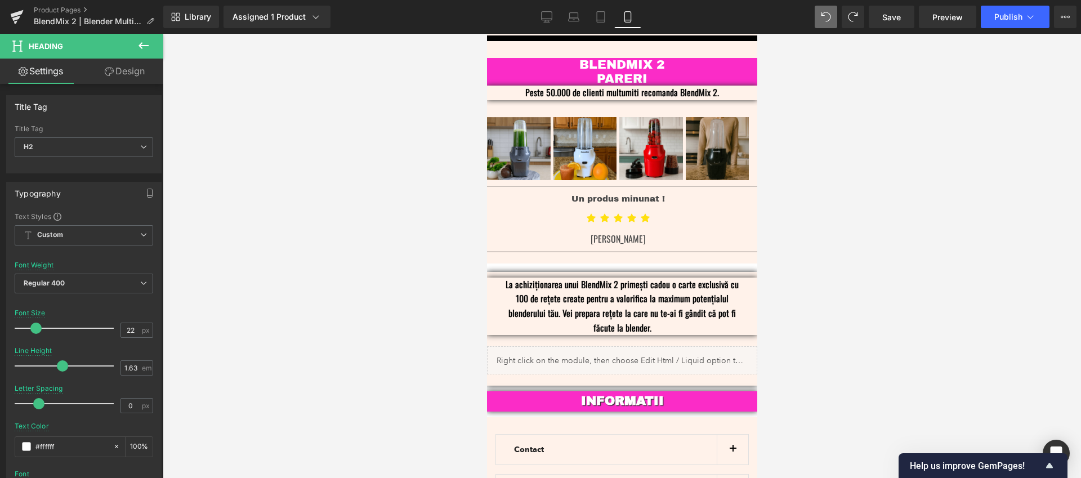
scroll to position [2719, 0]
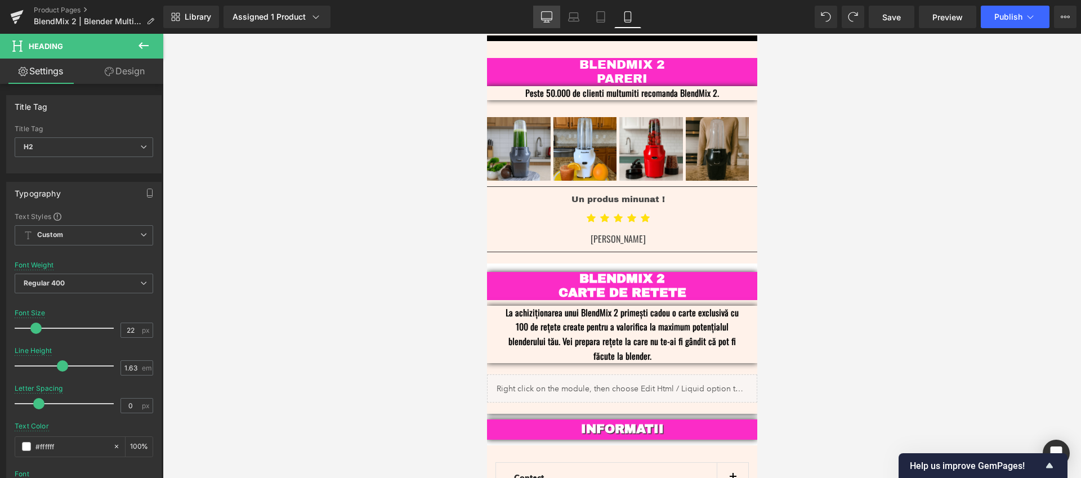
click at [549, 17] on icon at bounding box center [546, 16] width 11 height 11
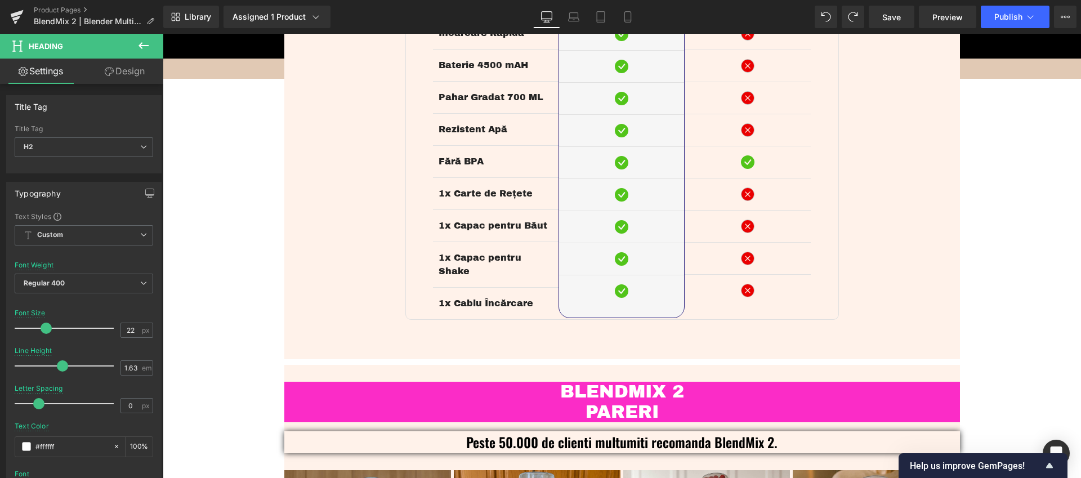
scroll to position [2129, 0]
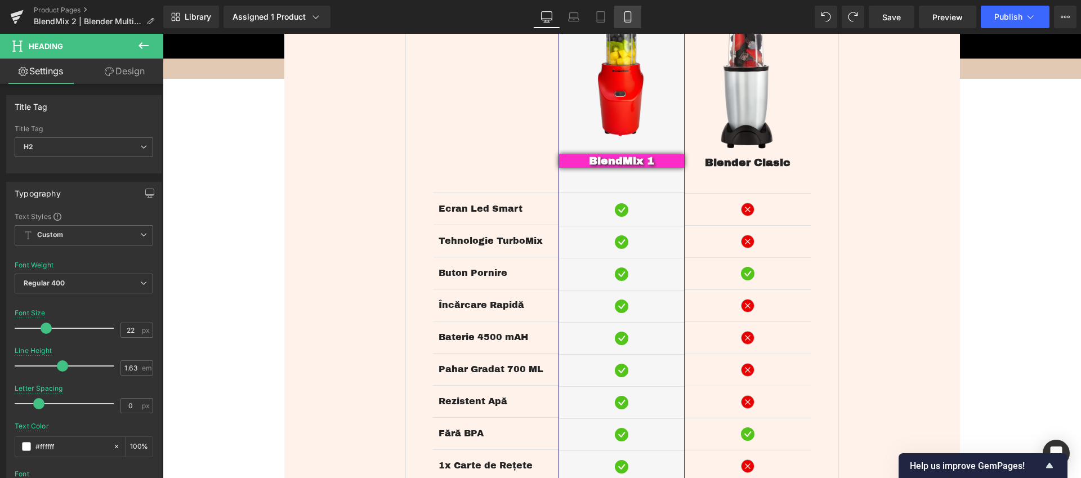
click at [633, 10] on link "Mobile" at bounding box center [627, 17] width 27 height 23
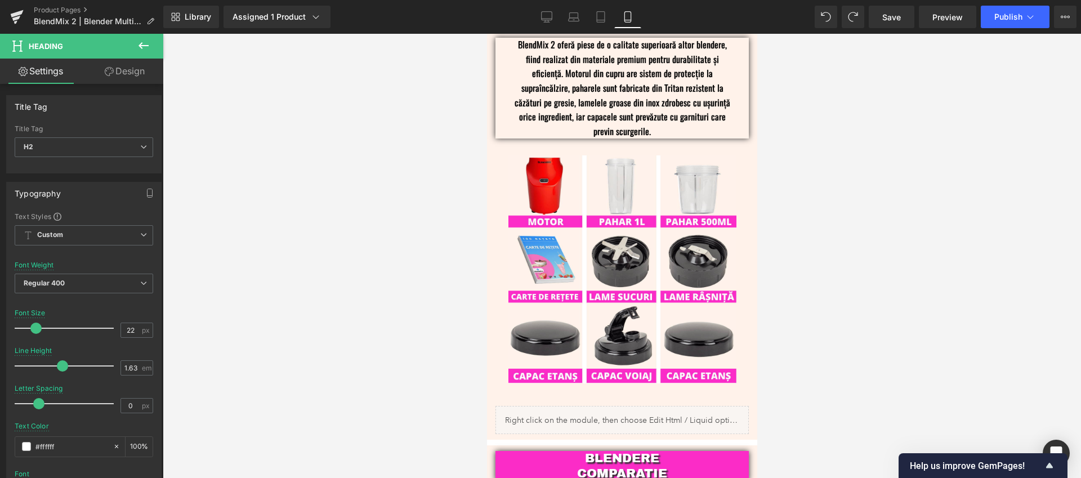
scroll to position [1285, 0]
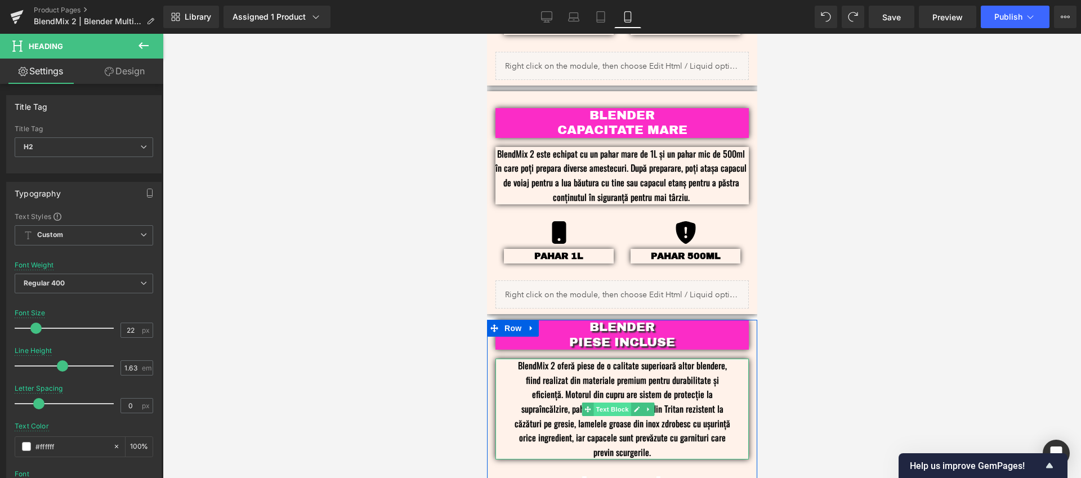
click at [610, 403] on span "Text Block" at bounding box center [611, 410] width 37 height 14
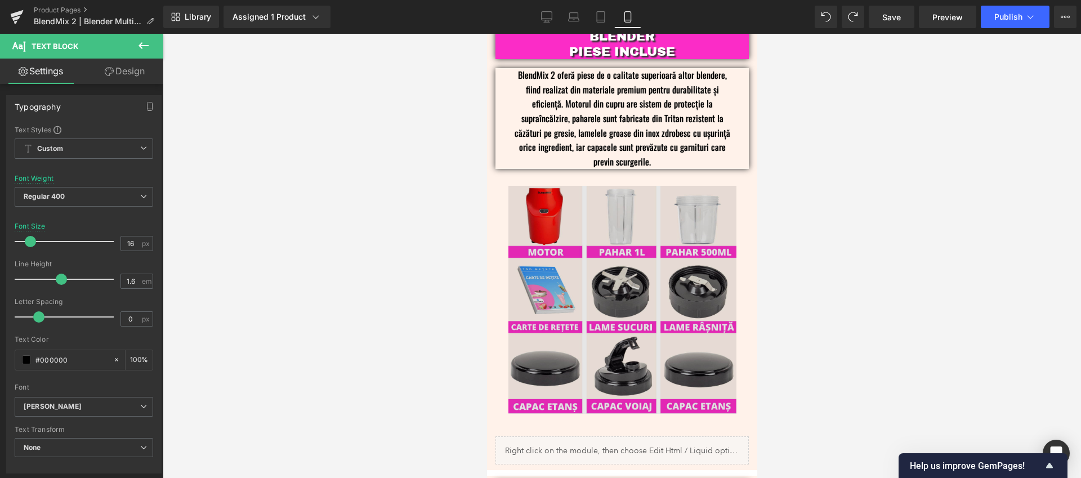
scroll to position [1576, 0]
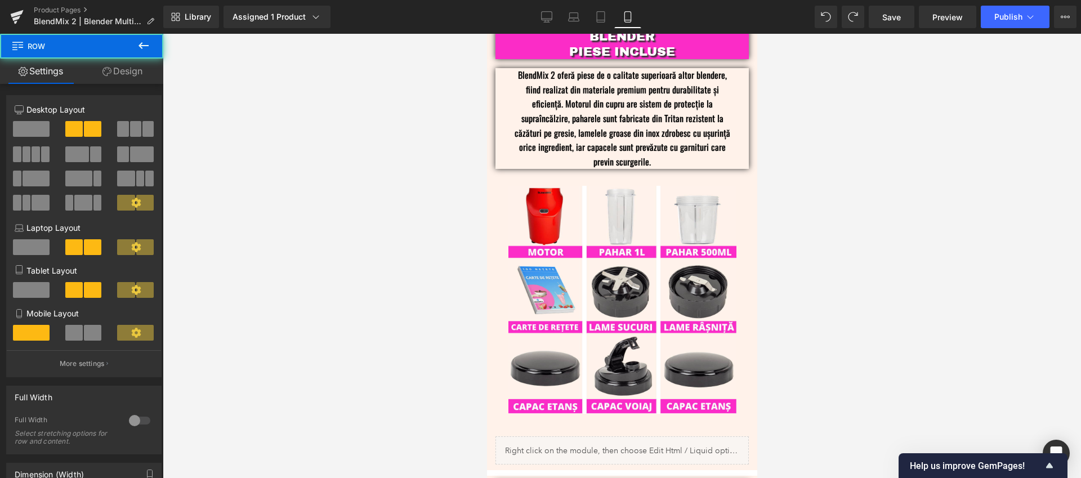
click at [745, 109] on div "BLENDER PIESE INCLUSE Text Block BlendMix 2 oferă piese de o calitate superioar…" at bounding box center [621, 227] width 270 height 396
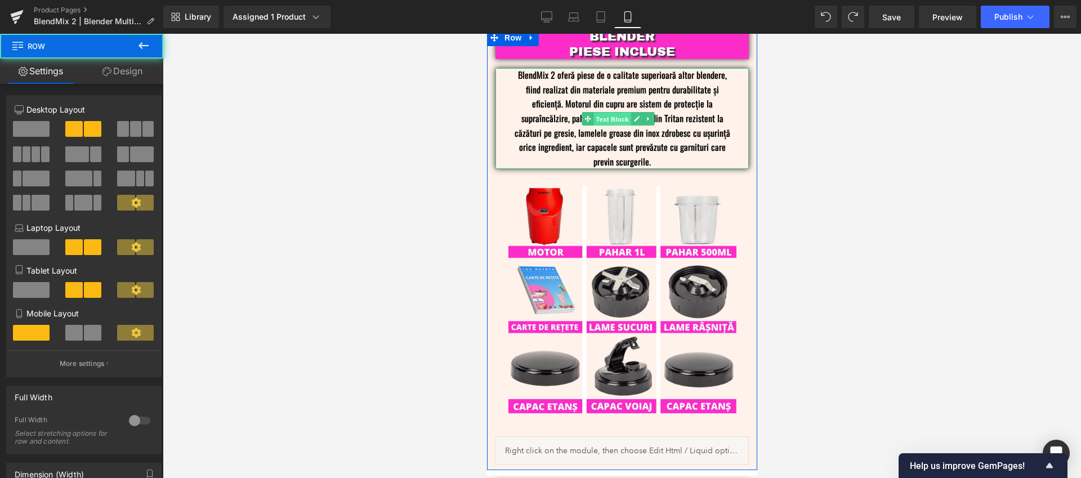
click at [616, 113] on span "Text Block" at bounding box center [611, 120] width 37 height 14
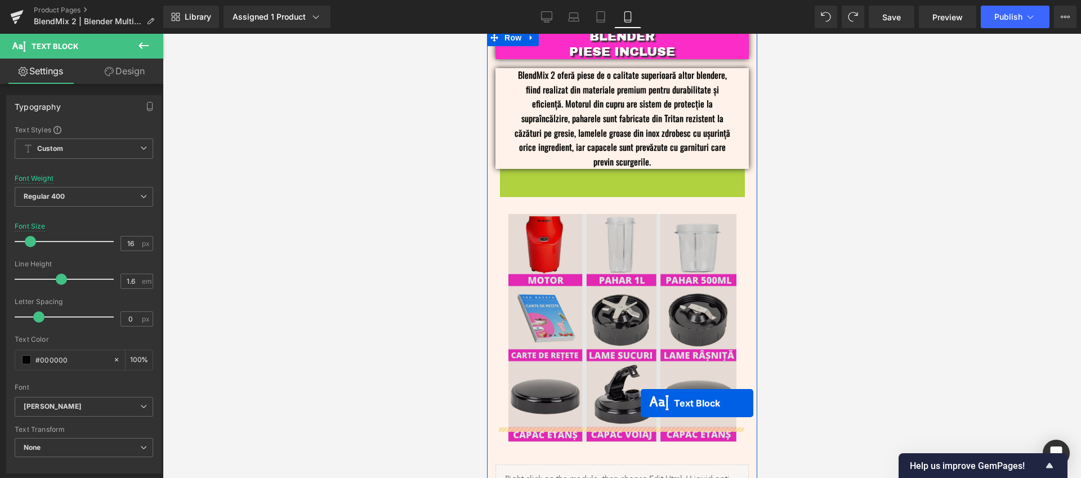
drag, startPoint x: 611, startPoint y: 214, endPoint x: 640, endPoint y: 403, distance: 191.3
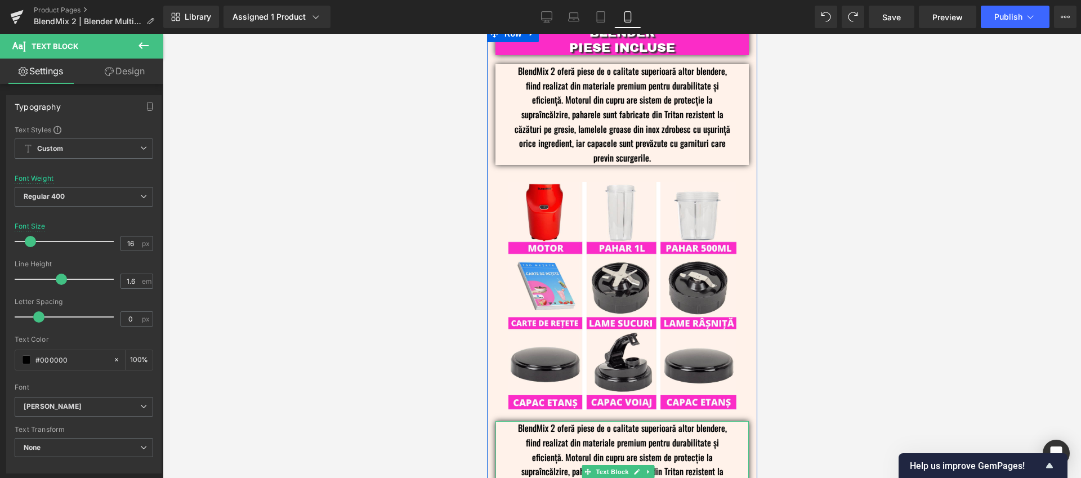
scroll to position [1580, 0]
drag, startPoint x: 575, startPoint y: 422, endPoint x: 590, endPoint y: 426, distance: 15.6
click at [576, 423] on p "BlendMix 2 oferă piese de o calitate superioară altor blendere, fiind realizat …" at bounding box center [622, 471] width 220 height 101
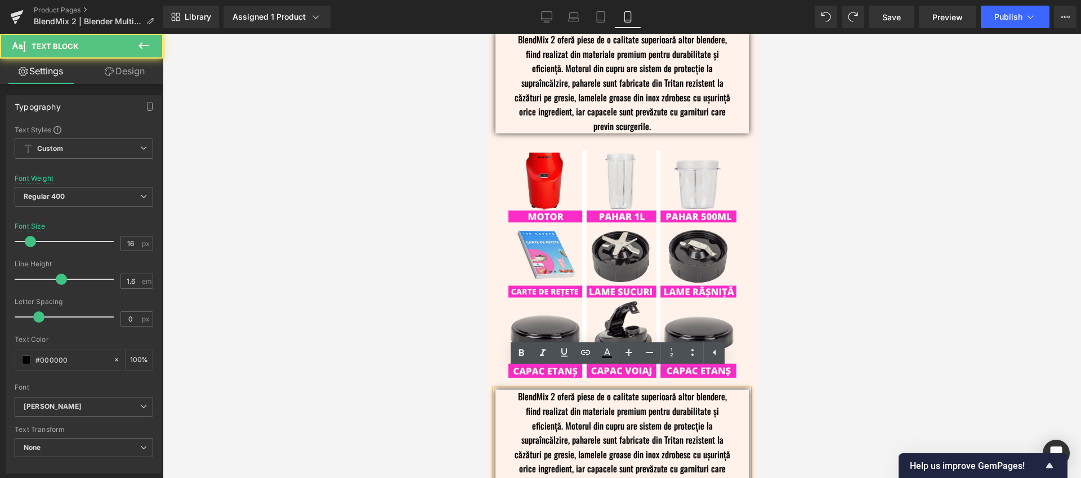
scroll to position [1620, 0]
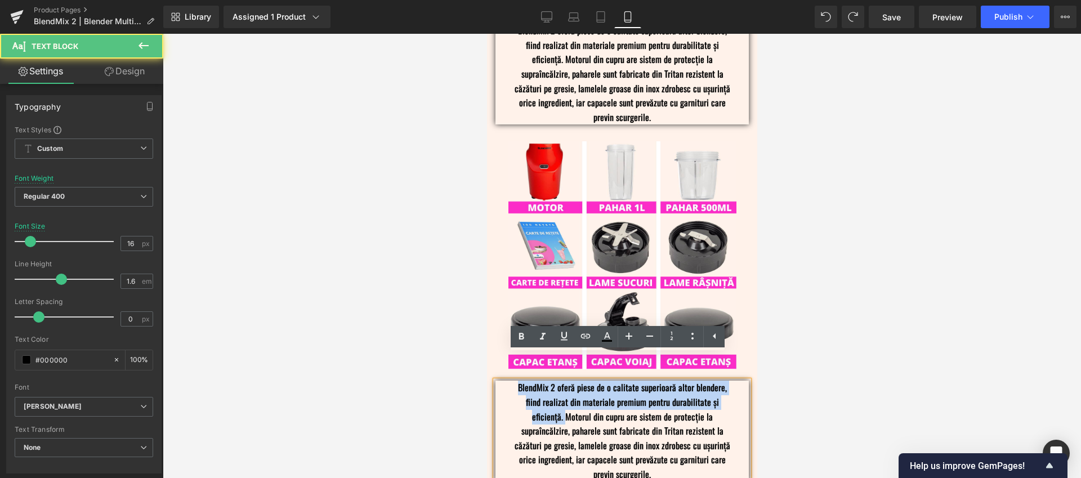
drag, startPoint x: 563, startPoint y: 392, endPoint x: 516, endPoint y: 361, distance: 56.4
click at [516, 381] on p "BlendMix 2 oferă piese de o calitate superioară altor blendere, fiind realizat …" at bounding box center [622, 431] width 220 height 101
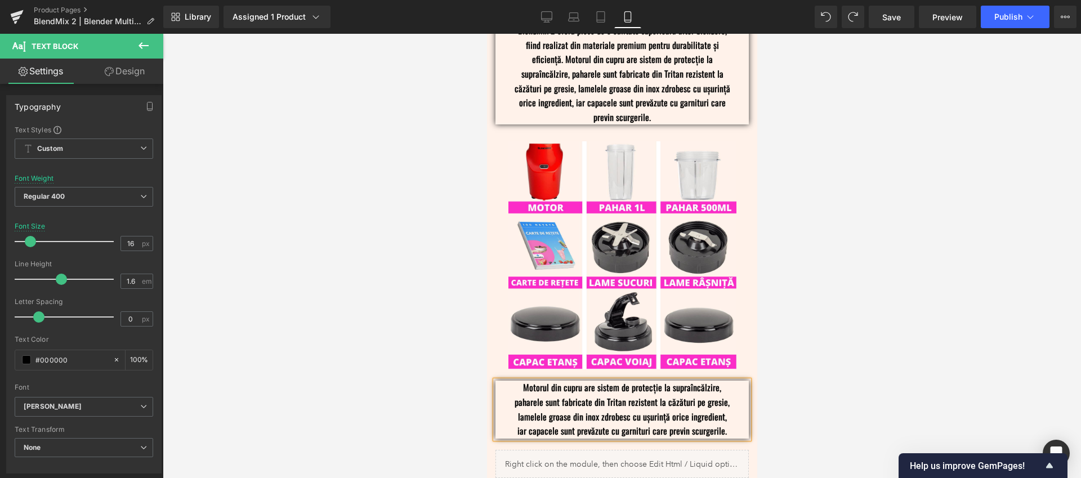
click at [935, 296] on div at bounding box center [622, 256] width 918 height 444
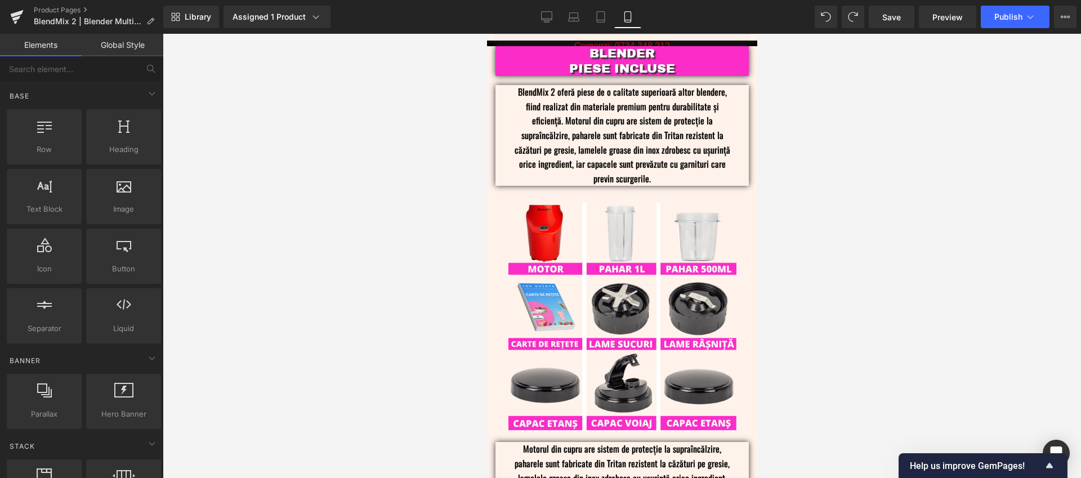
scroll to position [1559, 0]
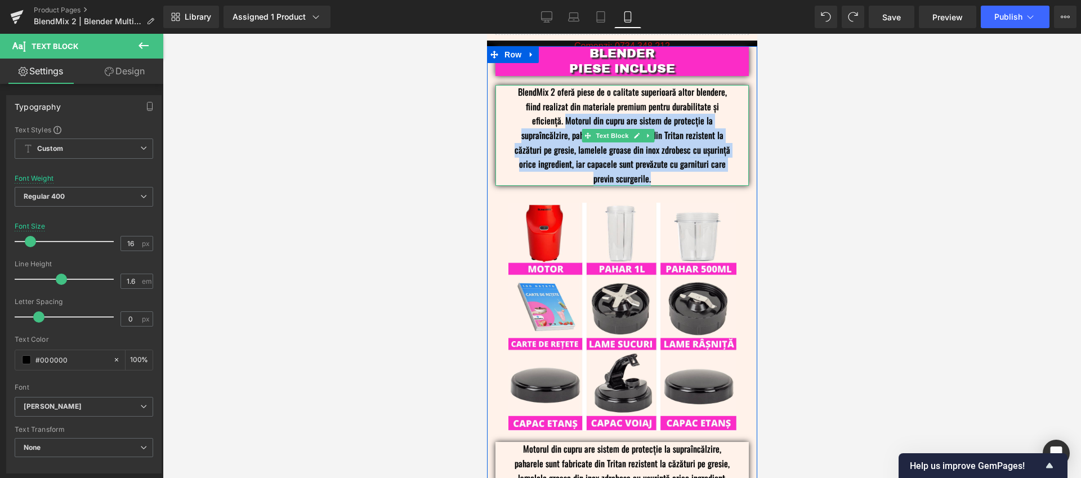
drag, startPoint x: 661, startPoint y: 162, endPoint x: 563, endPoint y: 104, distance: 114.3
click at [563, 104] on p "BlendMix 2 oferă piese de o calitate superioară altor blendere, fiind realizat …" at bounding box center [622, 135] width 220 height 101
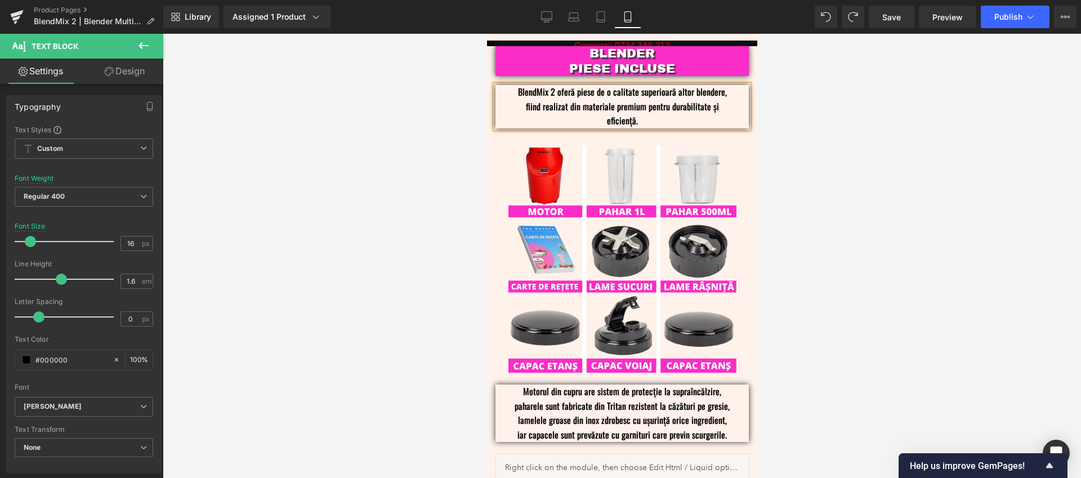
click at [856, 145] on div at bounding box center [622, 256] width 918 height 444
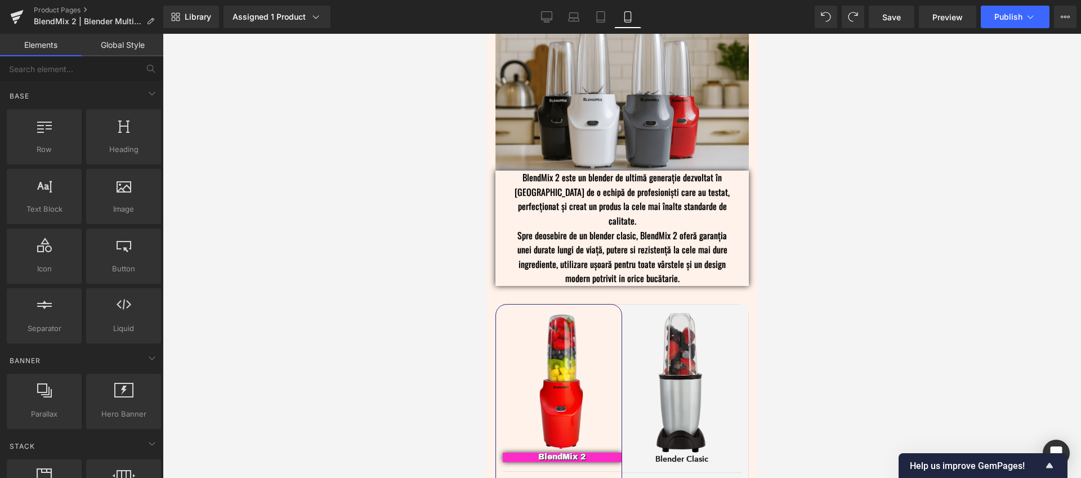
scroll to position [1948, 0]
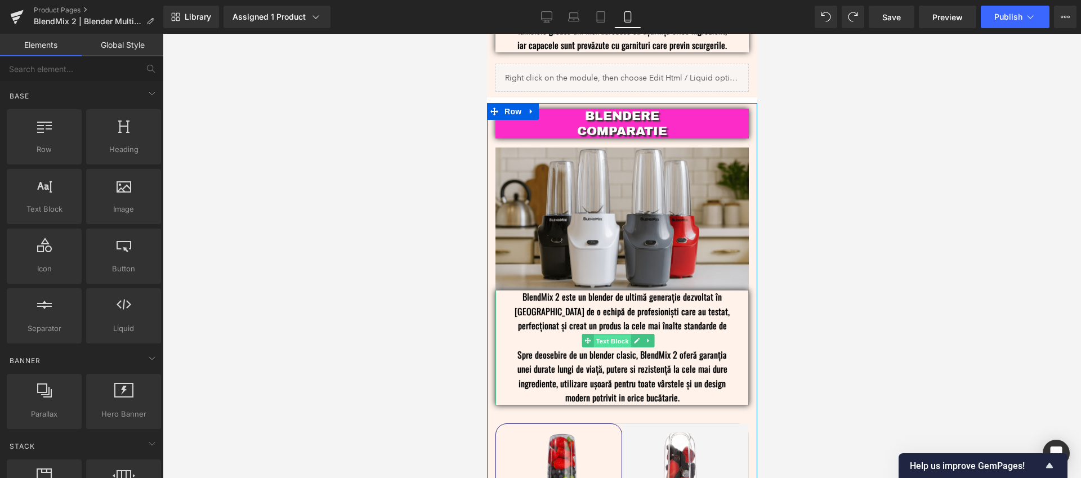
click at [620, 334] on span "Text Block" at bounding box center [611, 341] width 37 height 14
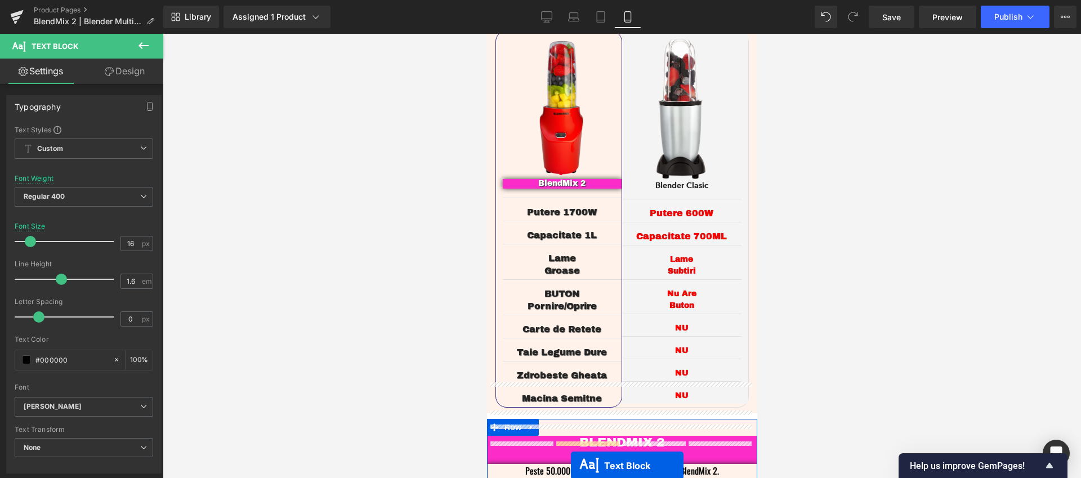
scroll to position [2415, 0]
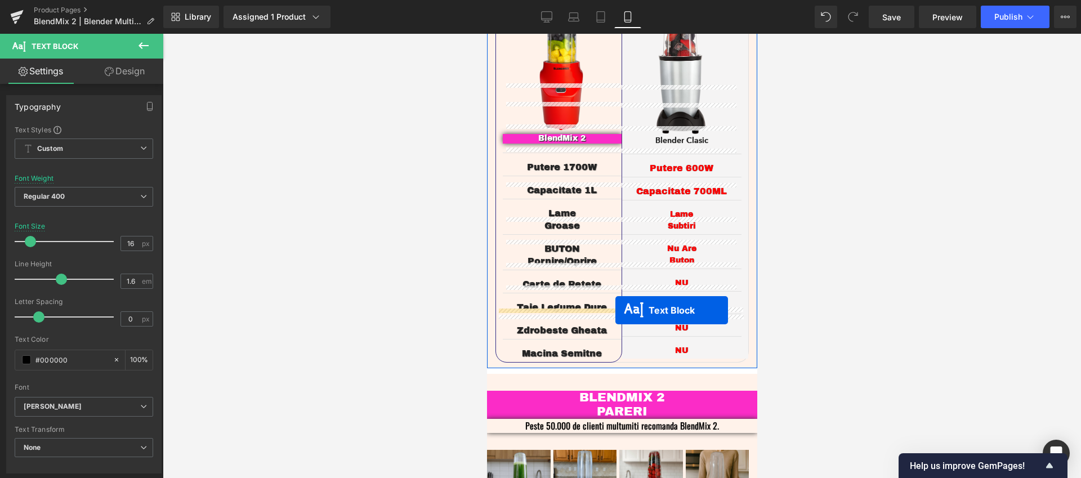
drag, startPoint x: 612, startPoint y: 147, endPoint x: 615, endPoint y: 310, distance: 162.7
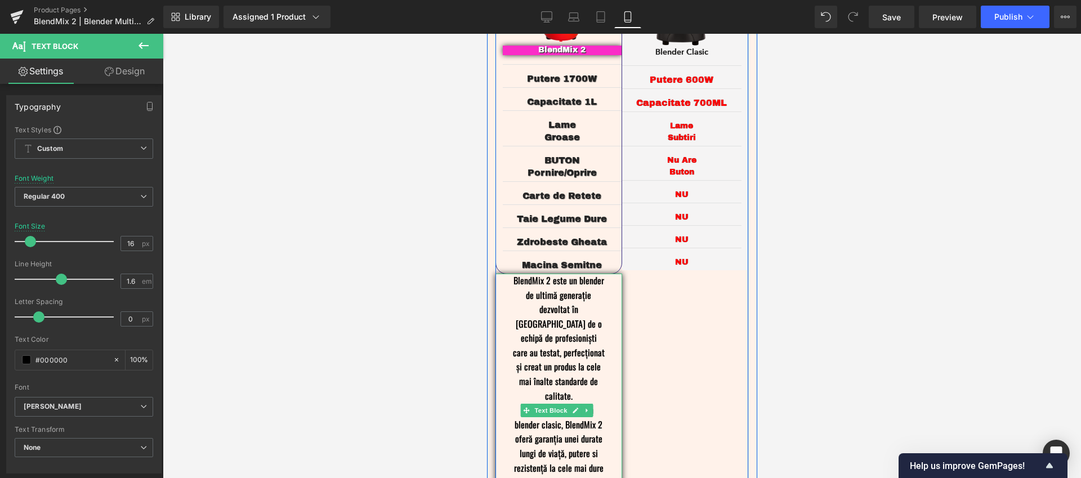
scroll to position [2476, 0]
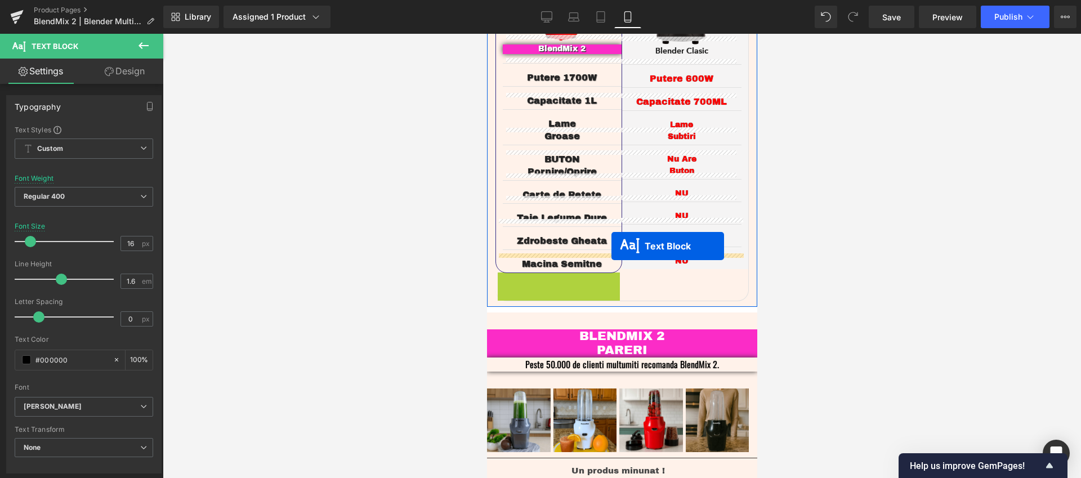
drag, startPoint x: 544, startPoint y: 356, endPoint x: 611, endPoint y: 246, distance: 129.1
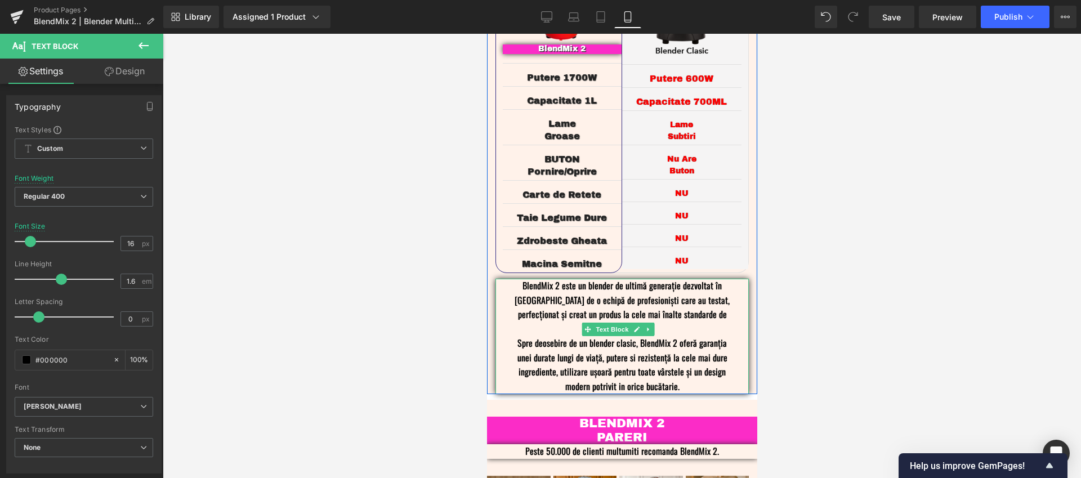
click at [696, 336] on p "Spre deosebire de un blender clasic, BlendMix 2 oferă garanția unei durate lung…" at bounding box center [622, 364] width 220 height 57
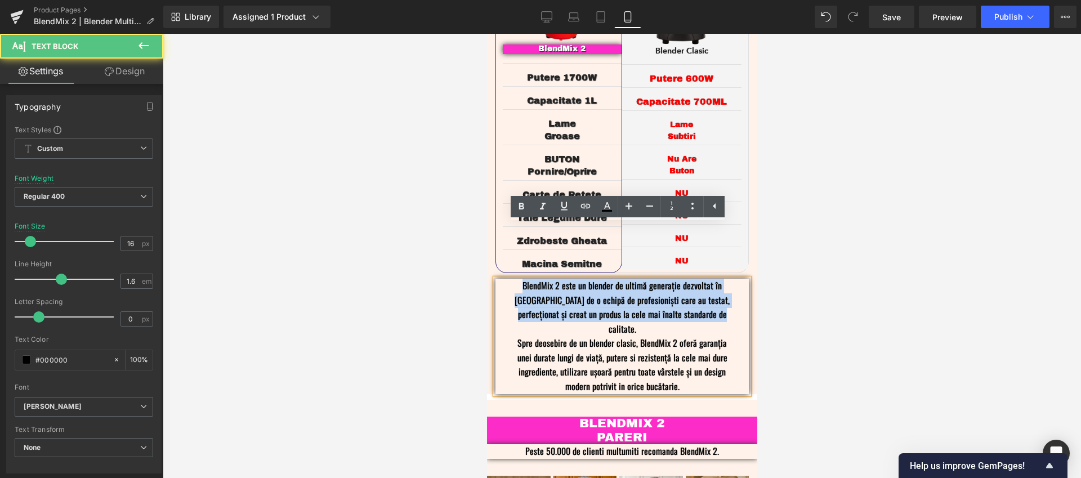
drag, startPoint x: 713, startPoint y: 262, endPoint x: 500, endPoint y: 228, distance: 215.0
click at [500, 279] on div "BlendMix 2 este un blender de ultimă generație dezvoltat în România de o echipă…" at bounding box center [621, 336] width 253 height 115
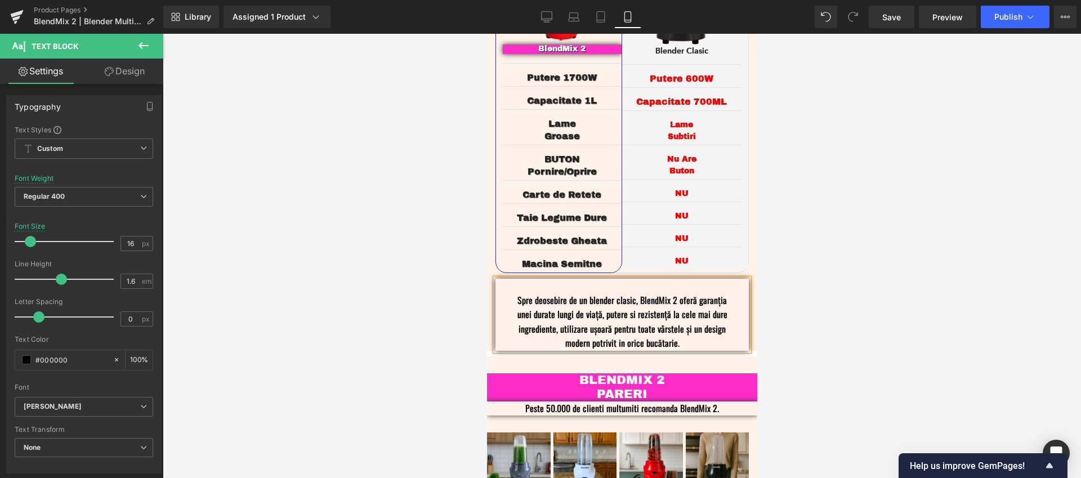
click at [516, 293] on p "Spre deosebire de un blender clasic, BlendMix 2 oferă garanția unei durate lung…" at bounding box center [622, 321] width 220 height 57
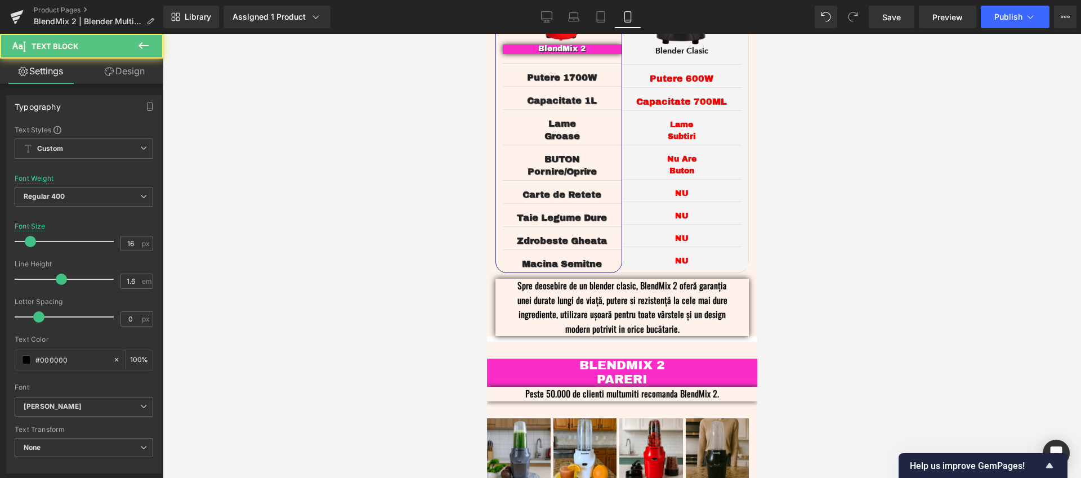
click at [887, 198] on div at bounding box center [622, 256] width 918 height 444
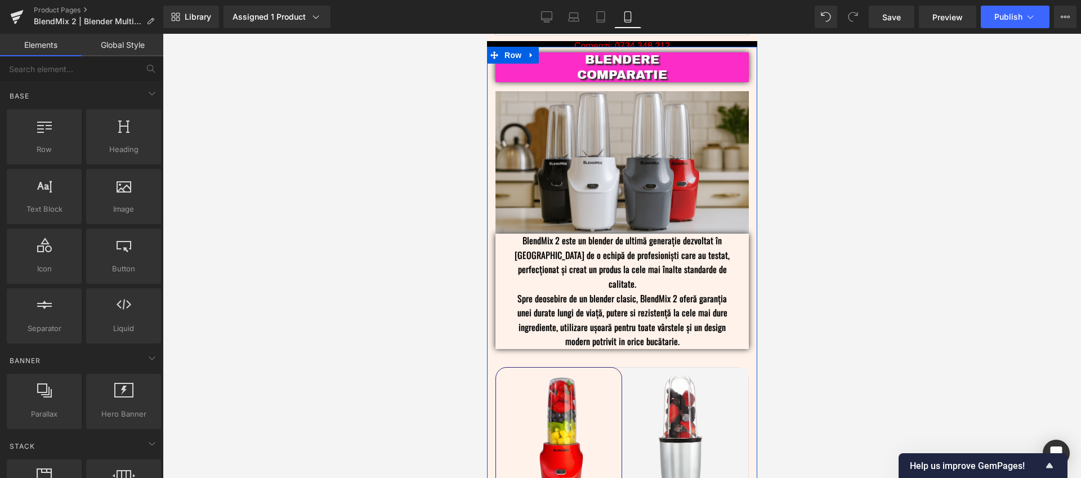
scroll to position [1944, 0]
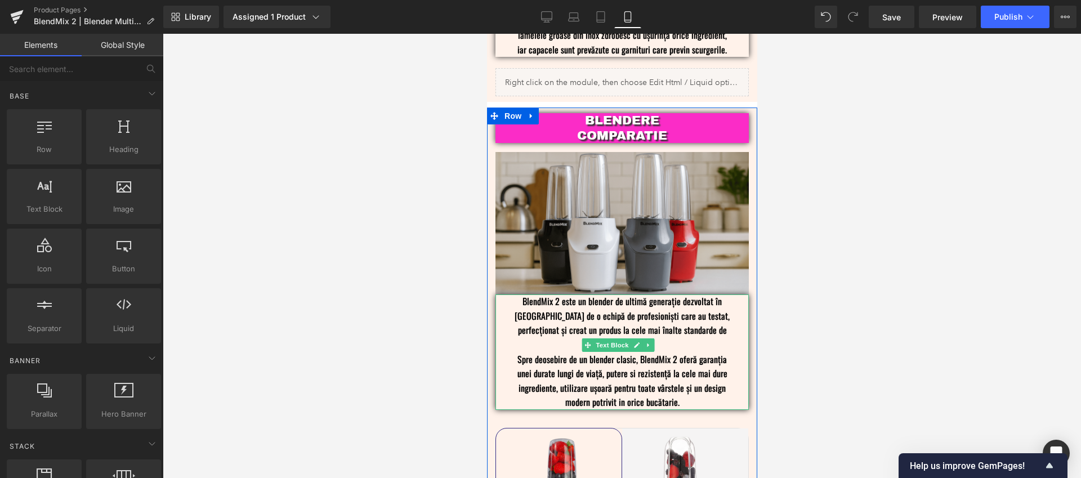
click at [688, 354] on p "Spre deosebire de un blender clasic, BlendMix 2 oferă garanția unei durate lung…" at bounding box center [622, 380] width 220 height 57
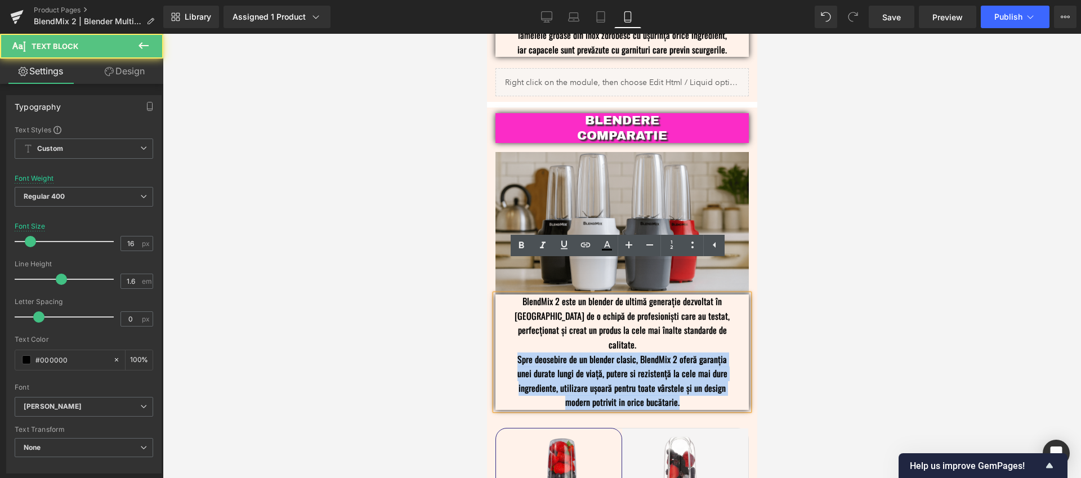
drag, startPoint x: 688, startPoint y: 355, endPoint x: 497, endPoint y: 312, distance: 195.5
click at [497, 312] on div "BlendMix 2 este un blender de ultimă generație dezvoltat în România de o echipă…" at bounding box center [621, 351] width 253 height 115
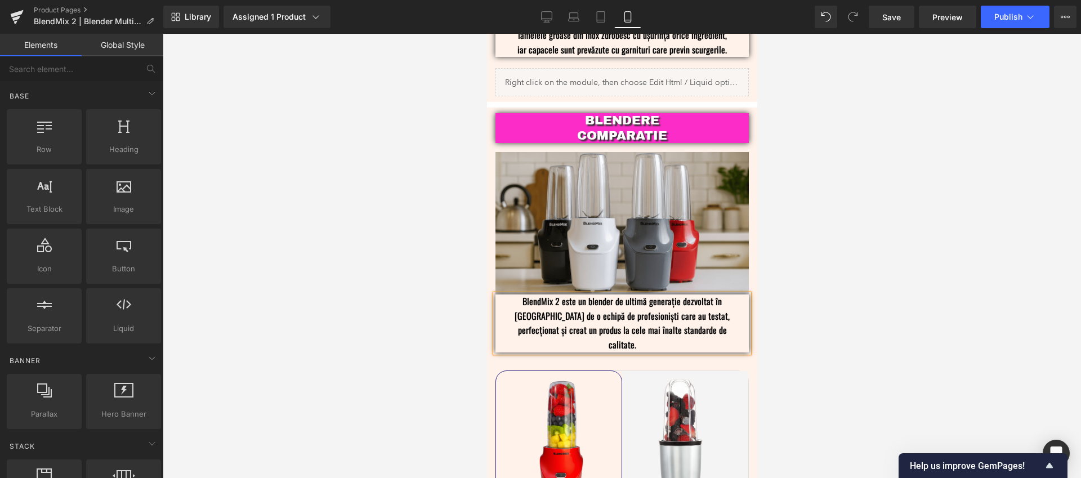
click at [863, 258] on div at bounding box center [622, 256] width 918 height 444
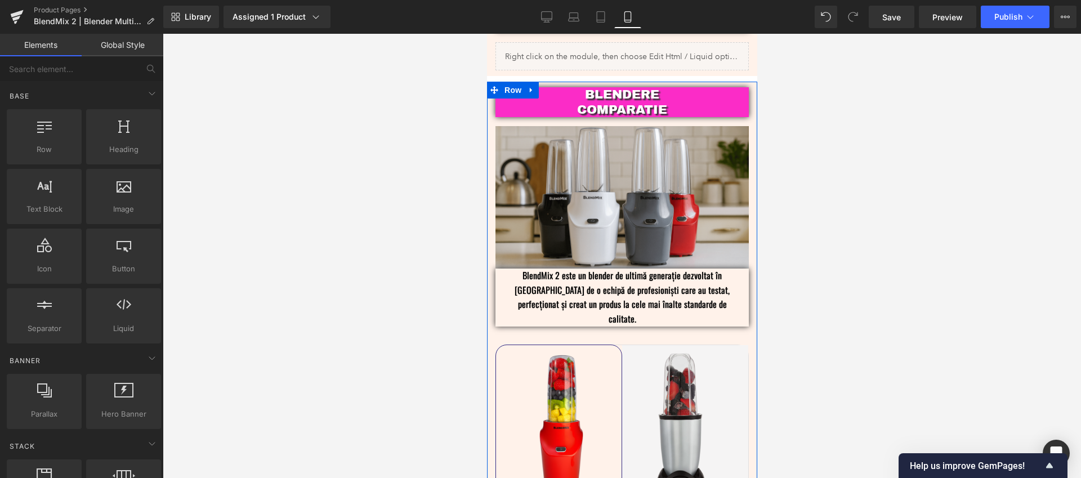
scroll to position [2347, 0]
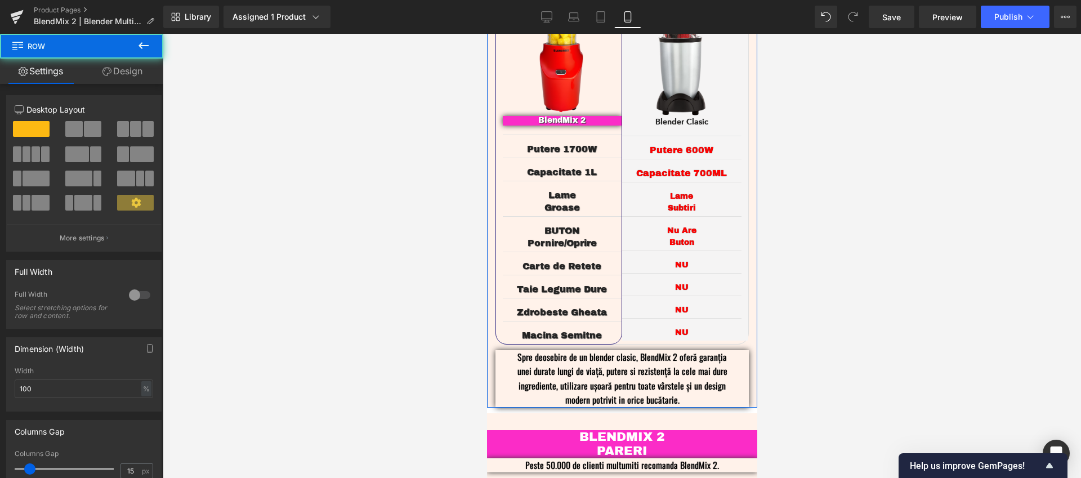
click at [745, 338] on div "BLENDERE COMPARATIE Text Block Image BlendMix 2 este un blender de ultimă gener…" at bounding box center [621, 59] width 270 height 698
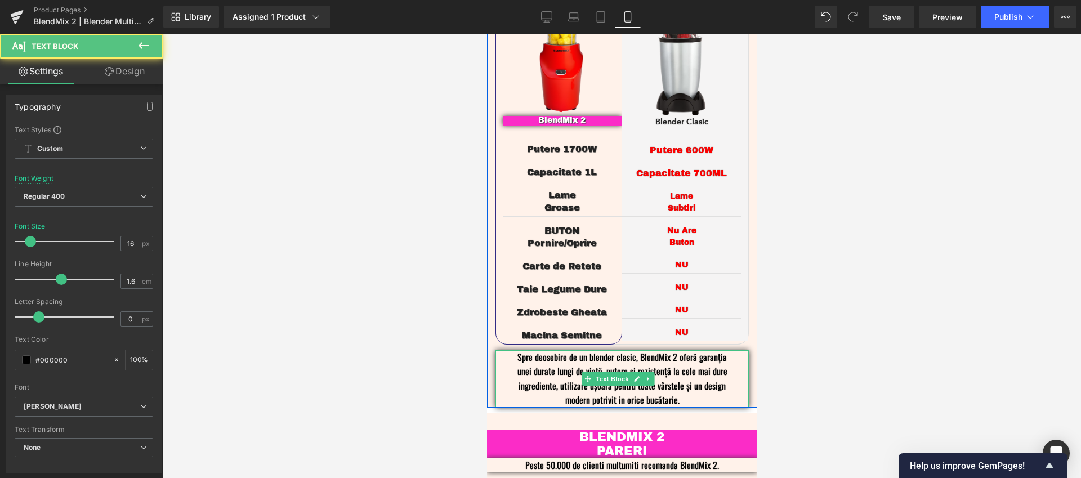
click at [710, 350] on p "Spre deosebire de un blender clasic, BlendMix 2 oferă garanția unei durate lung…" at bounding box center [622, 378] width 220 height 57
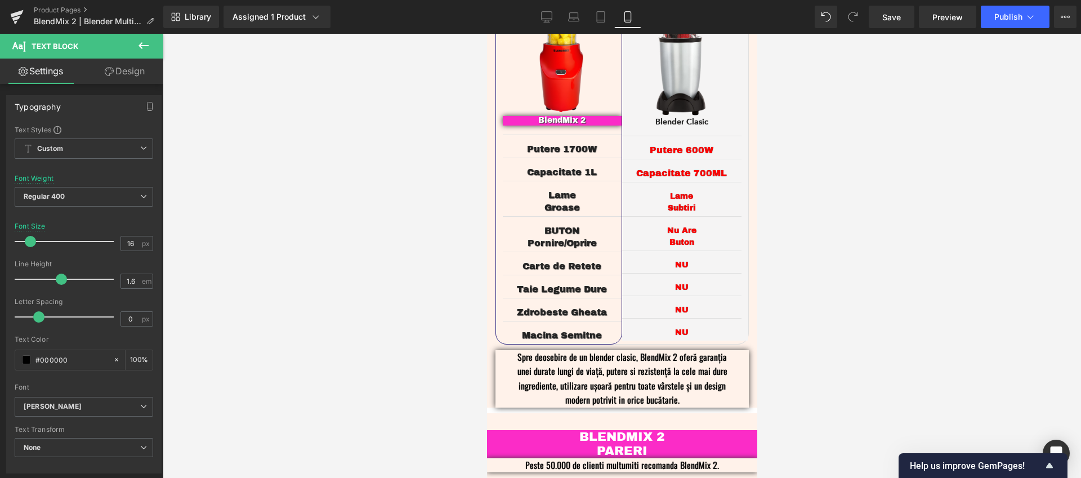
click at [123, 77] on link "Design" at bounding box center [125, 71] width 82 height 25
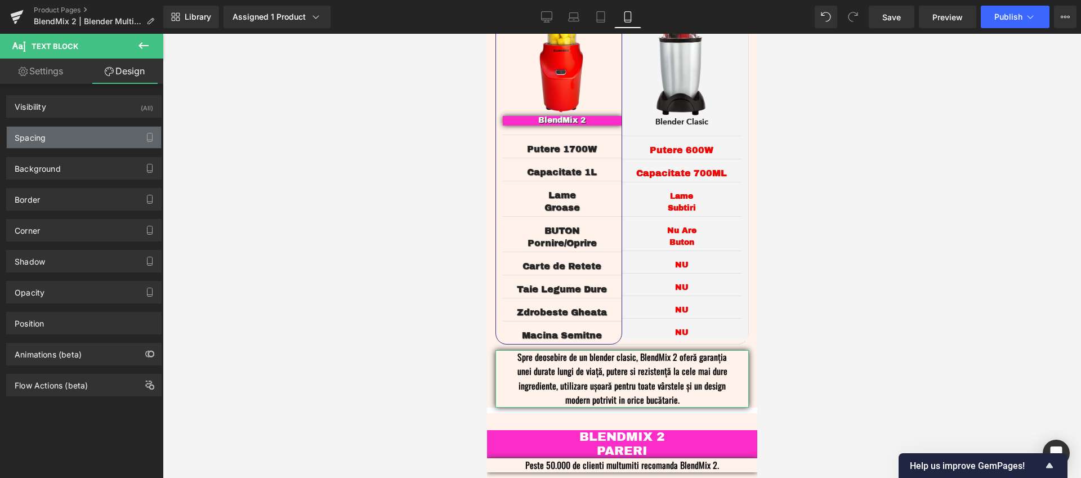
click at [89, 130] on div "Spacing" at bounding box center [84, 137] width 154 height 21
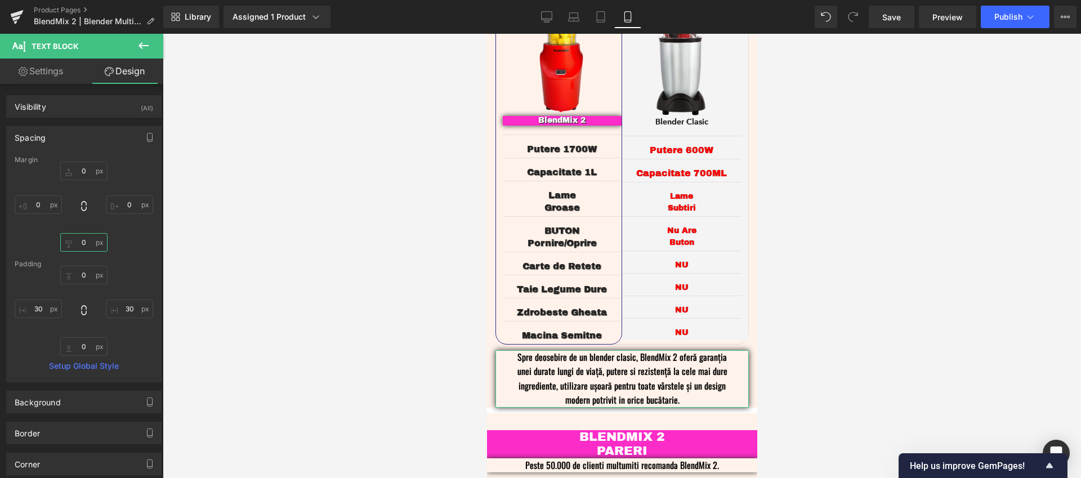
click at [77, 236] on input "0" at bounding box center [83, 242] width 47 height 19
type input "10"
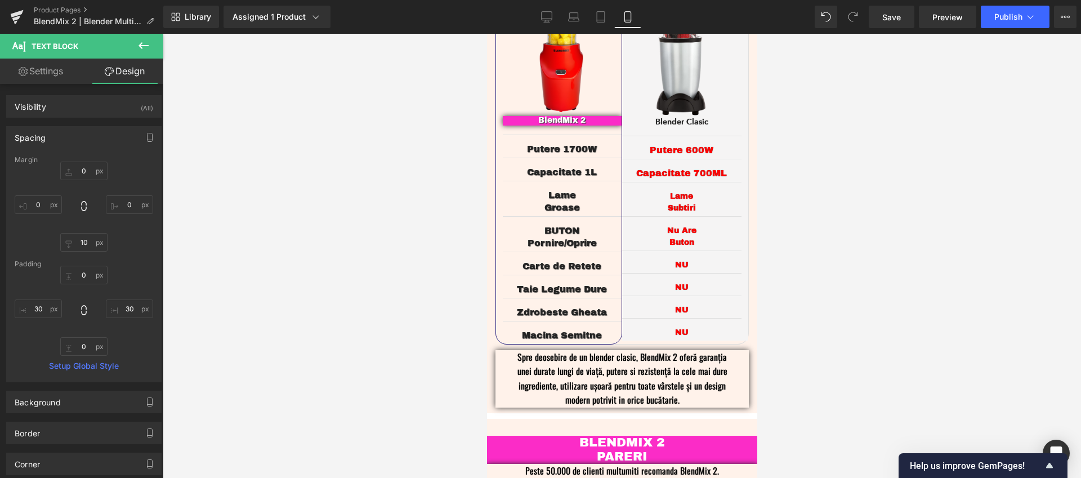
click at [844, 225] on div at bounding box center [622, 256] width 918 height 444
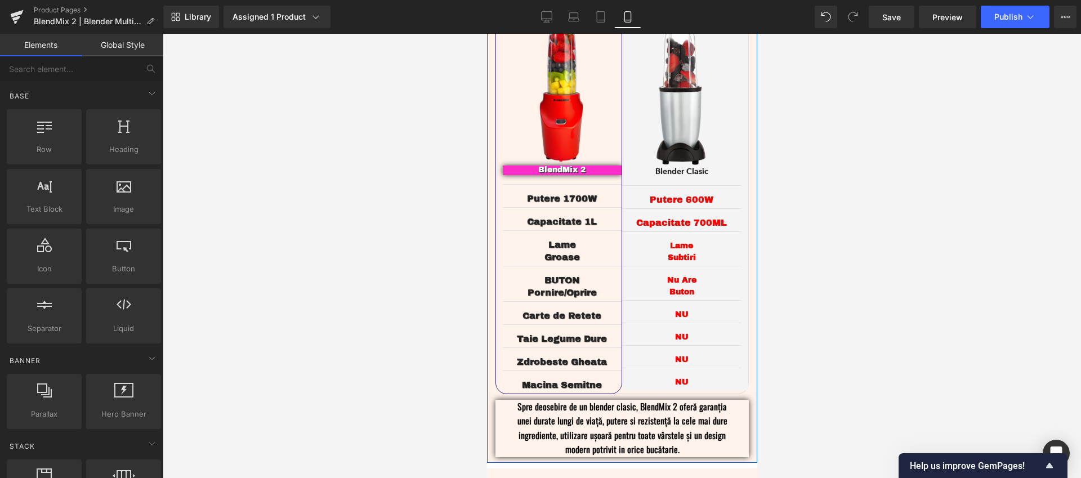
scroll to position [2319, 0]
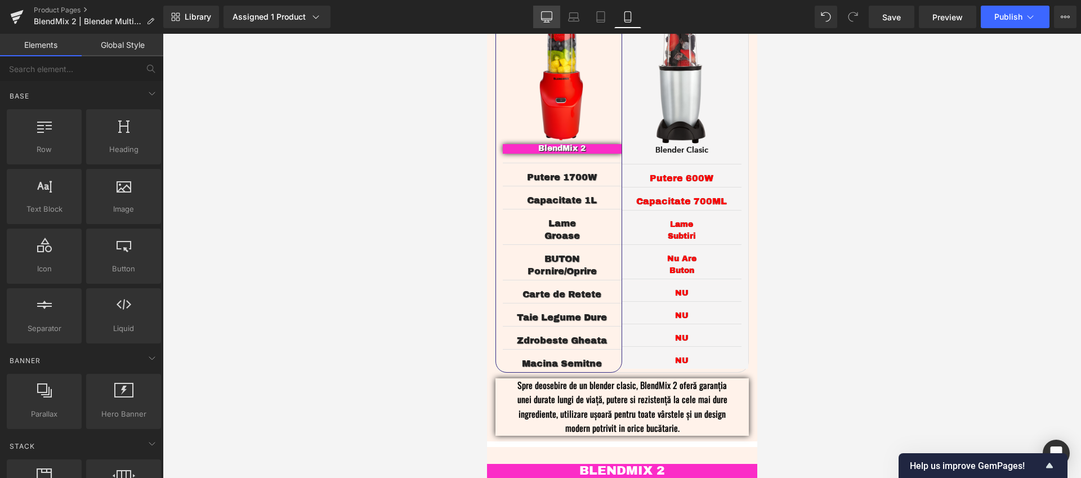
click at [553, 11] on link "Desktop" at bounding box center [546, 17] width 27 height 23
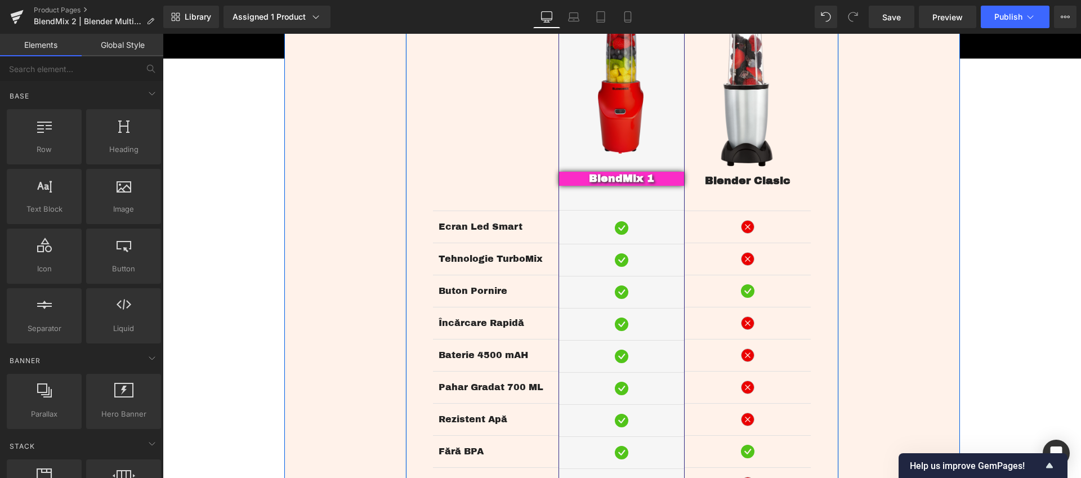
scroll to position [2117, 0]
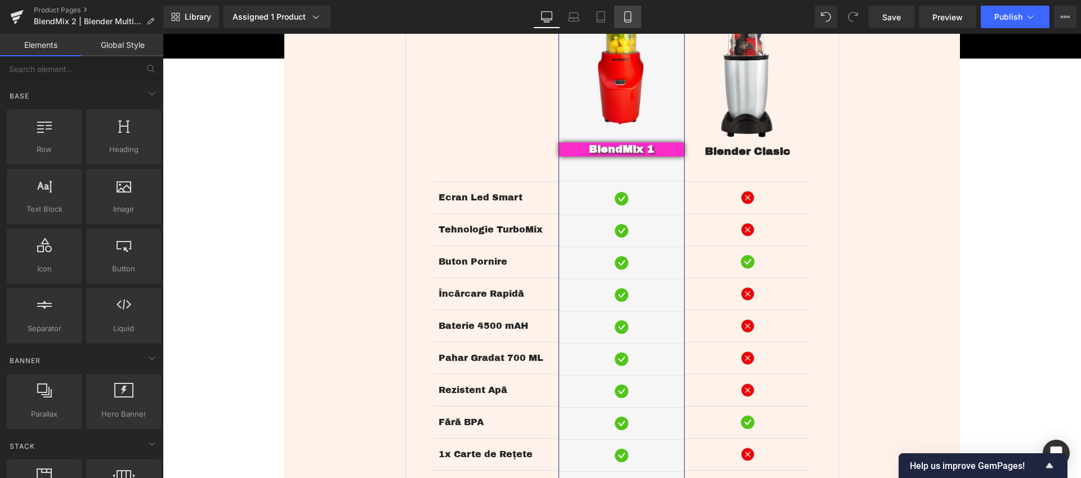
click at [625, 15] on icon at bounding box center [627, 17] width 6 height 11
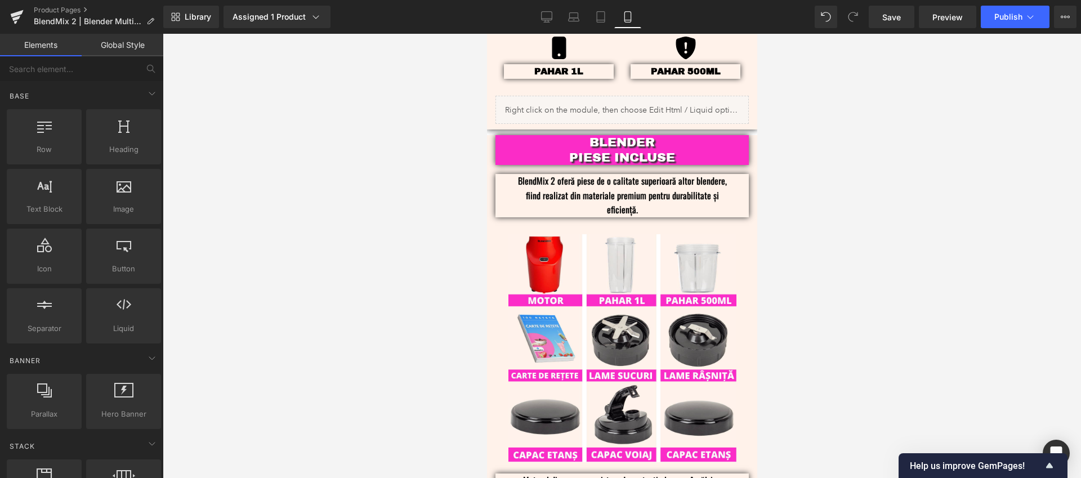
scroll to position [1460, 0]
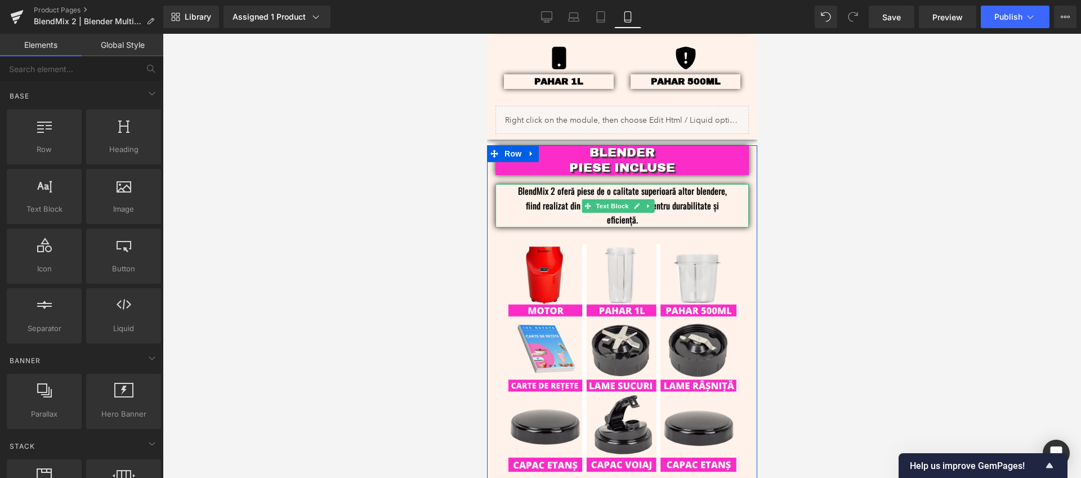
click at [682, 184] on p "BlendMix 2 oferă piese de o calitate superioară altor blendere, fiind realizat …" at bounding box center [622, 205] width 220 height 43
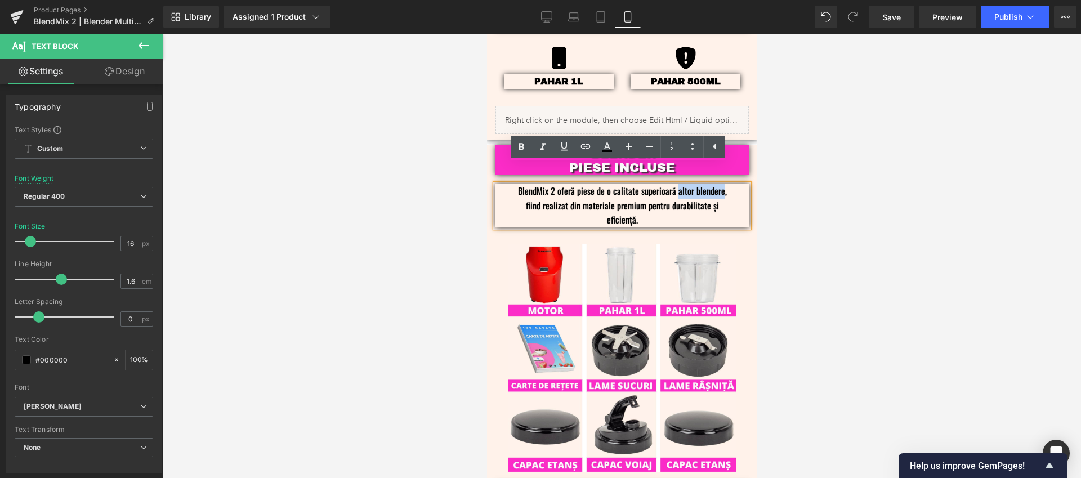
drag, startPoint x: 717, startPoint y: 176, endPoint x: 672, endPoint y: 179, distance: 45.1
click at [672, 184] on p "BlendMix 2 oferă piese de o calitate superioară altor blendere, fiind realizat …" at bounding box center [622, 205] width 220 height 43
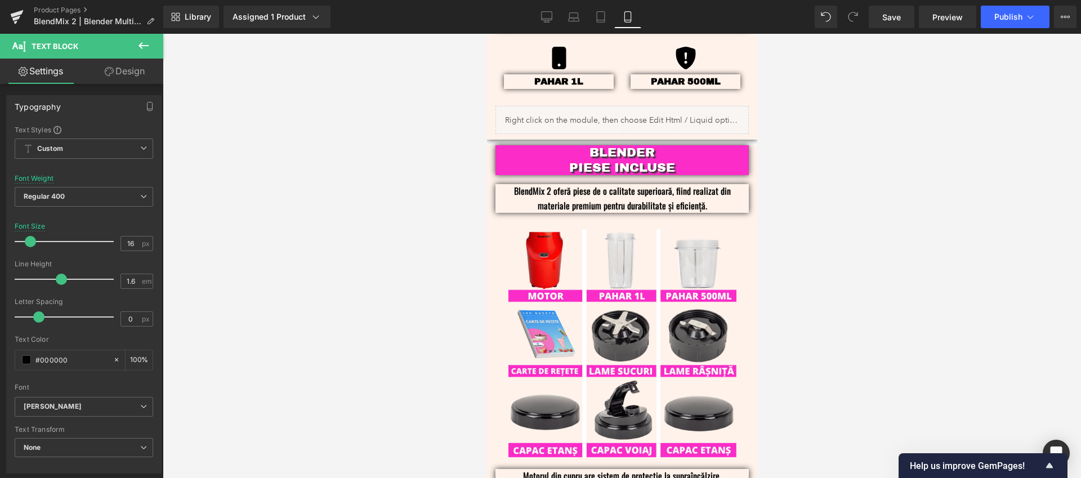
click at [862, 210] on div at bounding box center [622, 256] width 918 height 444
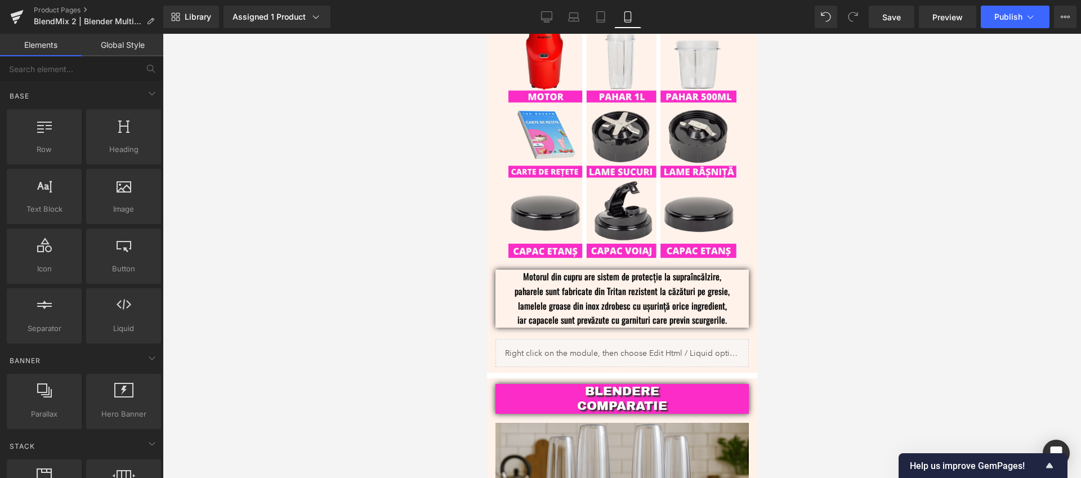
scroll to position [1649, 0]
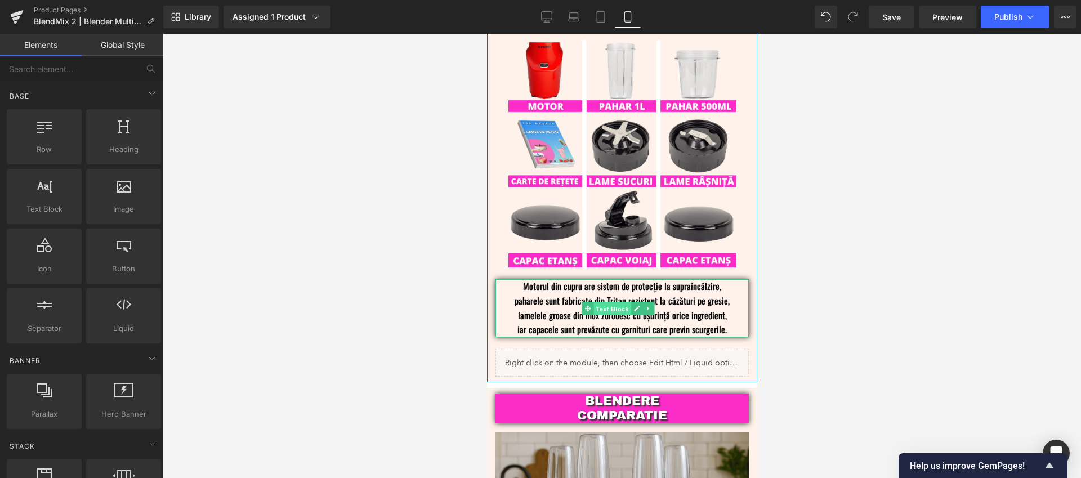
click at [612, 302] on span "Text Block" at bounding box center [611, 309] width 37 height 14
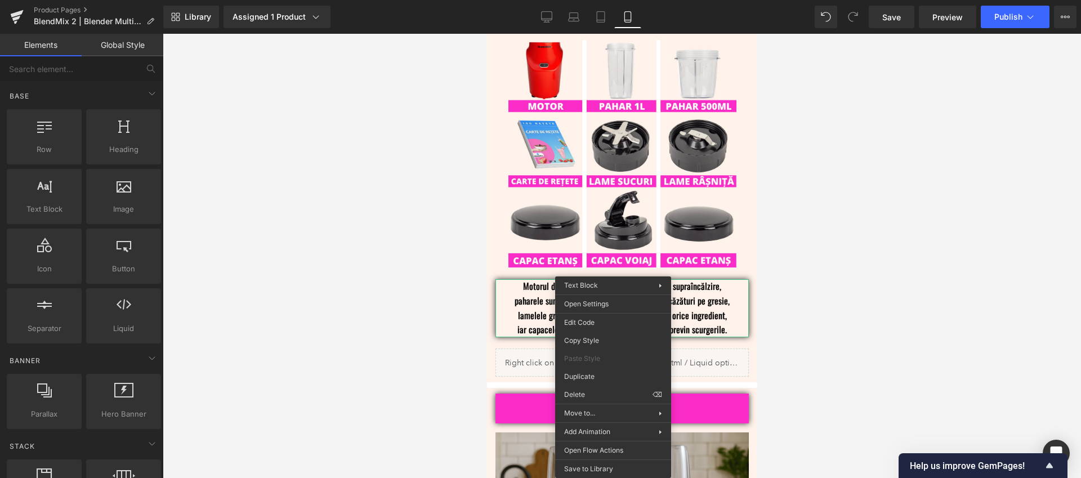
click at [900, 285] on div at bounding box center [622, 256] width 918 height 444
click at [832, 251] on div at bounding box center [622, 256] width 918 height 444
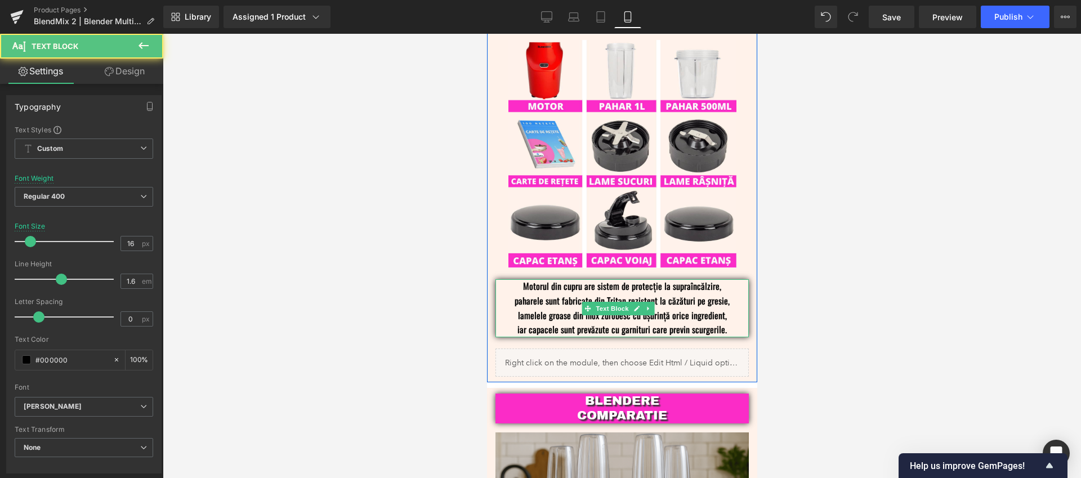
click at [703, 279] on p "Motorul din cupru are sistem de protecție la supraîncălzire, paharele sunt fabr…" at bounding box center [622, 307] width 220 height 57
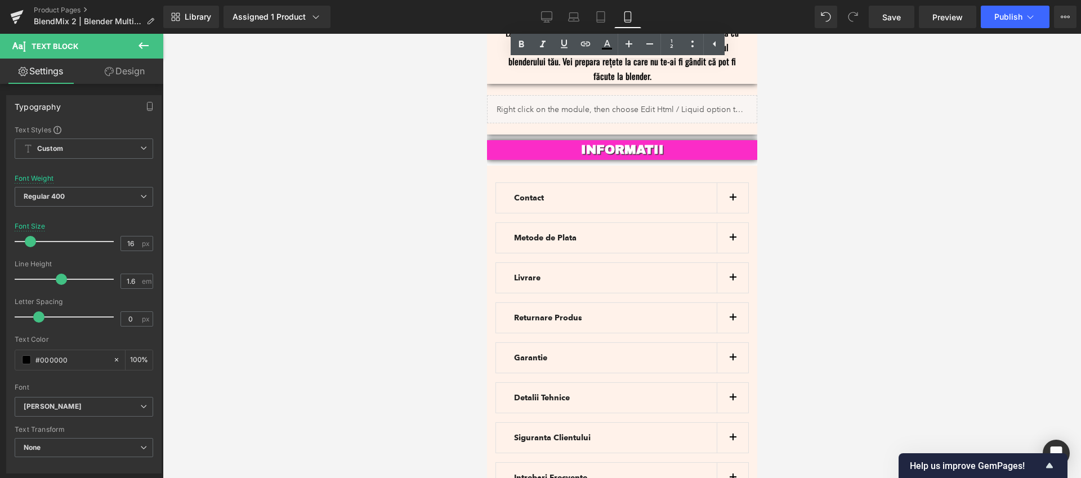
scroll to position [3080, 0]
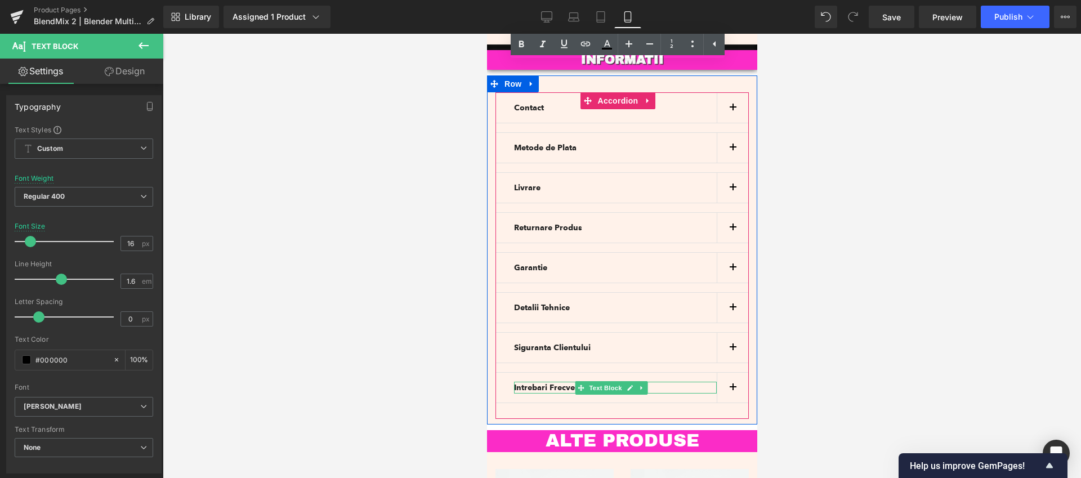
click at [665, 382] on p "Intrebari Frecvente" at bounding box center [614, 388] width 203 height 12
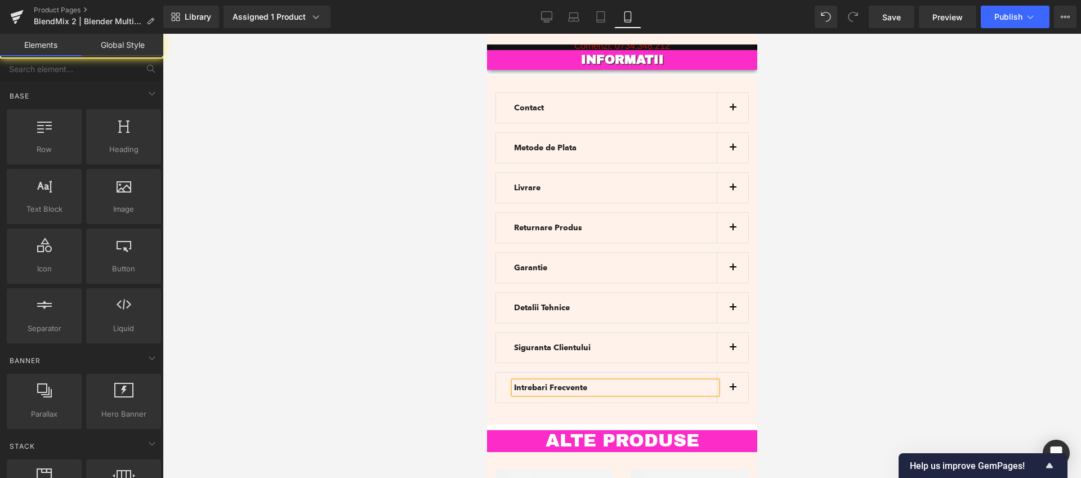
click at [821, 314] on div at bounding box center [622, 256] width 918 height 444
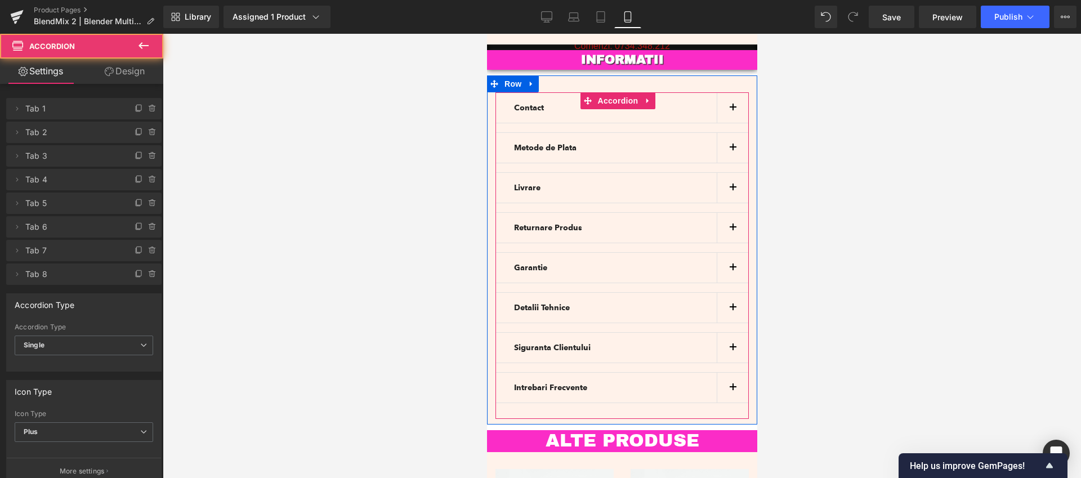
click at [726, 373] on button "button" at bounding box center [732, 388] width 32 height 30
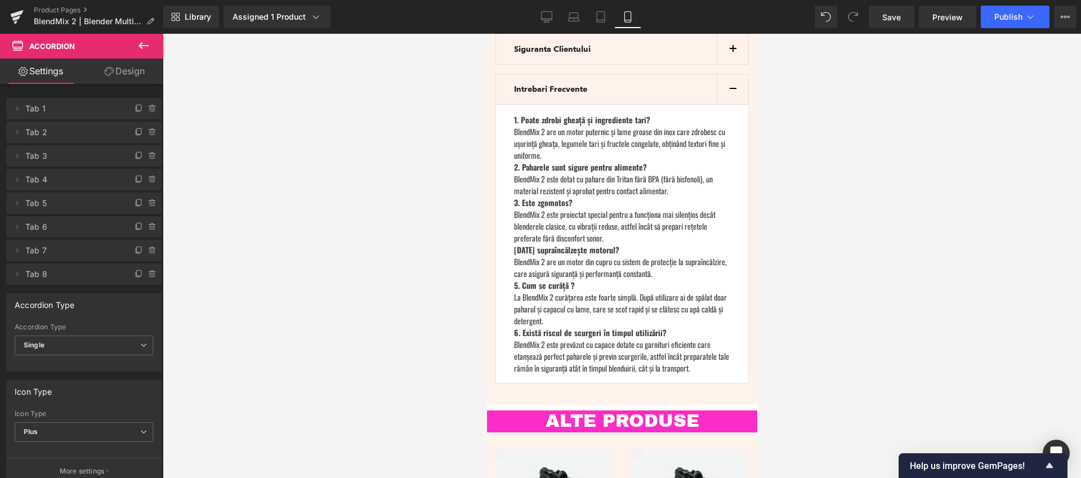
scroll to position [3385, 0]
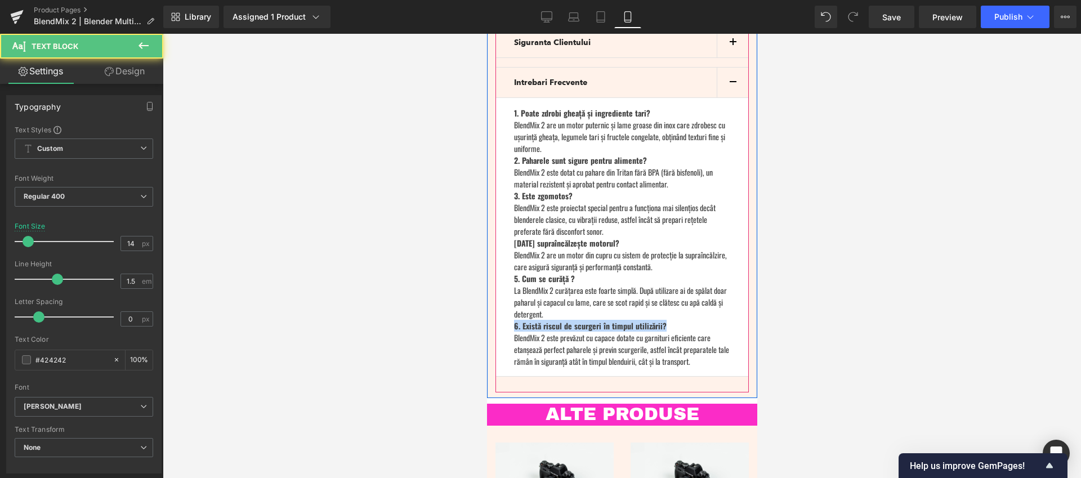
drag, startPoint x: 679, startPoint y: 276, endPoint x: 506, endPoint y: 272, distance: 173.4
click at [506, 272] on article "1. Poate zdrobi gheață și ingrediente tari? BlendMix 2 are un motor puternic și…" at bounding box center [621, 237] width 253 height 279
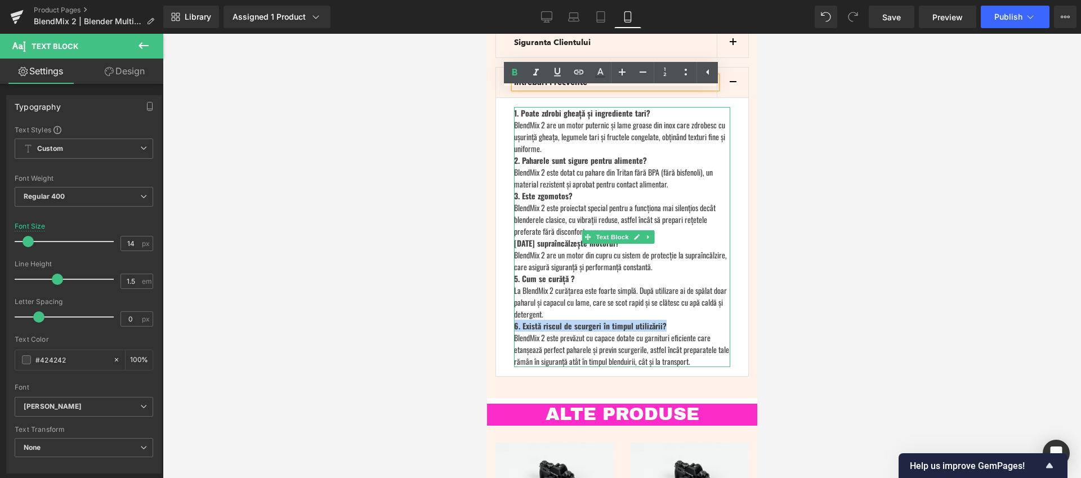
copy strong "6. Există riscul de scurgeri în timpul utilizării?"
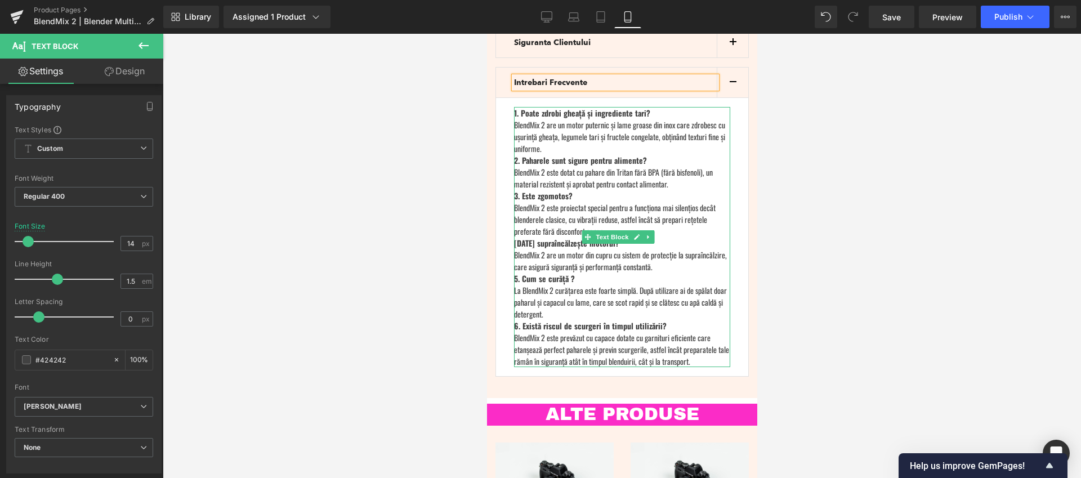
click at [710, 332] on div "BlendMix 2 este prevăzut cu capace dotate cu garnituri eficiente care etanșează…" at bounding box center [621, 349] width 216 height 35
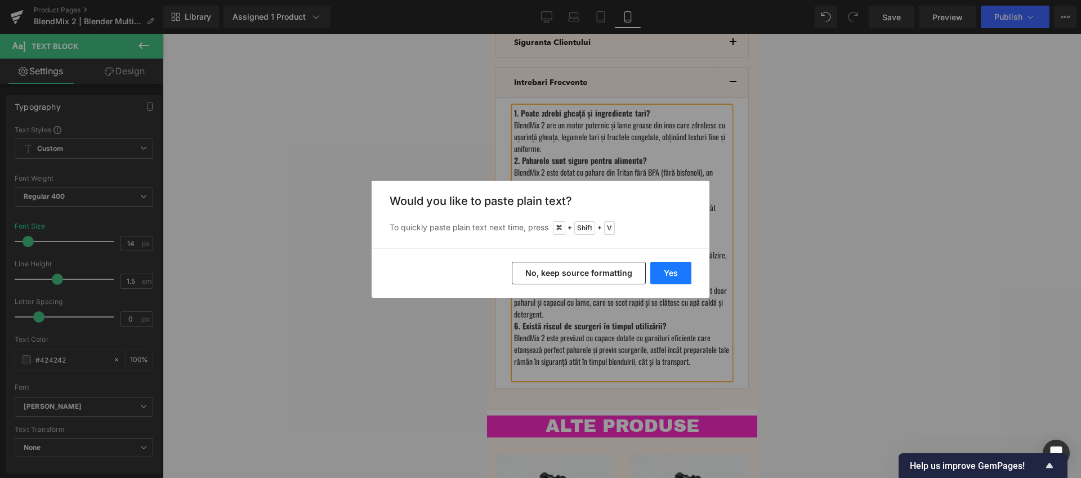
click at [670, 275] on button "Yes" at bounding box center [670, 273] width 41 height 23
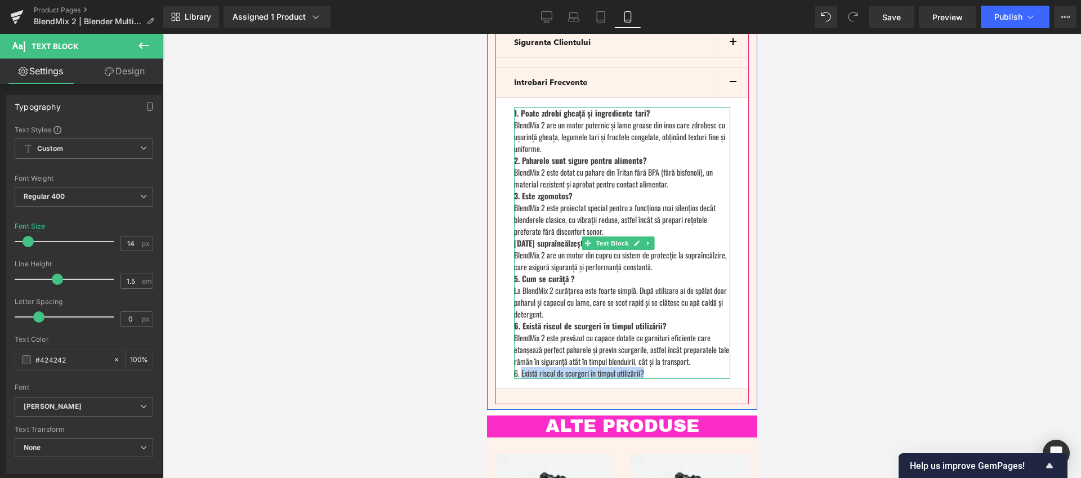
drag, startPoint x: 654, startPoint y: 323, endPoint x: 520, endPoint y: 321, distance: 133.4
click at [520, 367] on div "6. Există riscul de scurgeri în timpul utilizării?" at bounding box center [621, 373] width 216 height 12
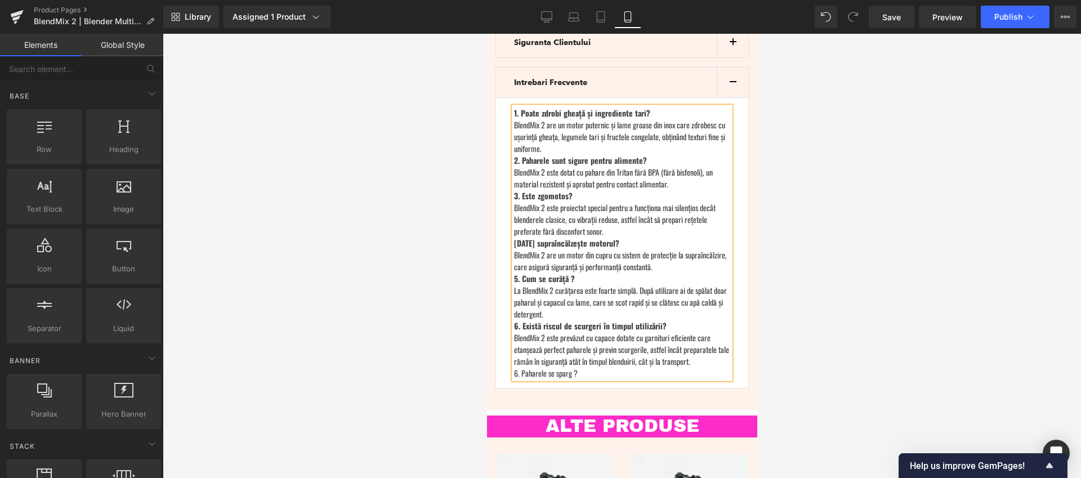
click at [854, 196] on div at bounding box center [622, 256] width 918 height 444
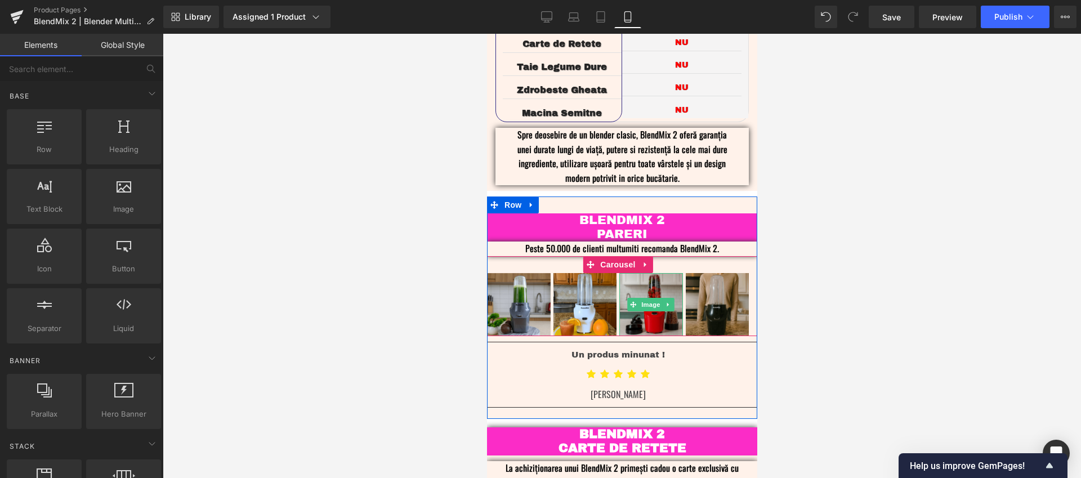
scroll to position [2546, 0]
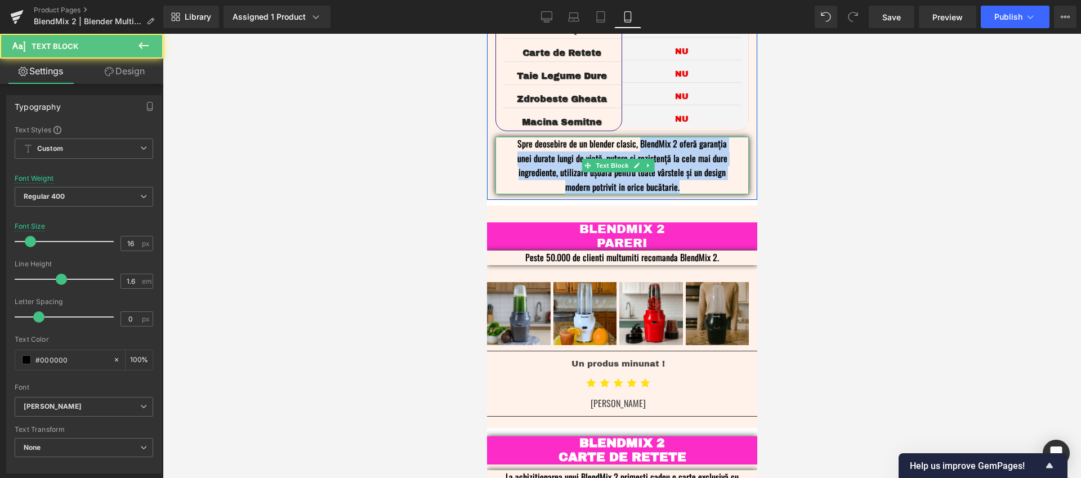
drag, startPoint x: 636, startPoint y: 91, endPoint x: 679, endPoint y: 133, distance: 60.9
click at [679, 137] on p "Spre deosebire de un blender clasic, BlendMix 2 oferă garanția unei durate lung…" at bounding box center [622, 165] width 220 height 57
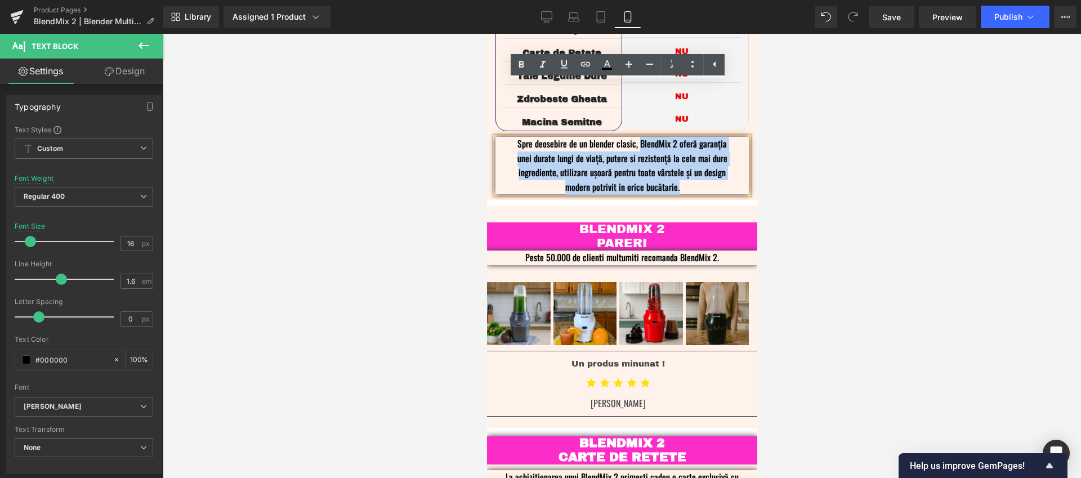
copy span "BlendMix 2 oferă garanția unei durate lungi de viață, putere si rezistență la c…"
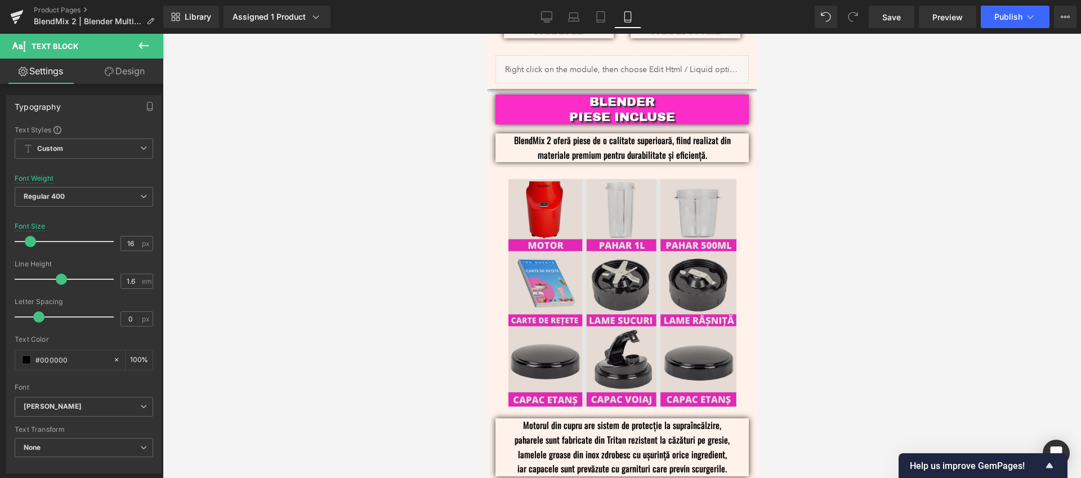
scroll to position [1504, 0]
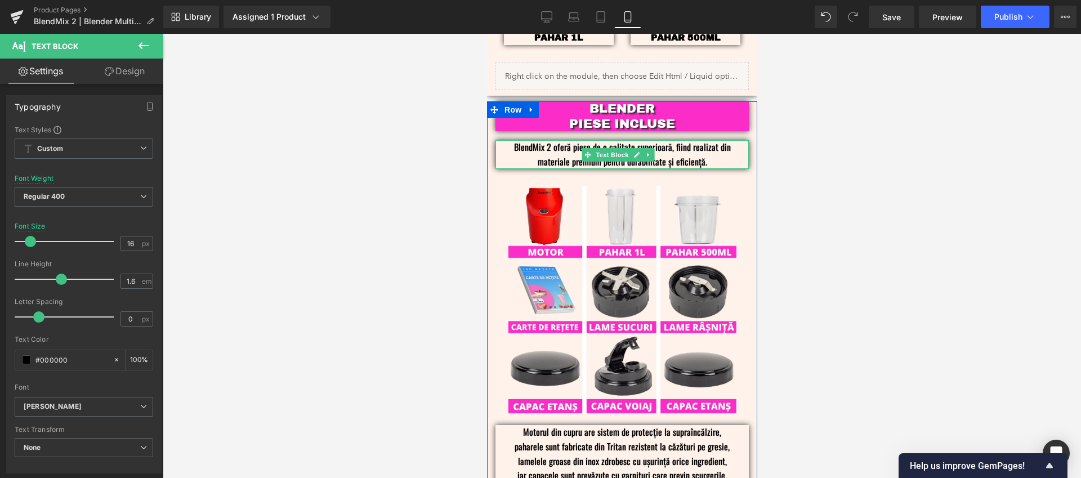
click at [713, 140] on p "BlendMix 2 oferă piese de o calitate superioară, fiind realizat din materiale p…" at bounding box center [622, 154] width 220 height 29
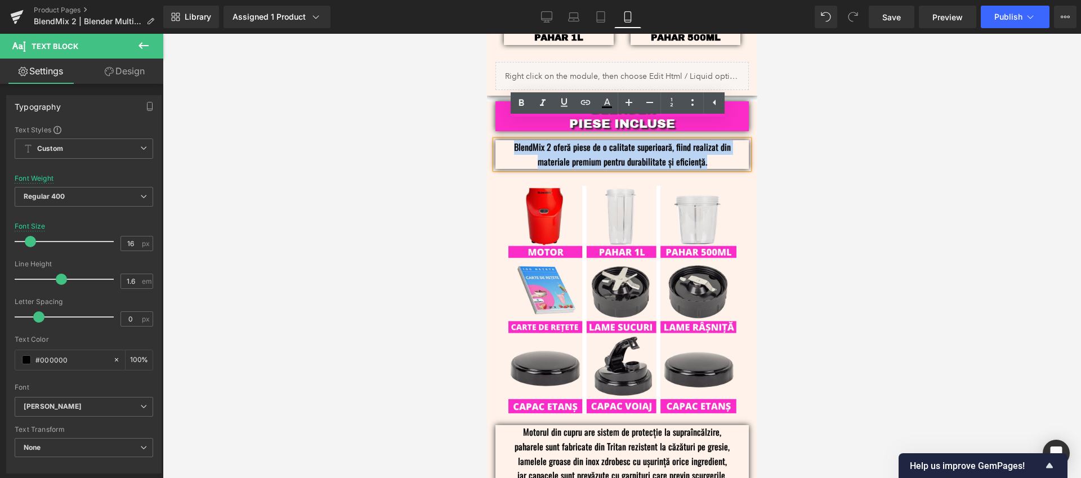
drag, startPoint x: 711, startPoint y: 143, endPoint x: 504, endPoint y: 123, distance: 207.6
click at [504, 140] on div "BlendMix 2 oferă piese de o calitate superioară, fiind realizat din materiale p…" at bounding box center [621, 154] width 253 height 29
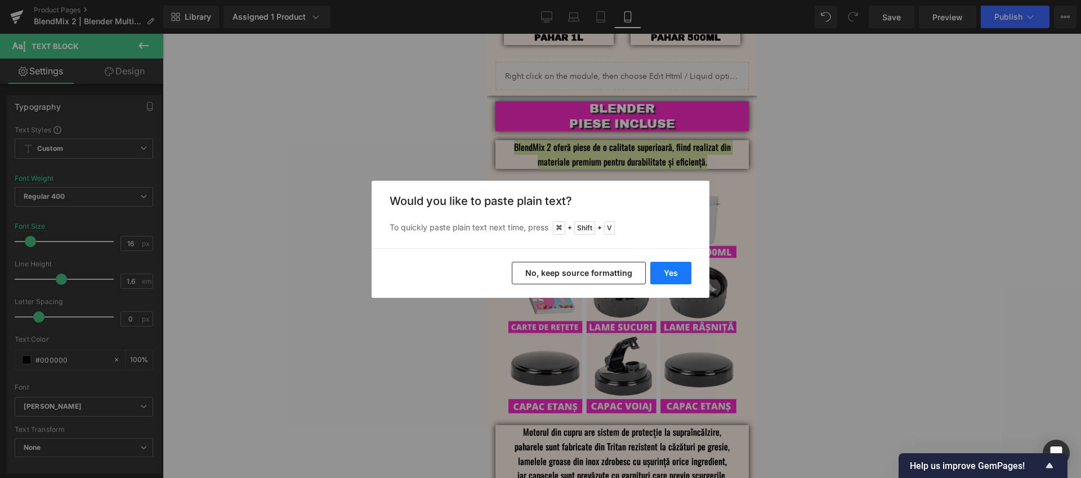
click at [668, 271] on button "Yes" at bounding box center [670, 273] width 41 height 23
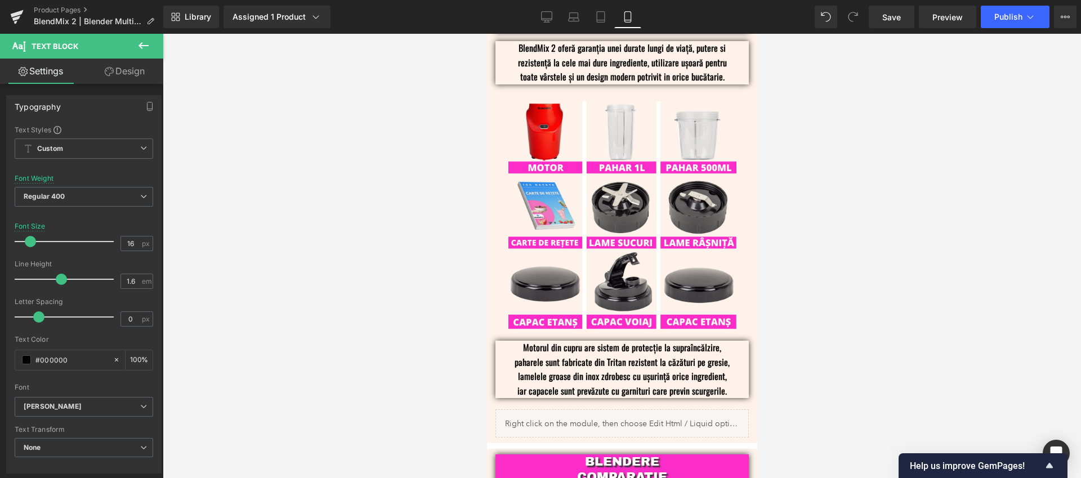
scroll to position [1597, 0]
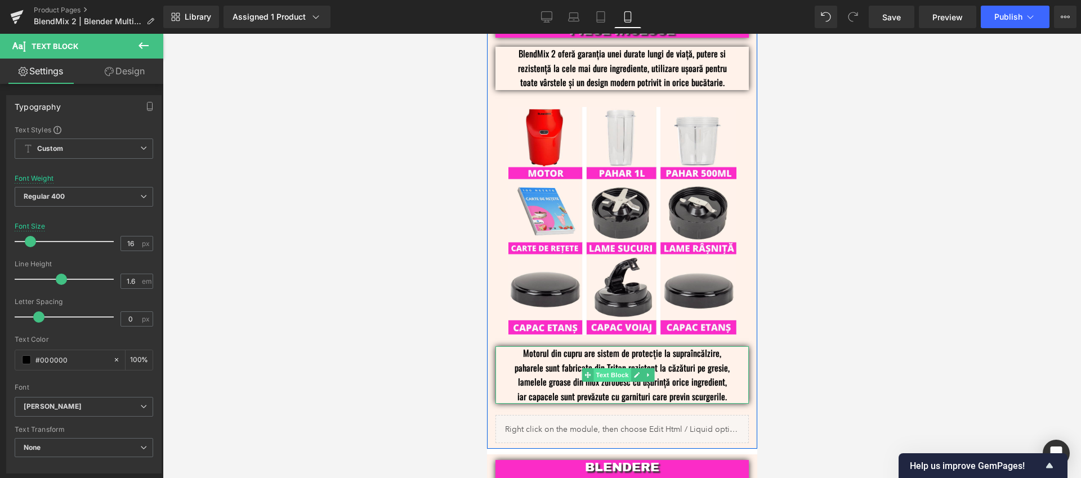
click at [610, 368] on span "Text Block" at bounding box center [611, 375] width 37 height 14
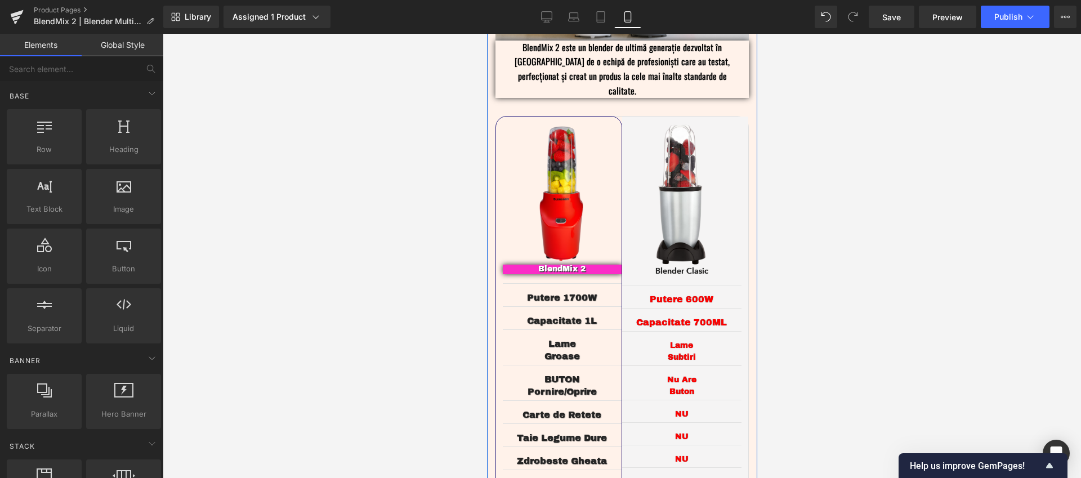
scroll to position [2207, 0]
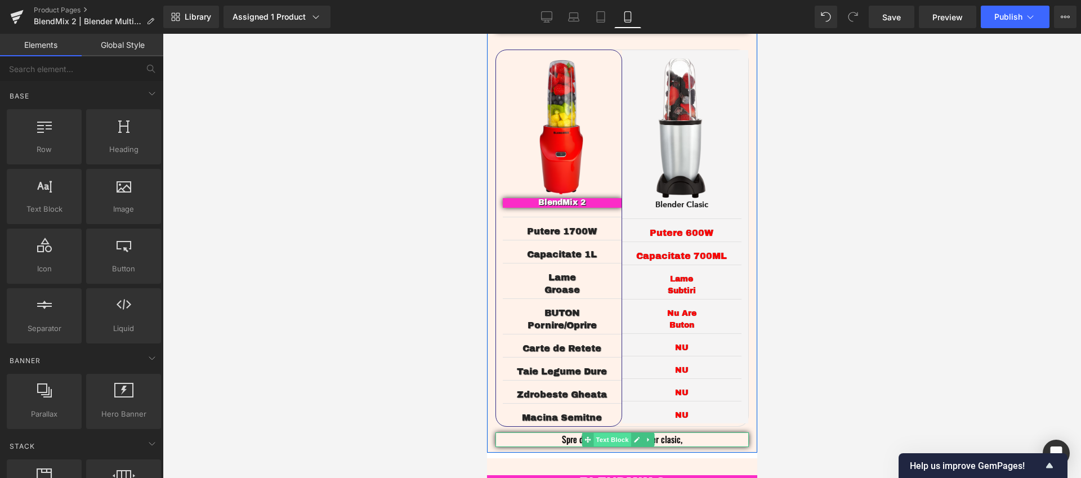
click at [612, 433] on span "Text Block" at bounding box center [611, 440] width 37 height 14
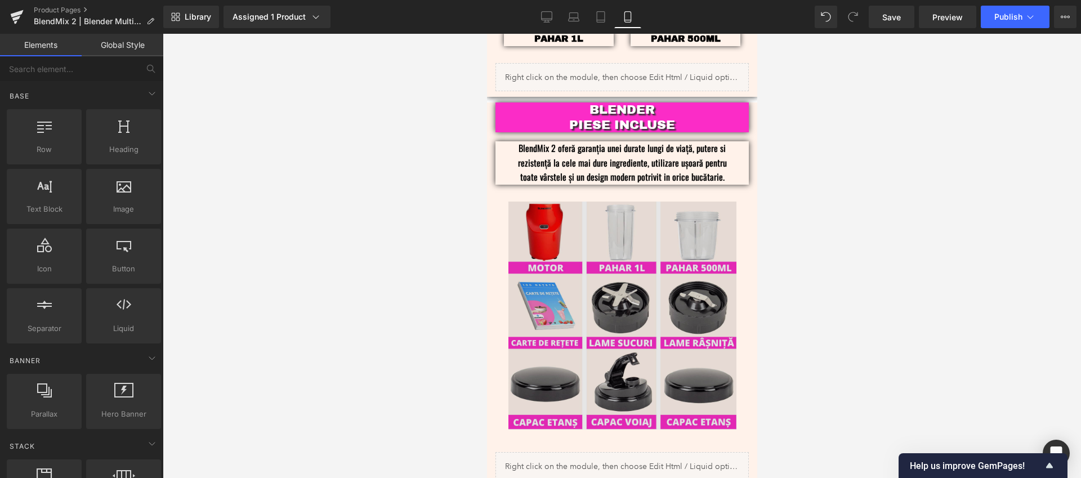
scroll to position [1503, 0]
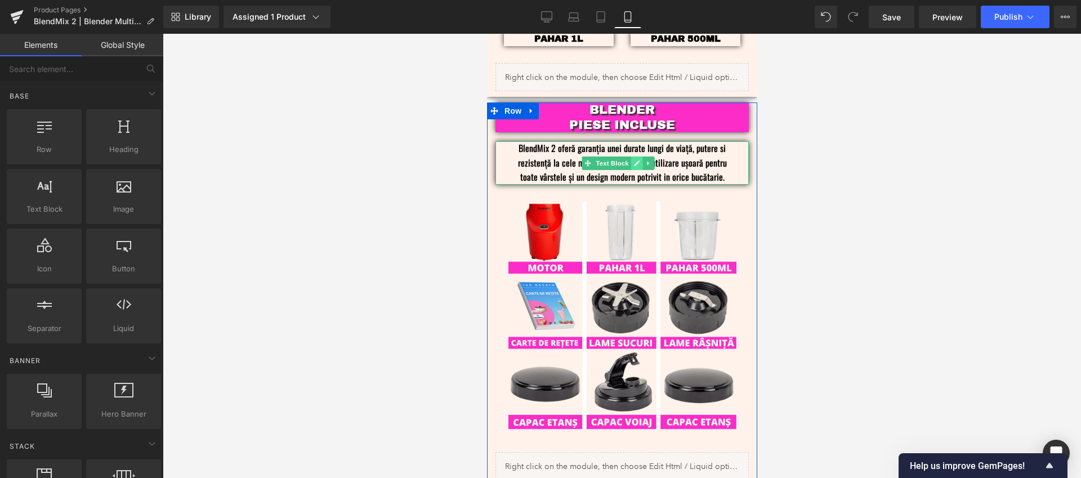
click at [634, 160] on icon at bounding box center [636, 163] width 6 height 6
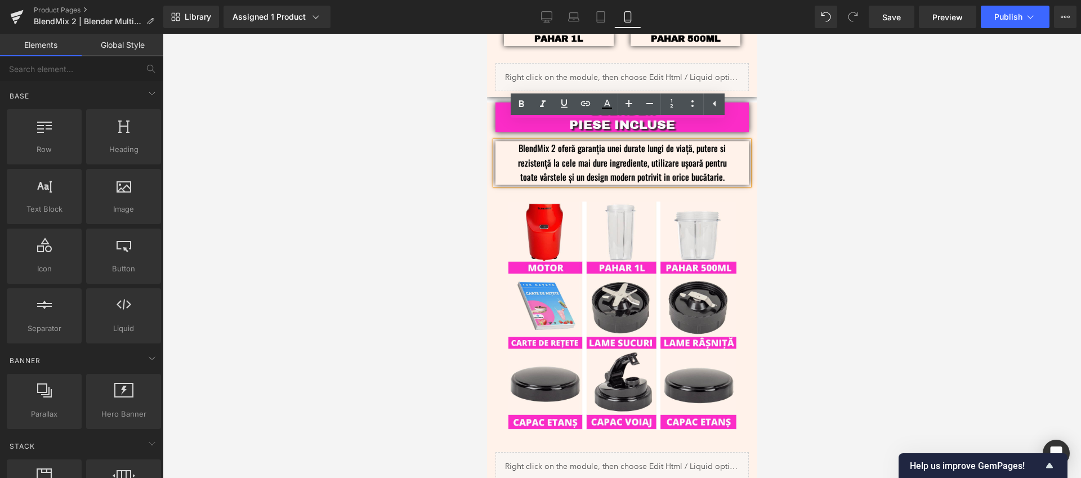
click at [585, 141] on p "BlendMix 2 oferă garanția unei durate lungi de viață, putere si rezistență la c…" at bounding box center [622, 162] width 220 height 43
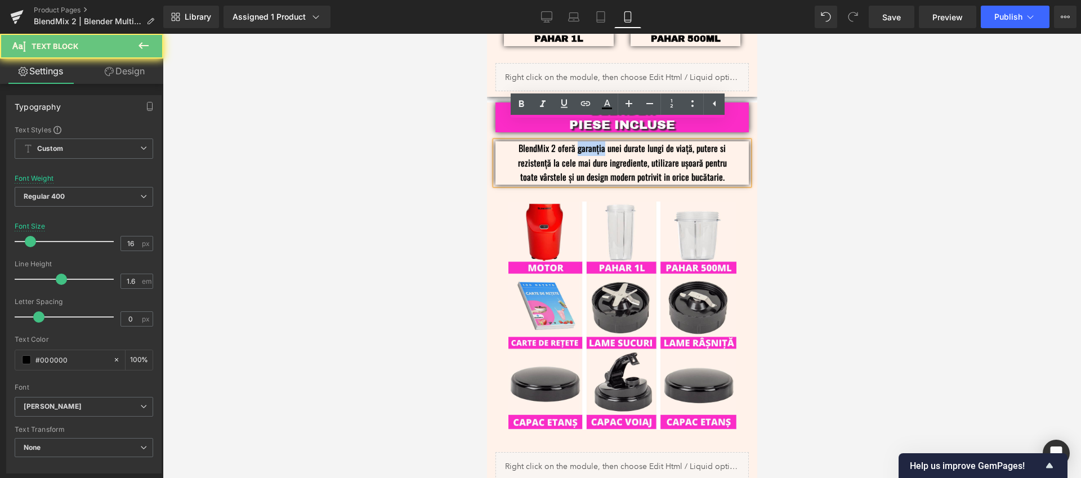
click at [585, 141] on p "BlendMix 2 oferă garanția unei durate lungi de viață, putere si rezistență la c…" at bounding box center [622, 162] width 220 height 43
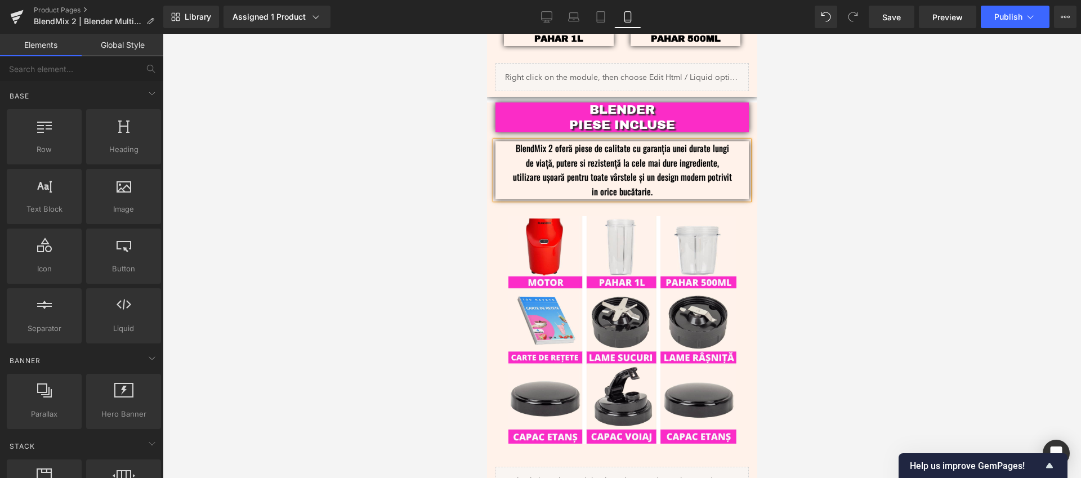
click at [880, 169] on div at bounding box center [622, 256] width 918 height 444
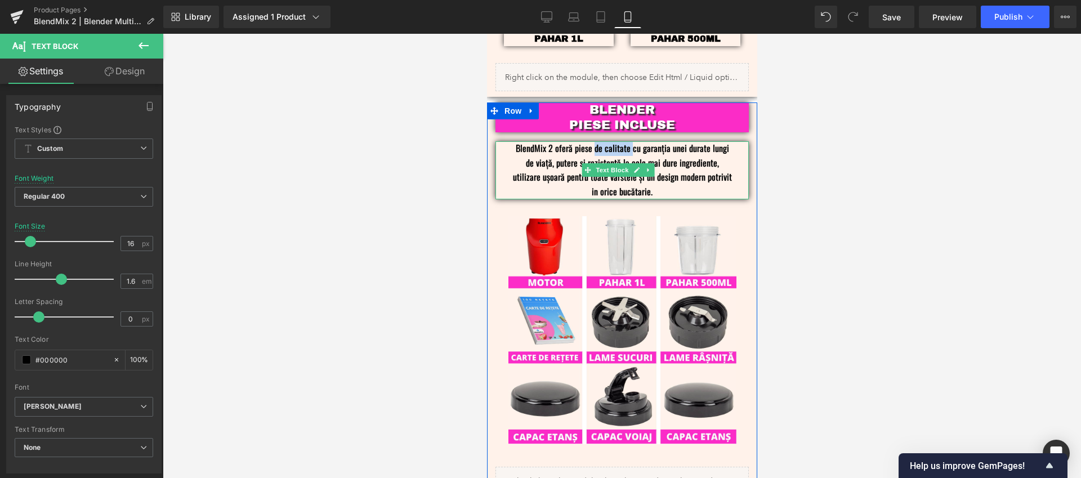
drag, startPoint x: 628, startPoint y: 131, endPoint x: 590, endPoint y: 128, distance: 38.4
click at [590, 141] on p "BlendMix 2 oferă piese de calitate cu garanția unei durate lungi de viață, pute…" at bounding box center [622, 169] width 220 height 57
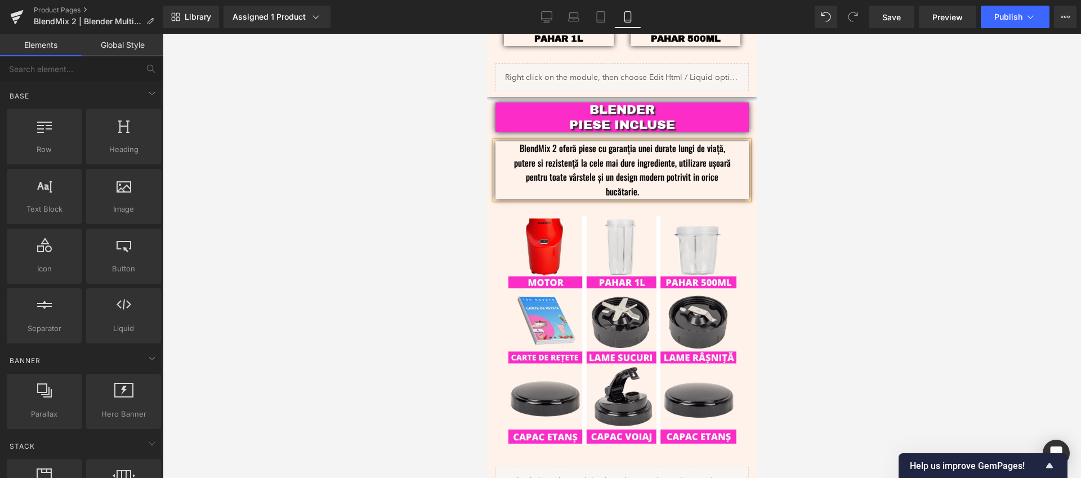
drag, startPoint x: 879, startPoint y: 175, endPoint x: 884, endPoint y: 168, distance: 7.7
click at [882, 173] on div at bounding box center [622, 256] width 918 height 444
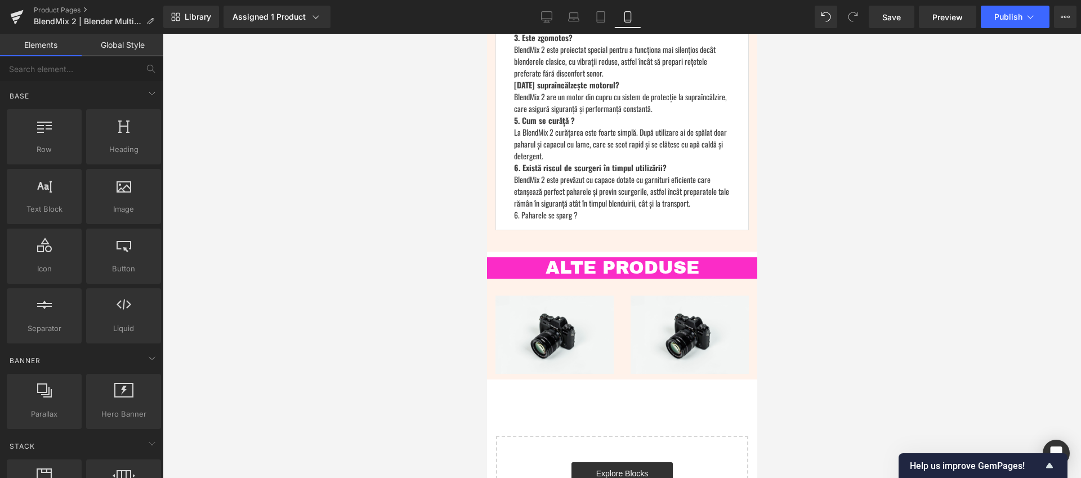
scroll to position [3457, 0]
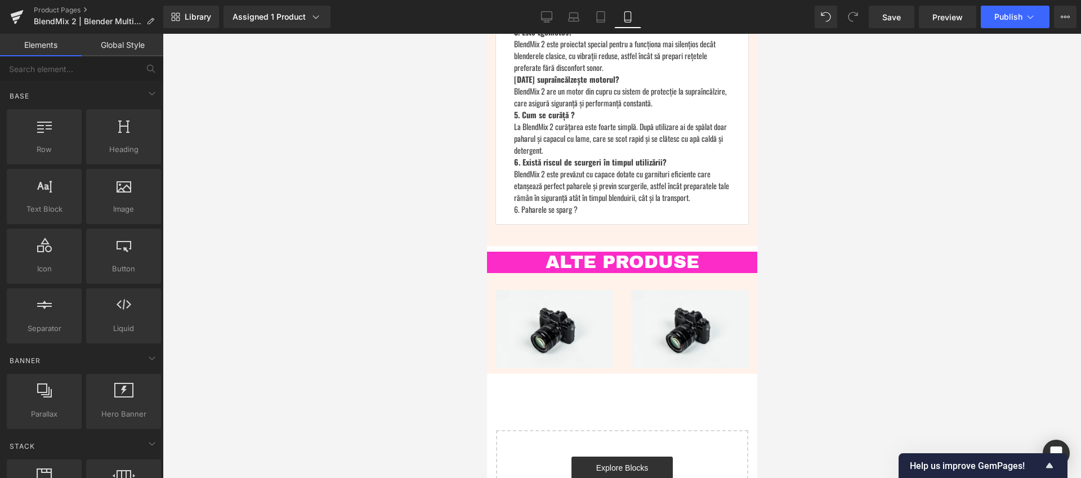
drag, startPoint x: 750, startPoint y: 256, endPoint x: 1281, endPoint y: 480, distance: 576.0
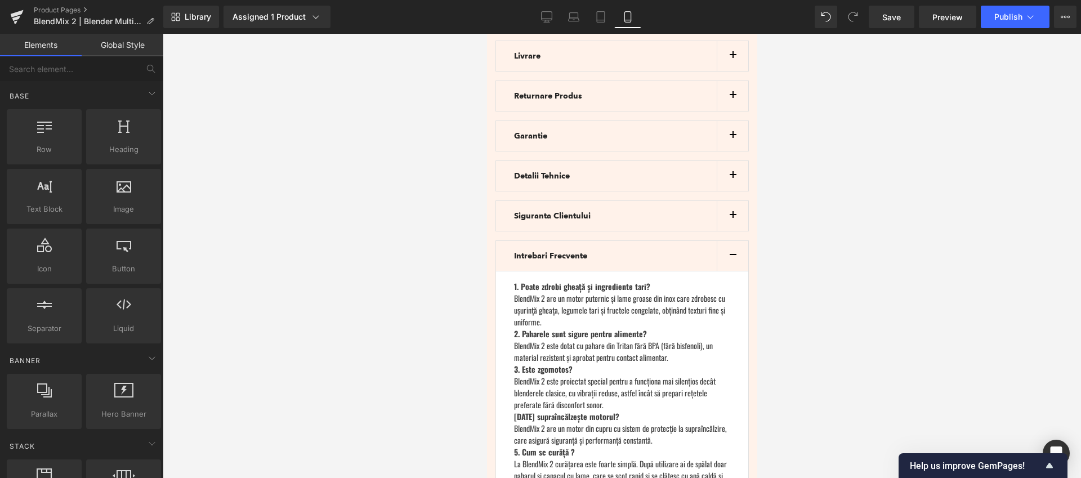
scroll to position [2993, 0]
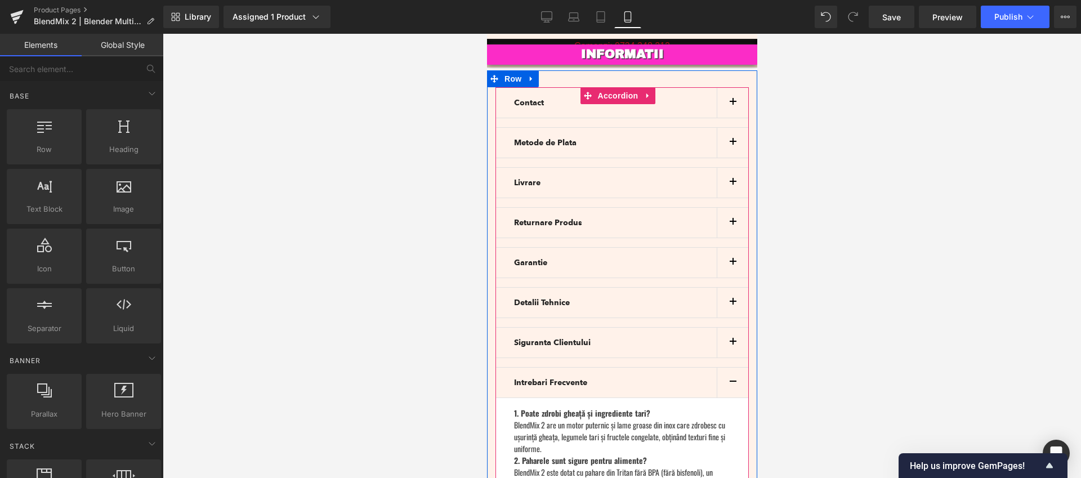
click at [729, 368] on button "button" at bounding box center [732, 383] width 32 height 30
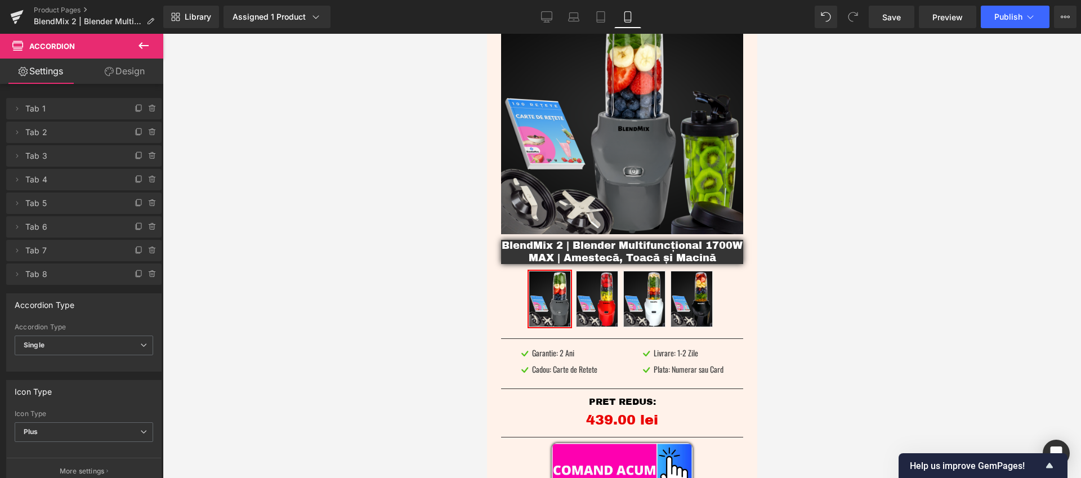
scroll to position [0, 0]
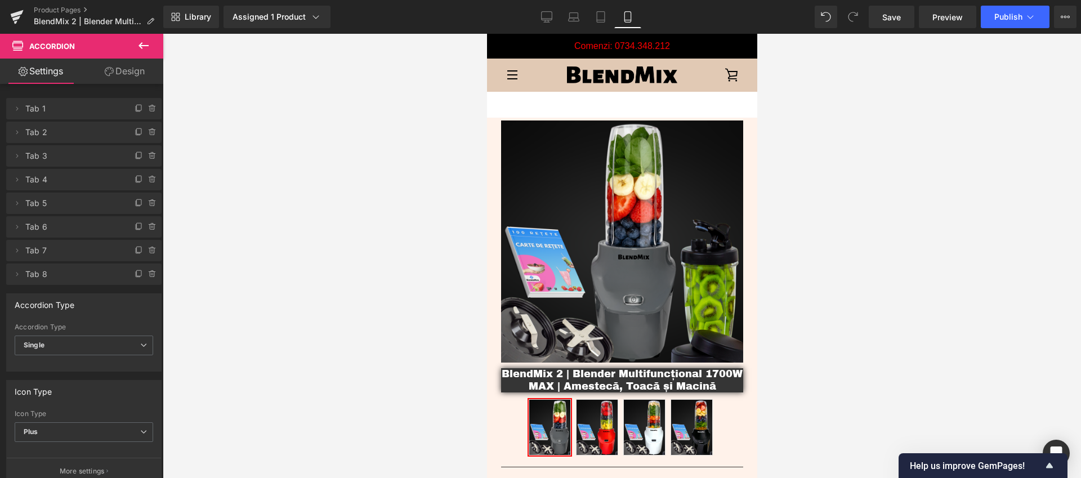
click at [543, 28] on div "Library Assigned 1 Product Product Preview BlendMix 2 | Blender Multifuncțional…" at bounding box center [622, 17] width 918 height 34
click at [548, 19] on icon at bounding box center [547, 19] width 11 height 0
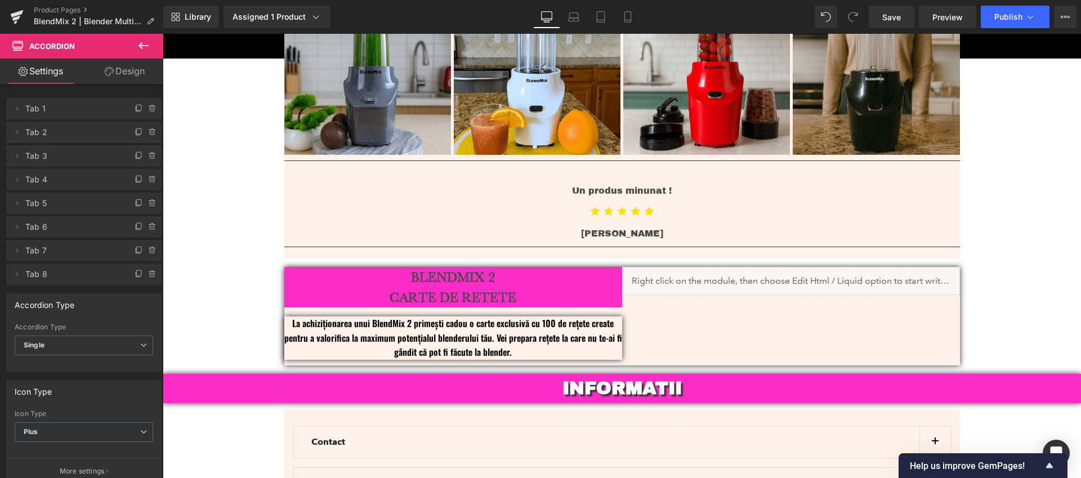
scroll to position [3081, 0]
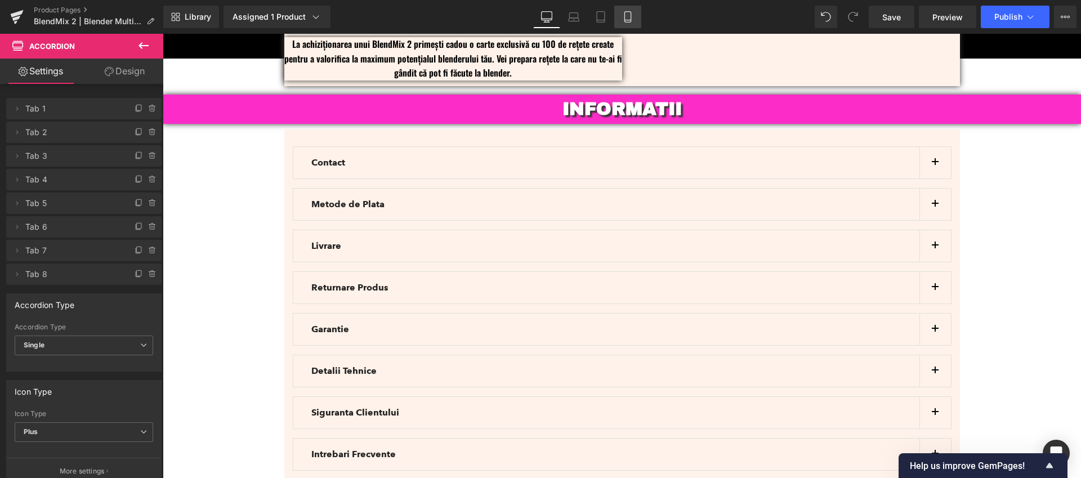
click at [633, 17] on icon at bounding box center [627, 16] width 11 height 11
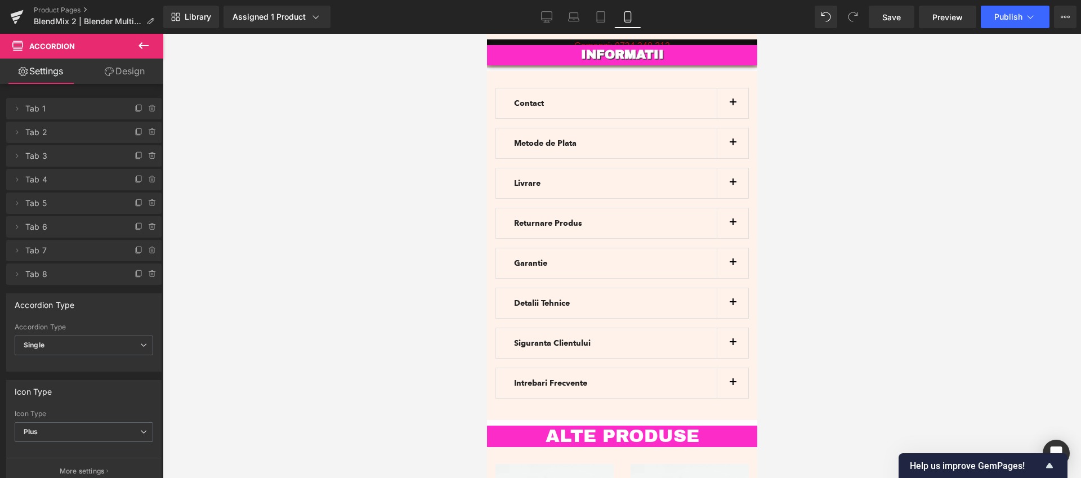
scroll to position [2909, 0]
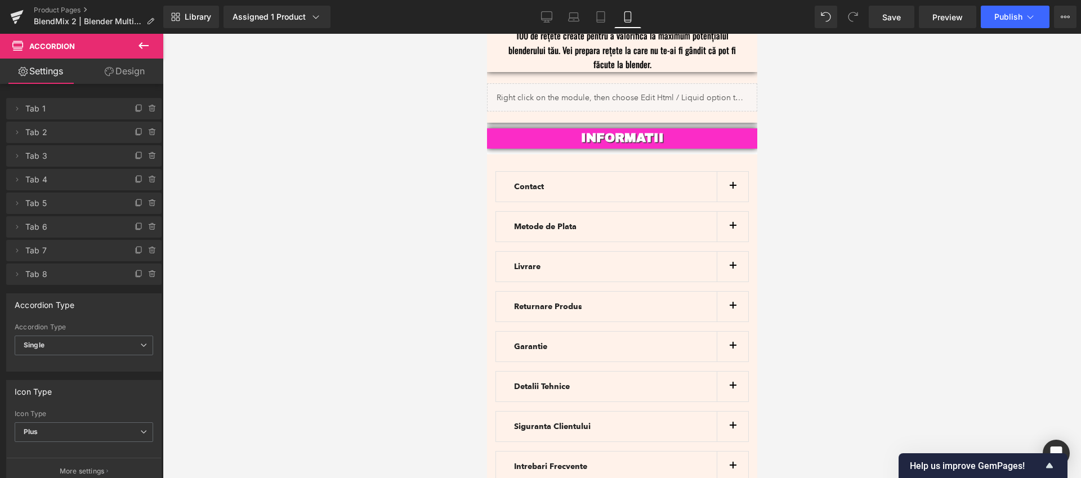
drag, startPoint x: 754, startPoint y: 106, endPoint x: 1261, endPoint y: 435, distance: 604.2
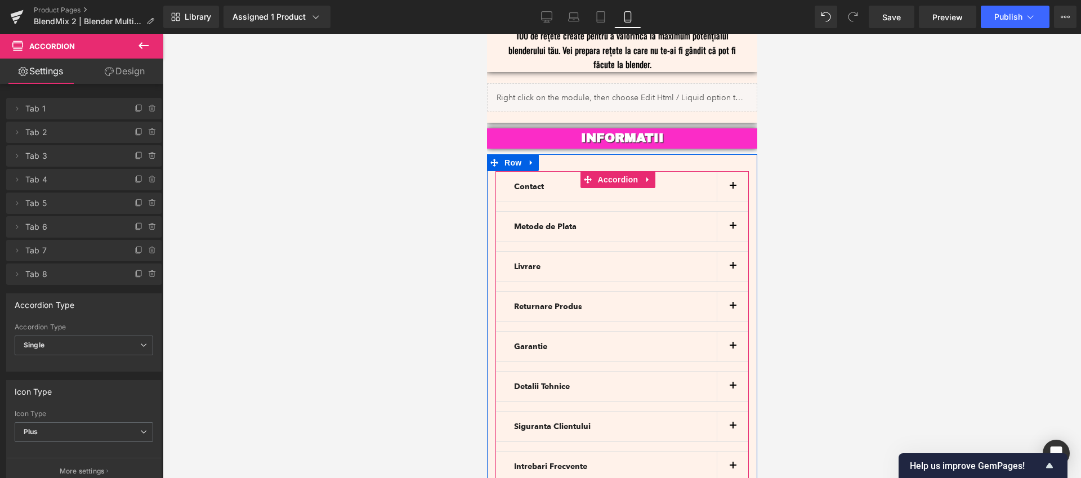
click at [728, 172] on button "button" at bounding box center [732, 187] width 32 height 30
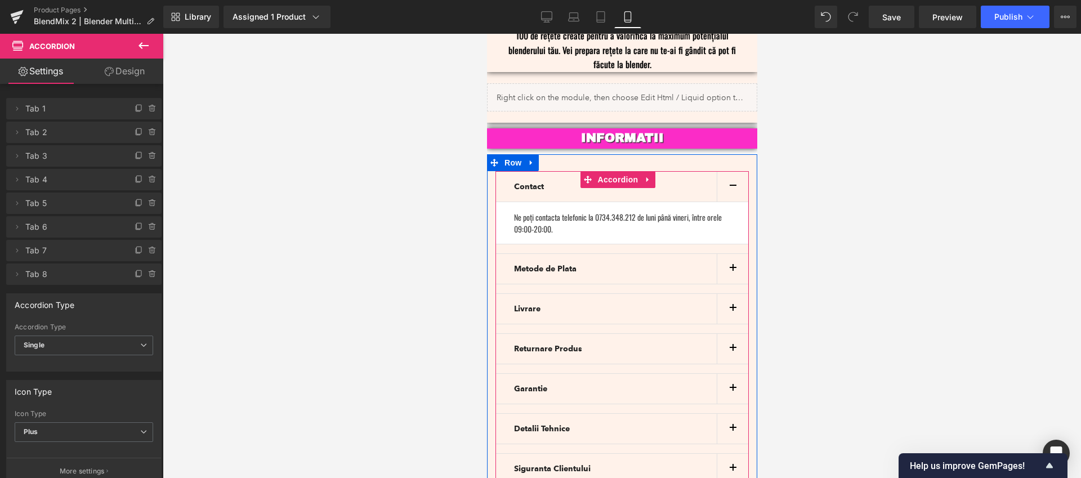
click at [728, 172] on button "button" at bounding box center [732, 187] width 32 height 30
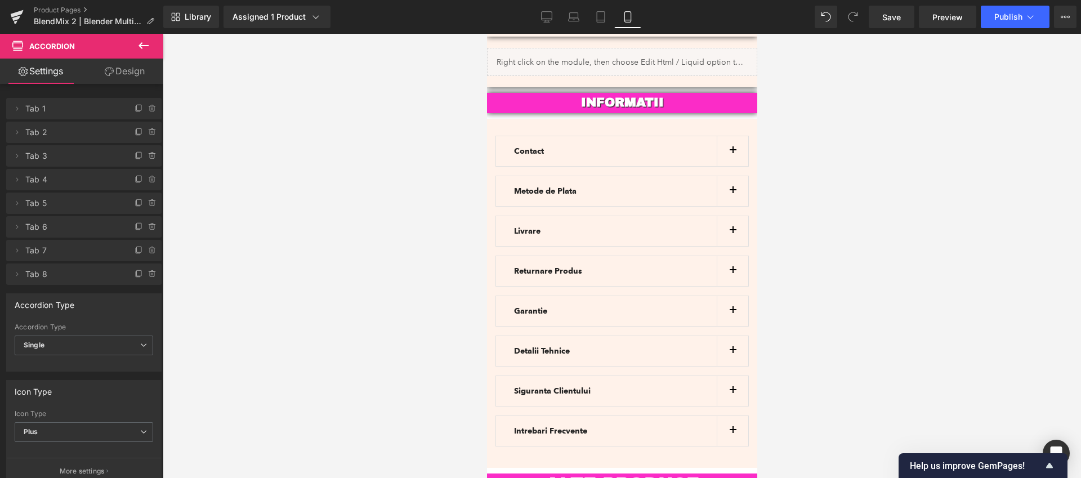
scroll to position [2913, 0]
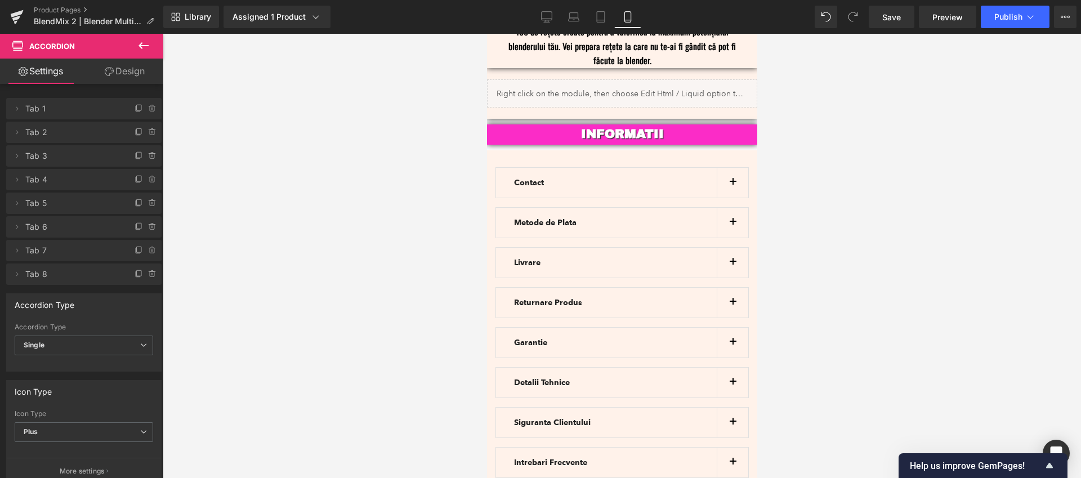
drag, startPoint x: 756, startPoint y: 441, endPoint x: 1247, endPoint y: 438, distance: 490.9
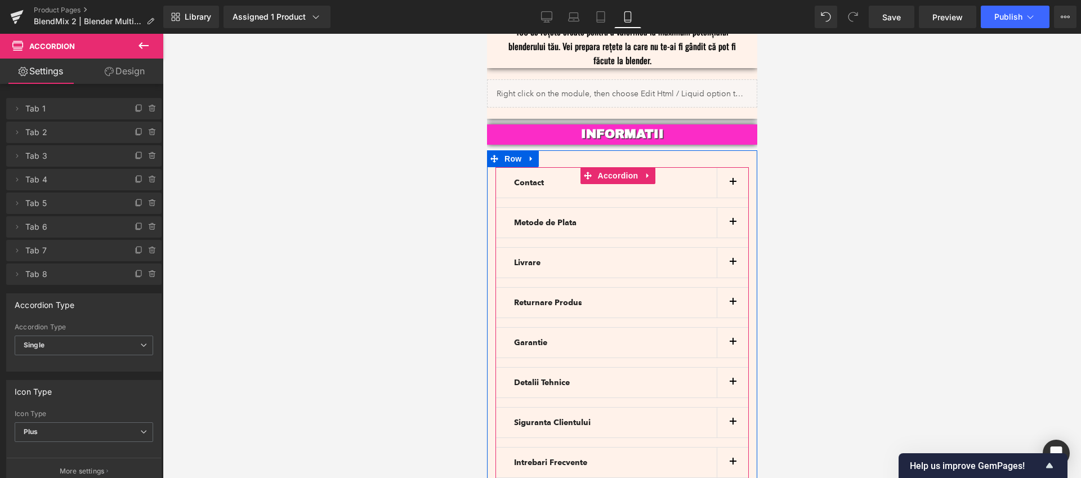
click at [732, 465] on span "button" at bounding box center [732, 465] width 0 height 0
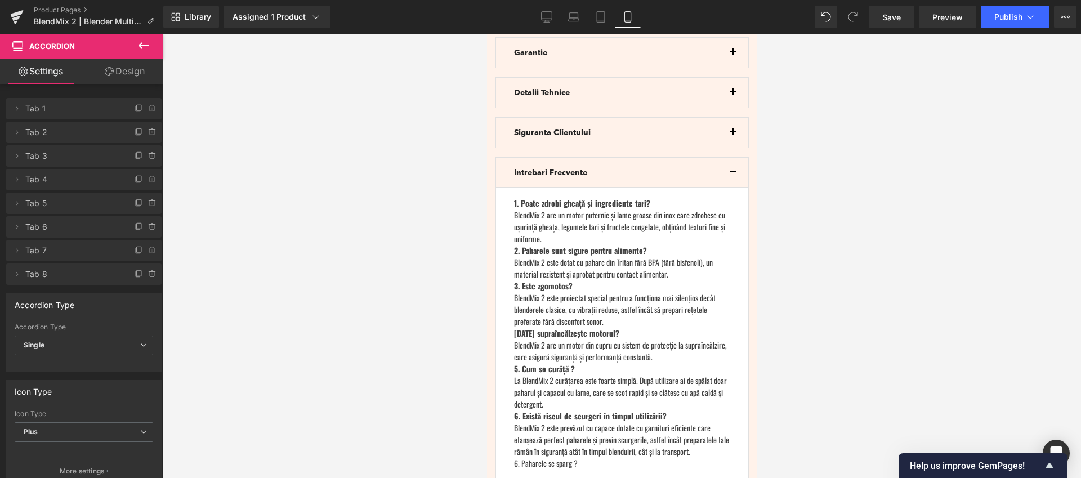
scroll to position [3215, 0]
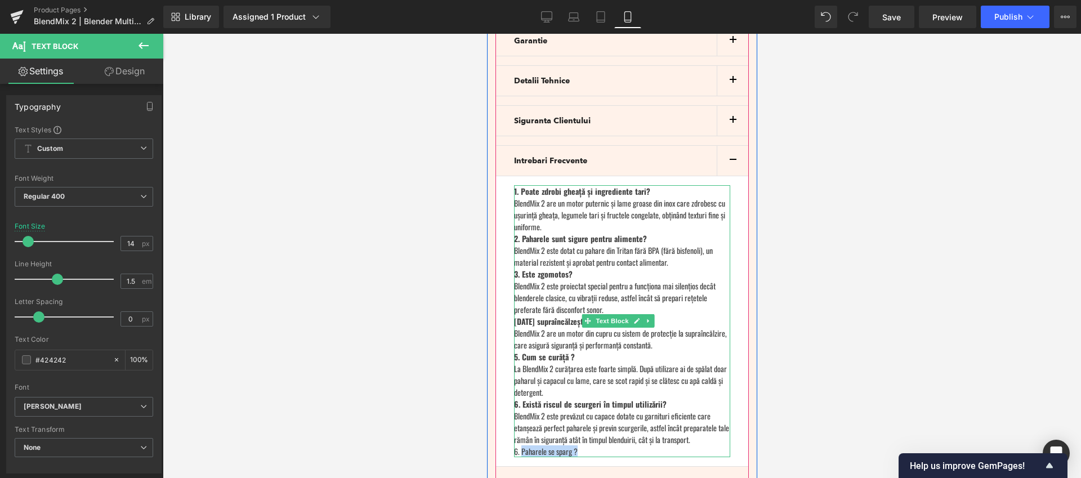
drag, startPoint x: 581, startPoint y: 400, endPoint x: 522, endPoint y: 397, distance: 59.2
click at [522, 445] on div "6. Paharele se sparg ?" at bounding box center [621, 451] width 216 height 12
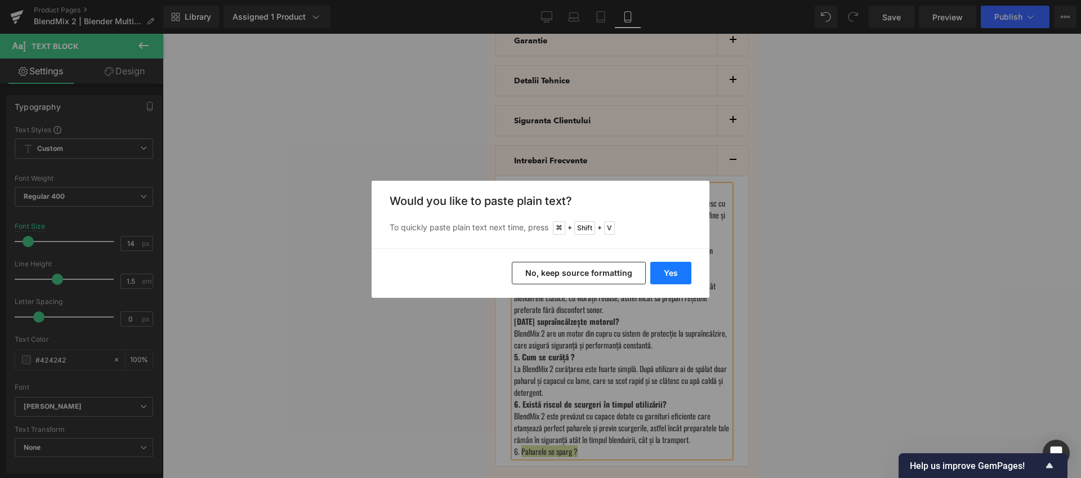
click at [675, 275] on button "Yes" at bounding box center [670, 273] width 41 height 23
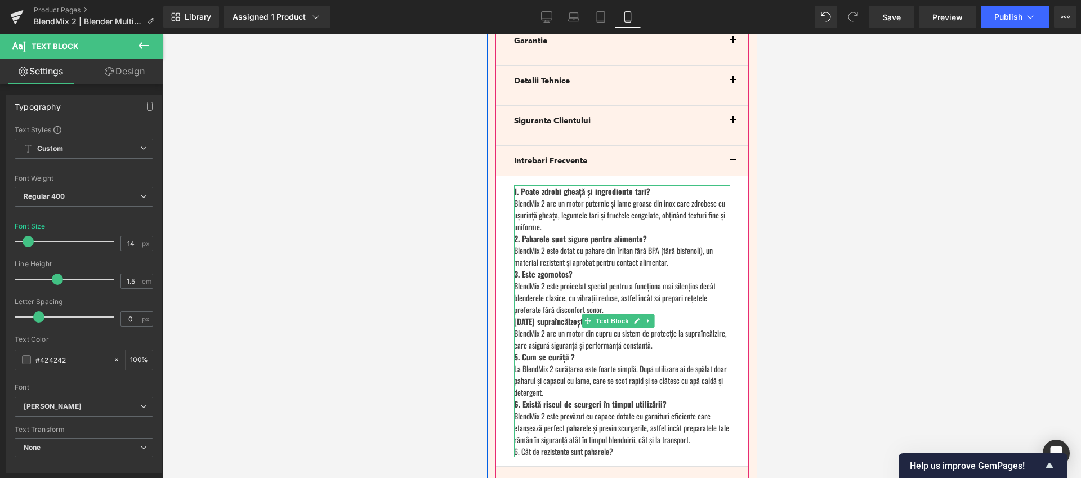
click at [631, 445] on div "6. Cât de rezistente sunt paharele?" at bounding box center [621, 451] width 216 height 12
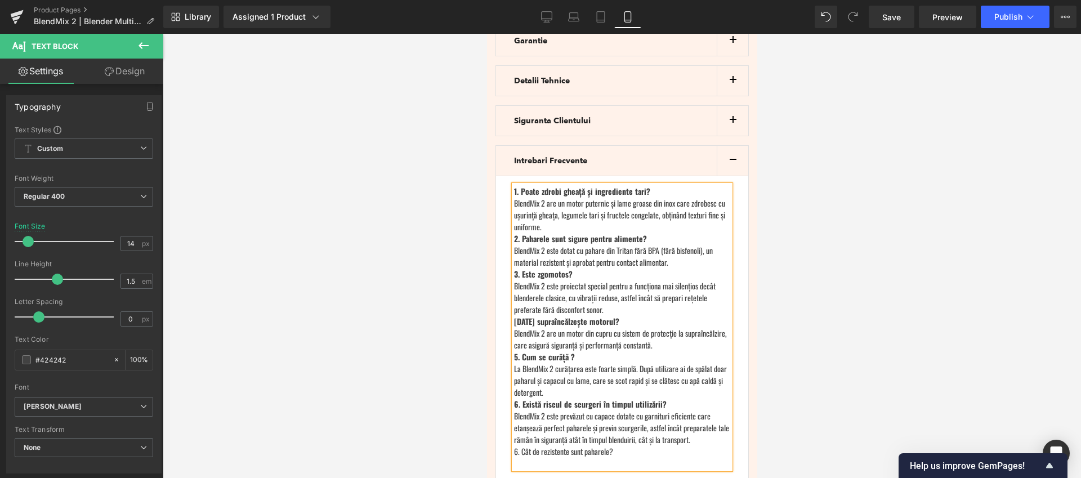
click at [537, 457] on div at bounding box center [621, 463] width 216 height 12
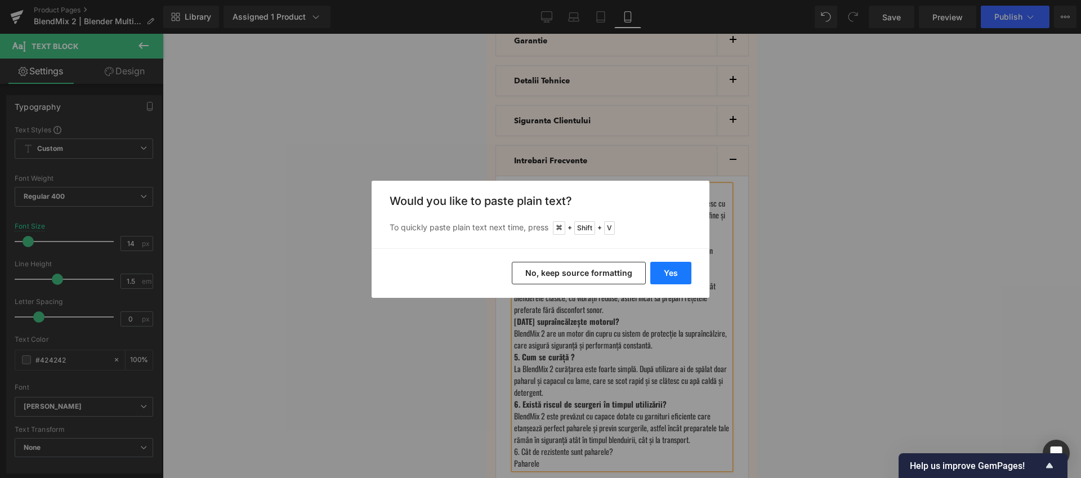
click at [678, 275] on button "Yes" at bounding box center [670, 273] width 41 height 23
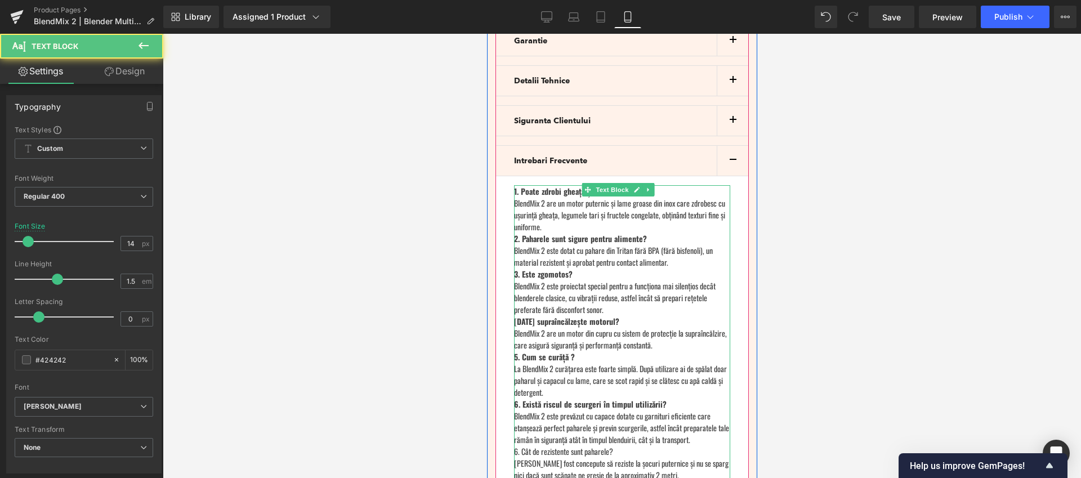
click at [540, 457] on div "Paharele fost concepute să reziste la șocuri puternice și nu se sparg nici dacă…" at bounding box center [621, 469] width 216 height 24
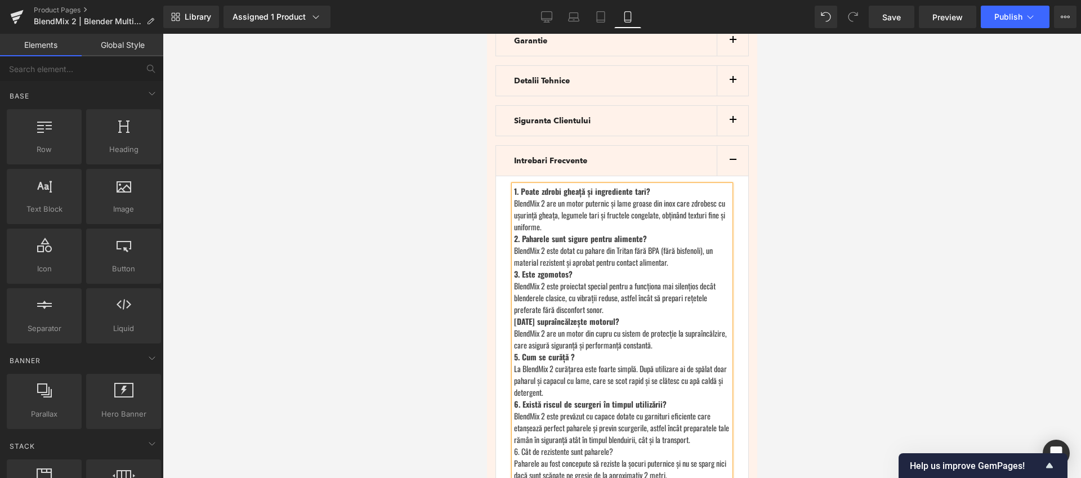
click at [844, 275] on div at bounding box center [622, 256] width 918 height 444
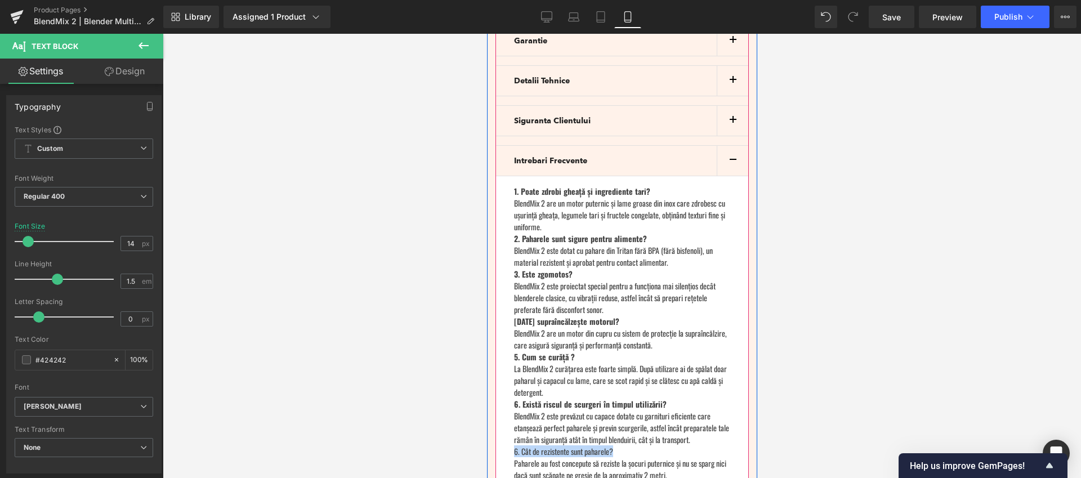
drag, startPoint x: 616, startPoint y: 399, endPoint x: 513, endPoint y: 400, distance: 103.0
click at [513, 400] on article "1. Poate zdrobi gheață și ingrediente tari? BlendMix 2 are un motor puternic și…" at bounding box center [621, 333] width 253 height 314
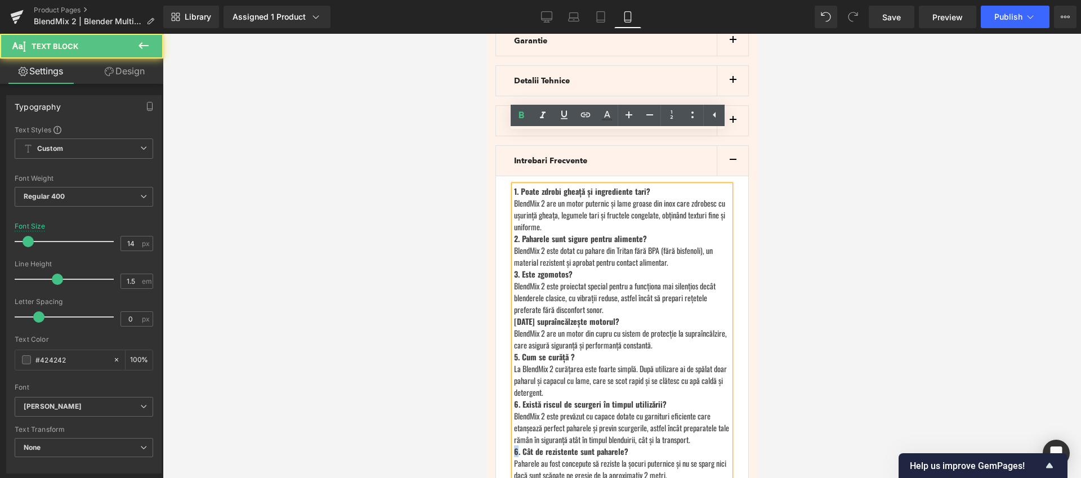
click at [514, 445] on strong "6. Cât de rezistente sunt paharele?" at bounding box center [570, 451] width 114 height 12
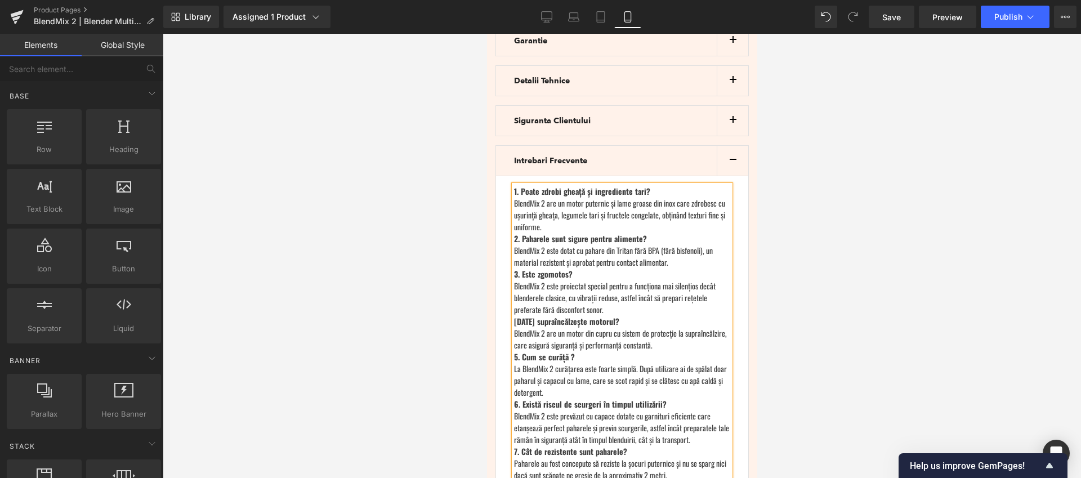
click at [938, 334] on div at bounding box center [622, 256] width 918 height 444
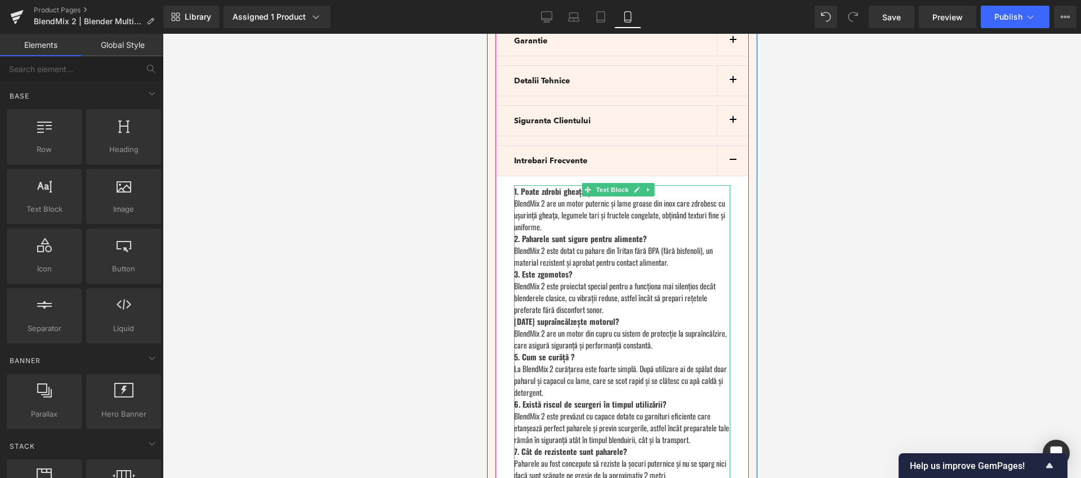
click at [649, 398] on strong "6. Există riscul de scurgeri în timpul utilizării?" at bounding box center [589, 404] width 153 height 12
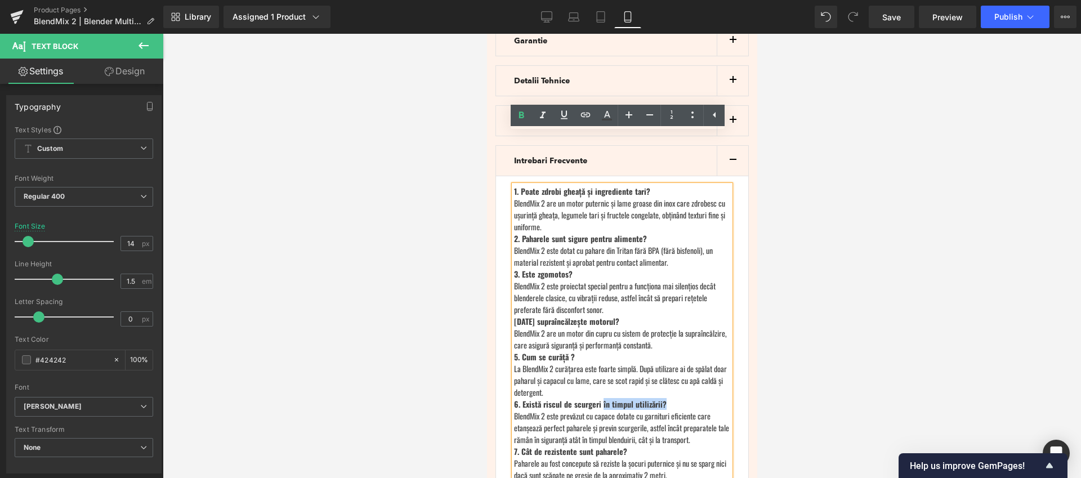
drag, startPoint x: 661, startPoint y: 352, endPoint x: 601, endPoint y: 357, distance: 60.4
click at [601, 398] on strong "6. Există riscul de scurgeri în timpul utilizării?" at bounding box center [589, 404] width 153 height 12
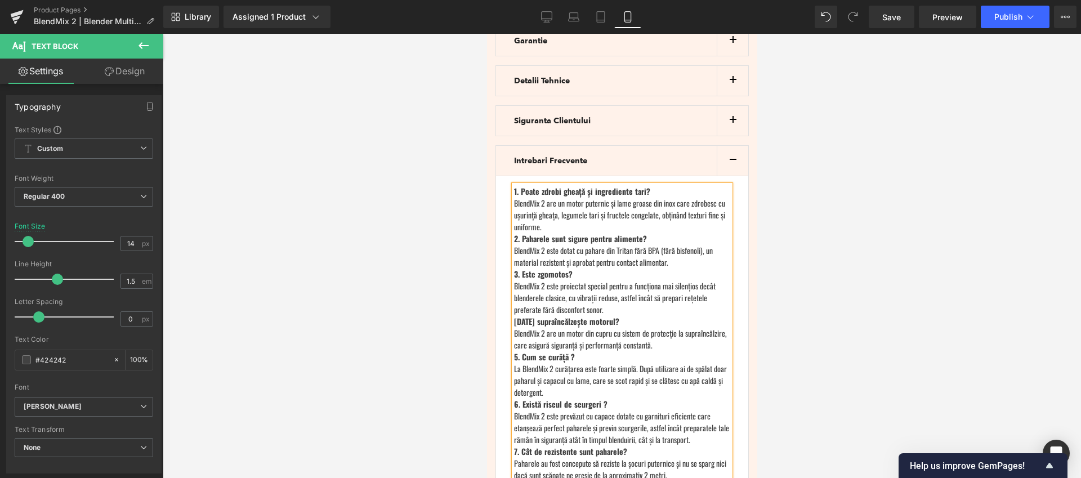
click at [624, 410] on div "BlendMix 2 este prevăzut cu capace dotate cu garnituri eficiente care etanșează…" at bounding box center [621, 427] width 216 height 35
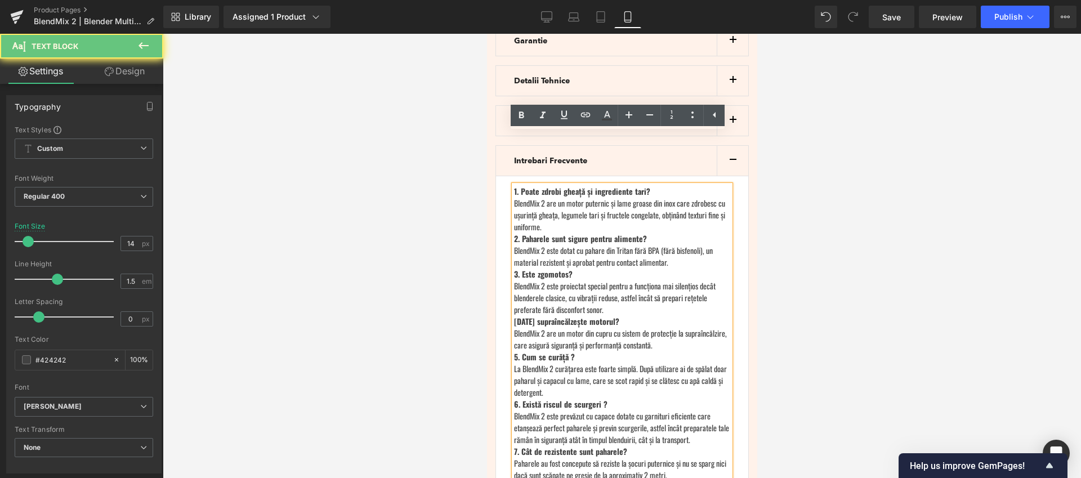
click at [628, 410] on div "BlendMix 2 este prevăzut cu capace dotate cu garnituri eficiente care etanșează…" at bounding box center [621, 427] width 216 height 35
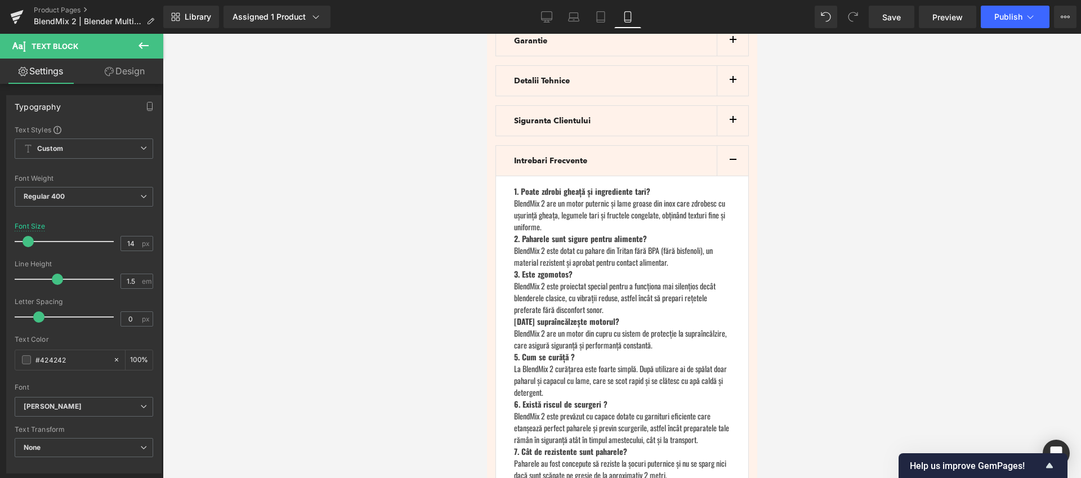
click at [866, 309] on div at bounding box center [622, 256] width 918 height 444
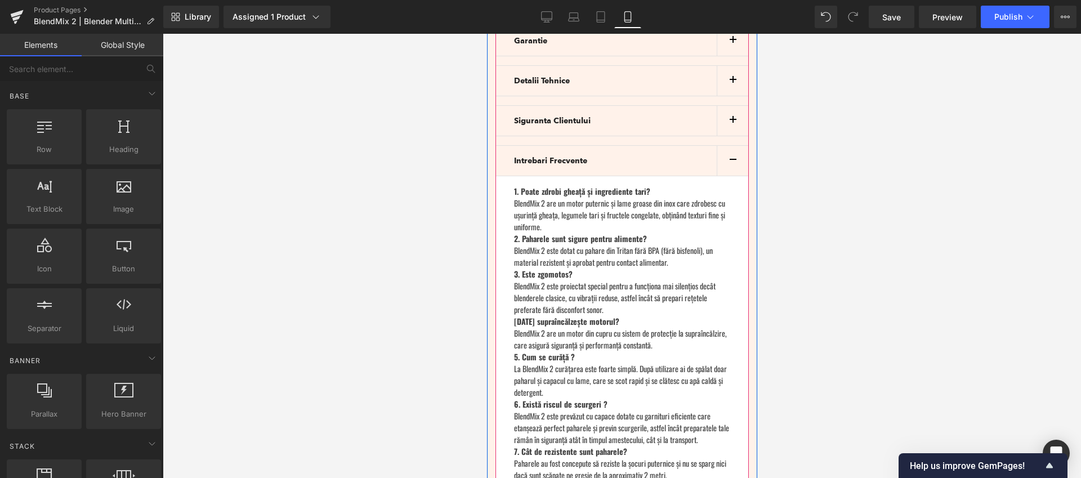
click at [730, 146] on button "button" at bounding box center [732, 161] width 32 height 30
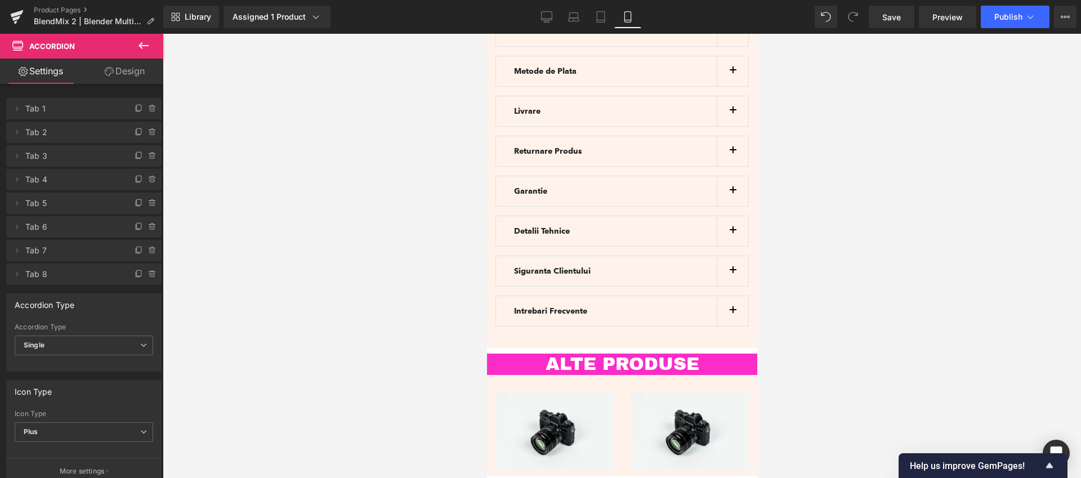
scroll to position [3057, 0]
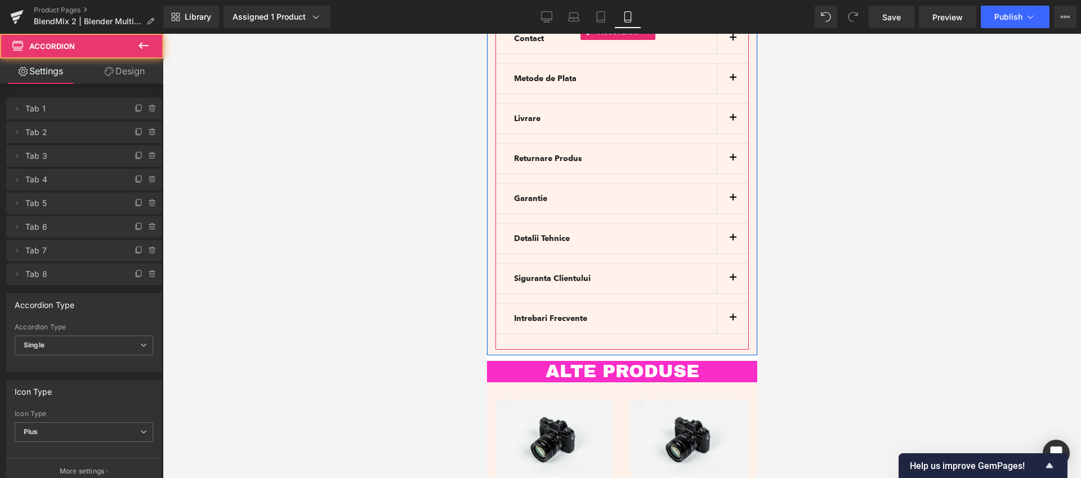
click at [724, 303] on button "button" at bounding box center [732, 318] width 32 height 30
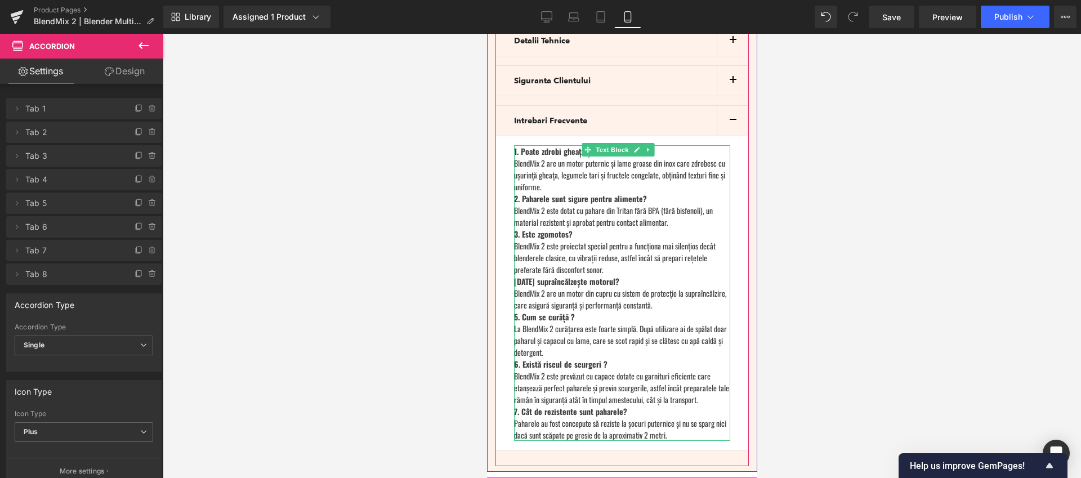
scroll to position [3119, 0]
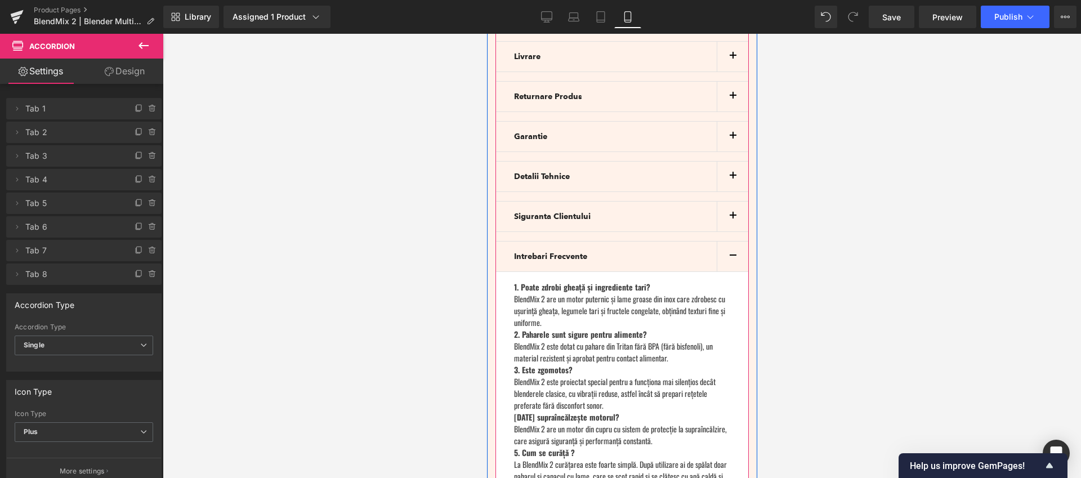
click at [723, 242] on button "button" at bounding box center [732, 257] width 32 height 30
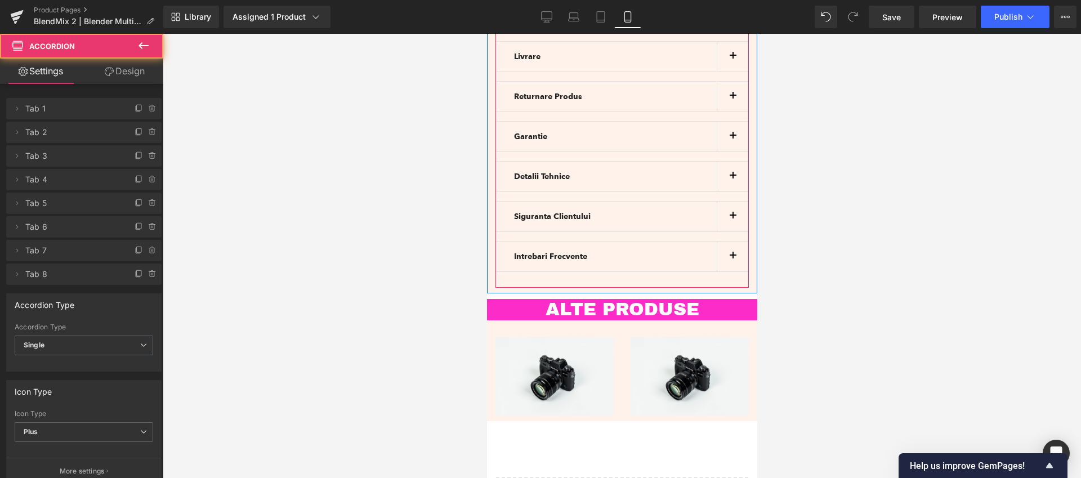
click at [723, 242] on button "button" at bounding box center [732, 257] width 32 height 30
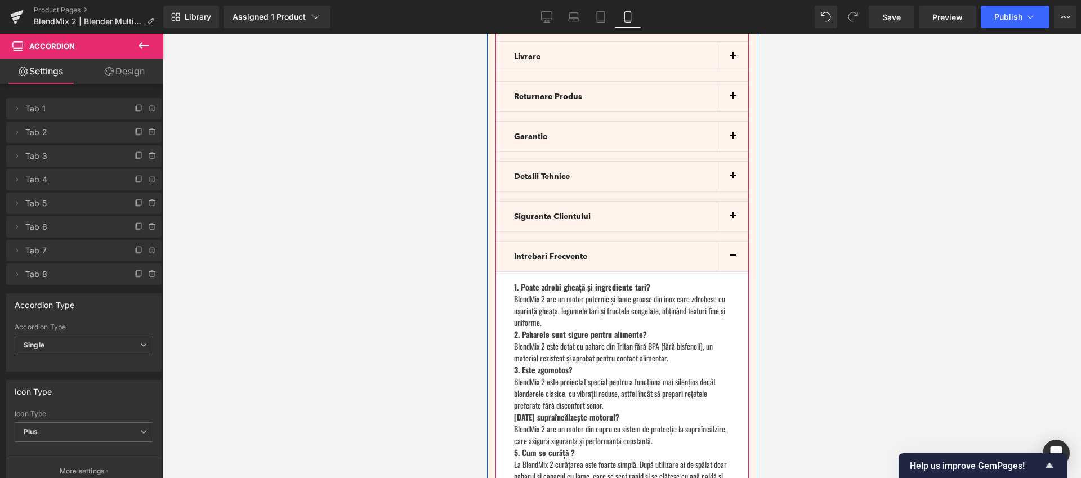
click at [717, 242] on button "button" at bounding box center [732, 257] width 32 height 30
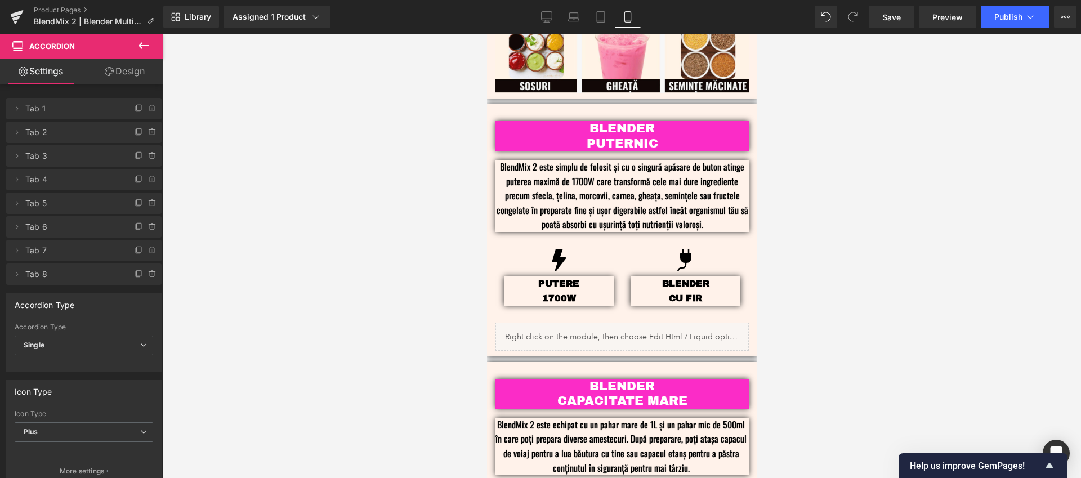
scroll to position [995, 0]
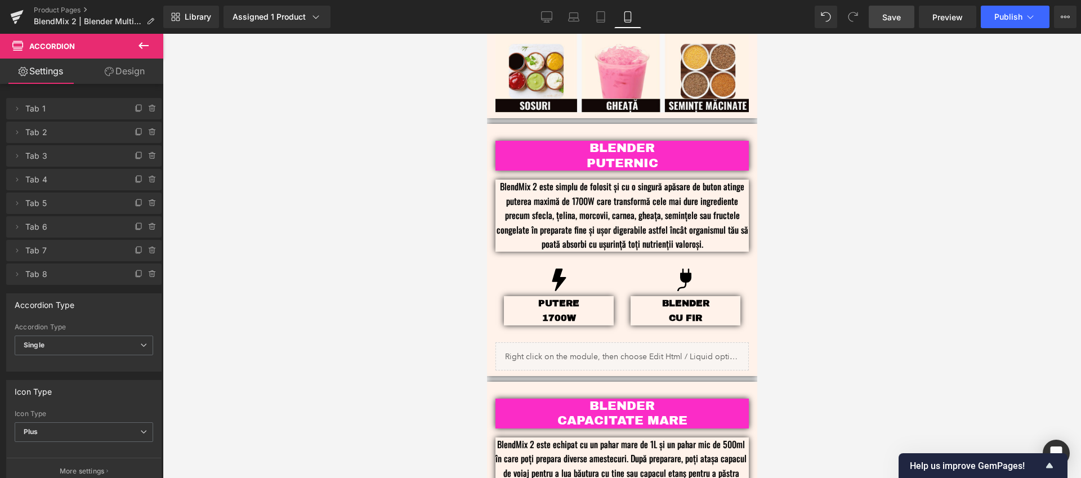
click at [894, 19] on span "Save" at bounding box center [891, 17] width 19 height 12
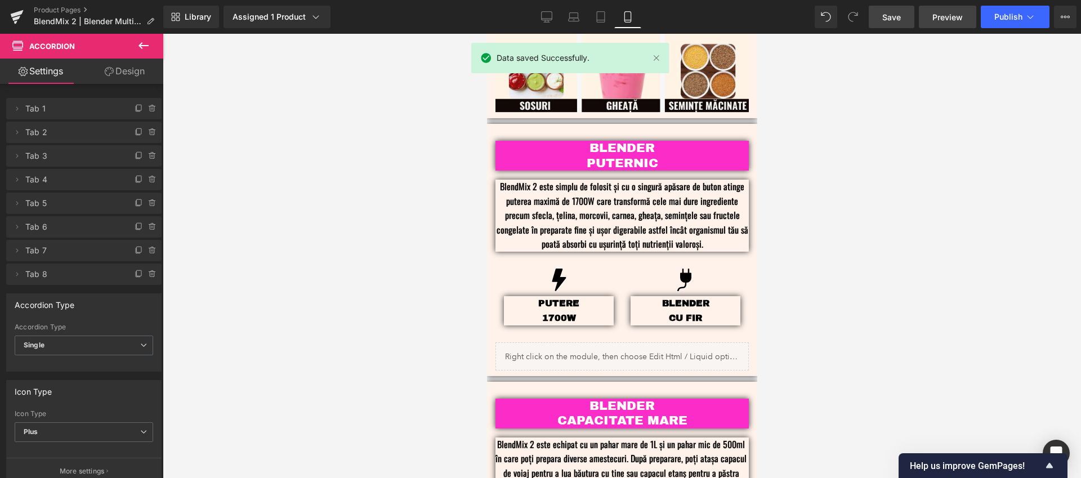
click at [953, 18] on span "Preview" at bounding box center [947, 17] width 30 height 12
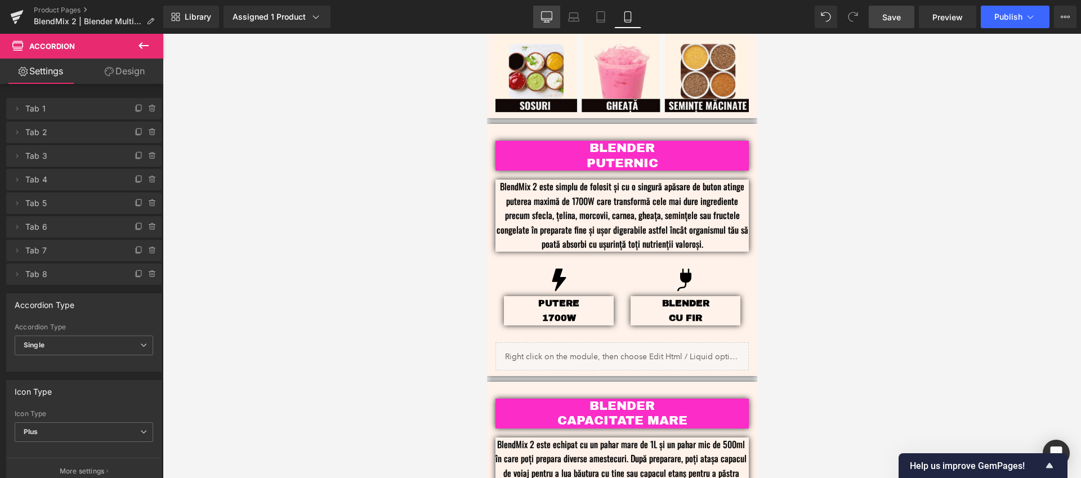
click at [542, 12] on link "Desktop" at bounding box center [546, 17] width 27 height 23
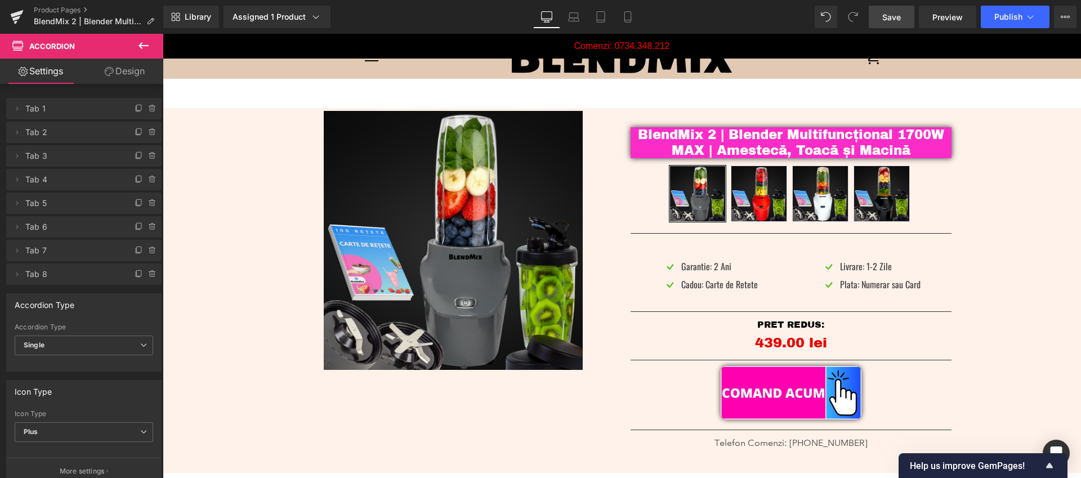
scroll to position [0, 0]
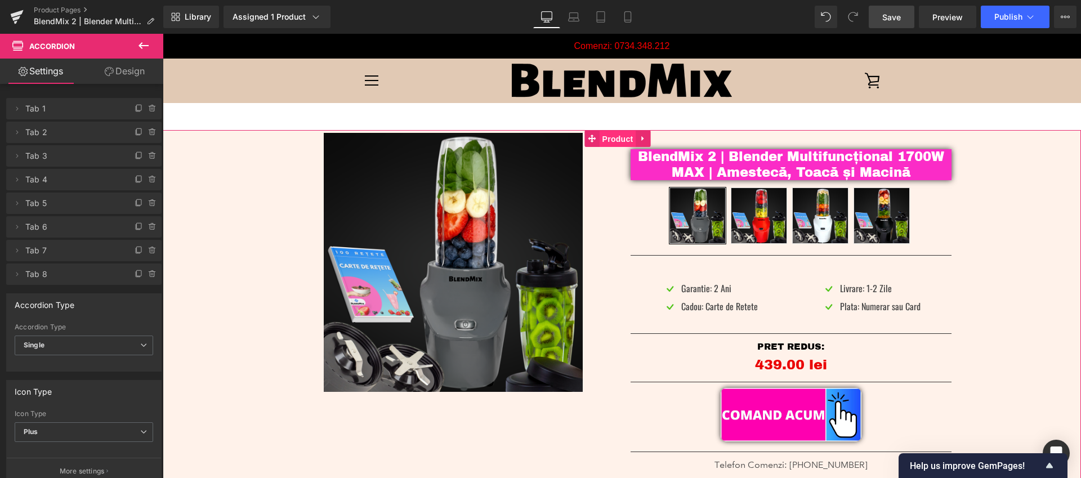
click at [609, 141] on span "Product" at bounding box center [618, 139] width 37 height 17
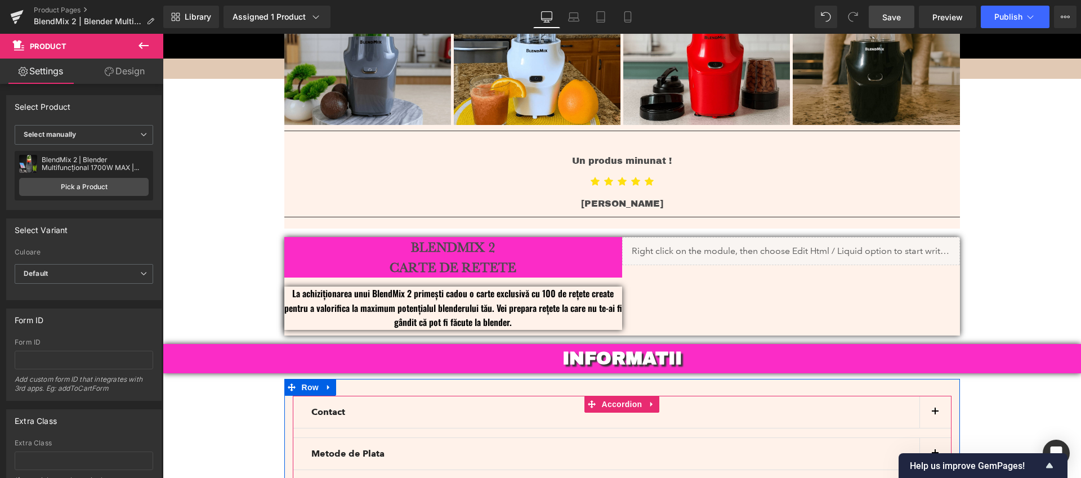
scroll to position [2794, 0]
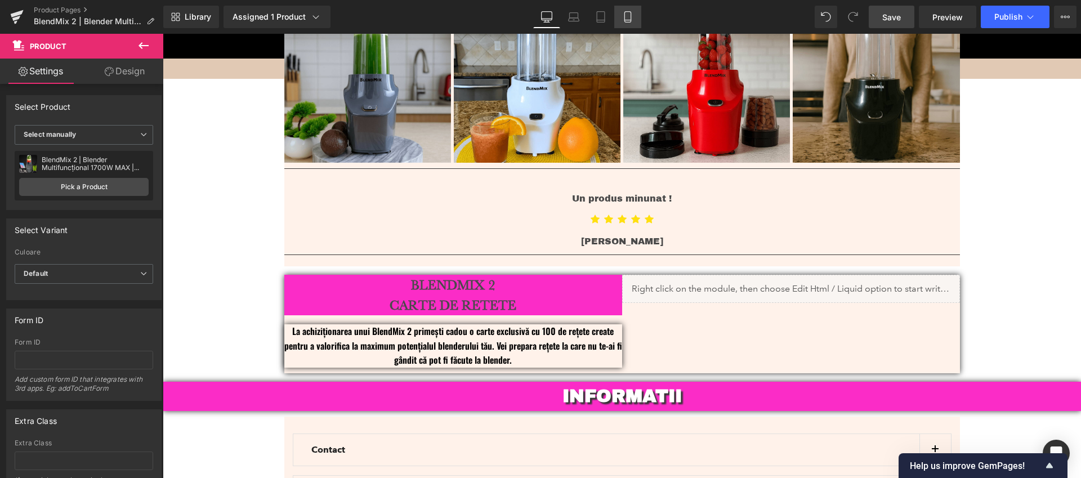
click at [627, 12] on icon at bounding box center [627, 16] width 11 height 11
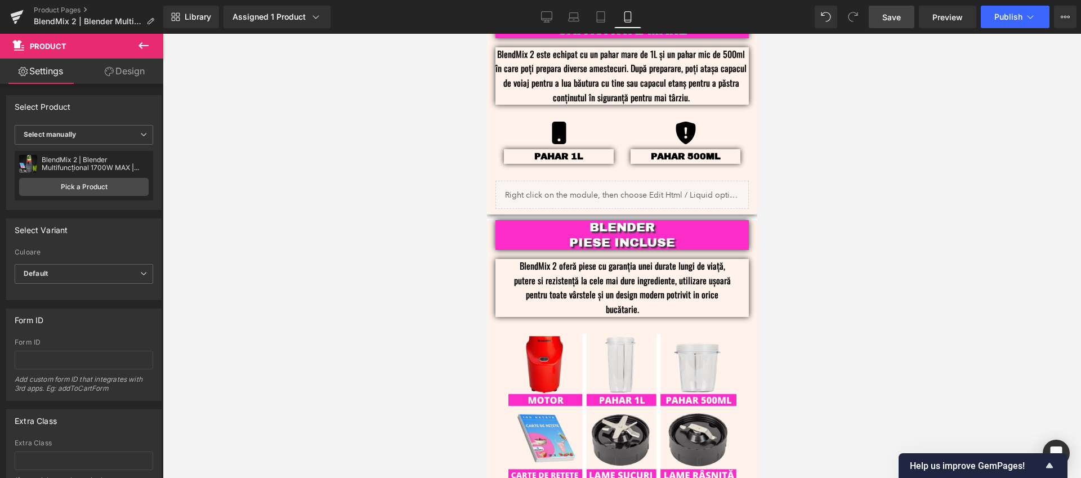
scroll to position [1084, 0]
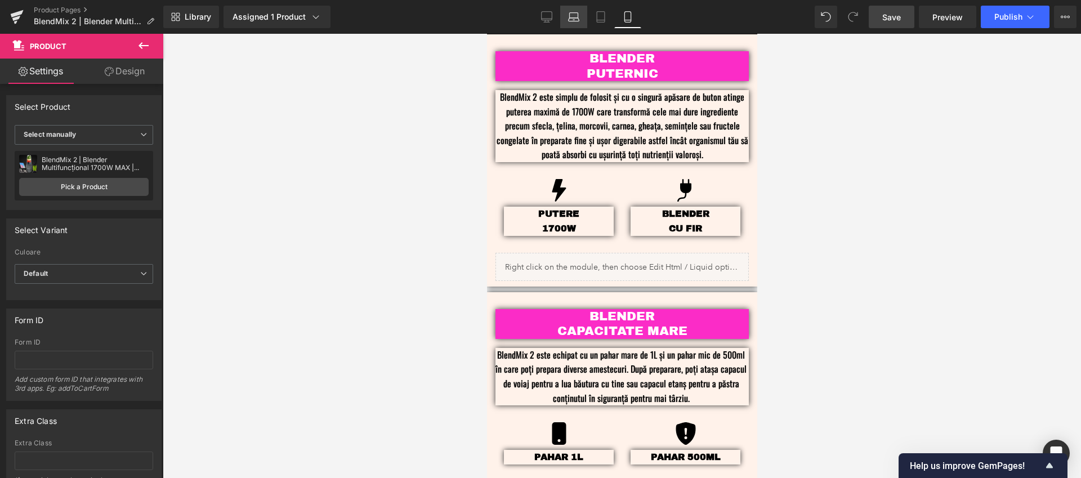
click at [585, 14] on link "Laptop" at bounding box center [573, 17] width 27 height 23
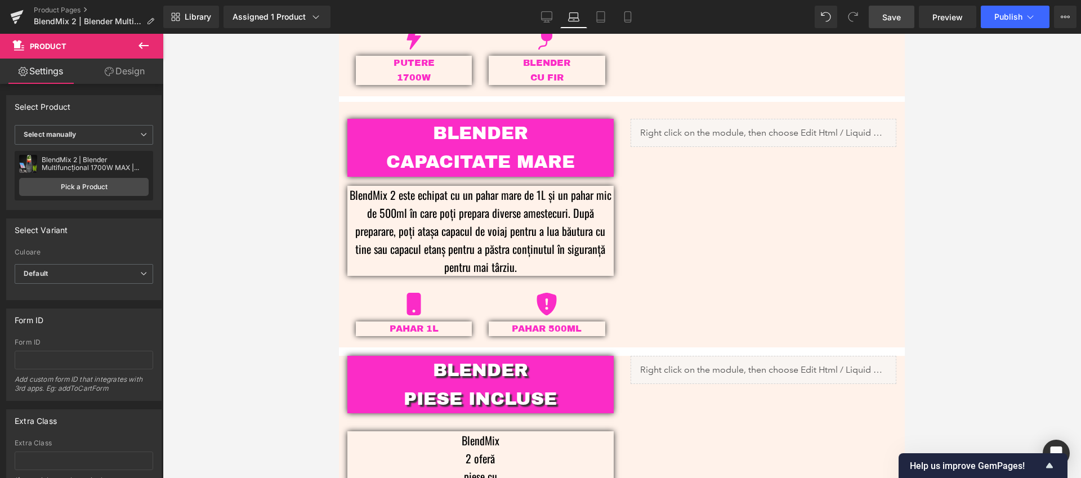
scroll to position [0, 0]
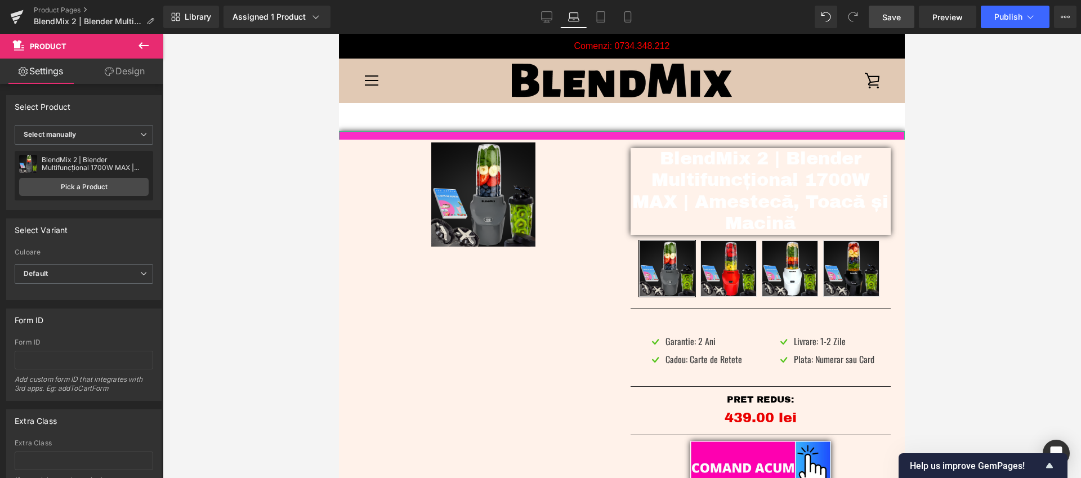
click at [529, 135] on h2 "STORCATOR BLENDMIX" at bounding box center [622, 149] width 566 height 37
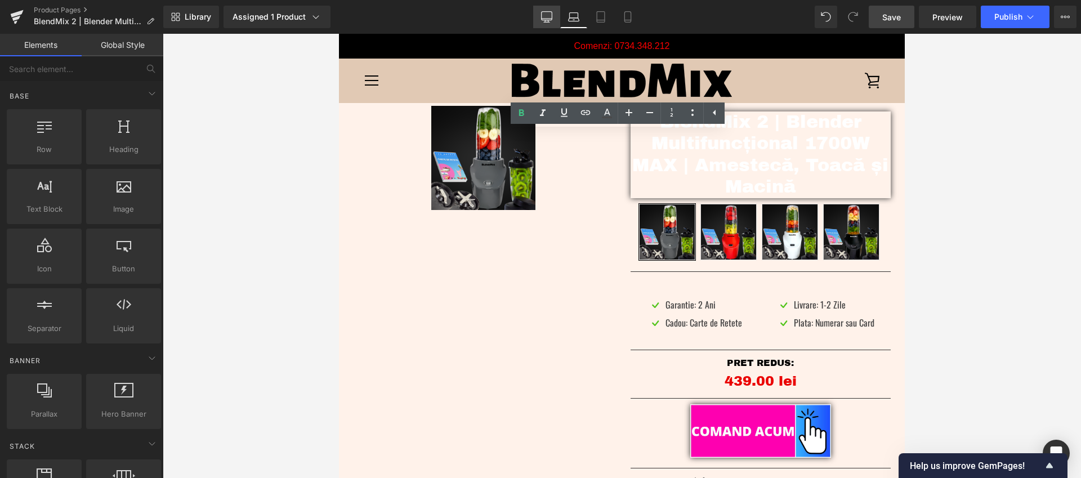
click at [543, 15] on icon at bounding box center [546, 16] width 11 height 11
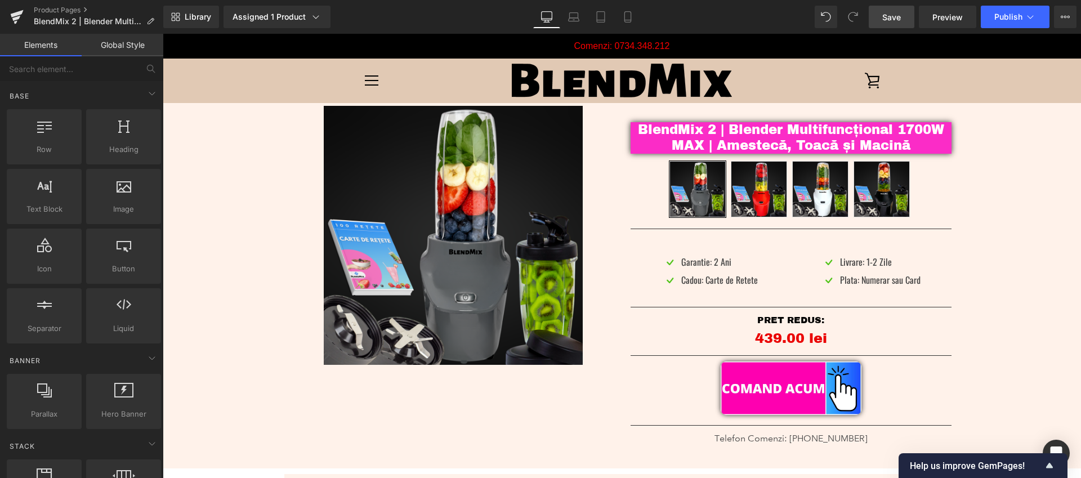
click at [878, 15] on link "Save" at bounding box center [892, 17] width 46 height 23
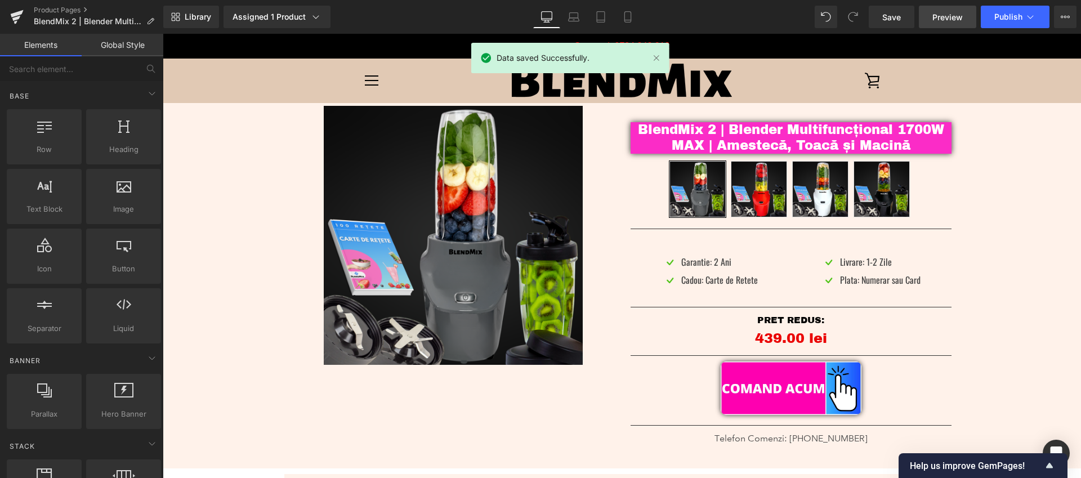
click at [942, 22] on span "Preview" at bounding box center [947, 17] width 30 height 12
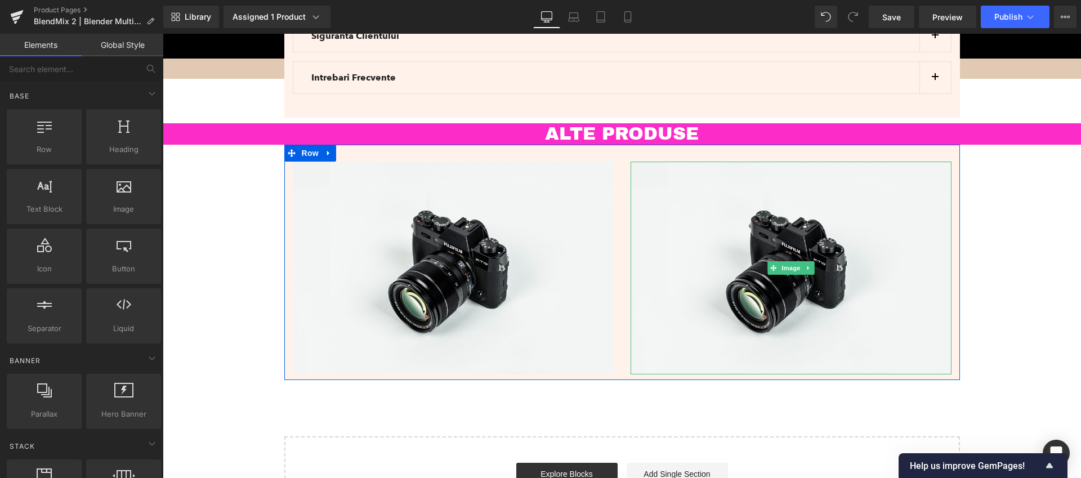
scroll to position [3352, 0]
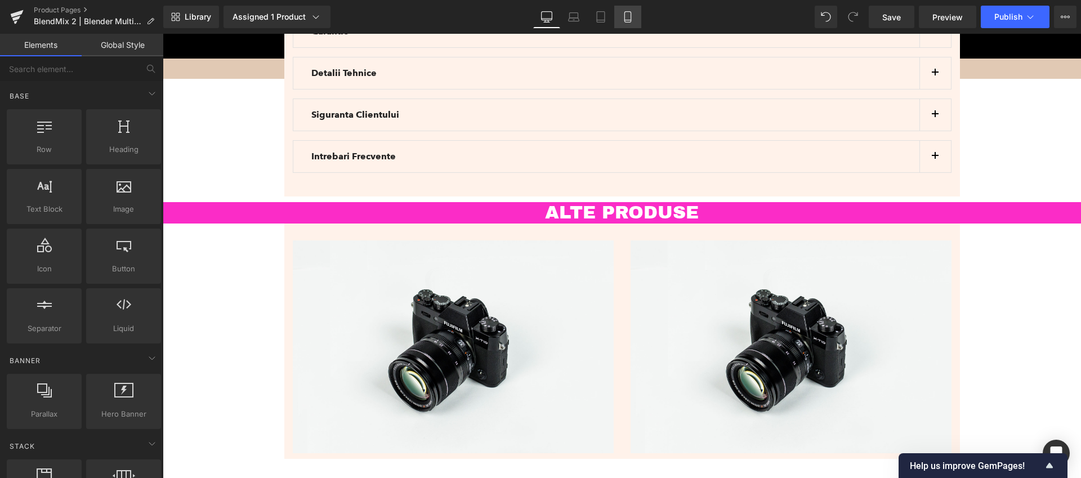
click at [628, 16] on icon at bounding box center [627, 16] width 11 height 11
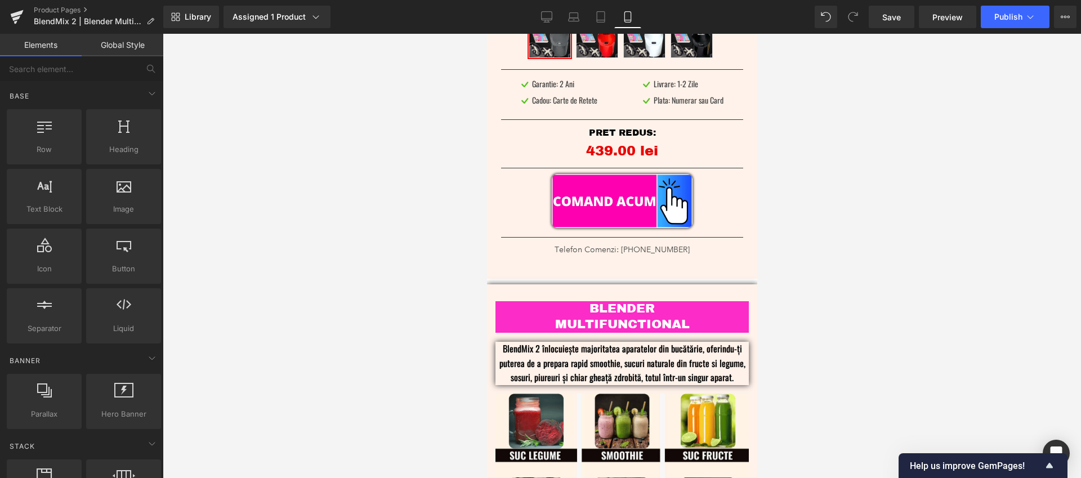
scroll to position [204, 0]
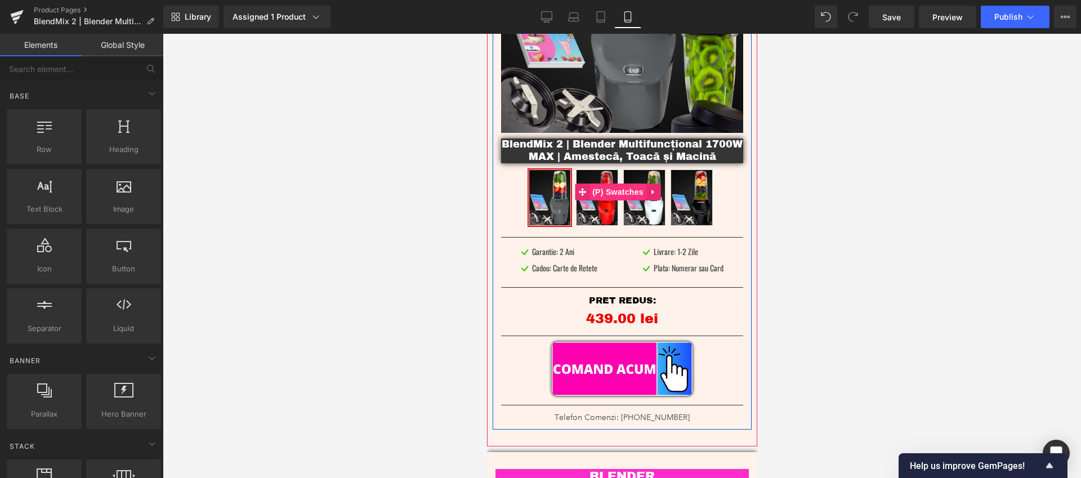
click at [626, 184] on span "(P) Swatches" at bounding box center [617, 192] width 57 height 17
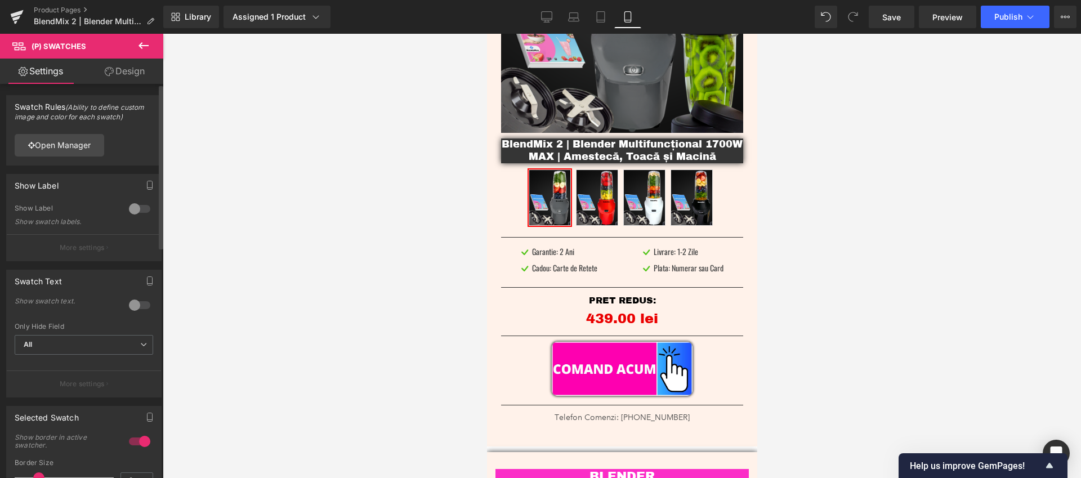
click at [133, 209] on div at bounding box center [139, 209] width 27 height 18
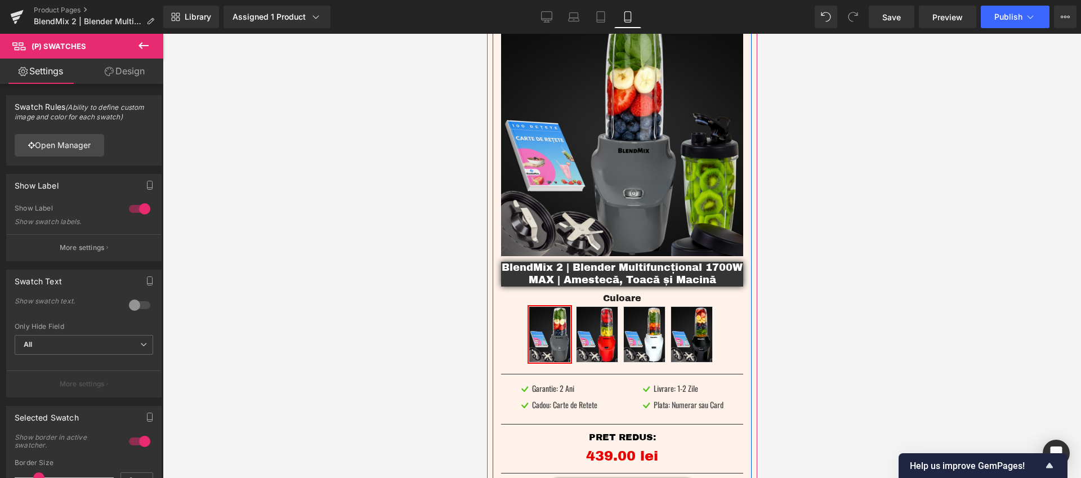
scroll to position [111, 0]
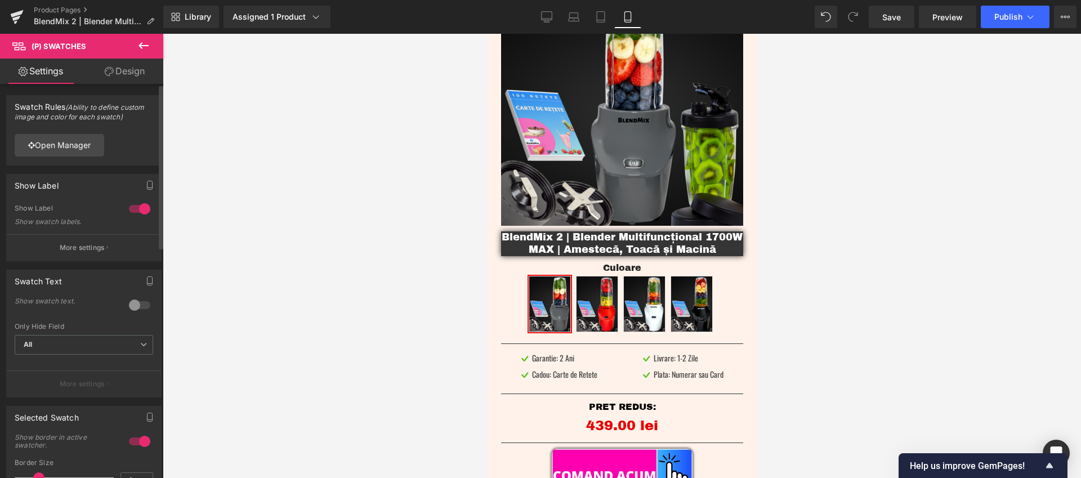
click at [128, 209] on div at bounding box center [139, 209] width 27 height 18
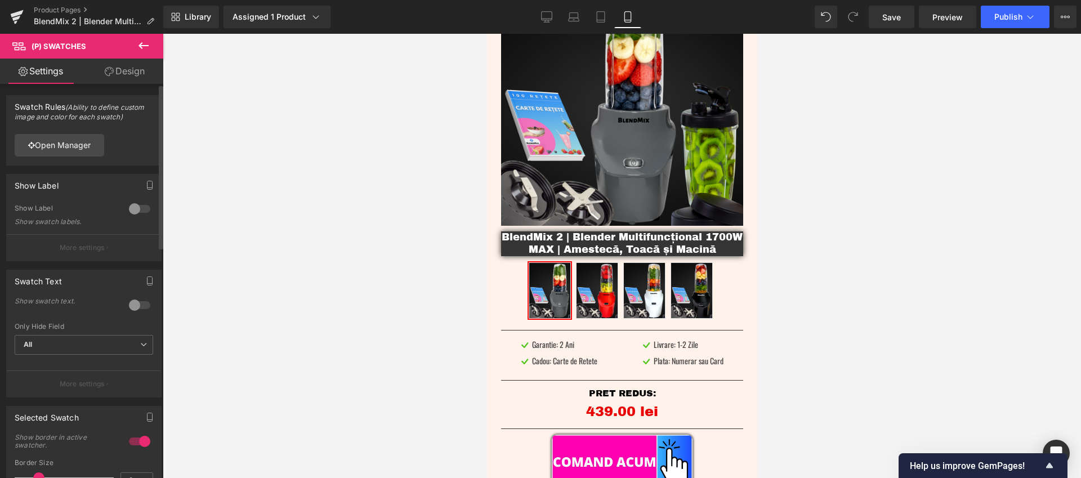
click at [132, 208] on div at bounding box center [139, 209] width 27 height 18
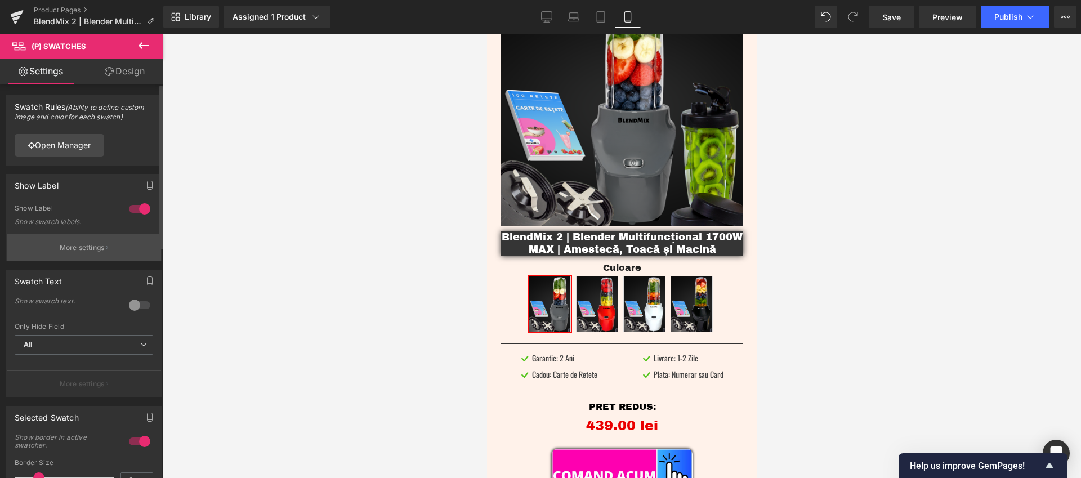
click at [126, 251] on button "More settings" at bounding box center [84, 247] width 154 height 26
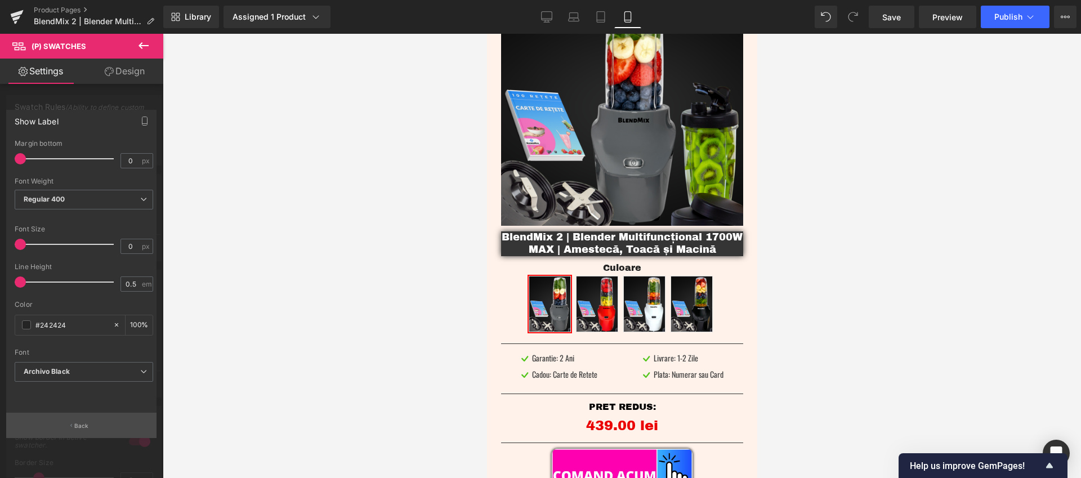
click at [101, 426] on button "Back" at bounding box center [81, 425] width 150 height 25
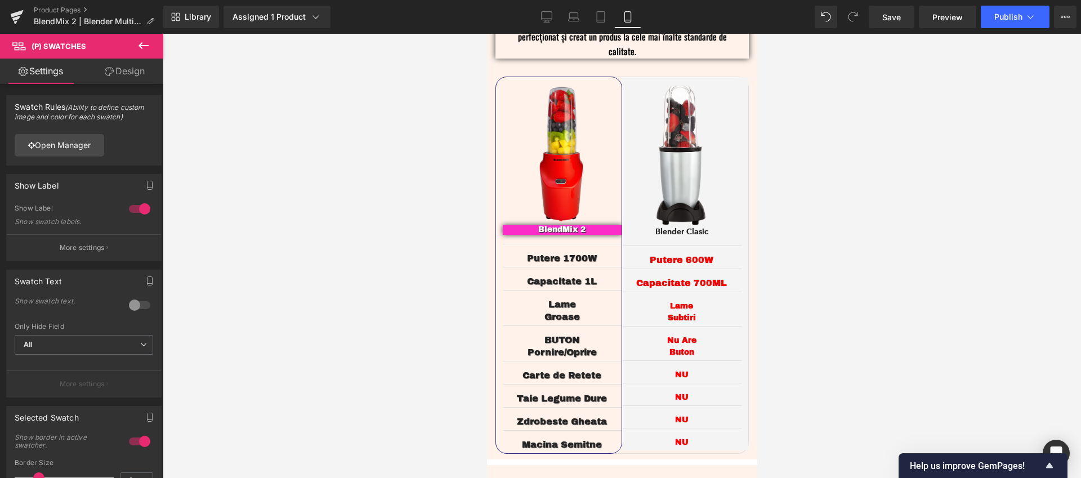
scroll to position [2185, 0]
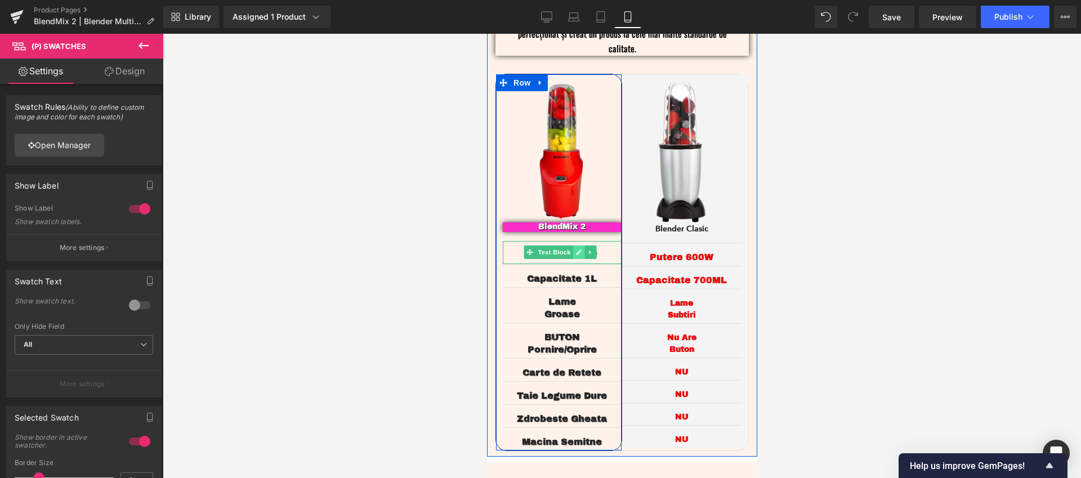
click at [580, 249] on icon at bounding box center [578, 252] width 6 height 7
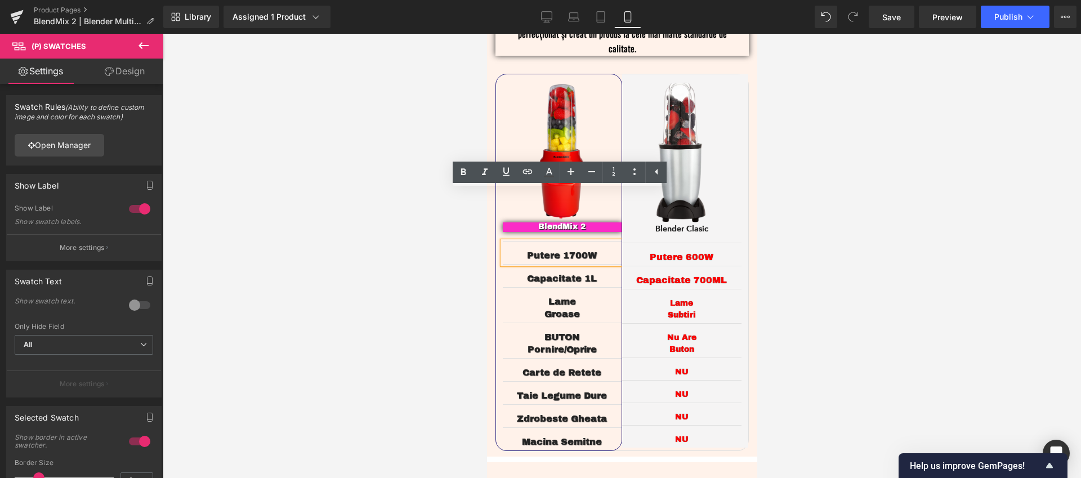
click at [598, 249] on p "Putere 1700W" at bounding box center [561, 255] width 119 height 12
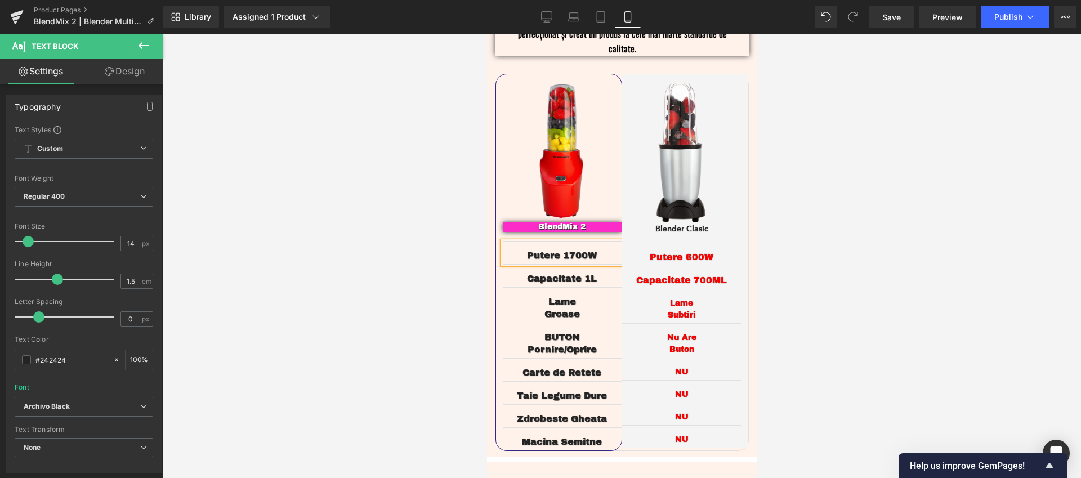
click at [850, 209] on div at bounding box center [622, 256] width 918 height 444
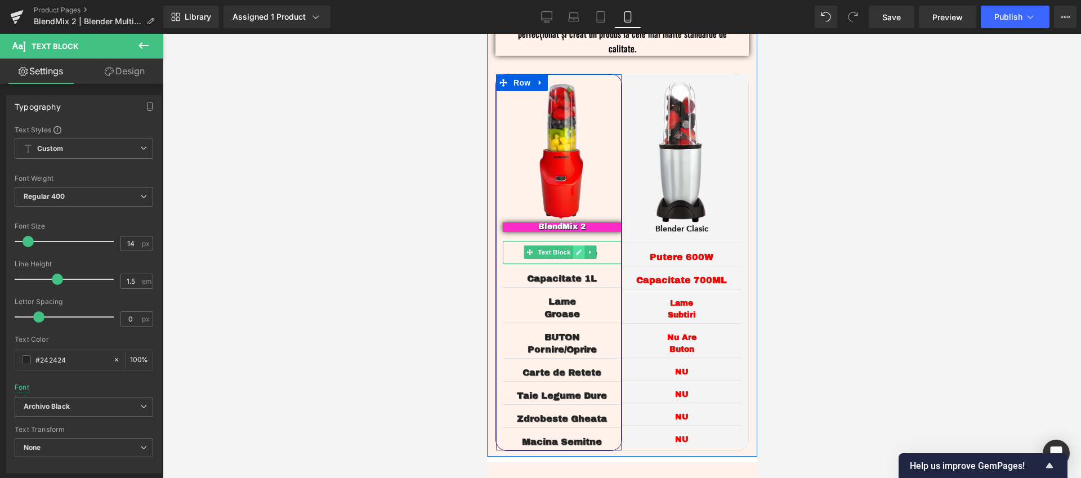
click at [577, 250] on icon at bounding box center [578, 253] width 6 height 6
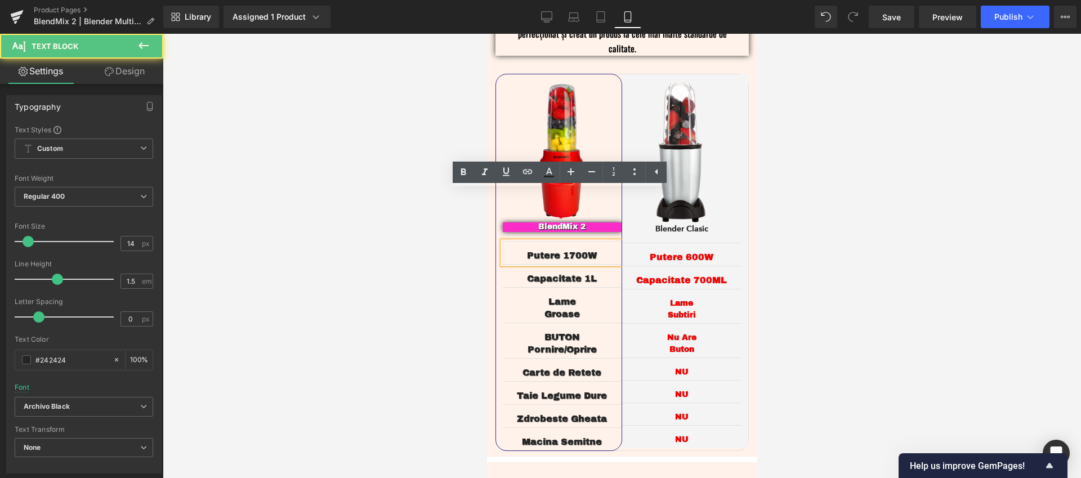
click at [598, 249] on p "Putere 1700W" at bounding box center [561, 255] width 119 height 12
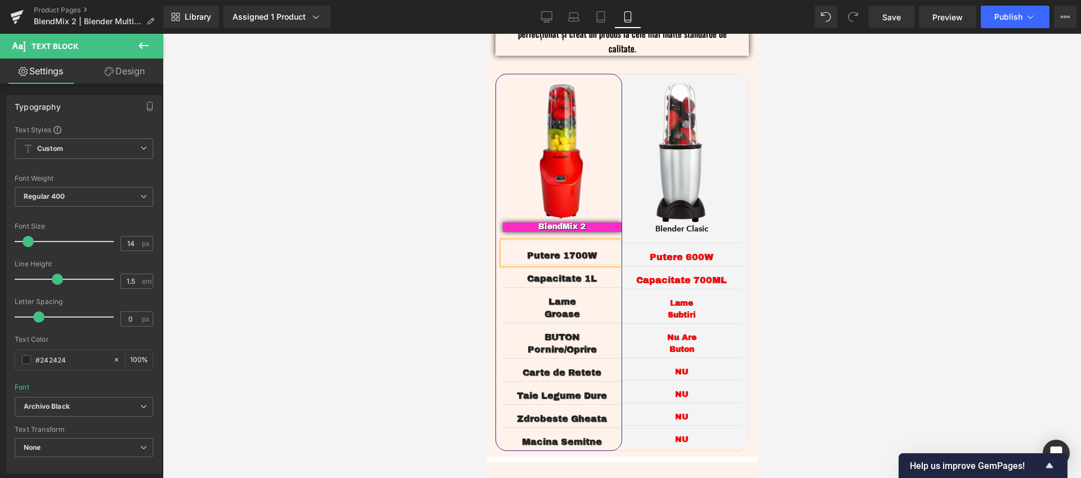
click at [562, 251] on span "Putere 1700W" at bounding box center [561, 256] width 70 height 10
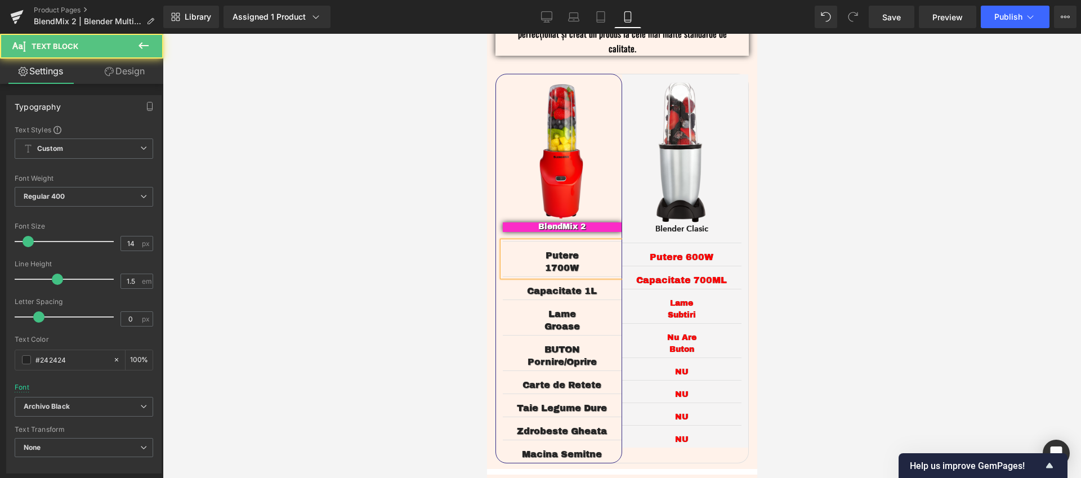
click at [584, 262] on p "1700W" at bounding box center [561, 268] width 119 height 12
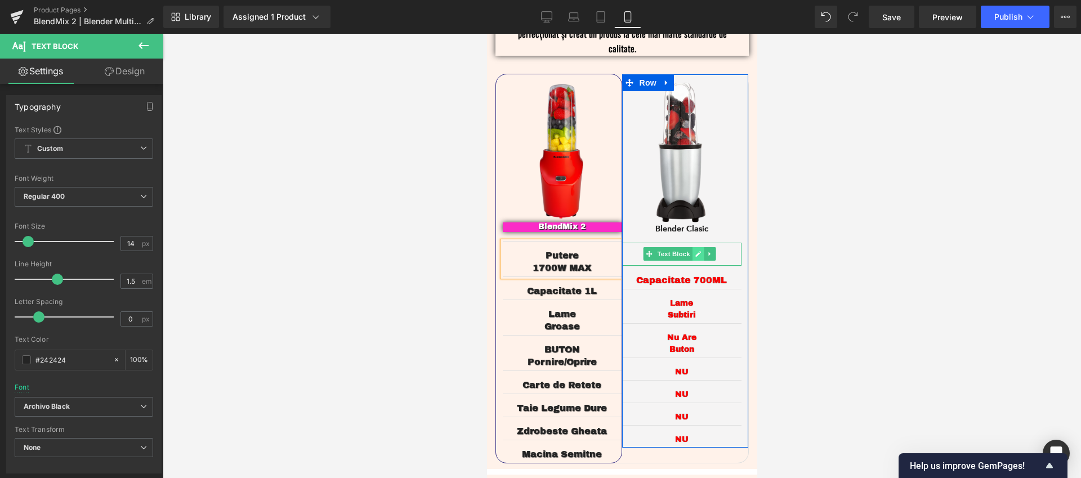
click at [695, 251] on icon at bounding box center [698, 254] width 6 height 7
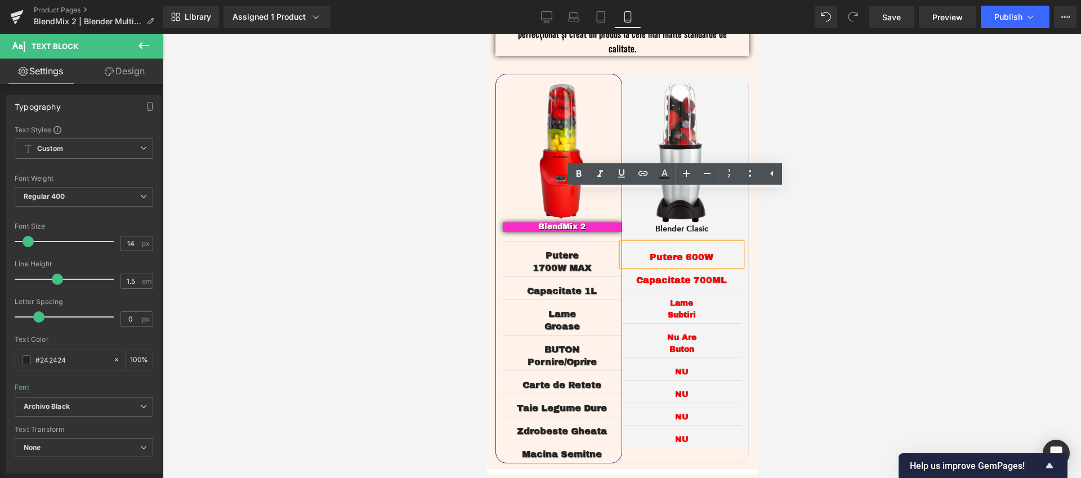
click at [682, 252] on span "Putere 600W" at bounding box center [681, 257] width 64 height 10
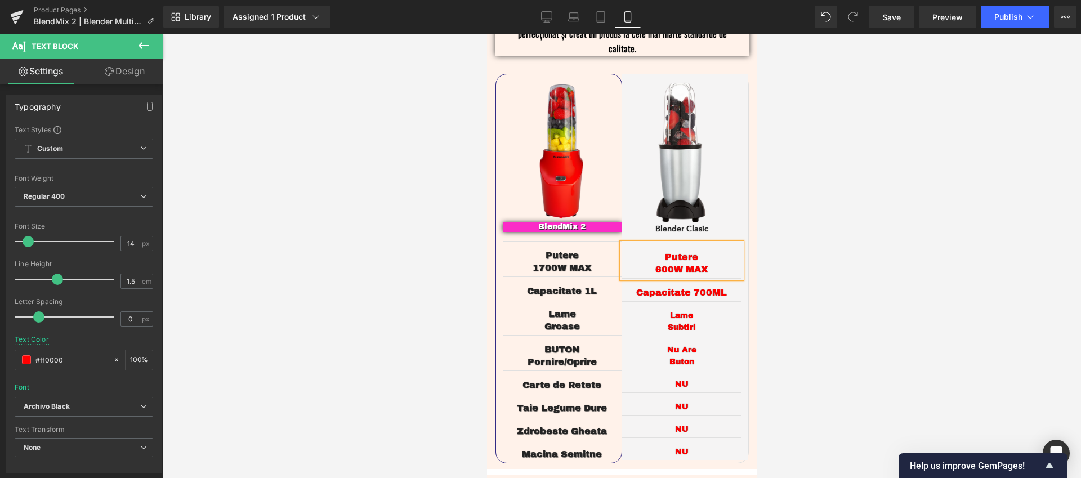
click at [809, 187] on div at bounding box center [622, 256] width 918 height 444
click at [870, 201] on div at bounding box center [622, 256] width 918 height 444
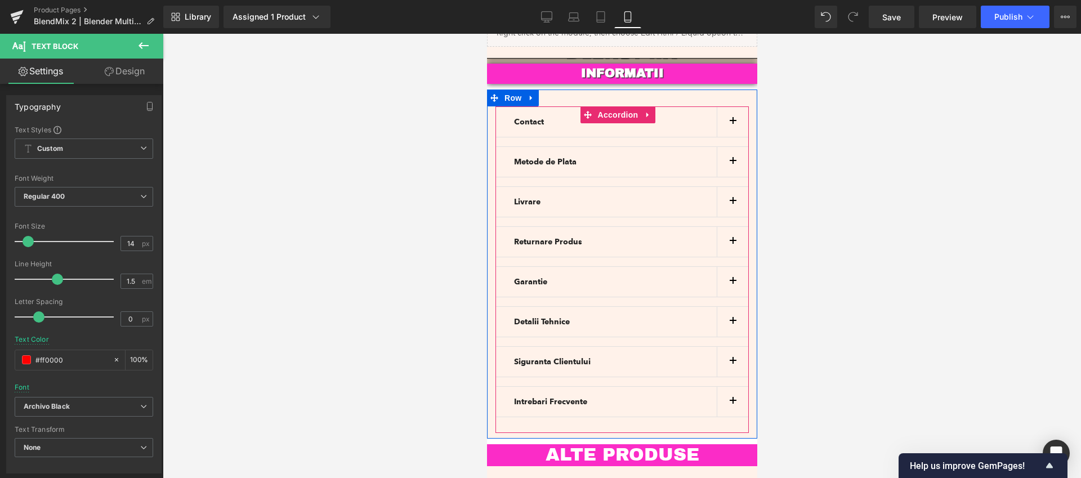
scroll to position [2966, 0]
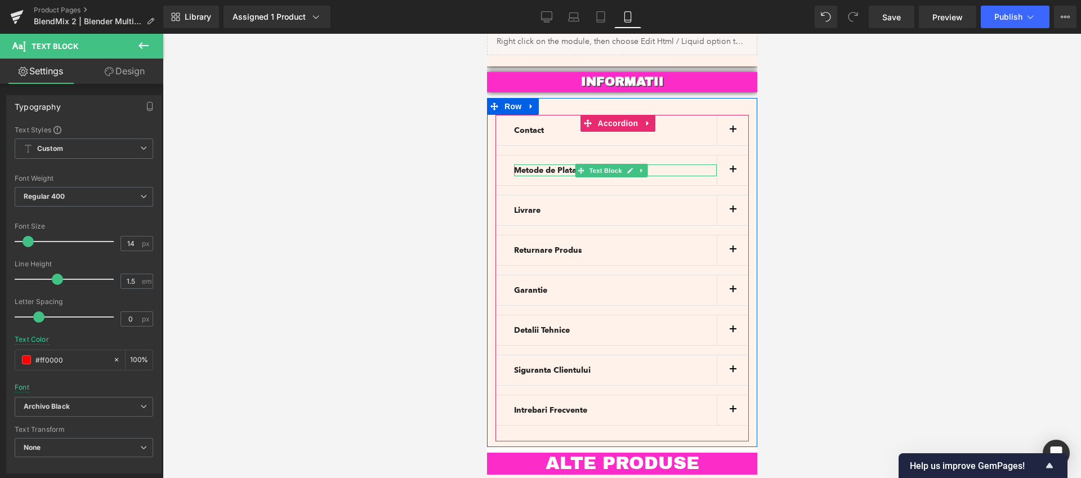
click at [545, 166] on b "Metode de Plata" at bounding box center [544, 171] width 62 height 10
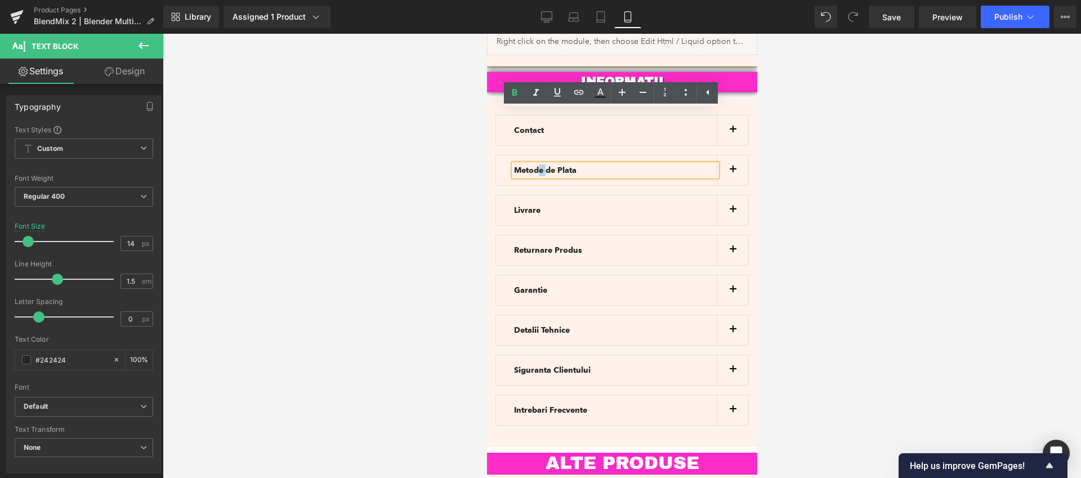
drag, startPoint x: 545, startPoint y: 115, endPoint x: 538, endPoint y: 118, distance: 7.1
click at [538, 166] on b "Metode de Plata" at bounding box center [544, 171] width 62 height 10
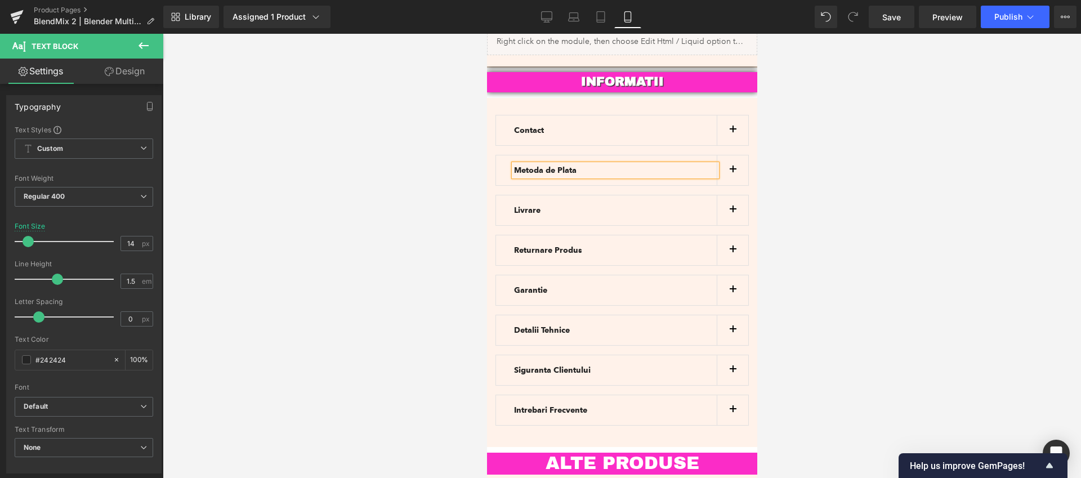
click at [935, 125] on div at bounding box center [622, 256] width 918 height 444
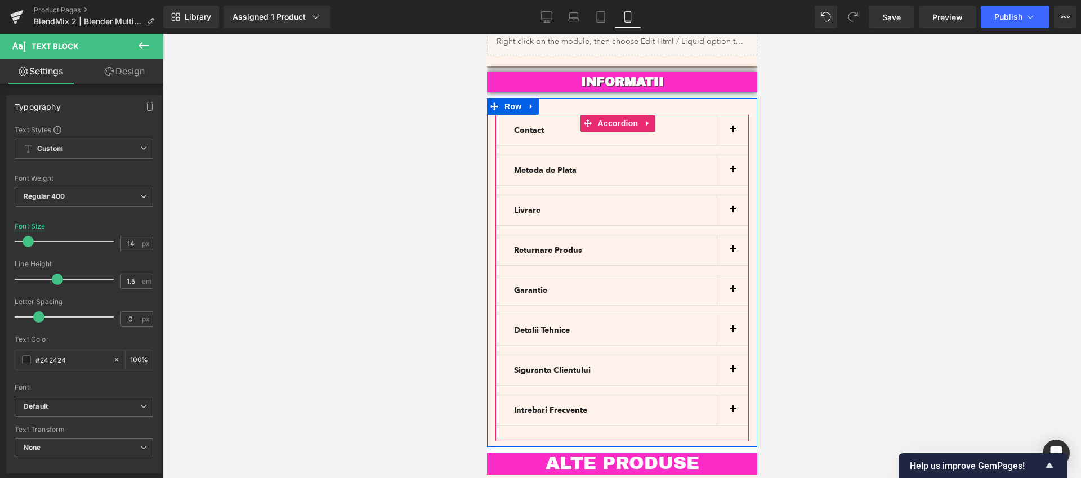
click at [726, 115] on button "button" at bounding box center [732, 130] width 32 height 30
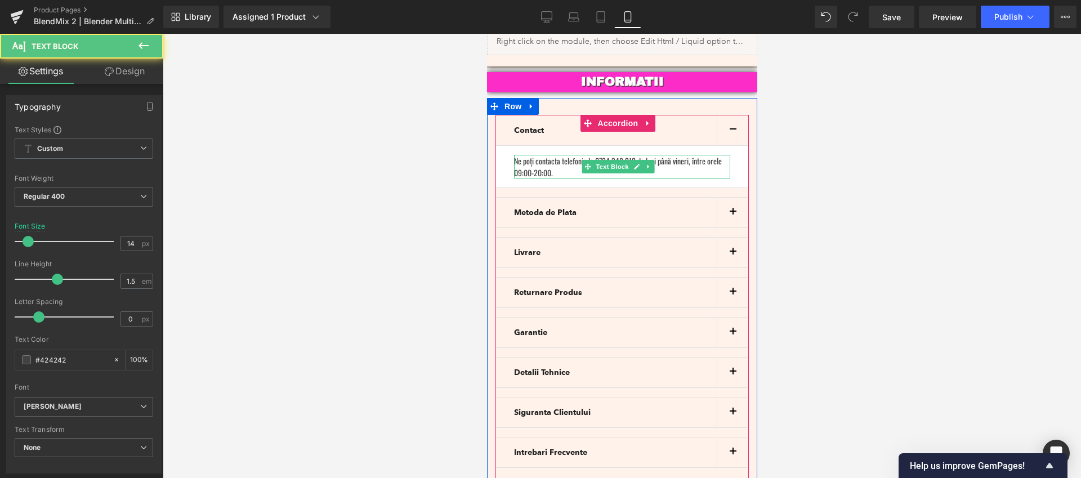
click at [693, 155] on p "Ne poți contacta telefonic la 0734.348.212 de luni până vineri, între orele 09:…" at bounding box center [621, 167] width 216 height 24
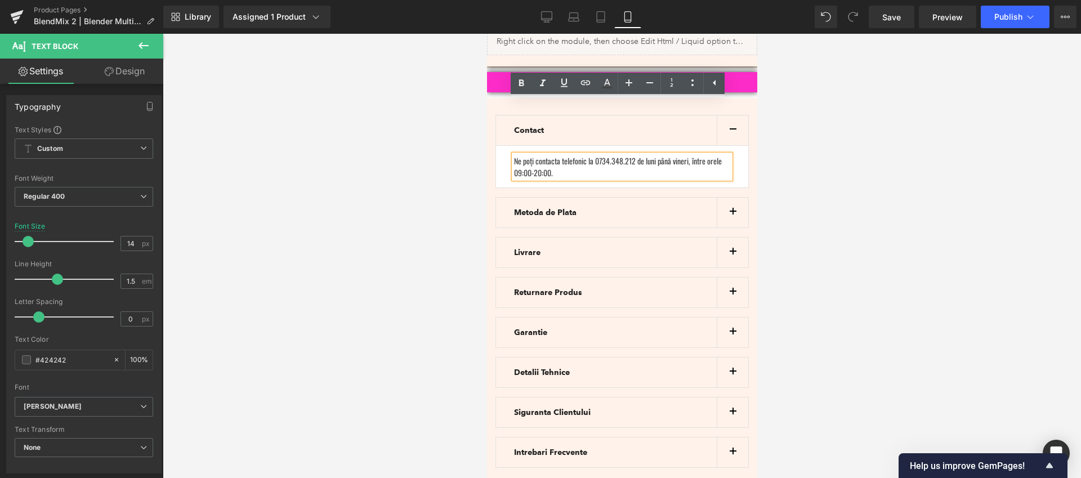
click at [694, 155] on p "Ne poți contacta telefonic la 0734.348.212 de luni până vineri, între orele 09:…" at bounding box center [621, 167] width 216 height 24
click at [573, 155] on p "Ne poți contacta telefonic la 0734.348.212 de luni până vineri între orele 09:0…" at bounding box center [621, 167] width 216 height 24
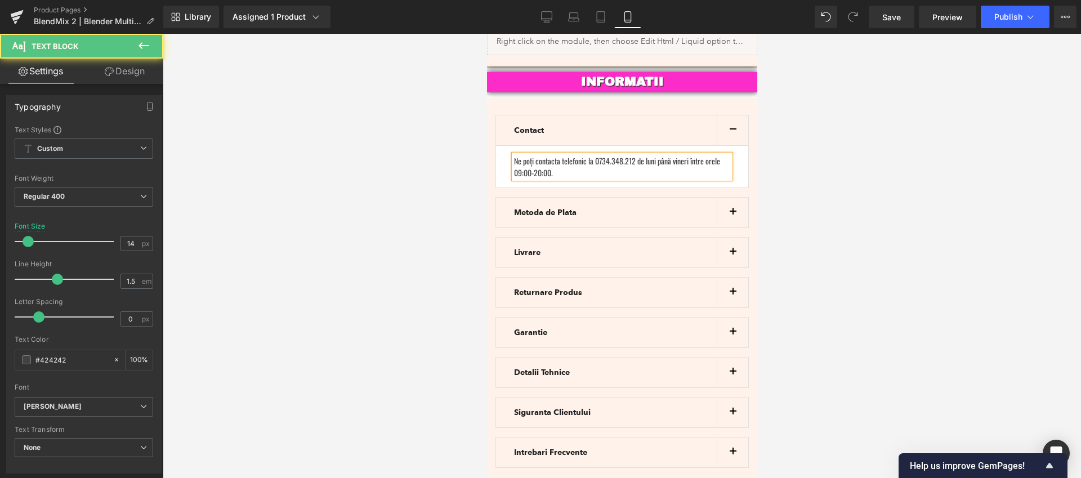
click at [879, 145] on div at bounding box center [622, 256] width 918 height 444
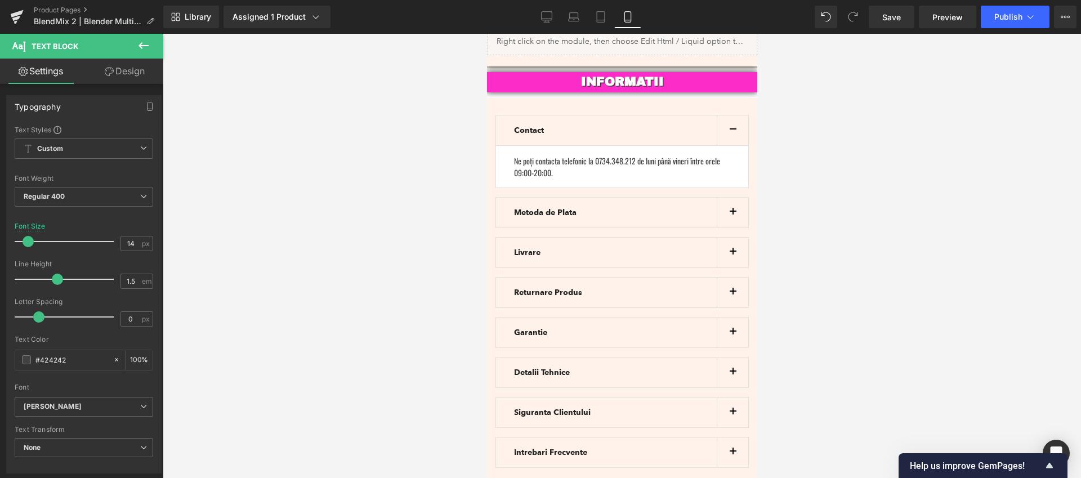
click at [857, 114] on div at bounding box center [622, 256] width 918 height 444
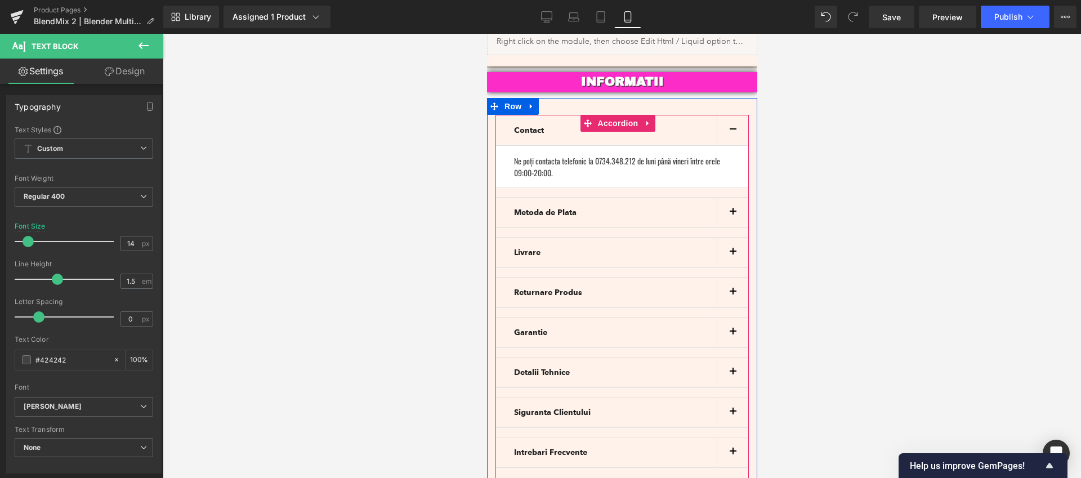
click at [724, 198] on button "button" at bounding box center [732, 213] width 32 height 30
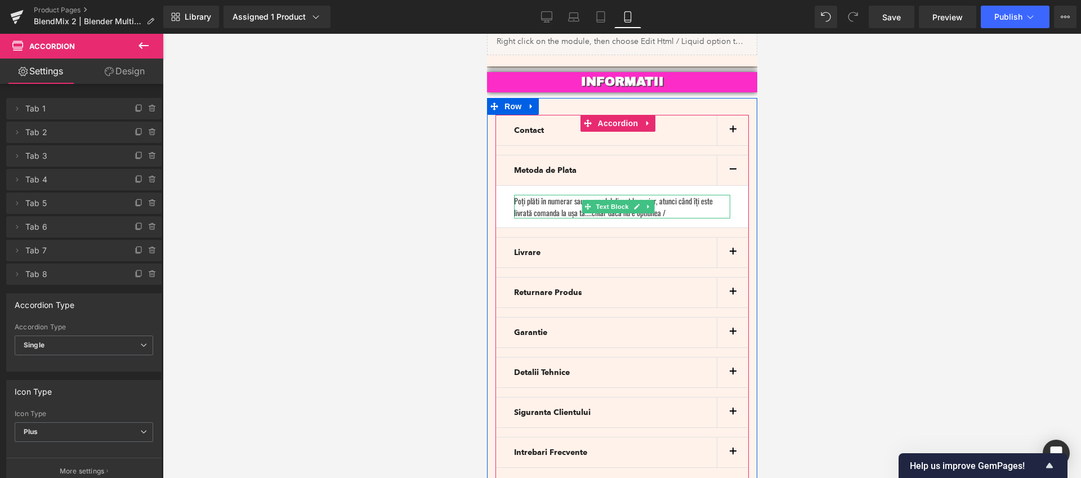
click at [678, 195] on p "Poți plăti în numerar sau cu cardul direct la curier, atunci când îți este livr…" at bounding box center [621, 207] width 216 height 24
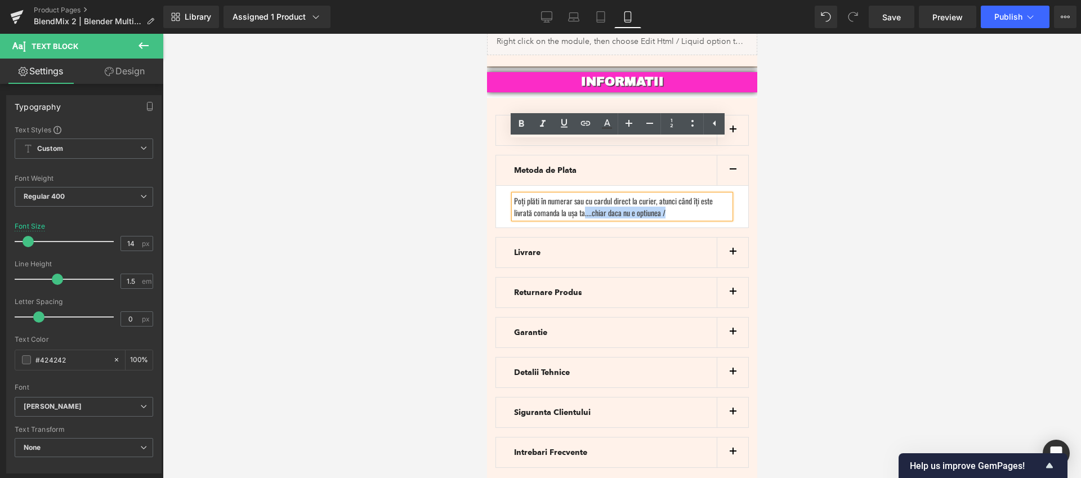
drag, startPoint x: 673, startPoint y: 160, endPoint x: 584, endPoint y: 162, distance: 89.0
click at [584, 195] on p "Poți plăti în numerar sau cu cardul direct la curier, atunci când îți este livr…" at bounding box center [621, 207] width 216 height 24
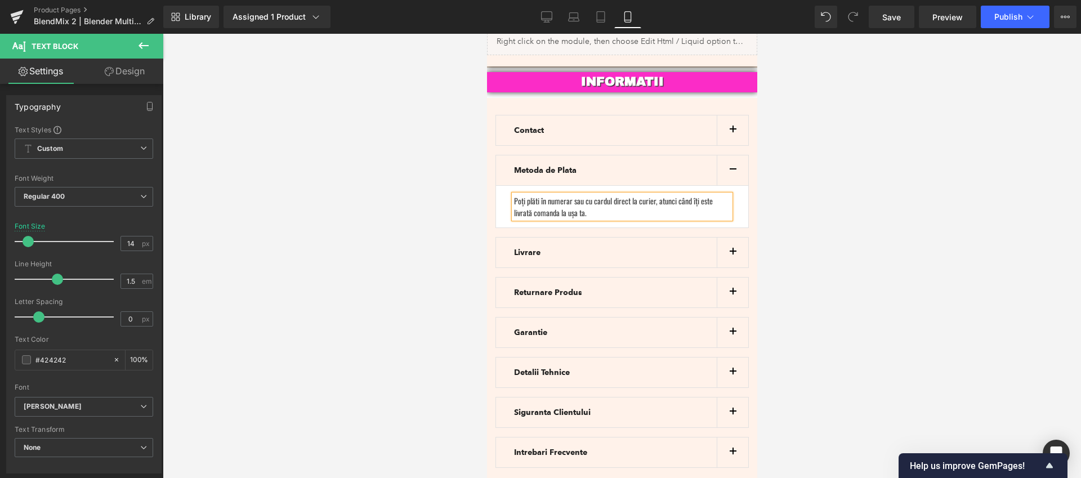
click at [883, 199] on div at bounding box center [622, 256] width 918 height 444
click at [722, 238] on button "button" at bounding box center [732, 253] width 32 height 30
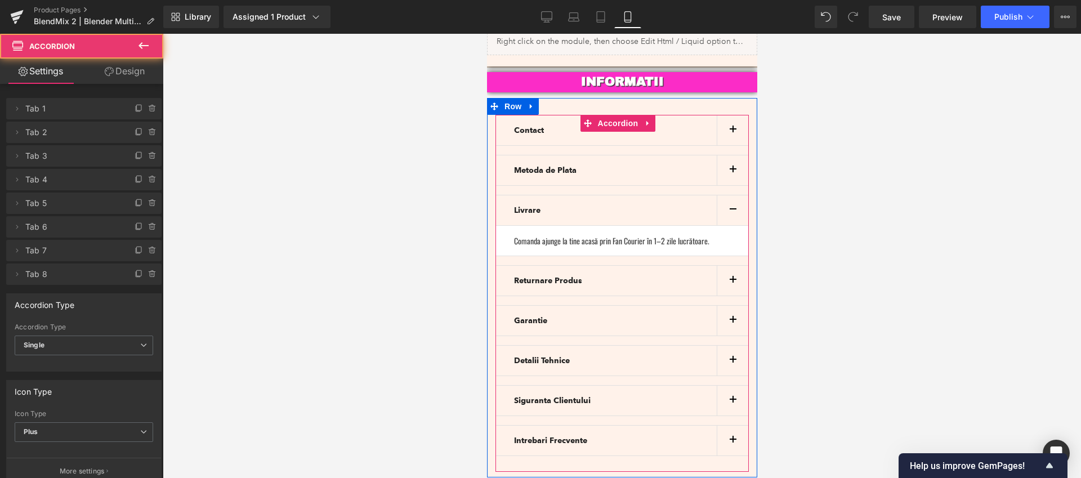
click at [730, 266] on button "button" at bounding box center [732, 281] width 32 height 30
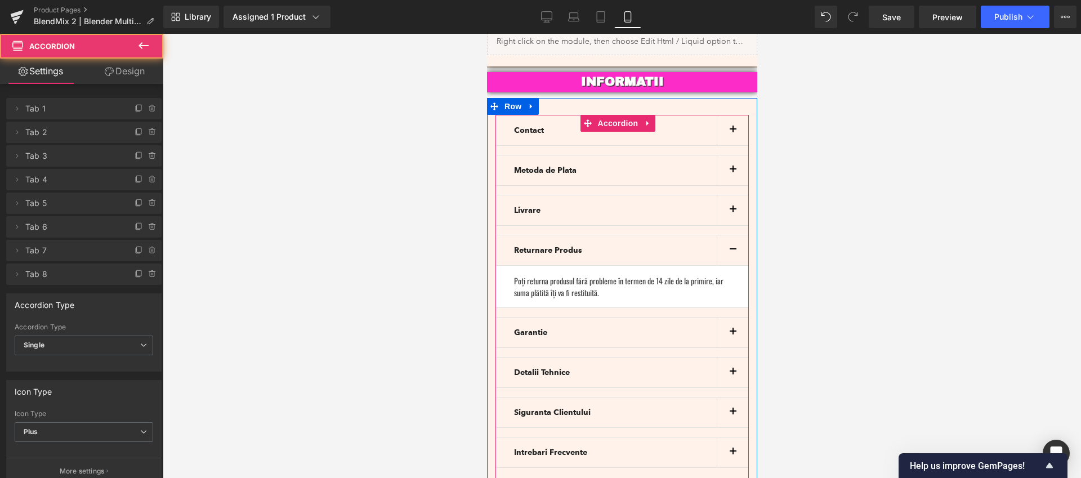
click at [727, 318] on button "button" at bounding box center [732, 333] width 32 height 30
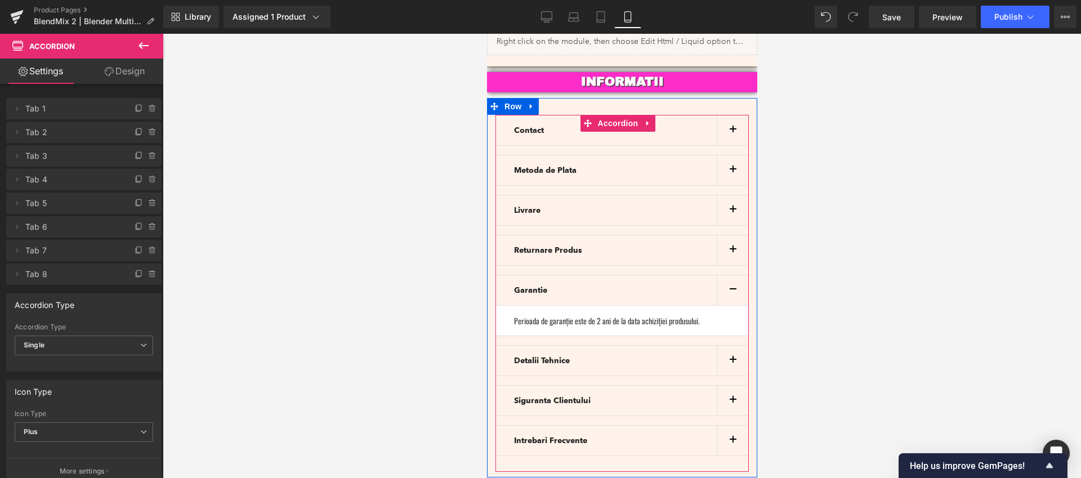
click at [732, 363] on span "button" at bounding box center [732, 363] width 0 height 0
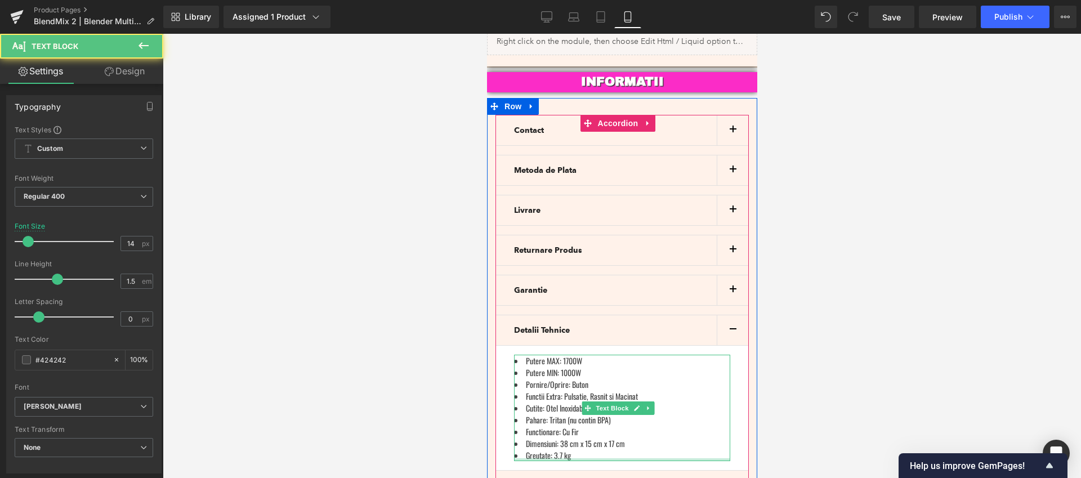
click at [574, 449] on li "Greutate: 3.7 kg" at bounding box center [621, 455] width 216 height 12
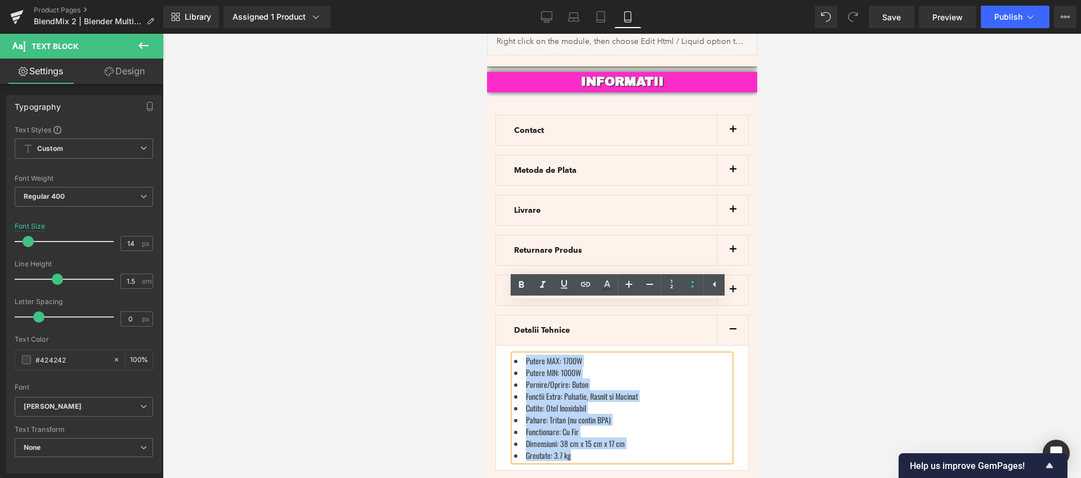
drag, startPoint x: 580, startPoint y: 406, endPoint x: 503, endPoint y: 301, distance: 130.5
click at [503, 346] on article "Putere MAX: 1700W Putere MIN: 1000W Pornire/Oprire: Buton Functii Extra: Pulsat…" at bounding box center [621, 408] width 253 height 125
copy ul "Putere MAX: 1700W Putere MIN: 1000W Pornire/Oprire: Buton Functii Extra: Pulsat…"
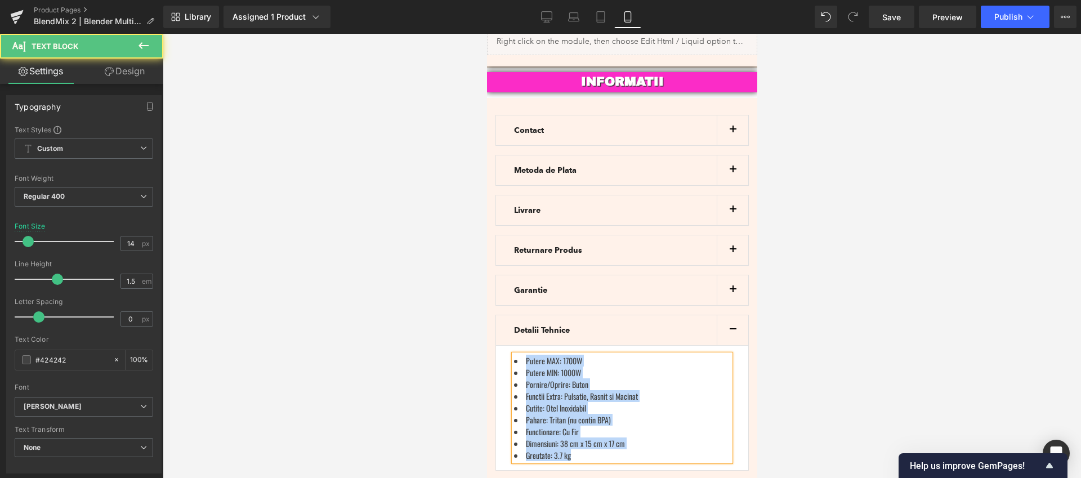
click at [645, 426] on li "Functionare: Cu Fir" at bounding box center [621, 432] width 216 height 12
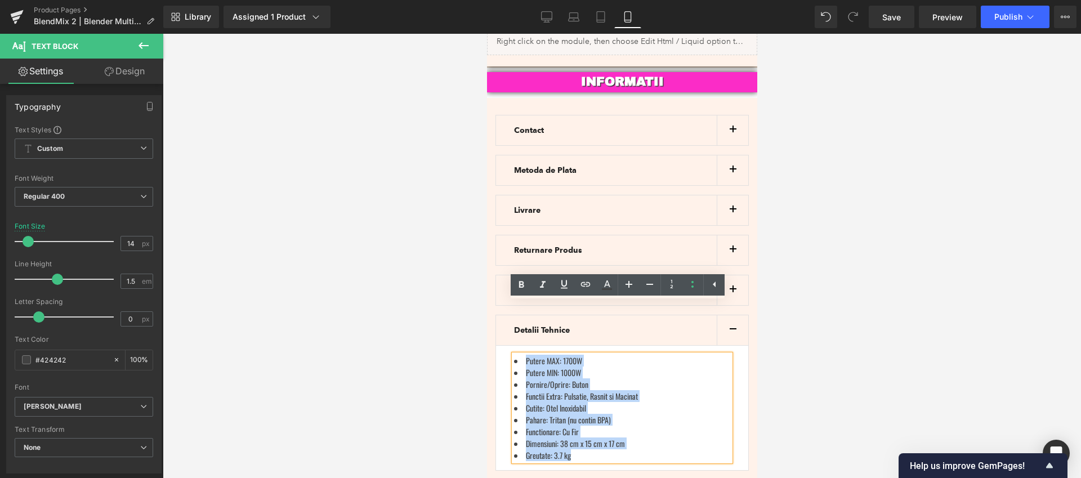
drag, startPoint x: 592, startPoint y: 401, endPoint x: 499, endPoint y: 307, distance: 132.2
click at [499, 346] on article "Putere MAX: 1700W Putere MIN: 1000W Pornire/Oprire: Buton Functii Extra: Pulsat…" at bounding box center [621, 408] width 253 height 125
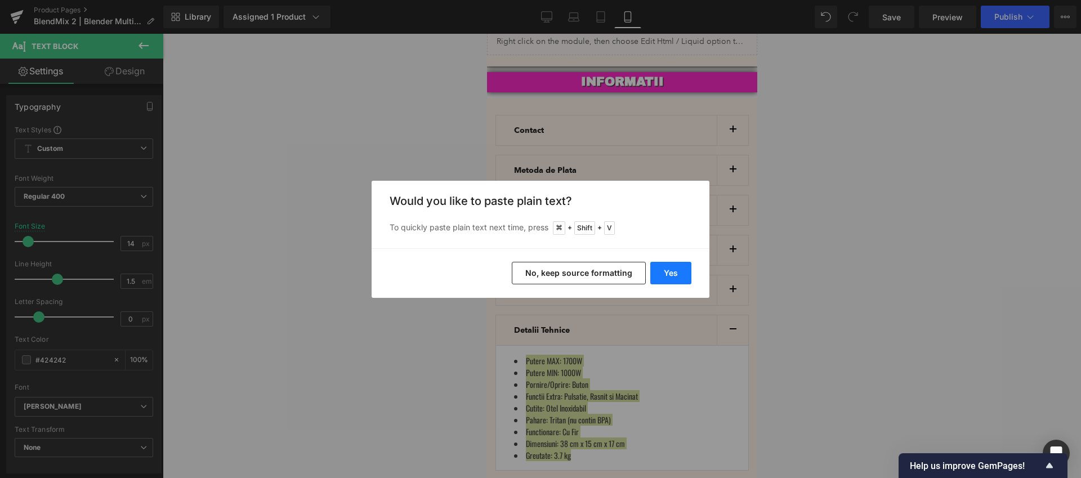
click at [672, 268] on button "Yes" at bounding box center [670, 273] width 41 height 23
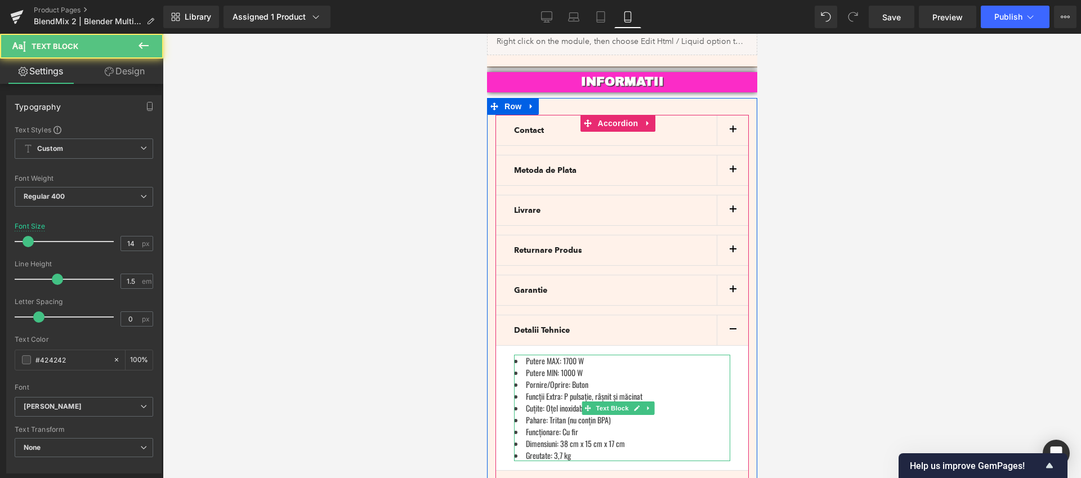
click at [539, 390] on li "Funcții Extra: P pulsație, râșnit și măcinat" at bounding box center [621, 396] width 216 height 12
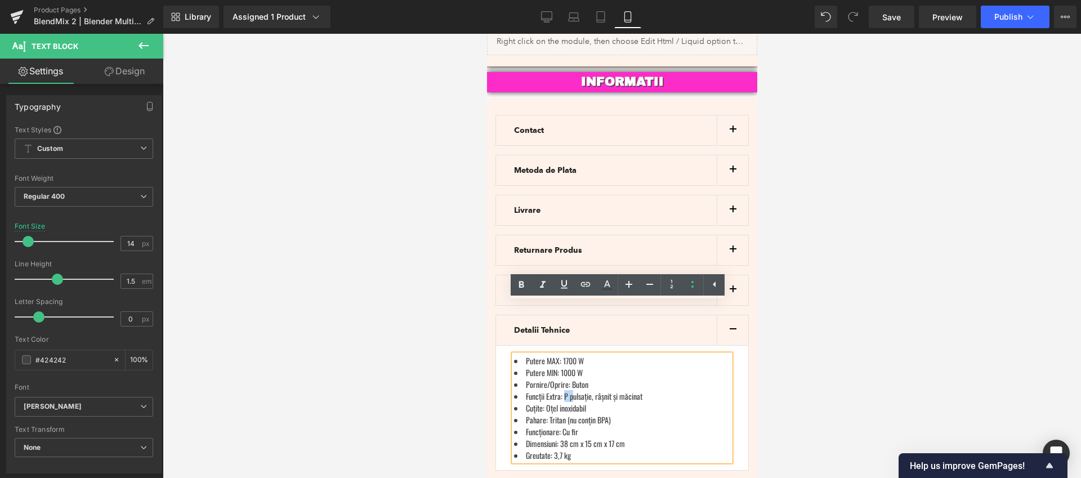
drag, startPoint x: 573, startPoint y: 345, endPoint x: 564, endPoint y: 345, distance: 8.4
click at [564, 390] on li "Funcții Extra: P pulsație, râșnit și măcinat" at bounding box center [621, 396] width 216 height 12
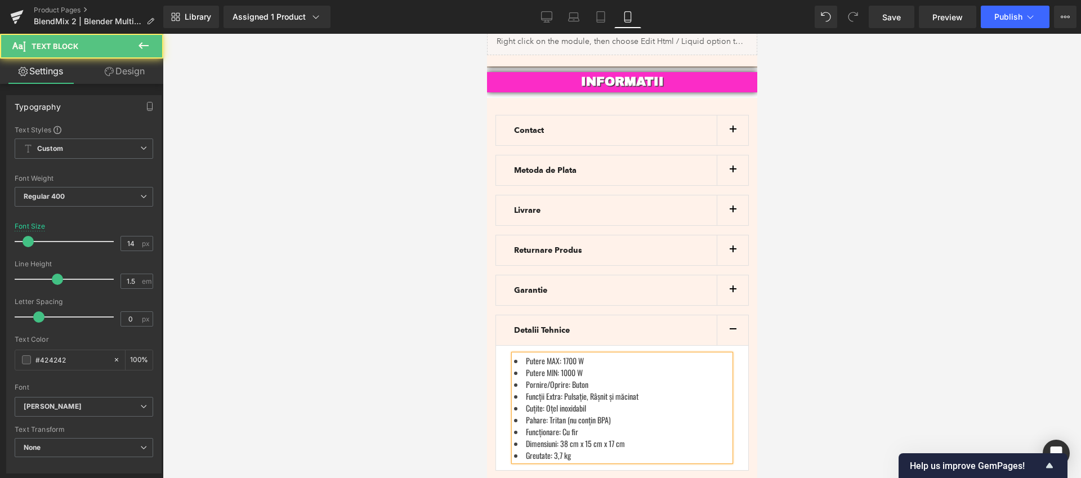
click at [620, 390] on li "Funcții Extra: Pulsație, Râșnit și măcinat" at bounding box center [621, 396] width 216 height 12
click at [562, 402] on li "Cuțite: Oțel inoxidabil" at bounding box center [621, 408] width 216 height 12
click at [603, 378] on li "Pornire/Oprire: Buton" at bounding box center [621, 384] width 216 height 12
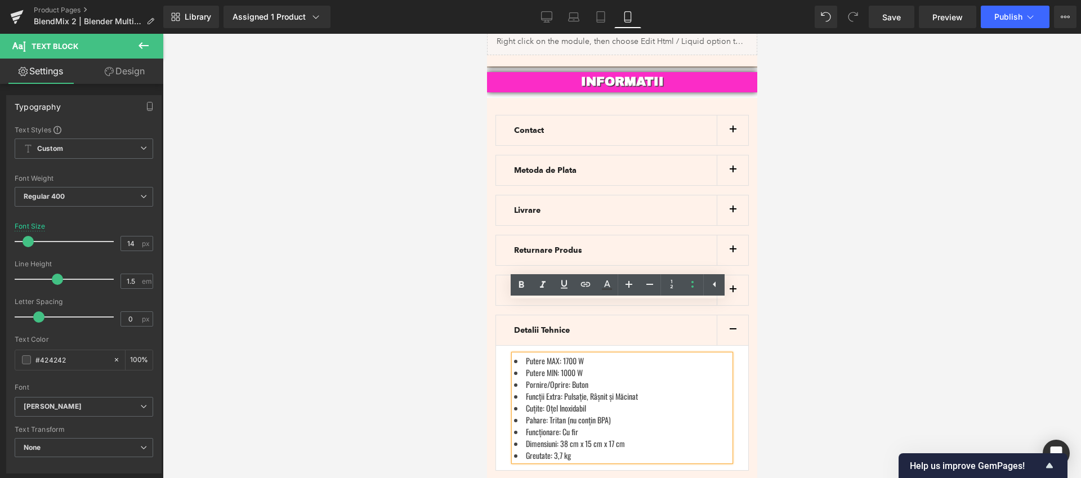
click at [573, 426] on li "Funcționare: Cu fir" at bounding box center [621, 432] width 216 height 12
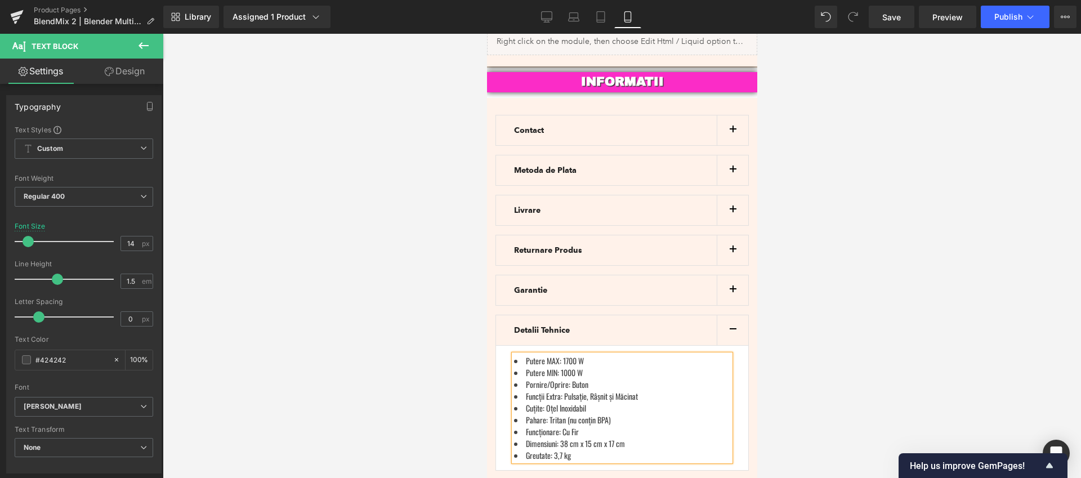
click at [619, 414] on li "Pahare: Tritan (nu conțin BPA)" at bounding box center [621, 420] width 216 height 12
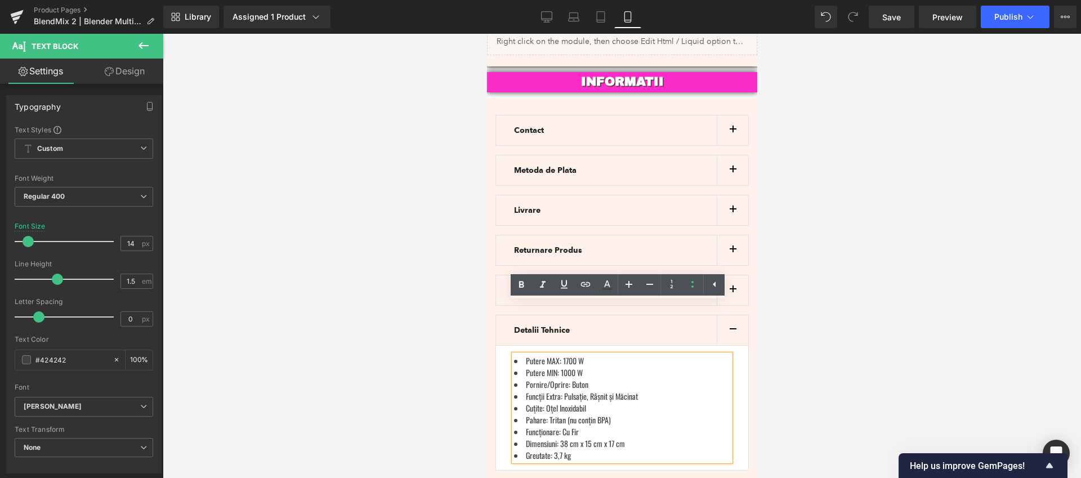
click at [827, 336] on div at bounding box center [622, 256] width 918 height 444
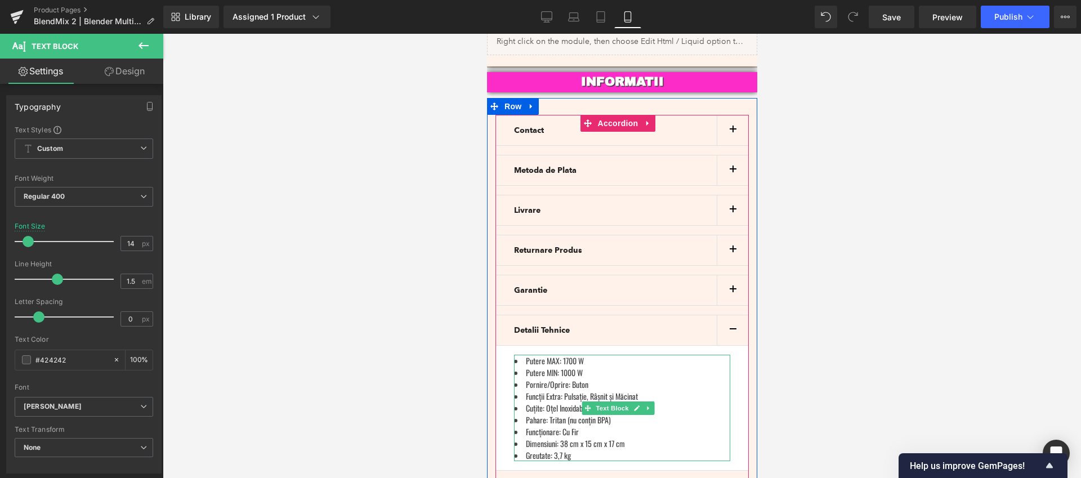
click at [596, 366] on li "Putere MIN: 1000 W" at bounding box center [621, 372] width 216 height 12
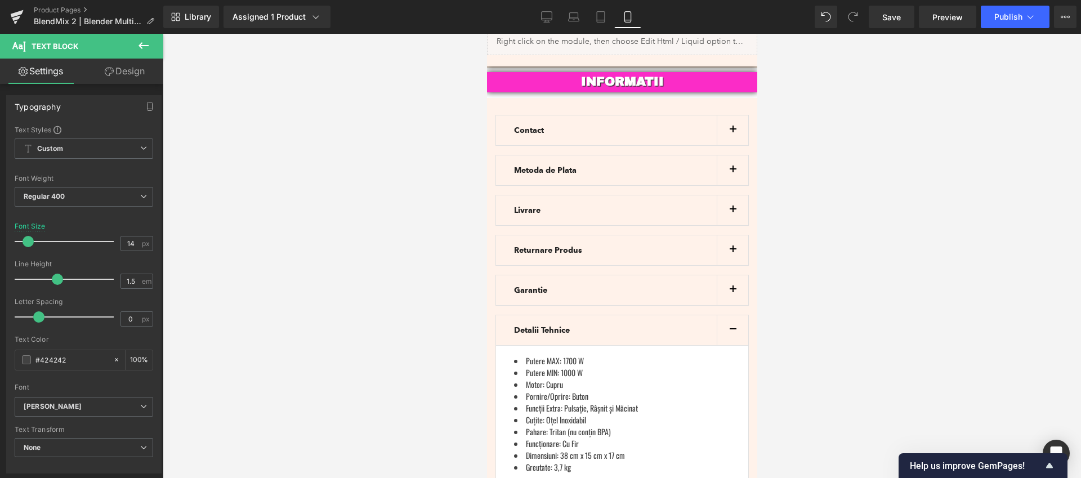
click at [839, 345] on div at bounding box center [622, 256] width 918 height 444
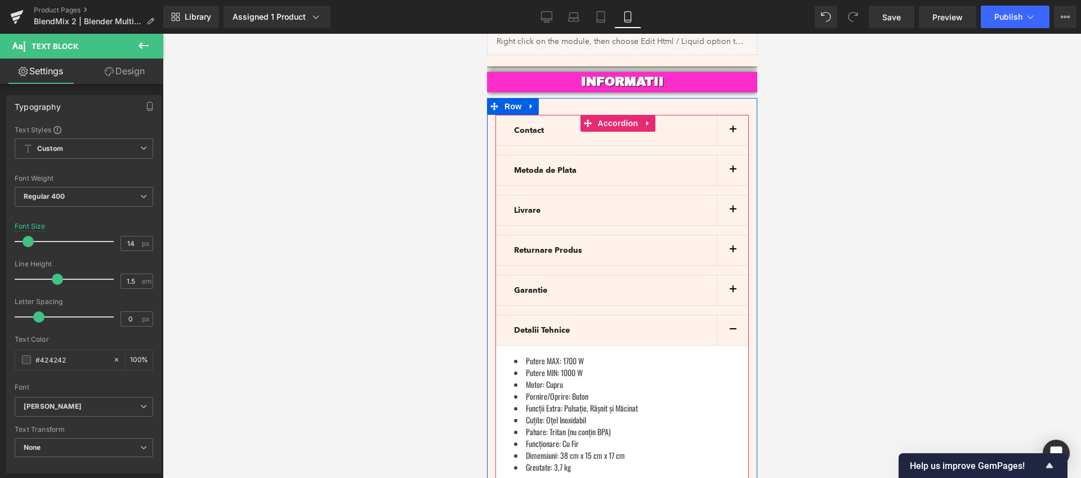
click at [735, 315] on button "button" at bounding box center [732, 330] width 32 height 30
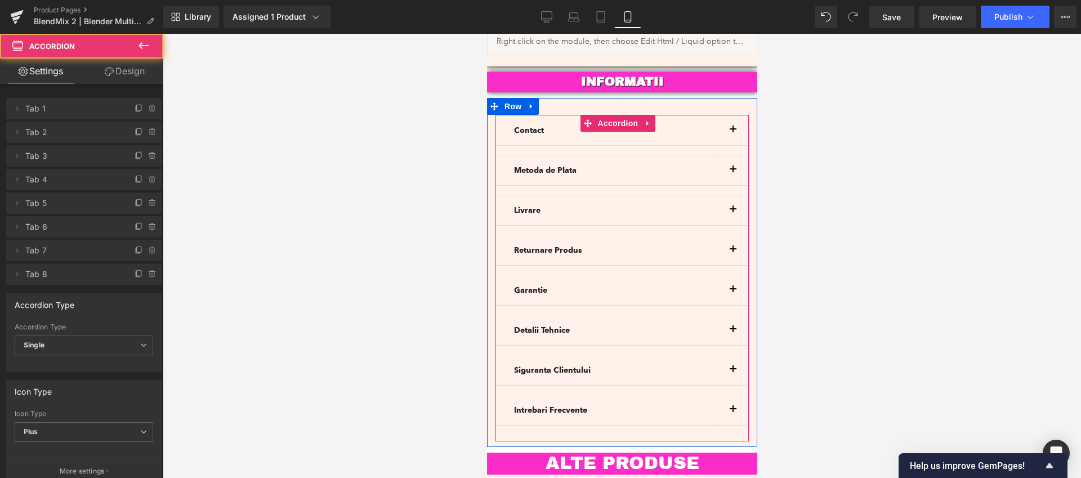
click at [731, 315] on button "button" at bounding box center [732, 330] width 32 height 30
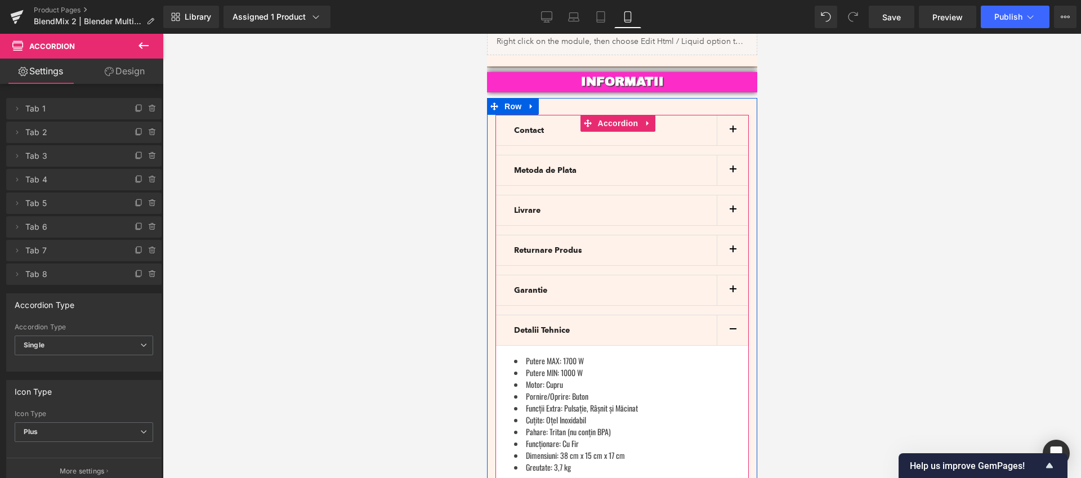
click at [731, 315] on button "button" at bounding box center [732, 330] width 32 height 30
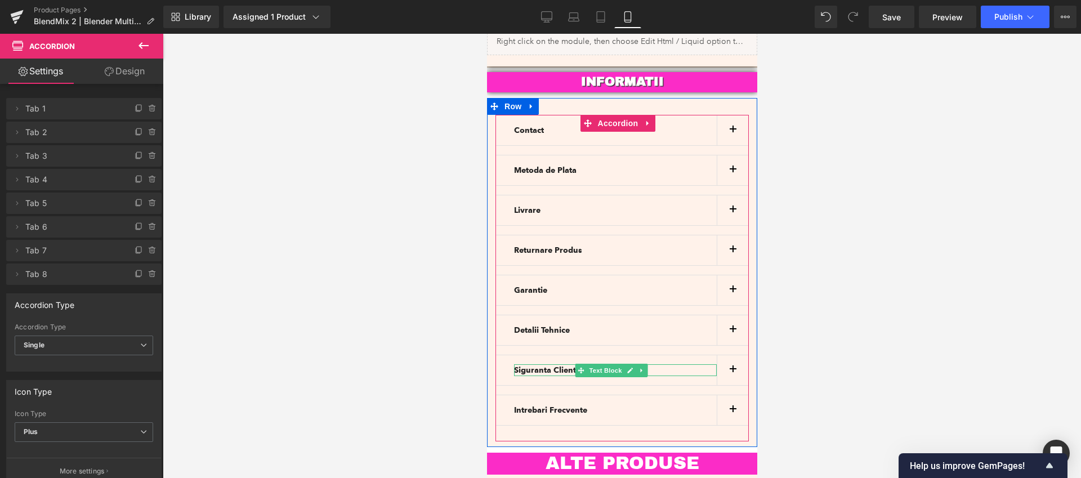
click at [534, 364] on div at bounding box center [614, 365] width 203 height 3
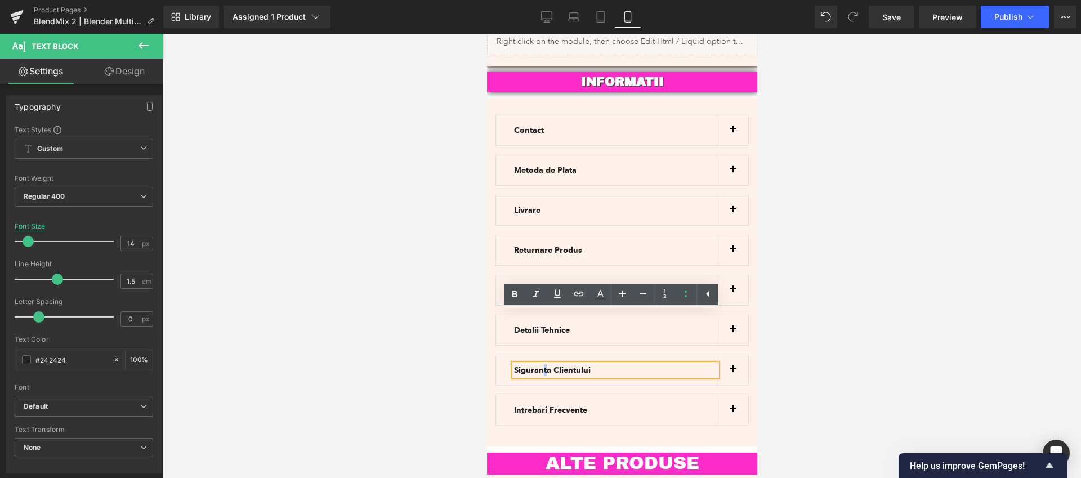
click at [542, 365] on b "Siguranta Clientului" at bounding box center [551, 370] width 77 height 10
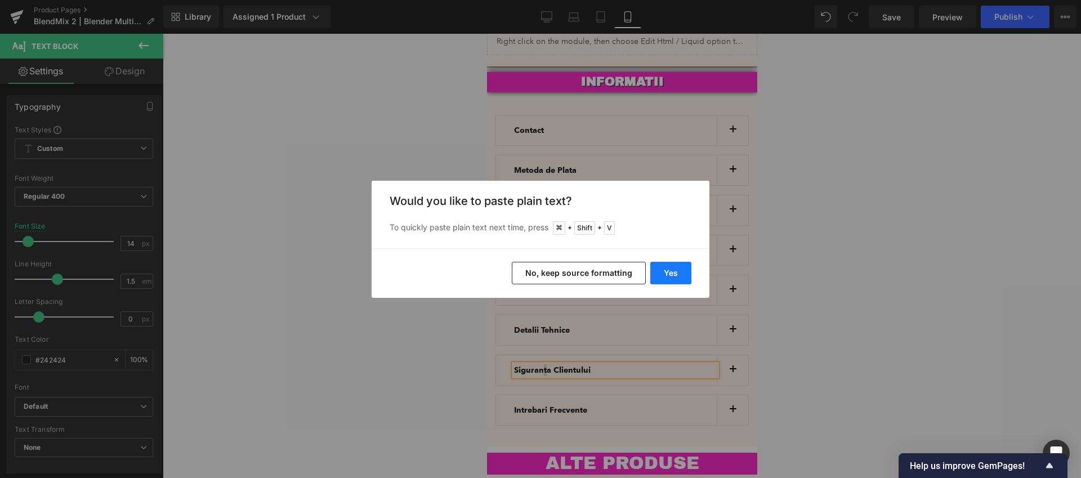
click at [667, 273] on button "Yes" at bounding box center [670, 273] width 41 height 23
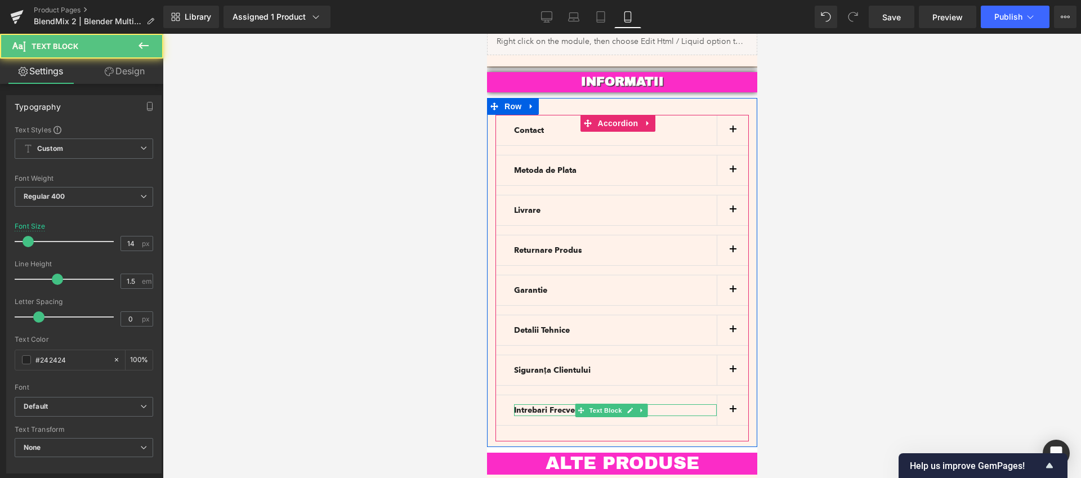
click at [540, 405] on b "Intrebari Frecvente" at bounding box center [549, 410] width 73 height 10
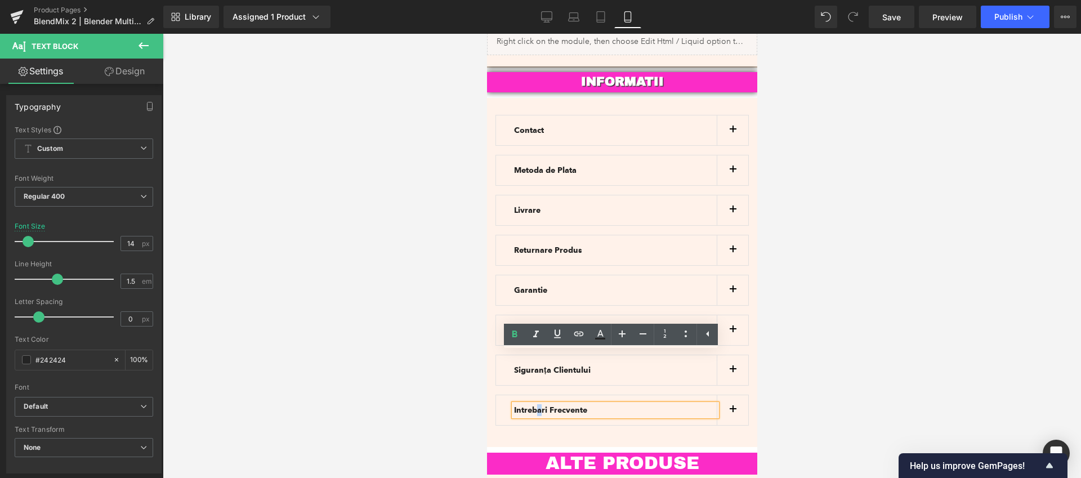
click at [538, 405] on b "Intrebari Frecvente" at bounding box center [549, 410] width 73 height 10
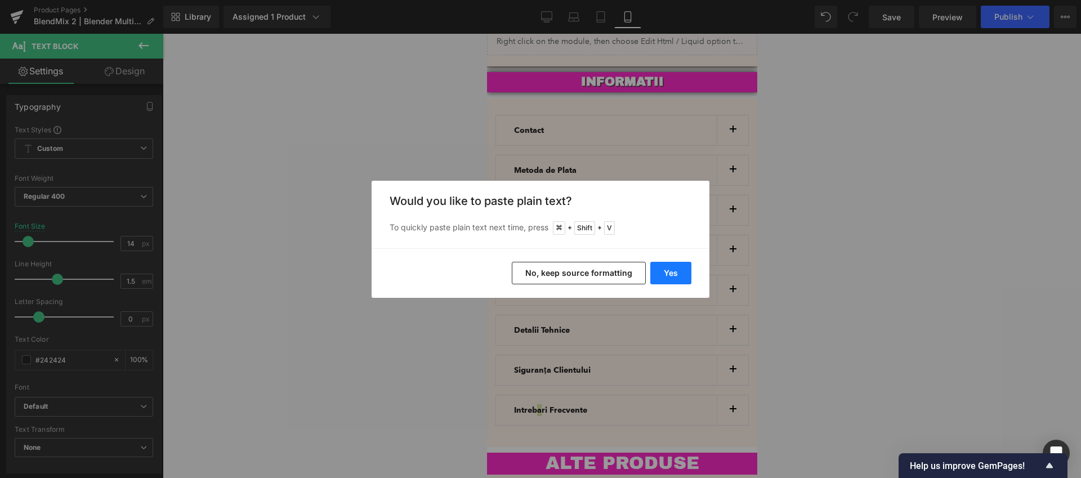
click at [678, 275] on button "Yes" at bounding box center [670, 273] width 41 height 23
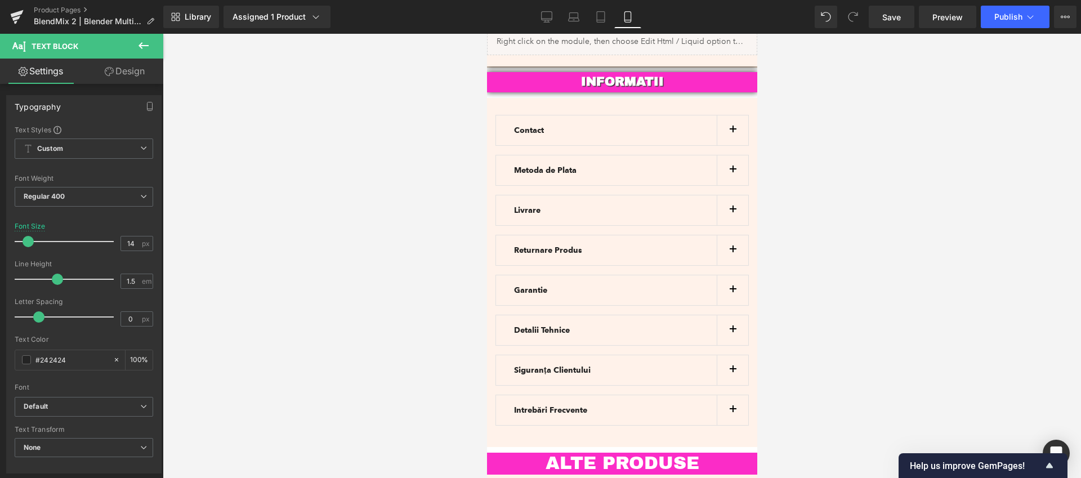
click at [931, 254] on div at bounding box center [622, 256] width 918 height 444
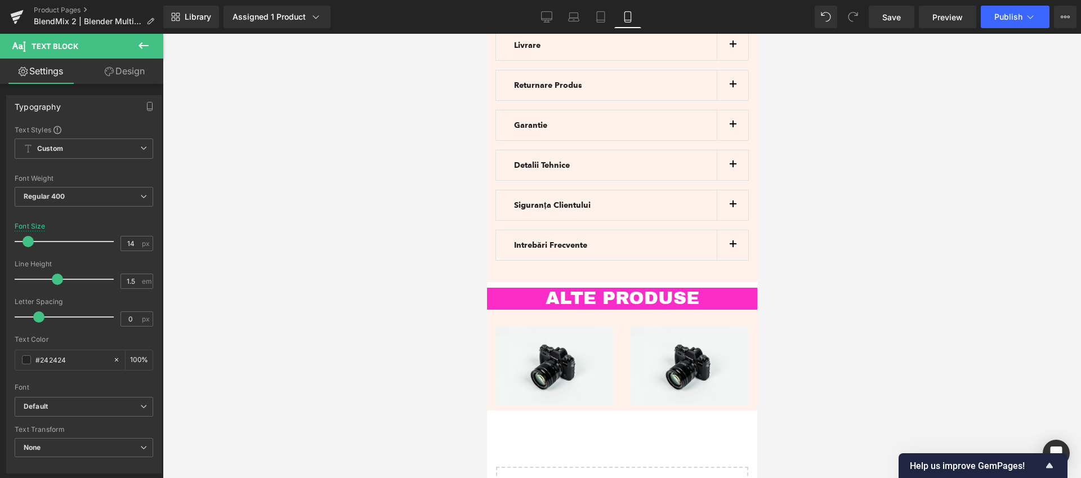
scroll to position [3407, 0]
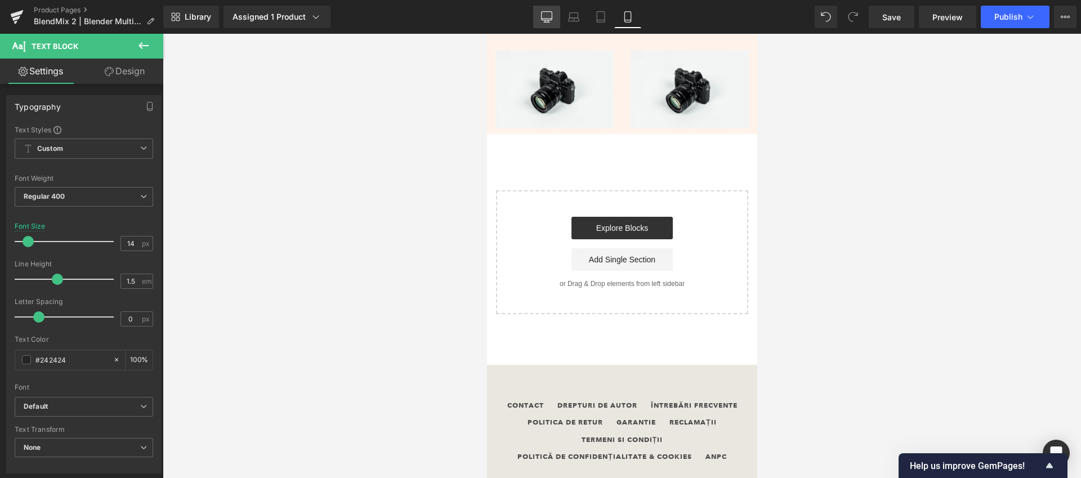
click at [542, 17] on icon at bounding box center [546, 16] width 11 height 11
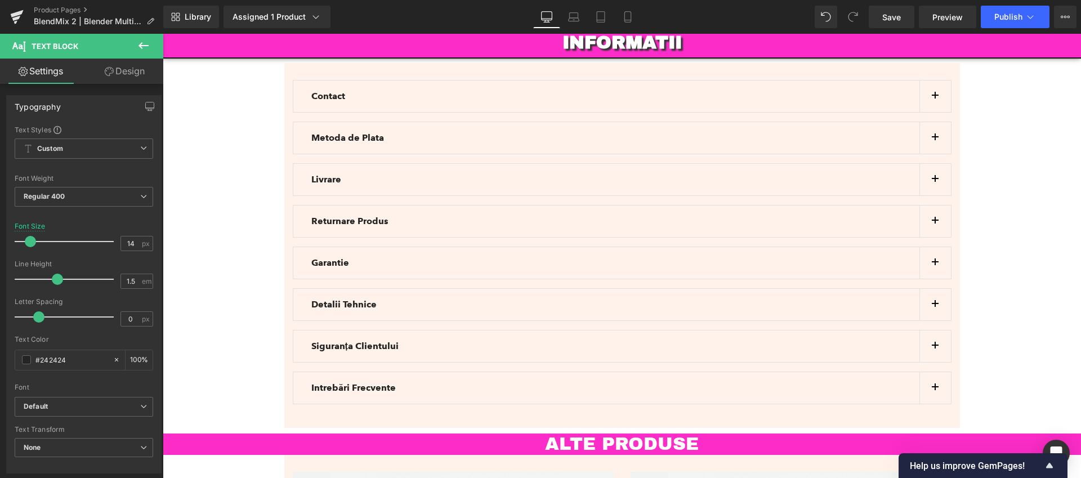
scroll to position [3200, 0]
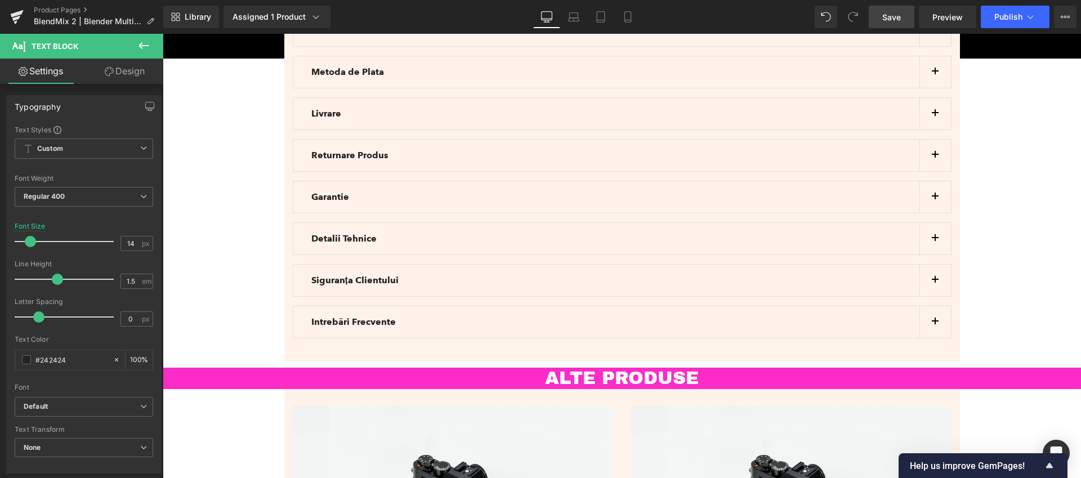
click at [895, 23] on link "Save" at bounding box center [892, 17] width 46 height 23
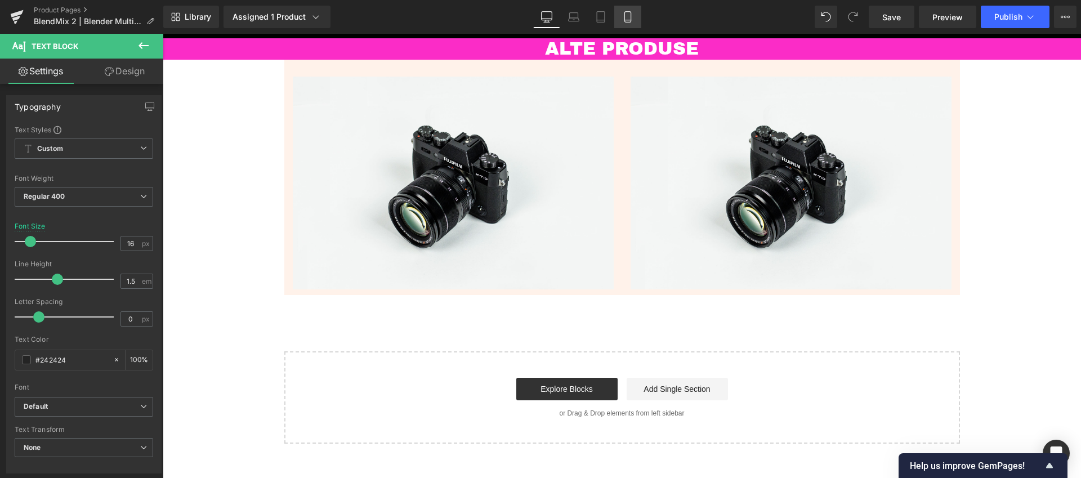
click at [637, 19] on link "Mobile" at bounding box center [627, 17] width 27 height 23
type input "14"
type input "100"
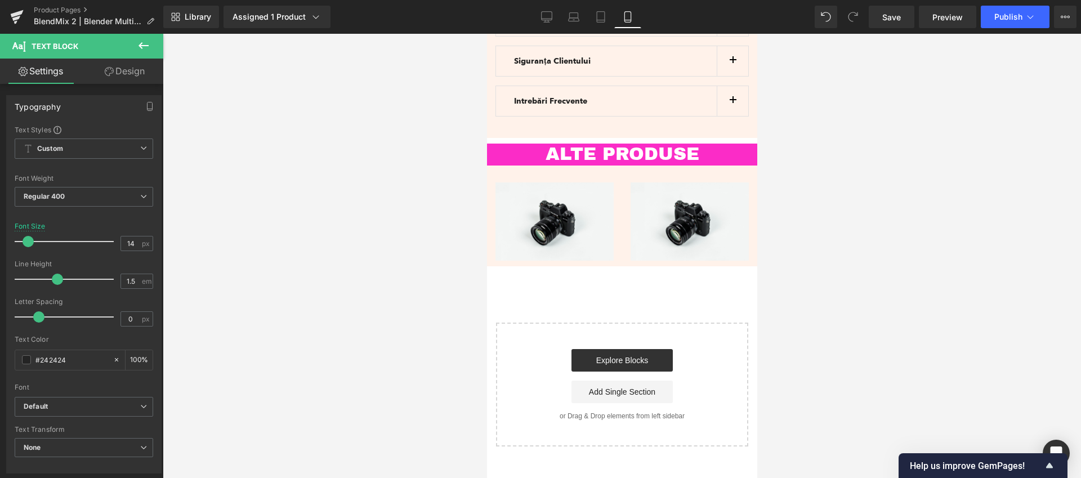
scroll to position [3272, 0]
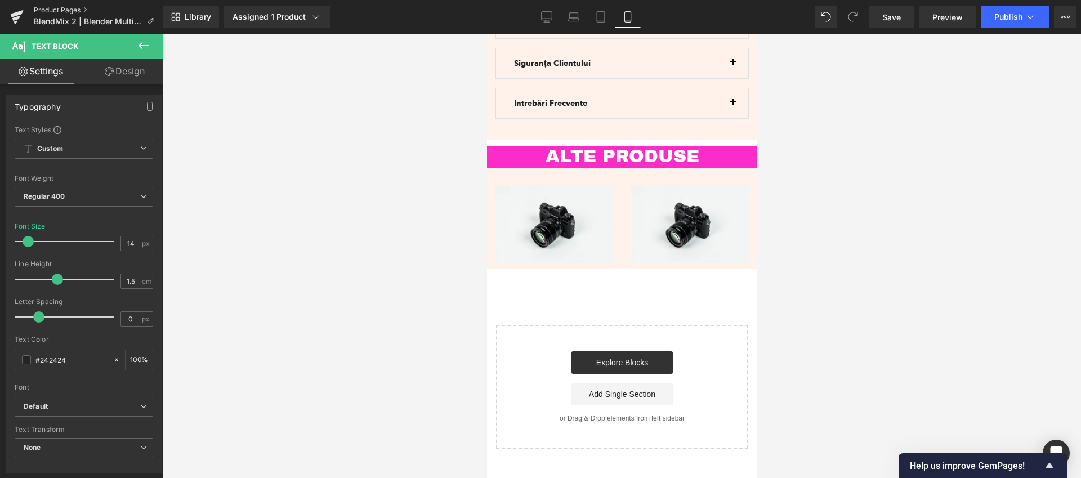
click at [67, 10] on link "Product Pages" at bounding box center [98, 10] width 129 height 9
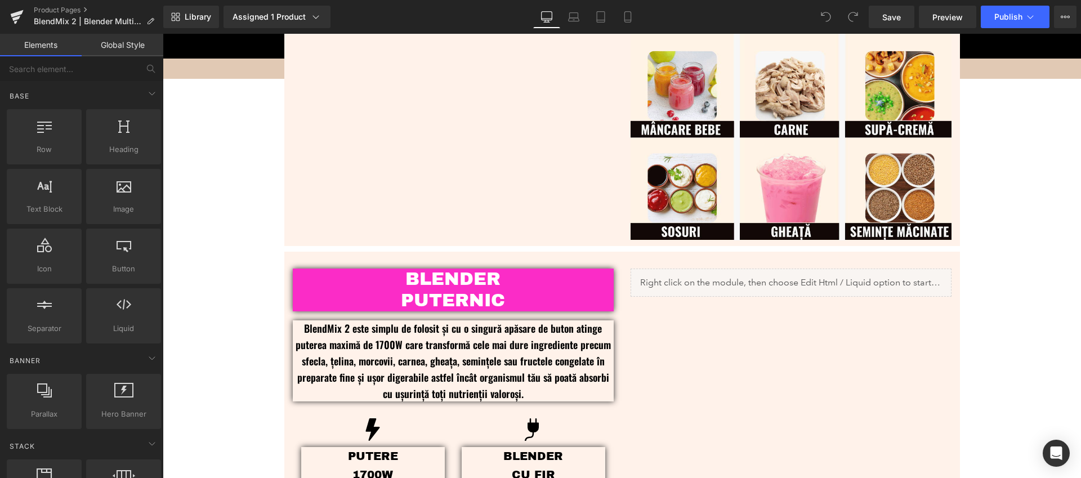
scroll to position [864, 0]
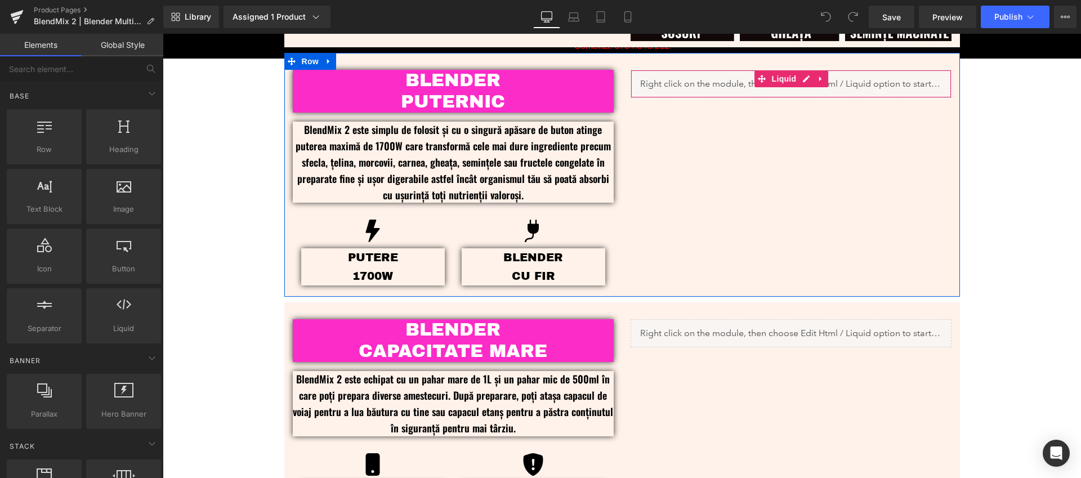
click at [866, 81] on div "Liquid" at bounding box center [791, 84] width 321 height 28
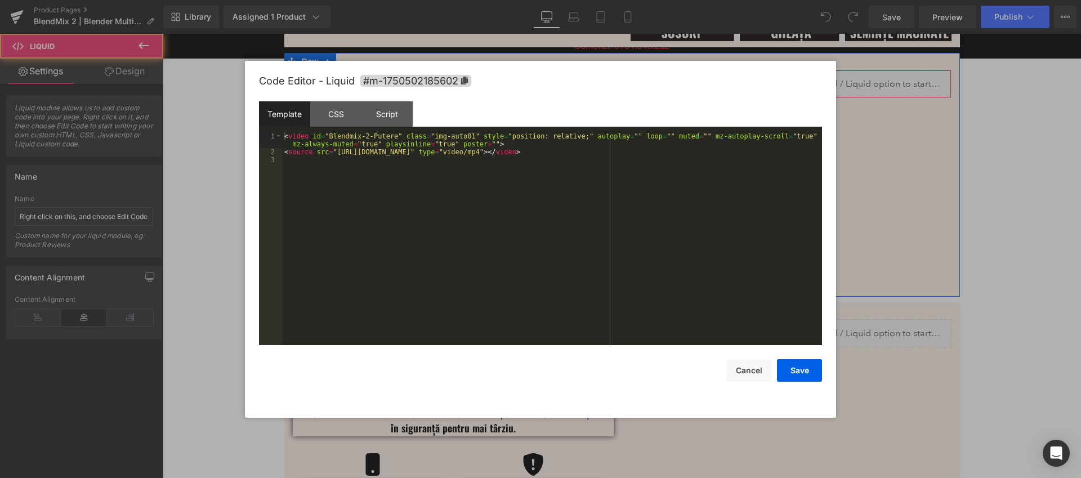
click at [802, 77] on div "Liquid" at bounding box center [791, 84] width 321 height 28
click at [506, 160] on div "< video id = "Blendmix-2-Putere" class = "img-auto01" style = "position: relati…" at bounding box center [552, 250] width 540 height 236
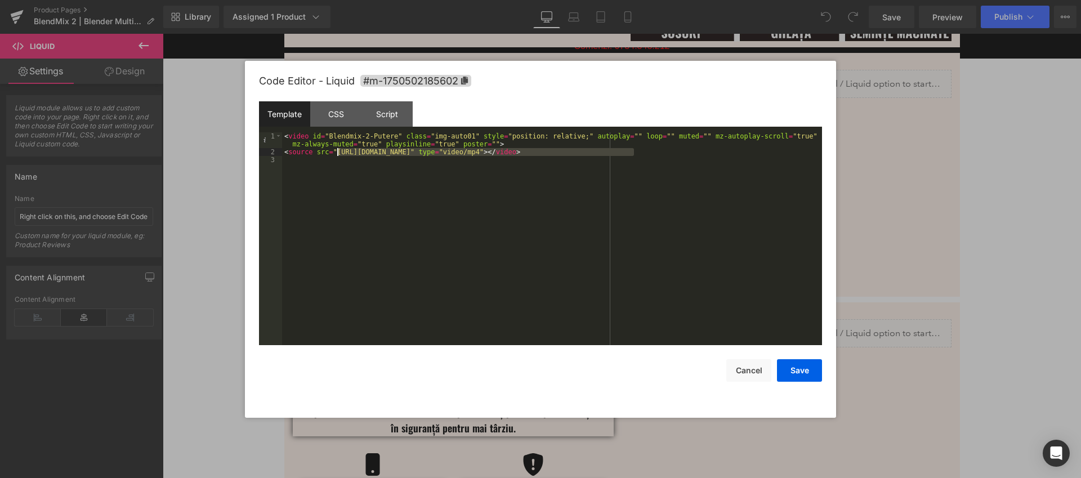
drag, startPoint x: 634, startPoint y: 153, endPoint x: 345, endPoint y: 154, distance: 289.4
click at [339, 151] on div "< video id = "Blendmix-2-Putere" class = "img-auto01" style = "position: relati…" at bounding box center [552, 250] width 540 height 236
click at [811, 372] on button "Save" at bounding box center [799, 370] width 45 height 23
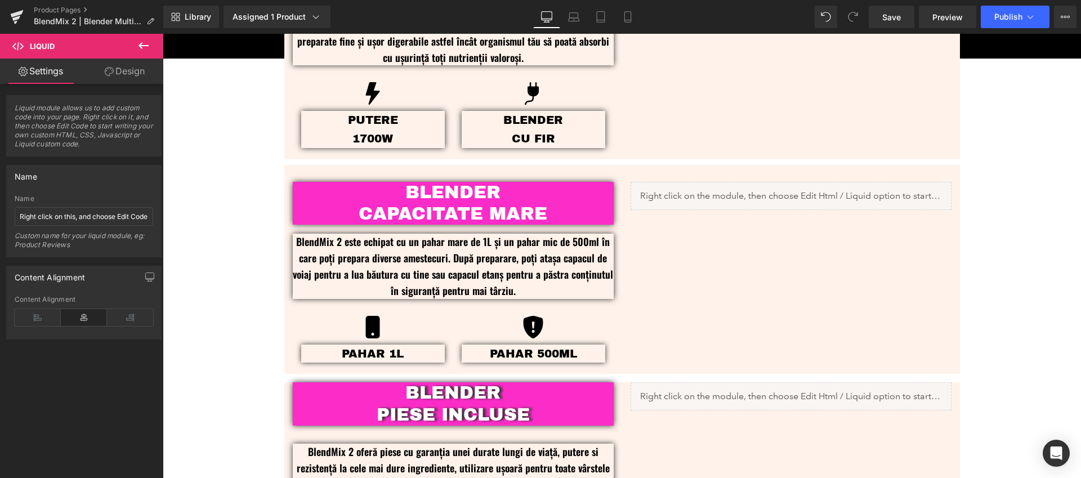
scroll to position [1079, 0]
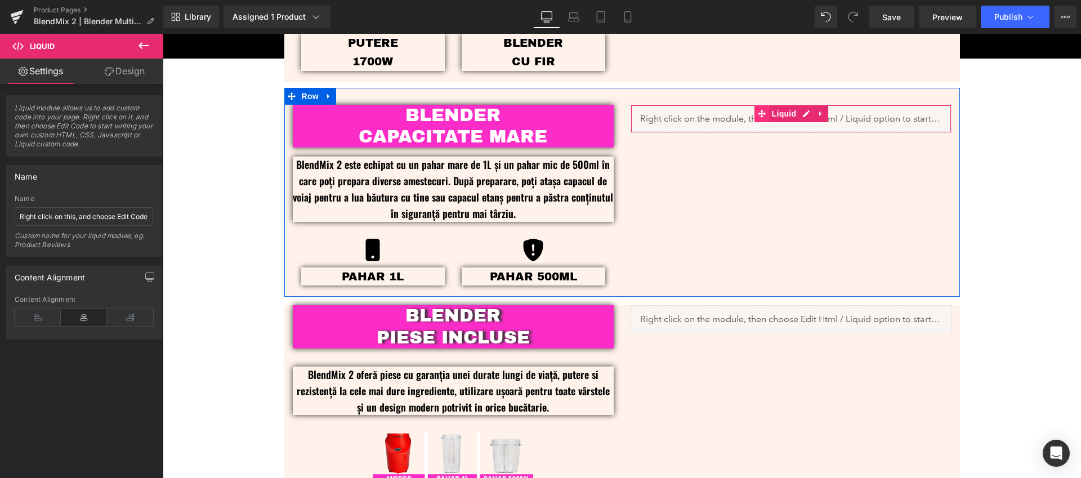
click at [762, 116] on span at bounding box center [761, 113] width 15 height 17
click at [781, 111] on span "Liquid" at bounding box center [784, 113] width 30 height 17
click at [806, 113] on div "Liquid" at bounding box center [791, 119] width 321 height 28
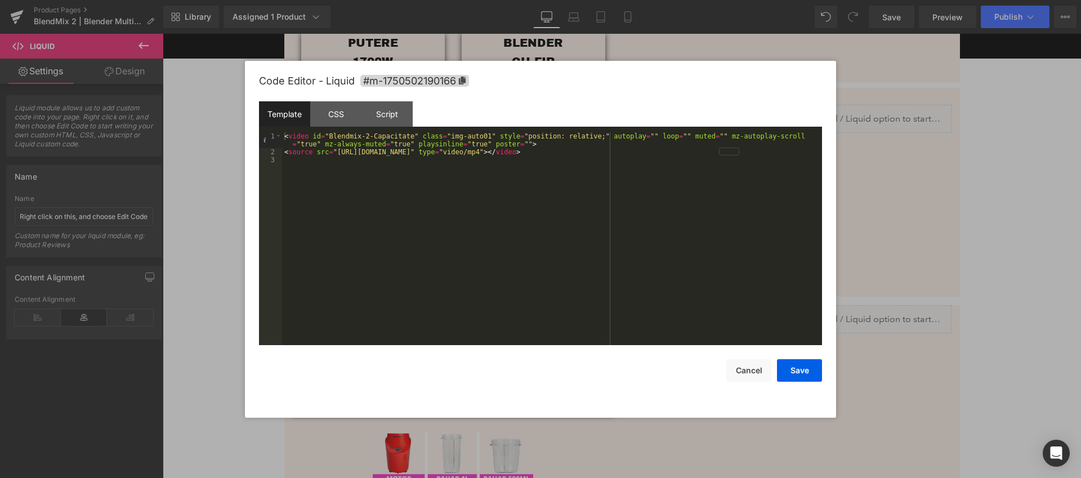
click at [614, 163] on div "< video id = "Blendmix-2-Capacitate" class = "img-auto01" style = "position: re…" at bounding box center [552, 250] width 540 height 236
drag, startPoint x: 633, startPoint y: 154, endPoint x: 337, endPoint y: 153, distance: 296.1
click at [337, 153] on div "< video id = "Blendmix-2-Capacitate" class = "img-auto01" style = "position: re…" at bounding box center [552, 250] width 540 height 236
click at [807, 369] on button "Save" at bounding box center [799, 370] width 45 height 23
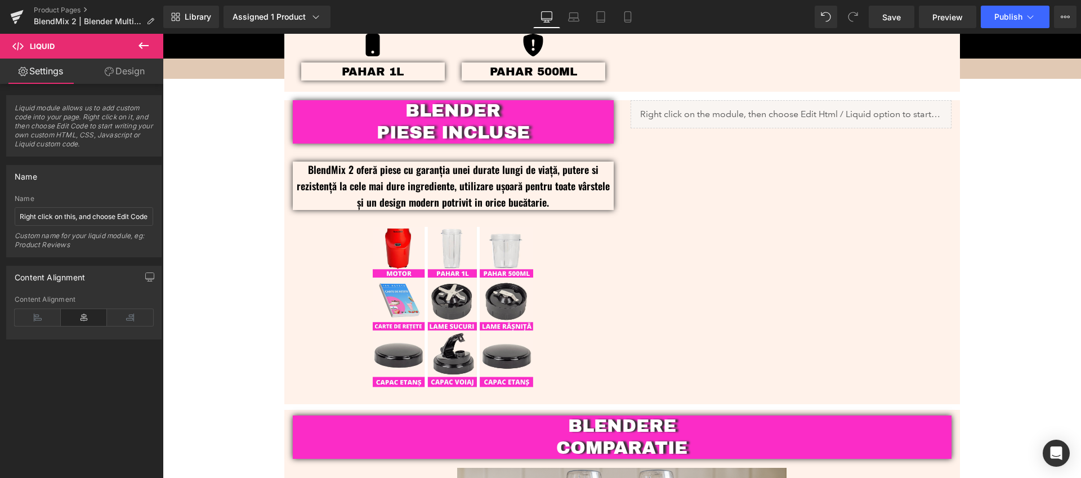
scroll to position [1290, 0]
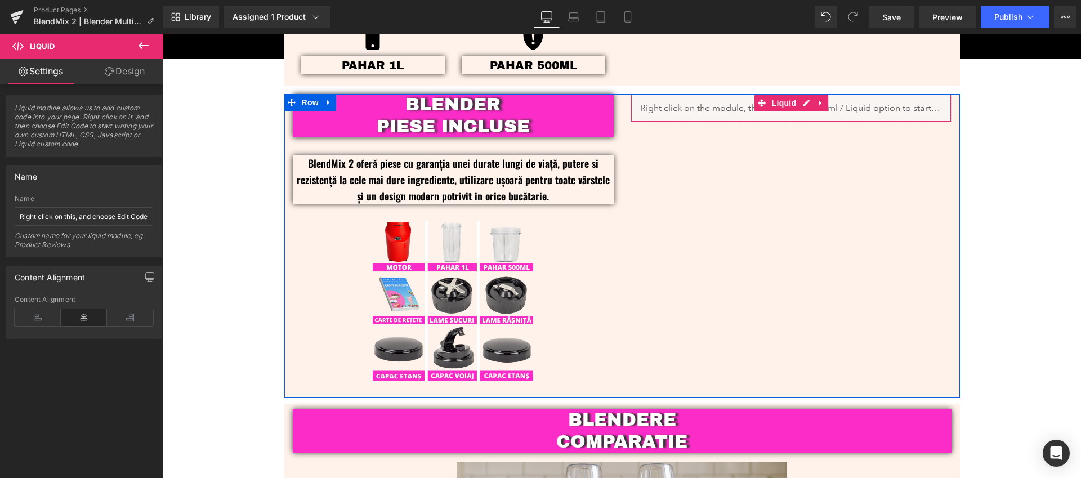
click at [838, 106] on div "Liquid" at bounding box center [791, 108] width 321 height 28
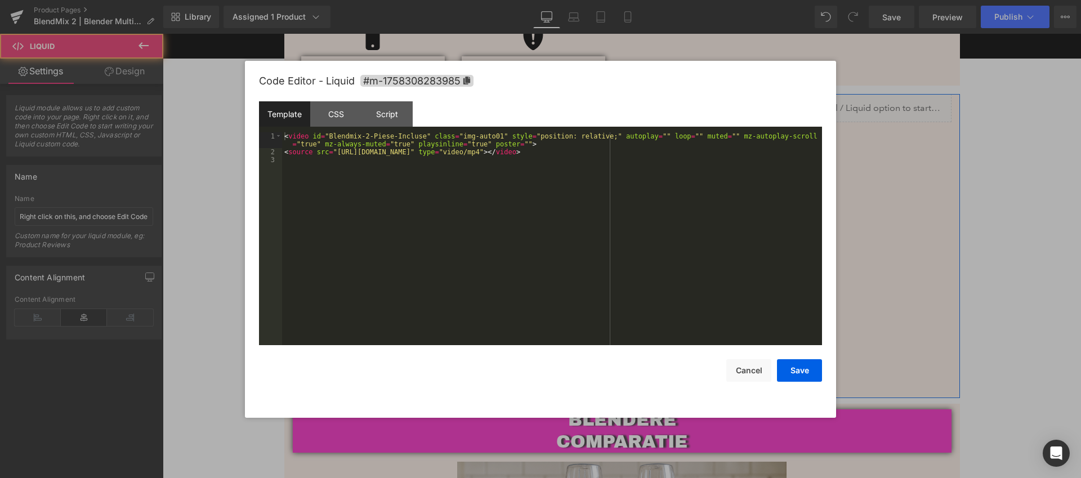
click at [801, 102] on div "Liquid" at bounding box center [791, 108] width 321 height 28
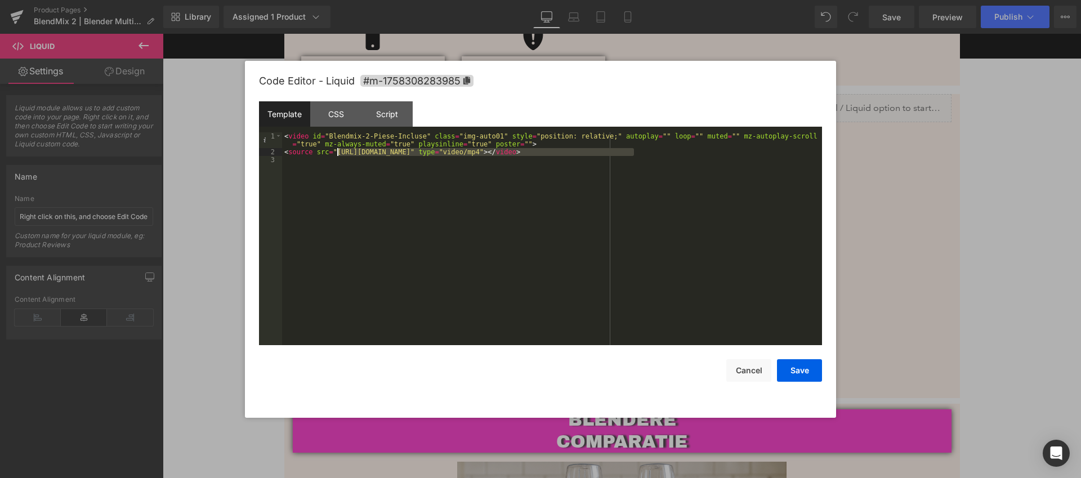
drag, startPoint x: 633, startPoint y: 153, endPoint x: 339, endPoint y: 151, distance: 294.4
click at [339, 151] on div "< video id = "Blendmix-2-Piese-Incluse" class = "img-auto01" style = "position:…" at bounding box center [552, 250] width 540 height 236
click at [809, 373] on button "Save" at bounding box center [799, 370] width 45 height 23
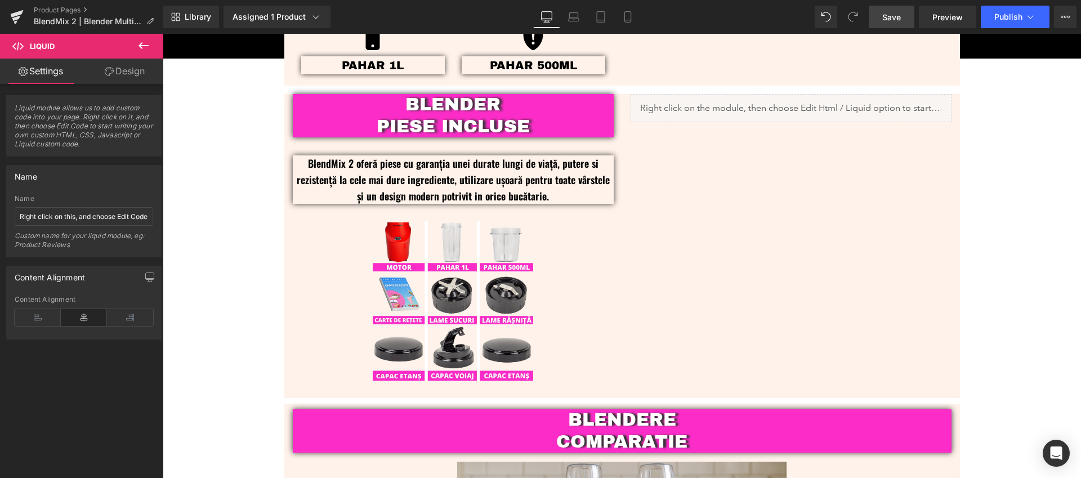
click at [891, 15] on span "Save" at bounding box center [891, 17] width 19 height 12
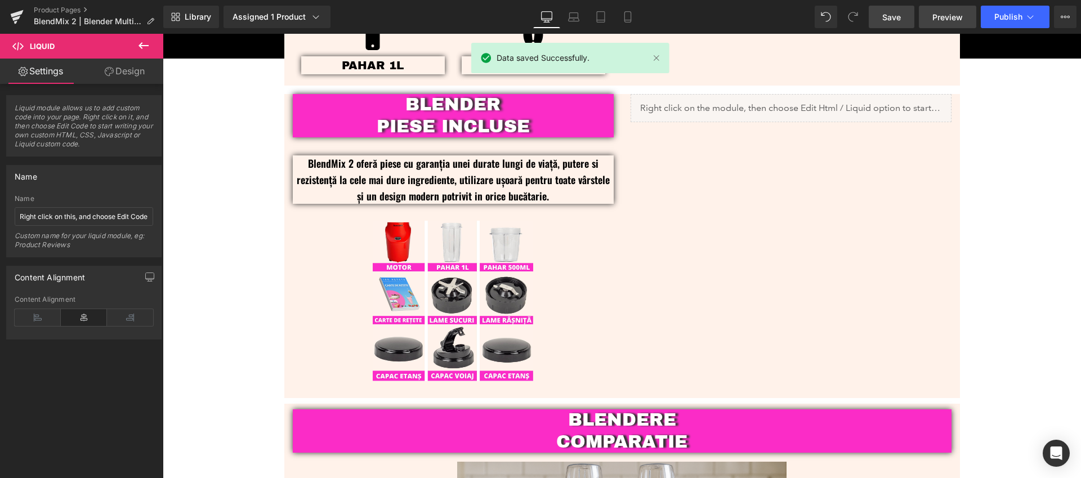
click at [946, 15] on span "Preview" at bounding box center [947, 17] width 30 height 12
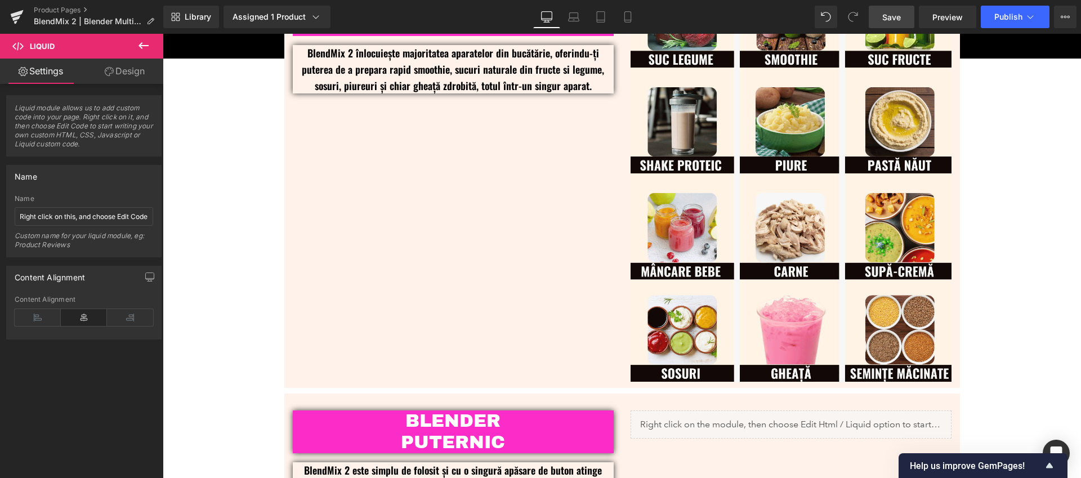
scroll to position [640, 0]
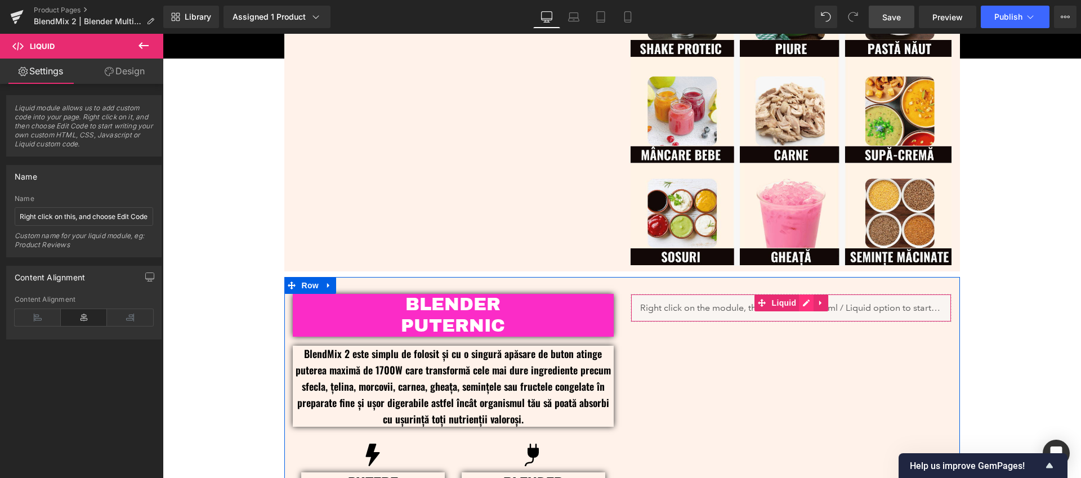
click at [801, 303] on div "Liquid" at bounding box center [791, 308] width 321 height 28
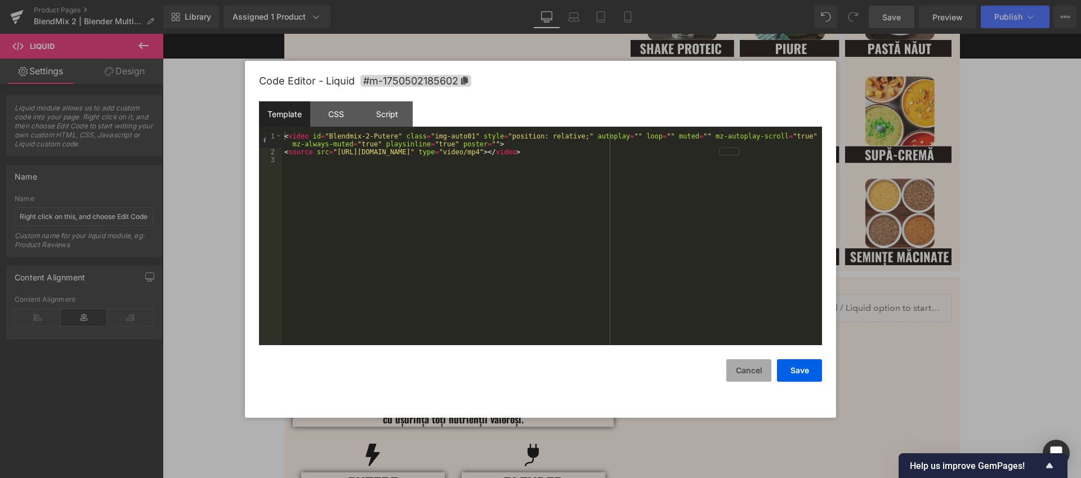
click at [746, 371] on button "Cancel" at bounding box center [748, 370] width 45 height 23
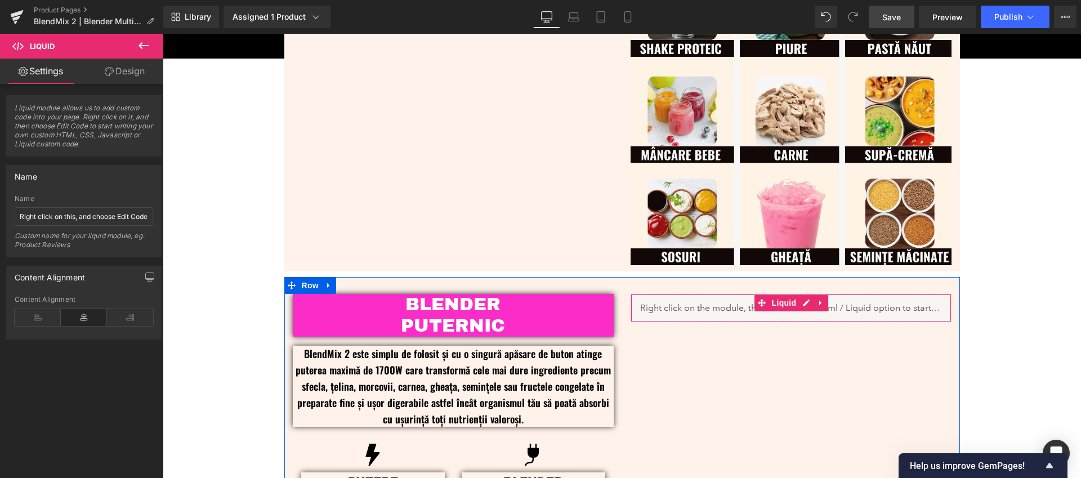
click at [669, 306] on div "Liquid" at bounding box center [791, 308] width 321 height 28
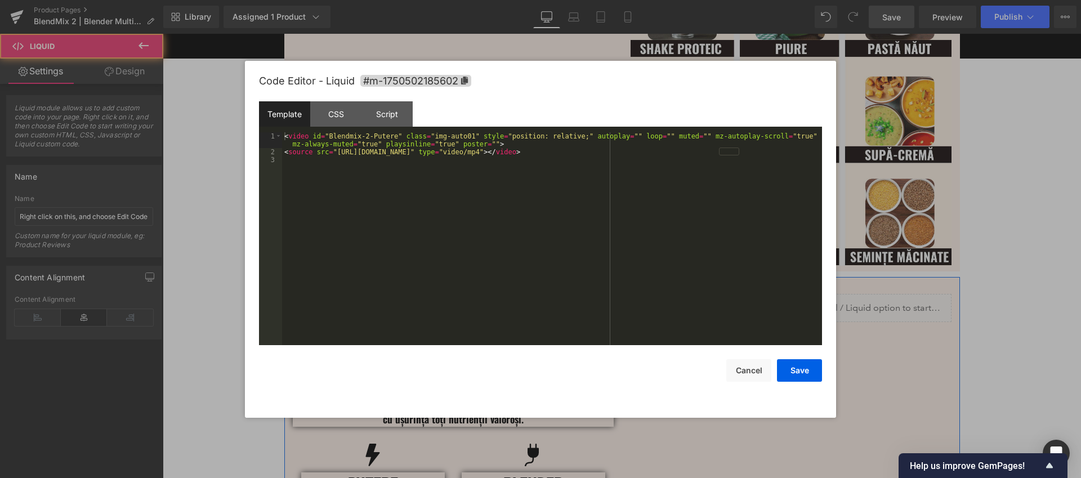
click at [802, 306] on div "Liquid" at bounding box center [791, 308] width 321 height 28
click at [621, 151] on div "< video id = "Blendmix-2-Putere" class = "img-auto01" style = "position: relati…" at bounding box center [552, 250] width 540 height 236
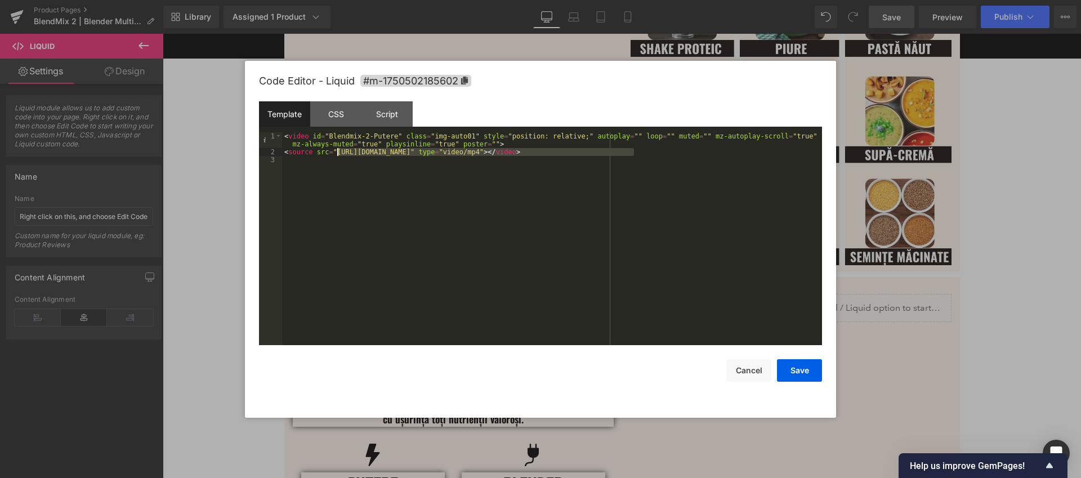
drag, startPoint x: 634, startPoint y: 153, endPoint x: 340, endPoint y: 151, distance: 294.4
click at [339, 151] on div "< video id = "Blendmix-2-Putere" class = "img-auto01" style = "position: relati…" at bounding box center [552, 250] width 540 height 236
click at [803, 375] on button "Save" at bounding box center [799, 370] width 45 height 23
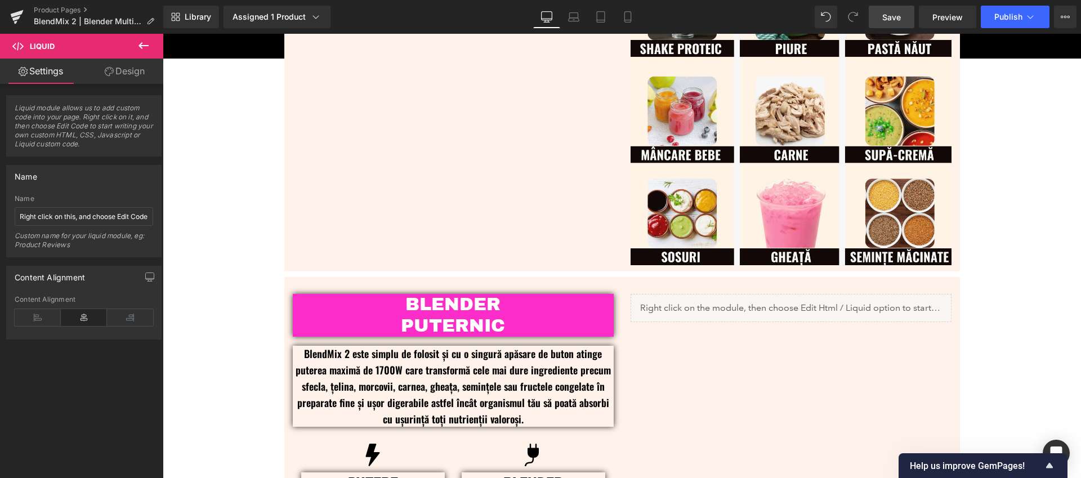
click at [898, 21] on span "Save" at bounding box center [891, 17] width 19 height 12
click at [965, 24] on link "Preview" at bounding box center [947, 17] width 57 height 23
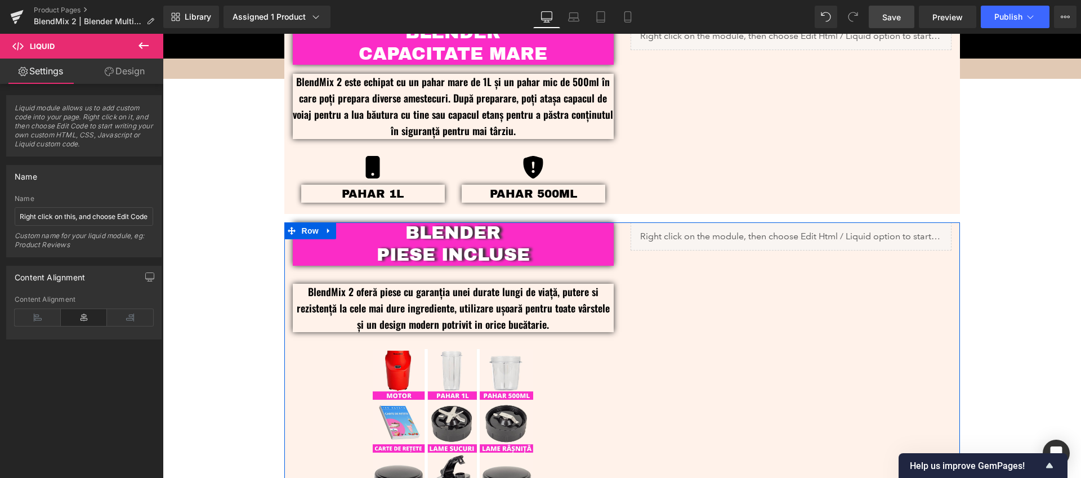
scroll to position [1114, 0]
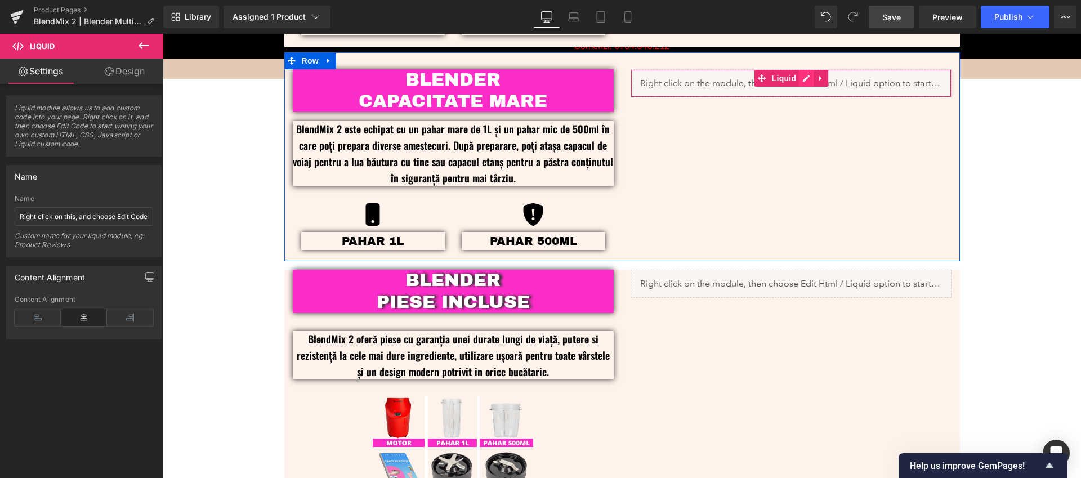
click at [799, 78] on div "Liquid" at bounding box center [791, 83] width 321 height 28
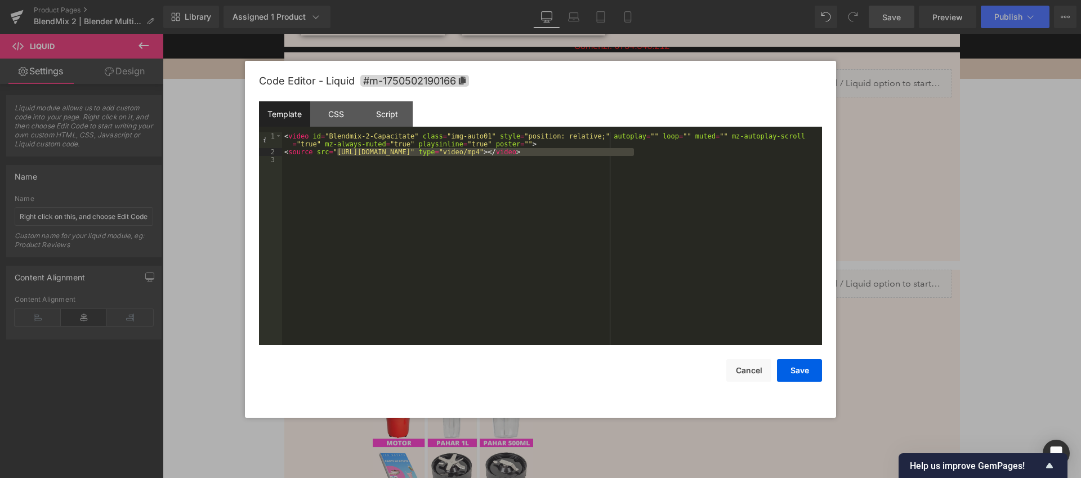
drag, startPoint x: 633, startPoint y: 153, endPoint x: 338, endPoint y: 151, distance: 295.0
click at [338, 151] on div "< video id = "Blendmix-2-Capacitate" class = "img-auto01" style = "position: re…" at bounding box center [552, 250] width 540 height 236
click at [801, 372] on button "Save" at bounding box center [799, 370] width 45 height 23
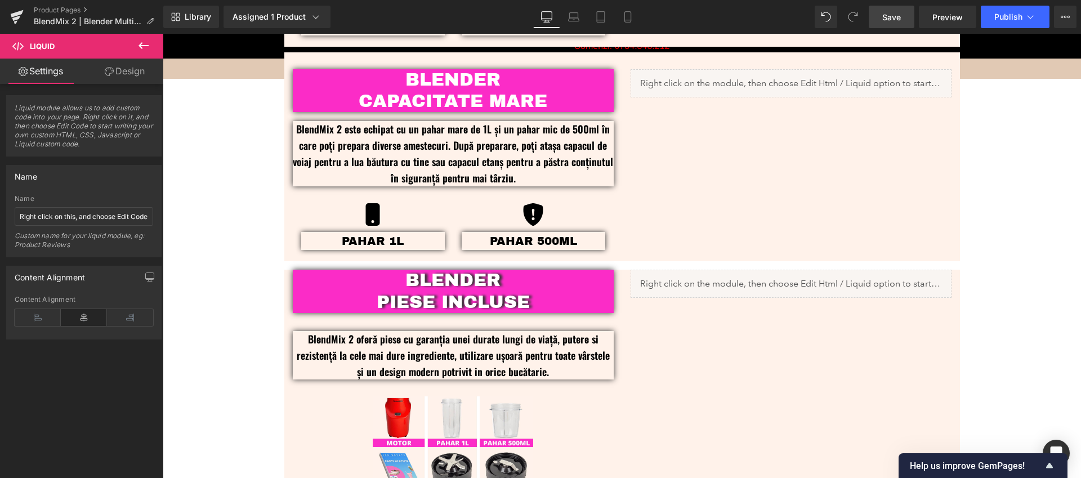
drag, startPoint x: 890, startPoint y: 15, endPoint x: 889, endPoint y: 21, distance: 5.7
click at [889, 21] on span "Save" at bounding box center [891, 17] width 19 height 12
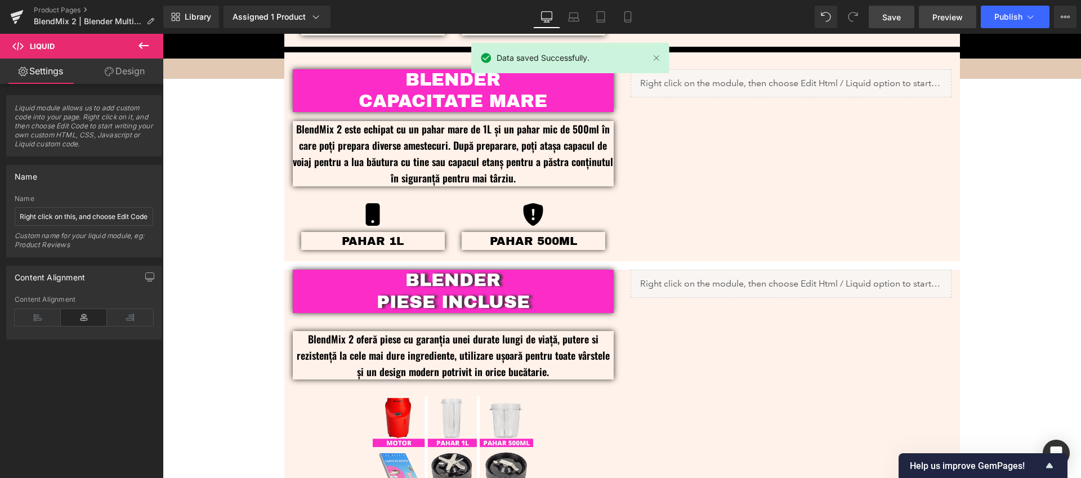
click at [942, 16] on span "Preview" at bounding box center [947, 17] width 30 height 12
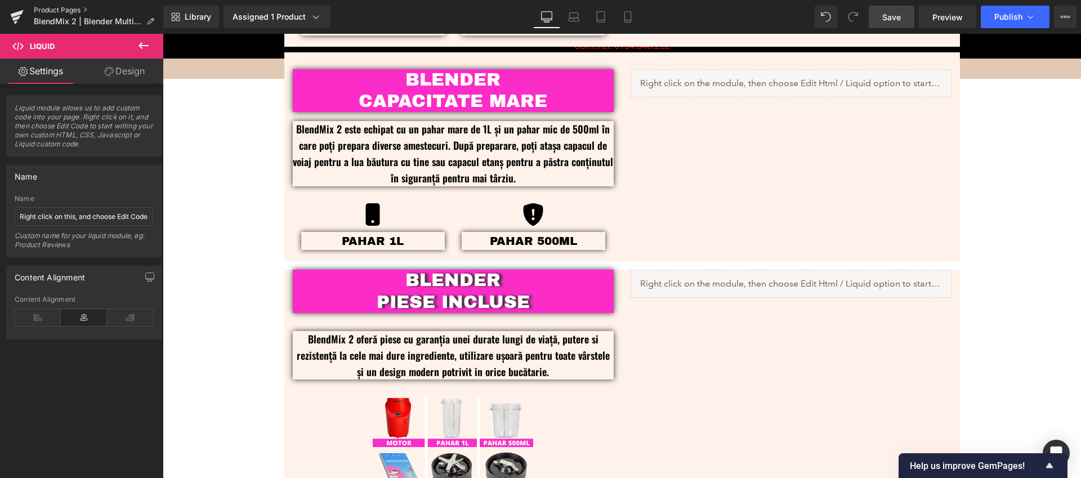
click at [53, 7] on link "Product Pages" at bounding box center [98, 10] width 129 height 9
